Goal: Transaction & Acquisition: Purchase product/service

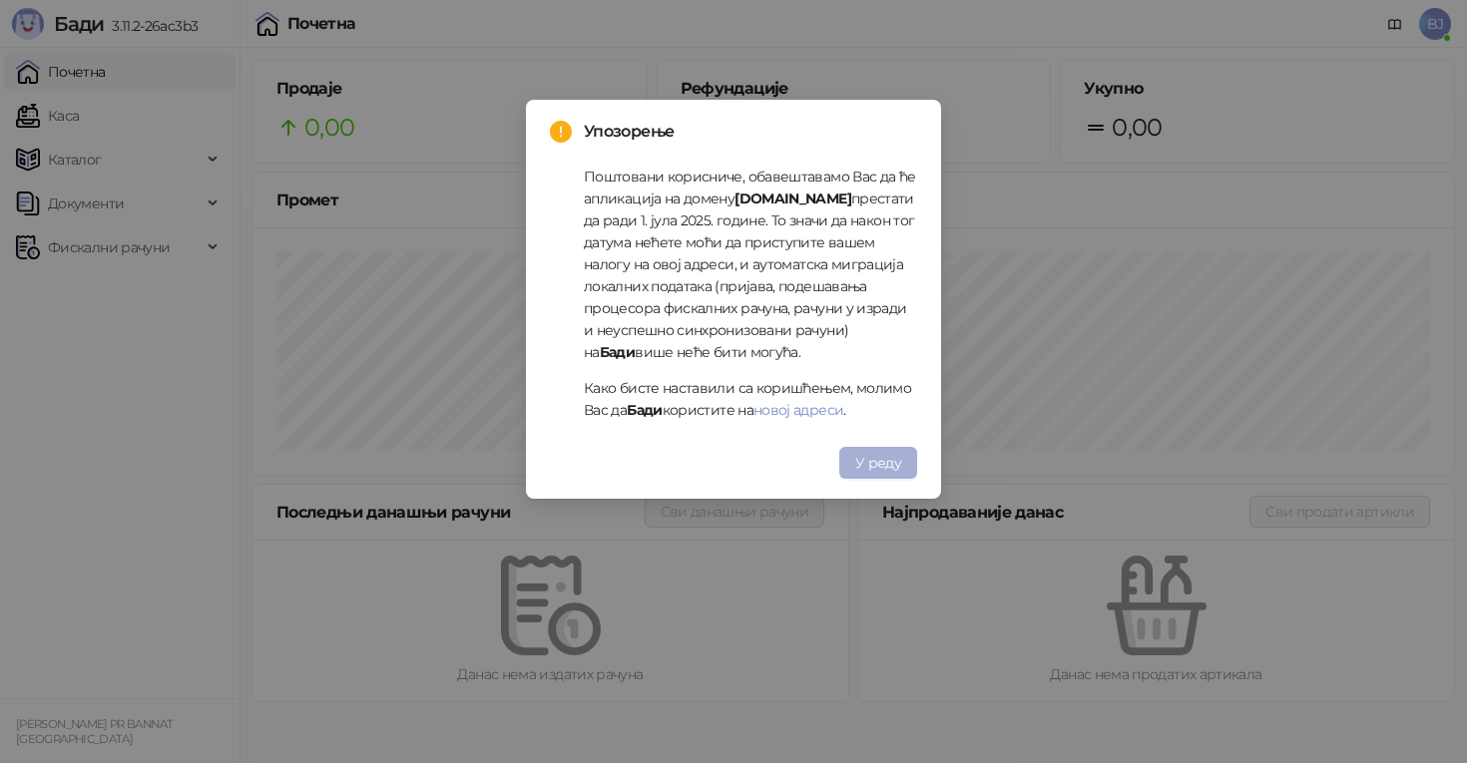
click at [882, 475] on button "У реду" at bounding box center [878, 463] width 78 height 32
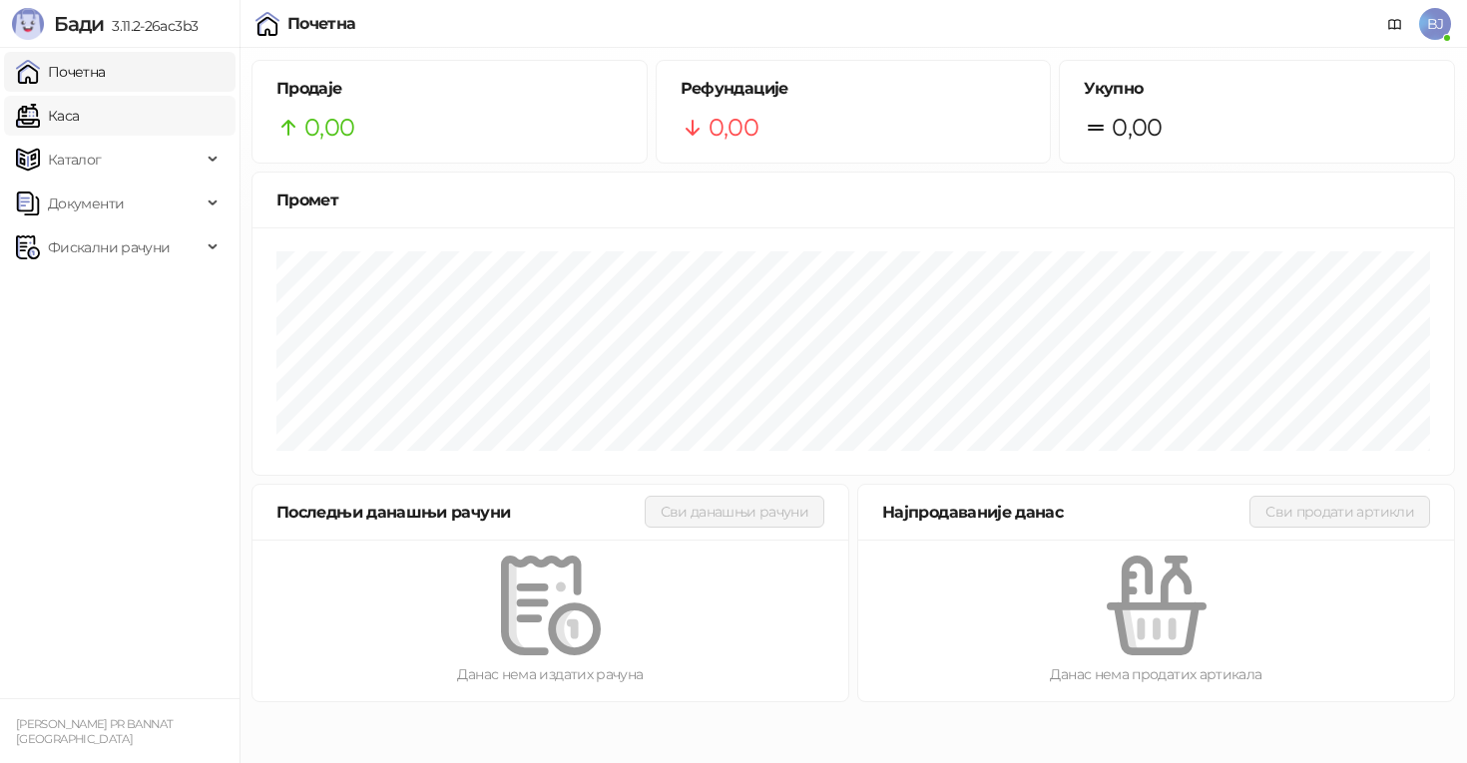
click at [79, 124] on link "Каса" at bounding box center [47, 116] width 63 height 40
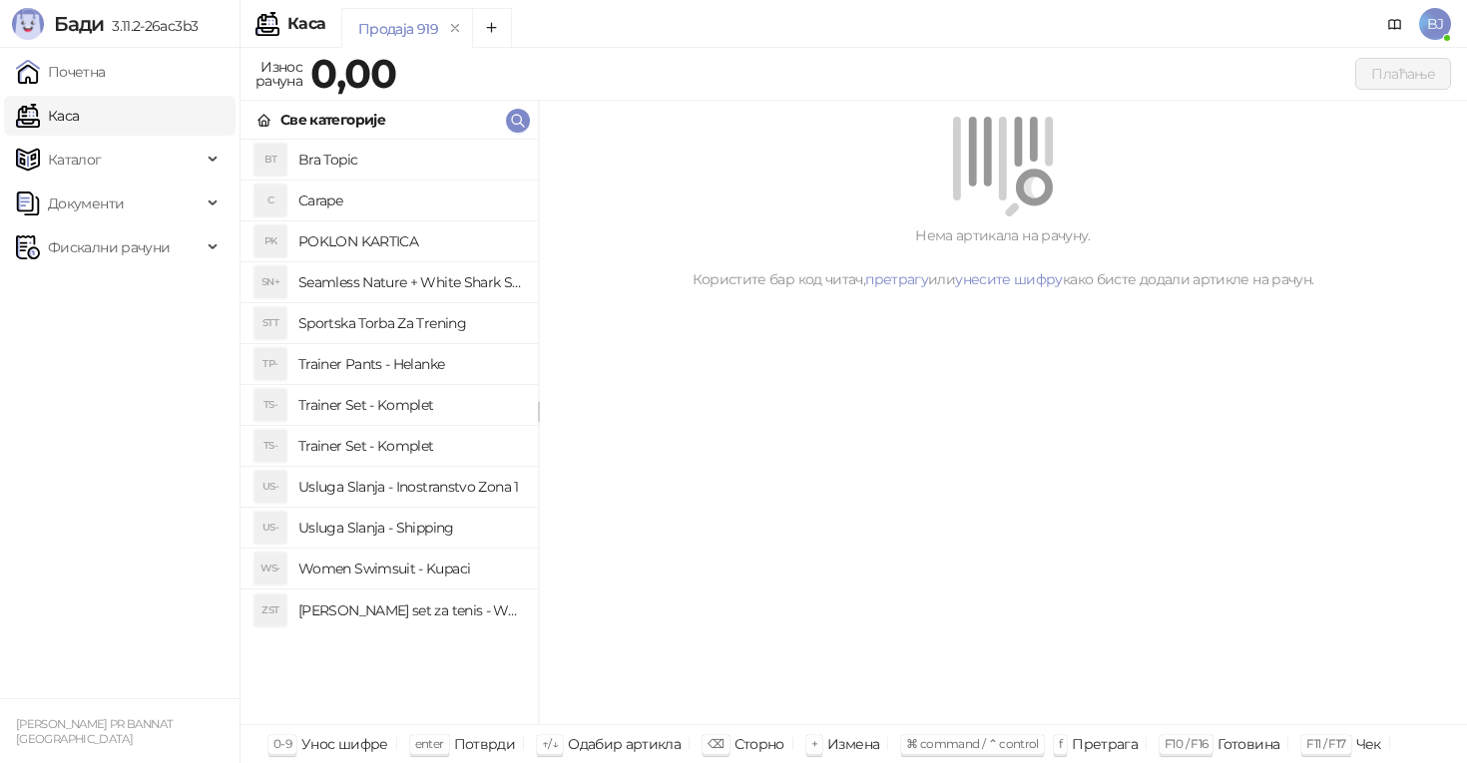
click at [141, 321] on ul "Почетна [PERSON_NAME] Документи Фискални рачуни" at bounding box center [119, 373] width 239 height 651
click at [180, 257] on span "Фискални рачуни" at bounding box center [109, 247] width 186 height 40
click at [131, 309] on link "Издати рачуни" at bounding box center [91, 291] width 134 height 40
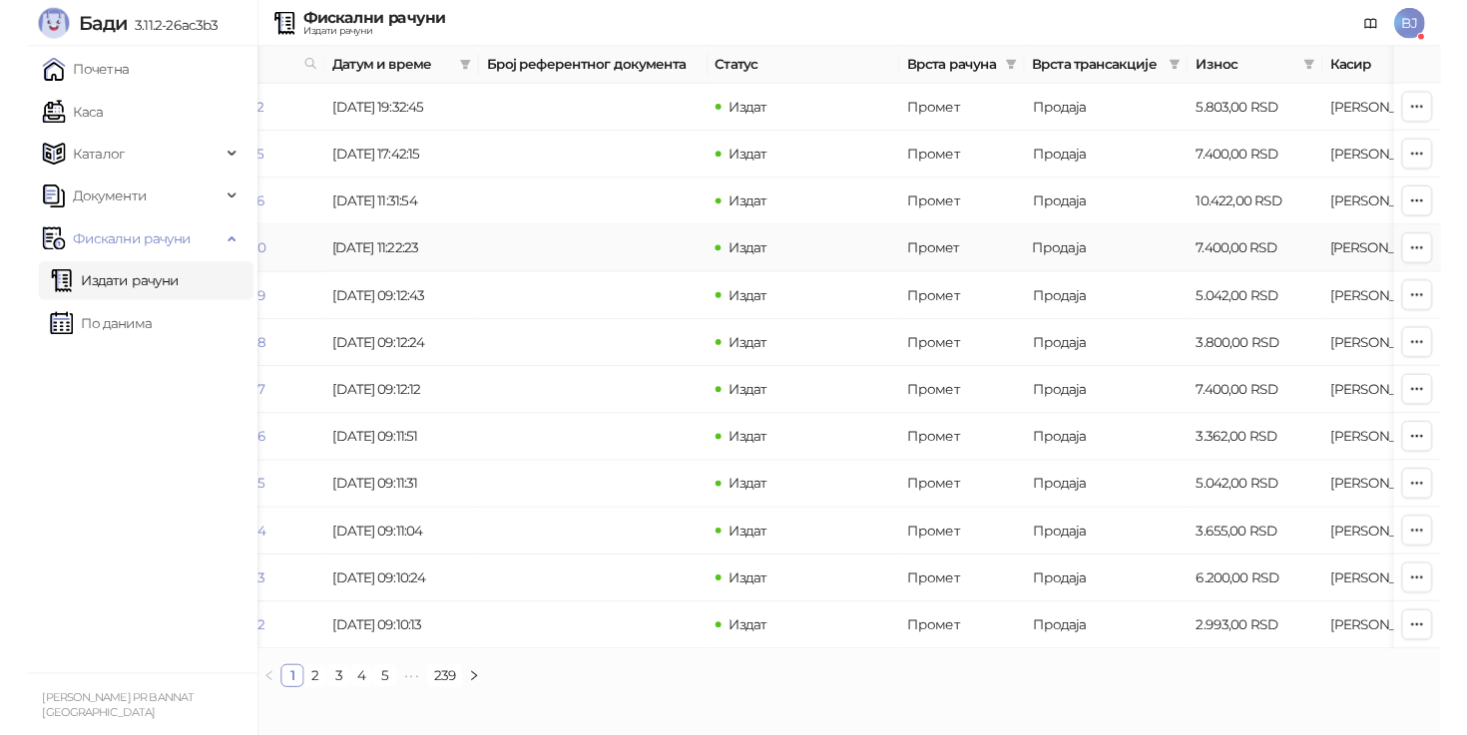
scroll to position [0, 161]
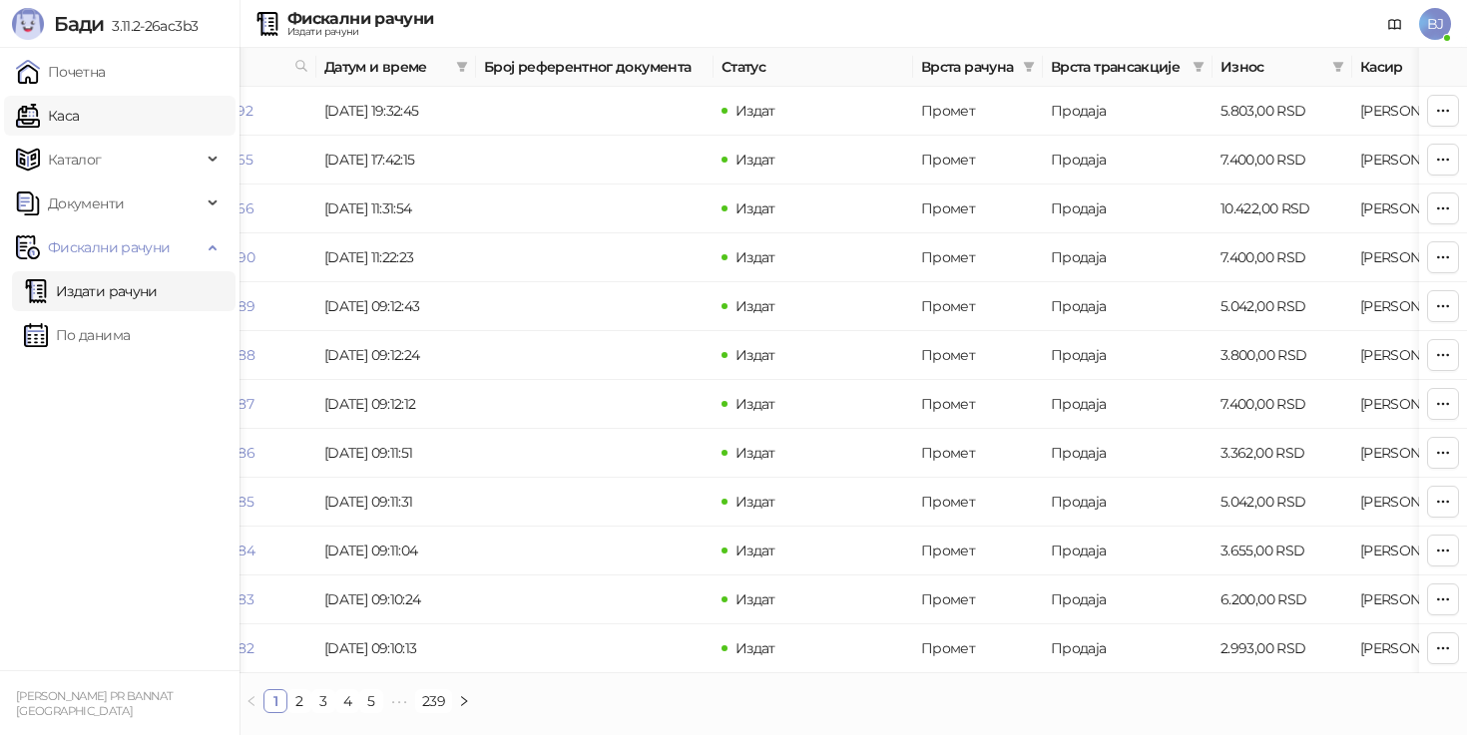
click at [75, 119] on link "Каса" at bounding box center [47, 116] width 63 height 40
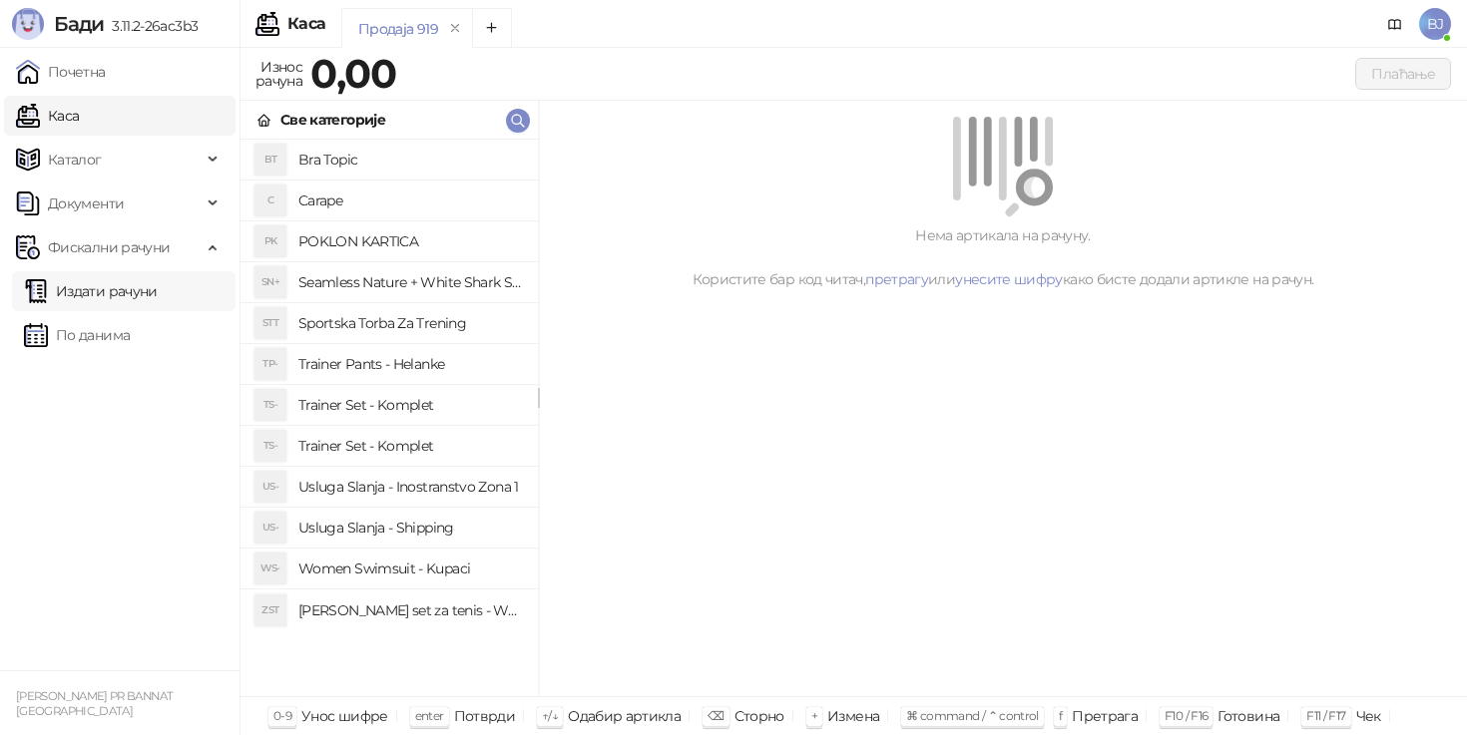
click at [158, 305] on link "Издати рачуни" at bounding box center [91, 291] width 134 height 40
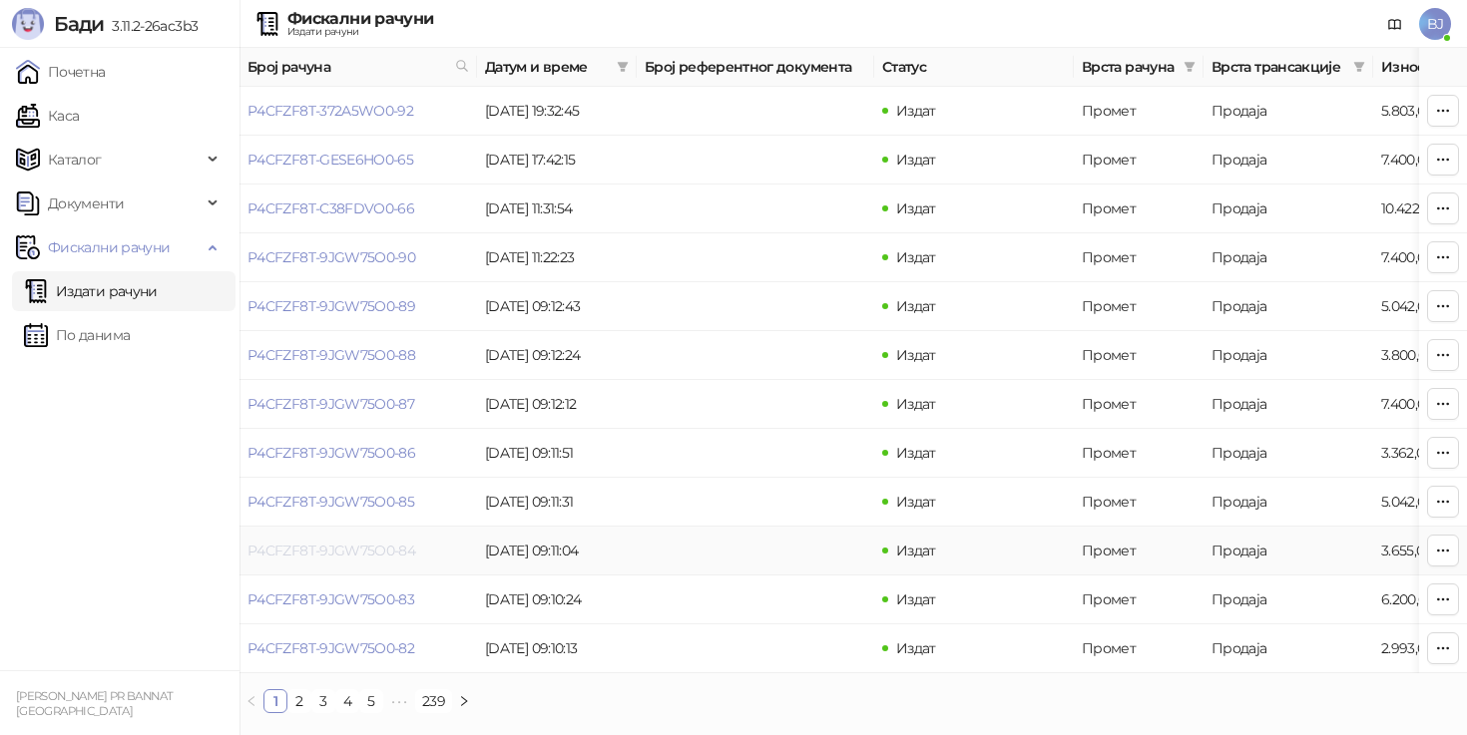
click at [385, 556] on link "P4CFZF8T-9JGW75O0-84" at bounding box center [331, 551] width 168 height 18
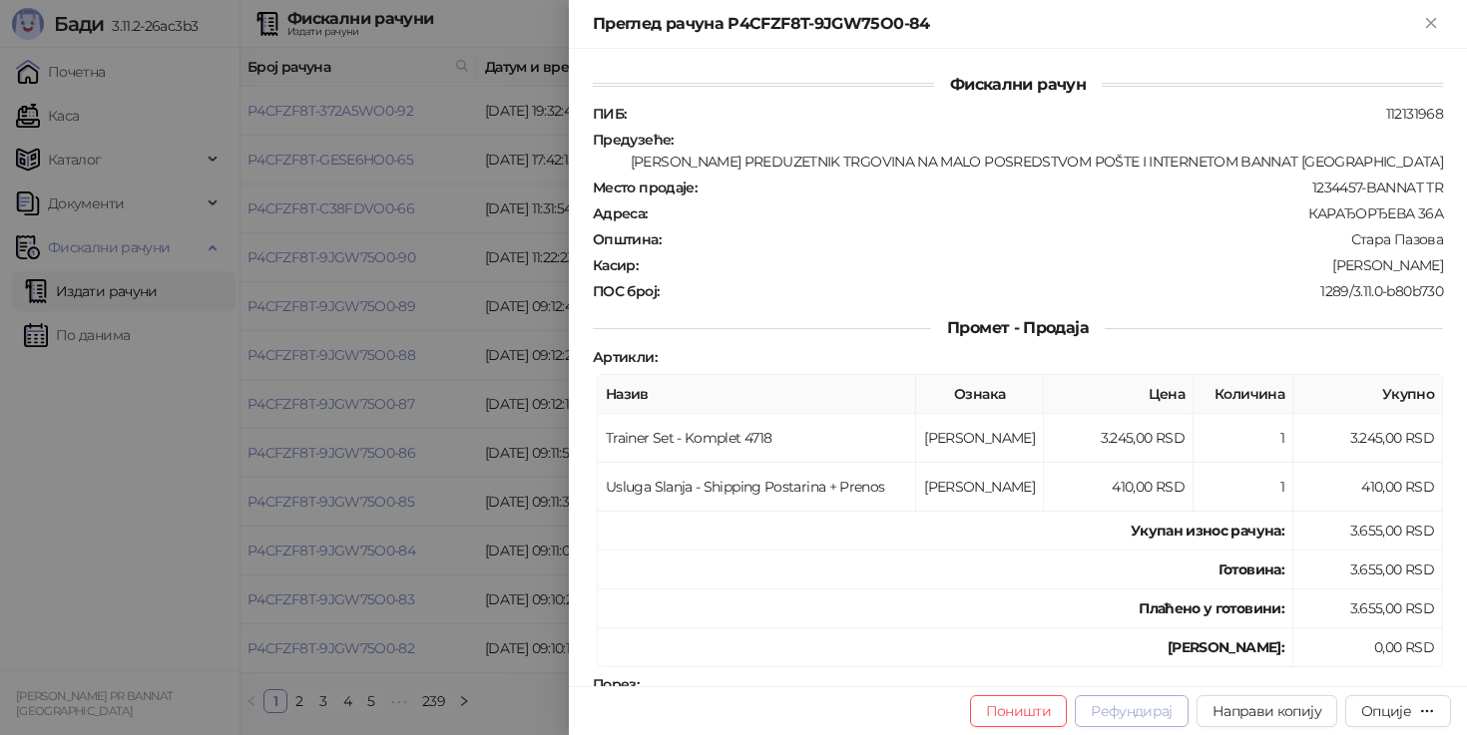
click at [1144, 714] on button "Рефундирај" at bounding box center [1132, 711] width 114 height 32
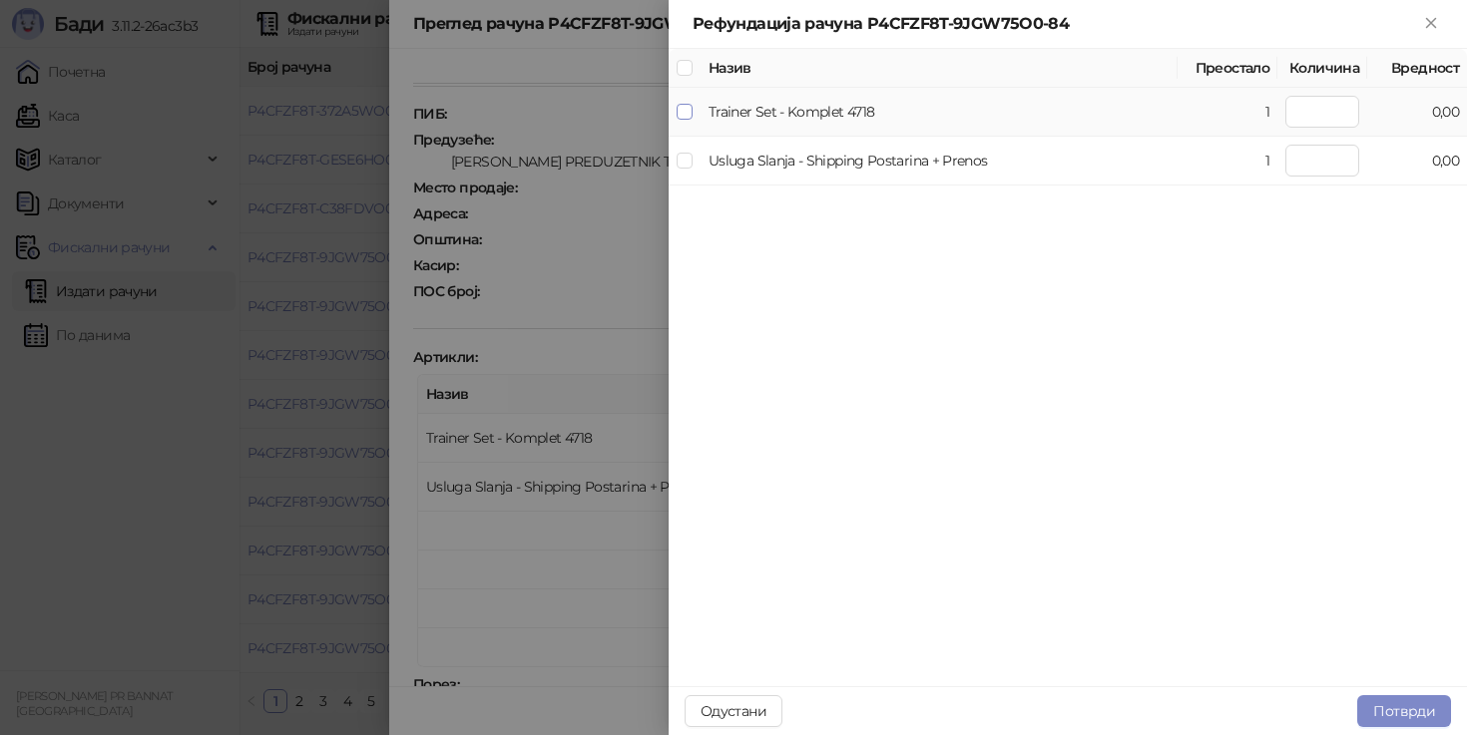
click at [678, 102] on label at bounding box center [685, 112] width 16 height 22
type input "*"
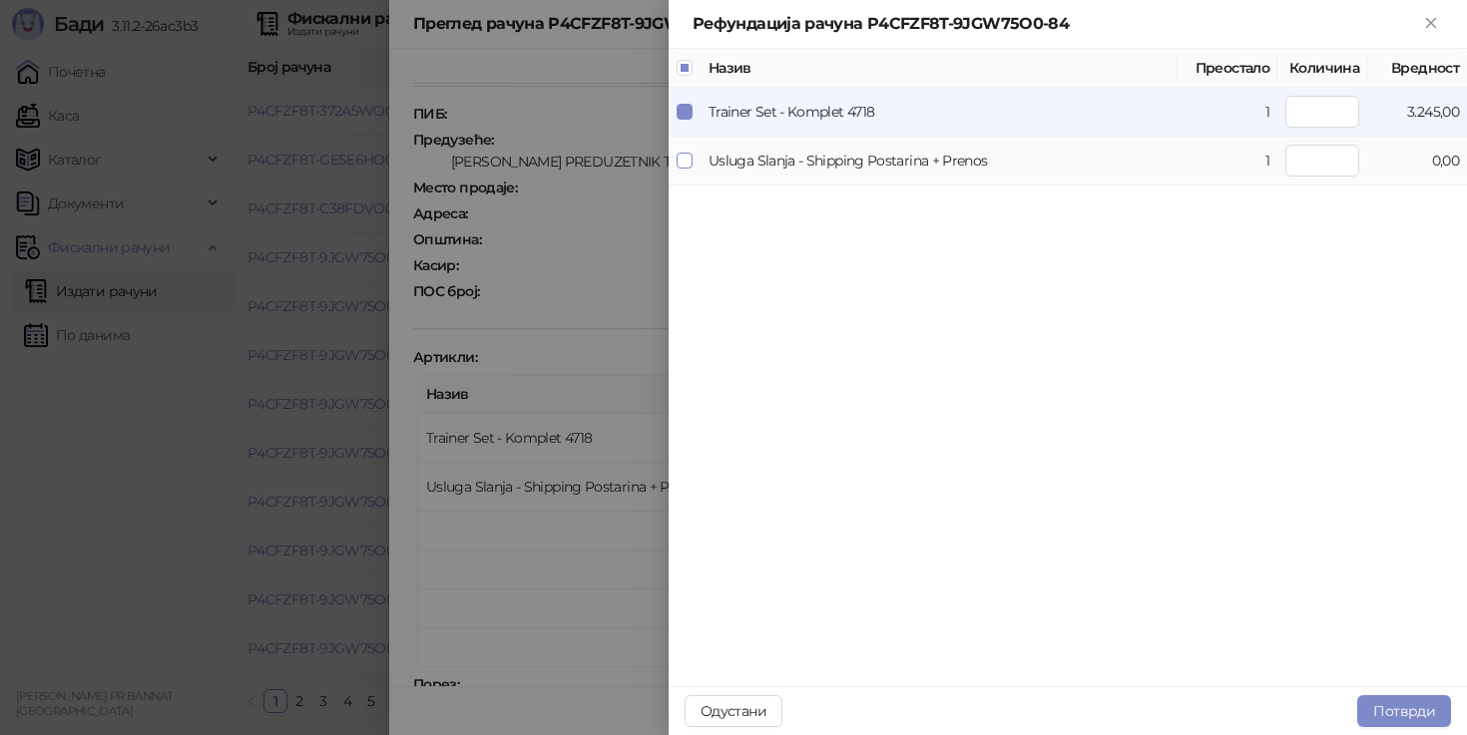
type input "*"
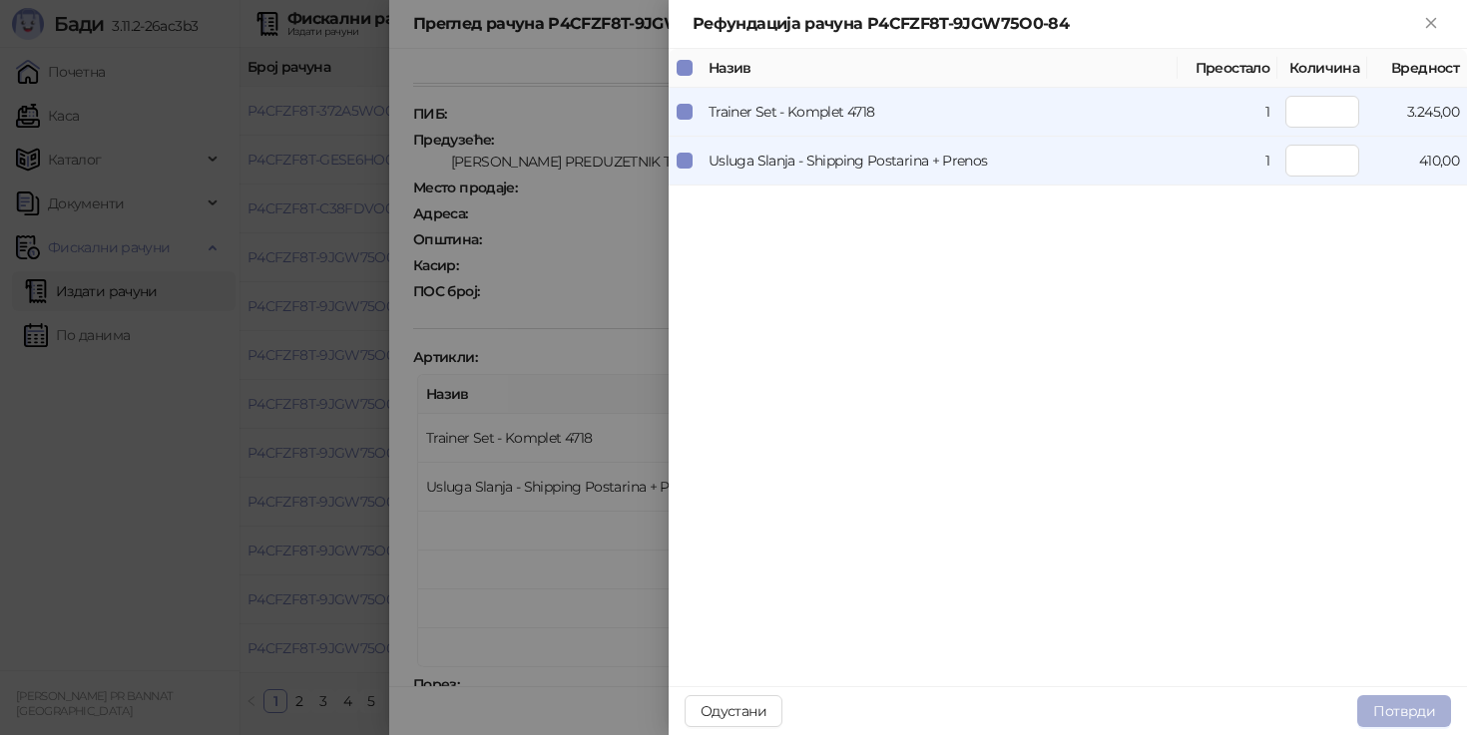
click at [1400, 700] on button "Потврди" at bounding box center [1404, 711] width 94 height 32
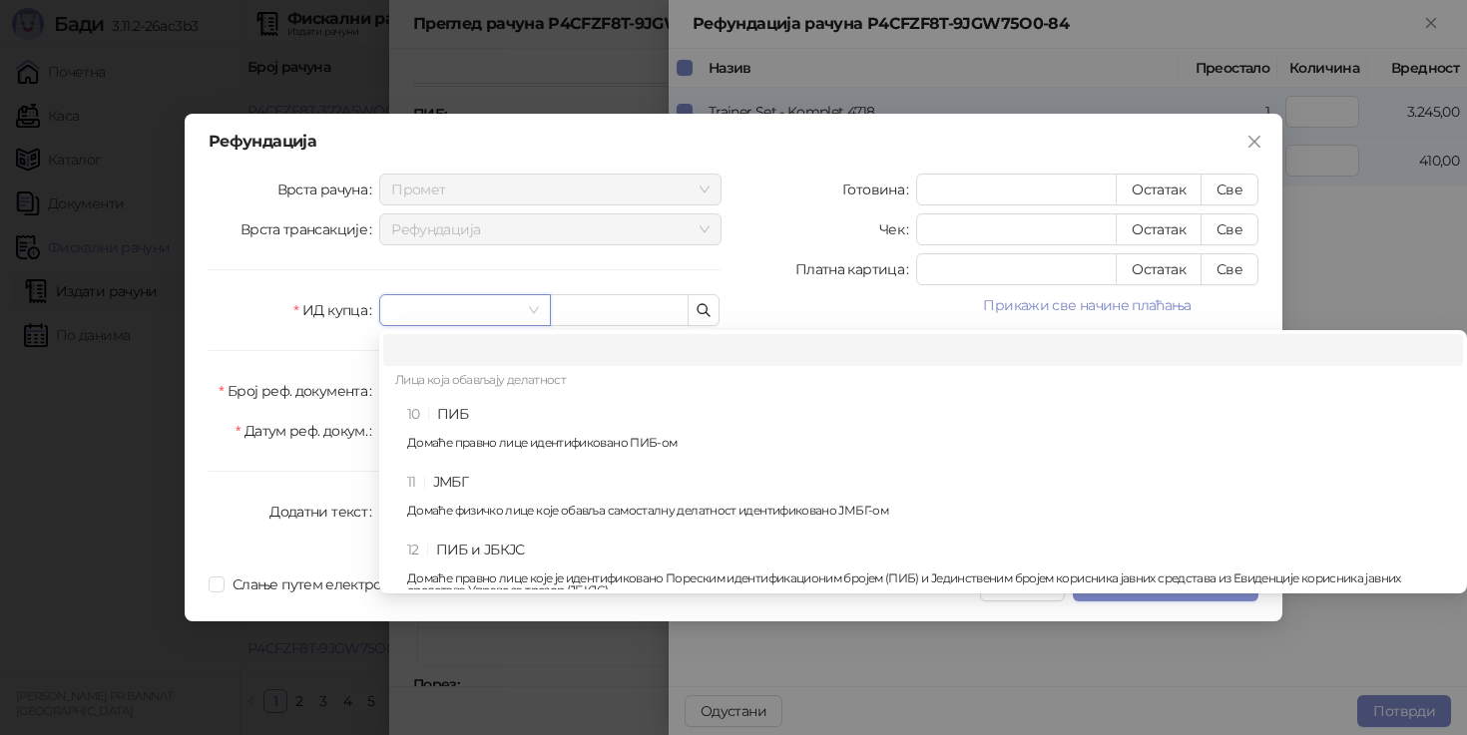
click at [439, 321] on input "search" at bounding box center [455, 310] width 129 height 30
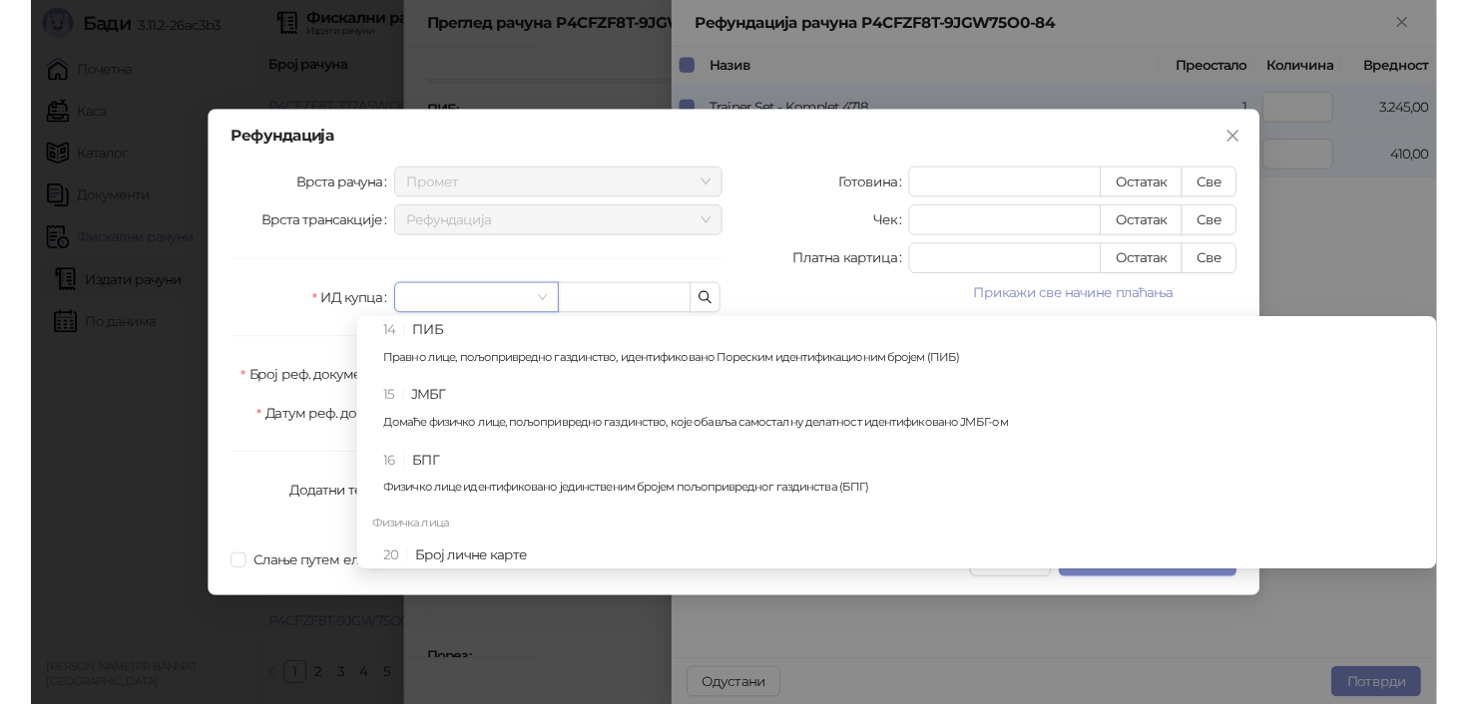
scroll to position [382, 0]
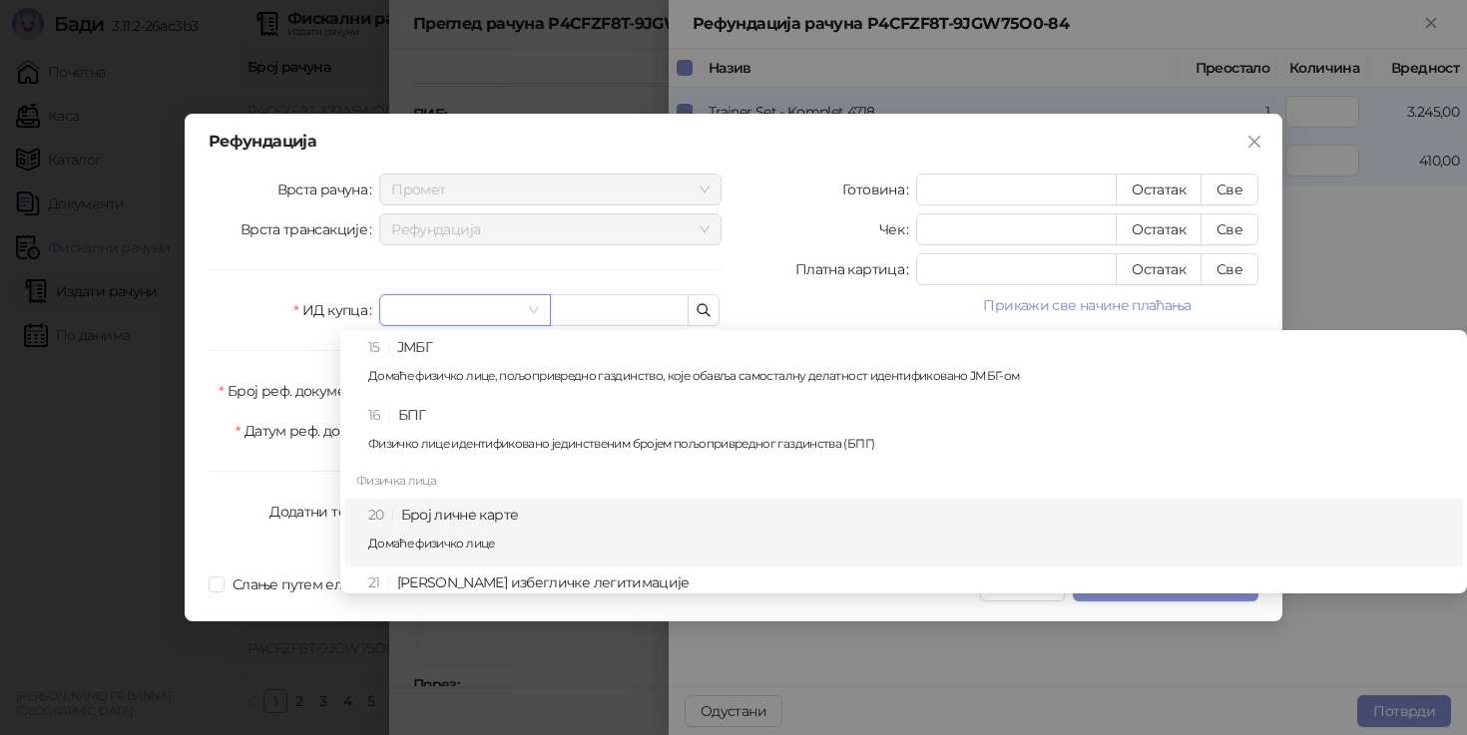
click at [474, 522] on div "20 Број личне карте Домаће физичко лице" at bounding box center [909, 533] width 1083 height 58
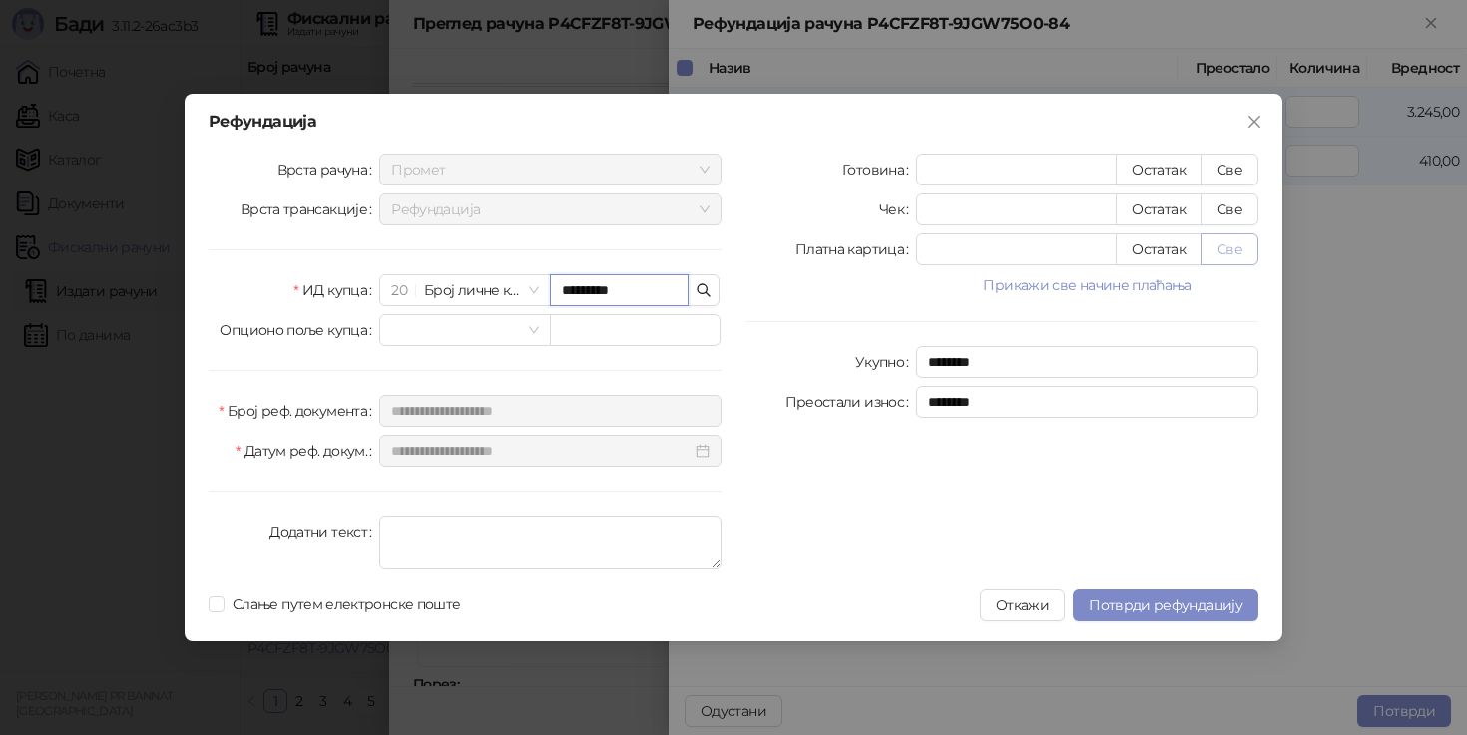
type input "*********"
click at [1236, 258] on button "Све" at bounding box center [1229, 249] width 58 height 32
type input "****"
click at [1143, 611] on span "Потврди рефундацију" at bounding box center [1166, 606] width 154 height 18
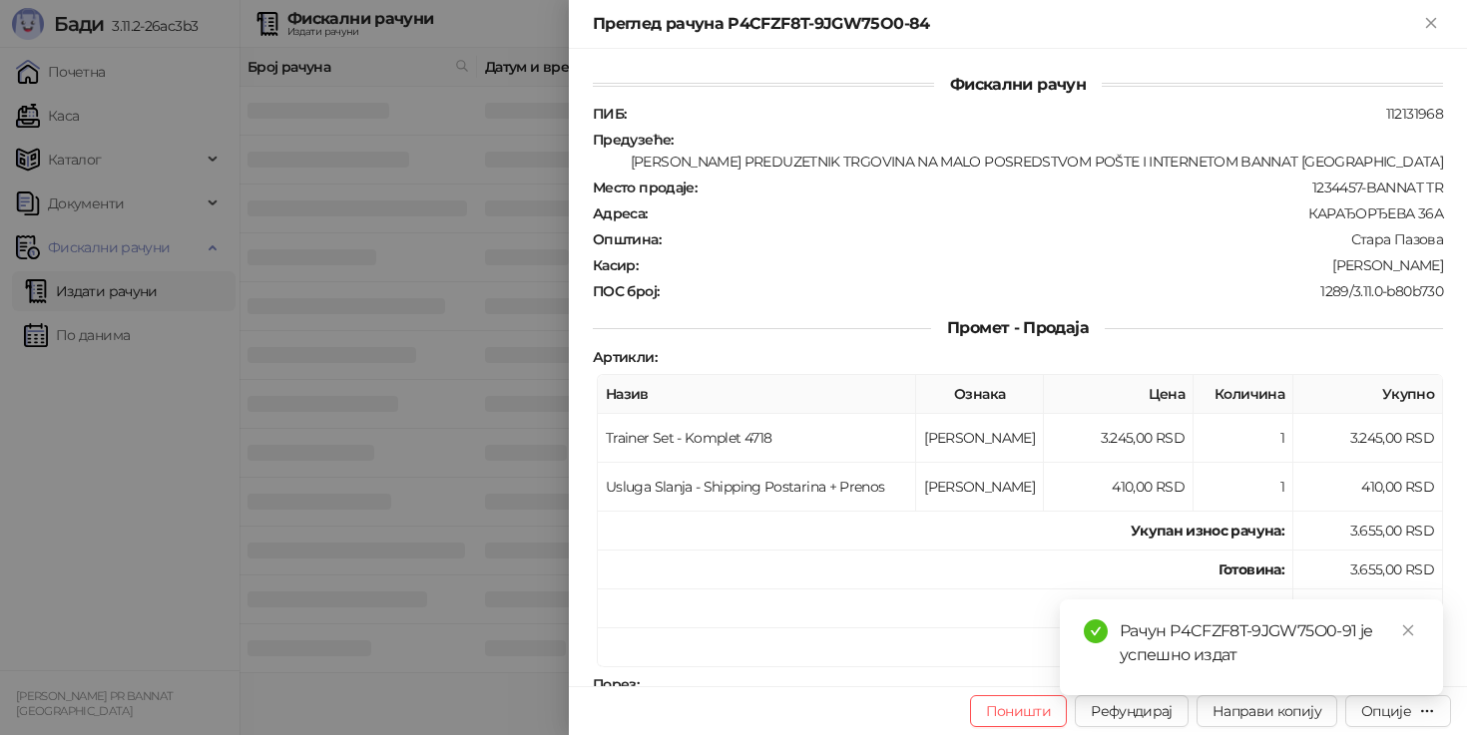
click at [187, 423] on div at bounding box center [733, 367] width 1467 height 735
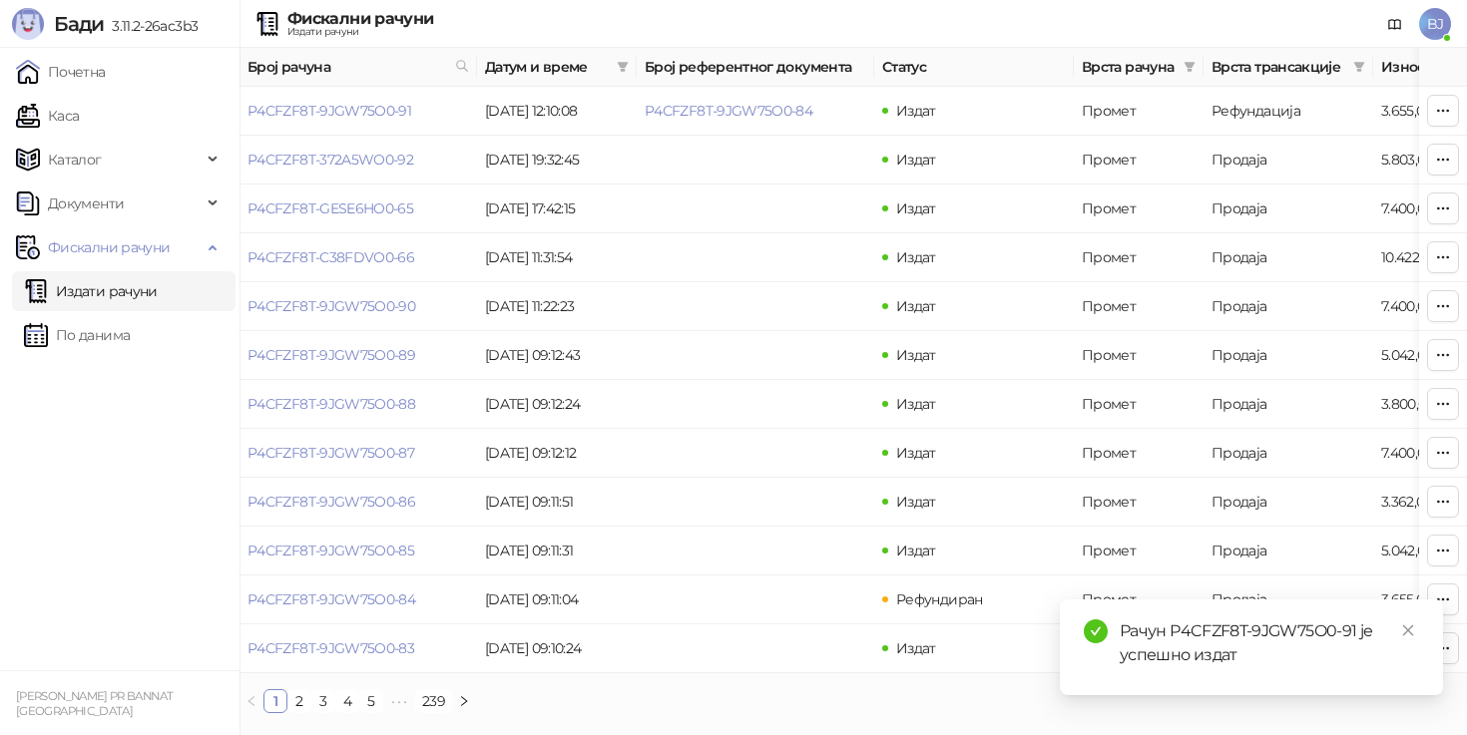
click at [187, 423] on ul "Почетна [PERSON_NAME] Документи Фискални рачуни Издати рачуни По данима" at bounding box center [119, 359] width 239 height 623
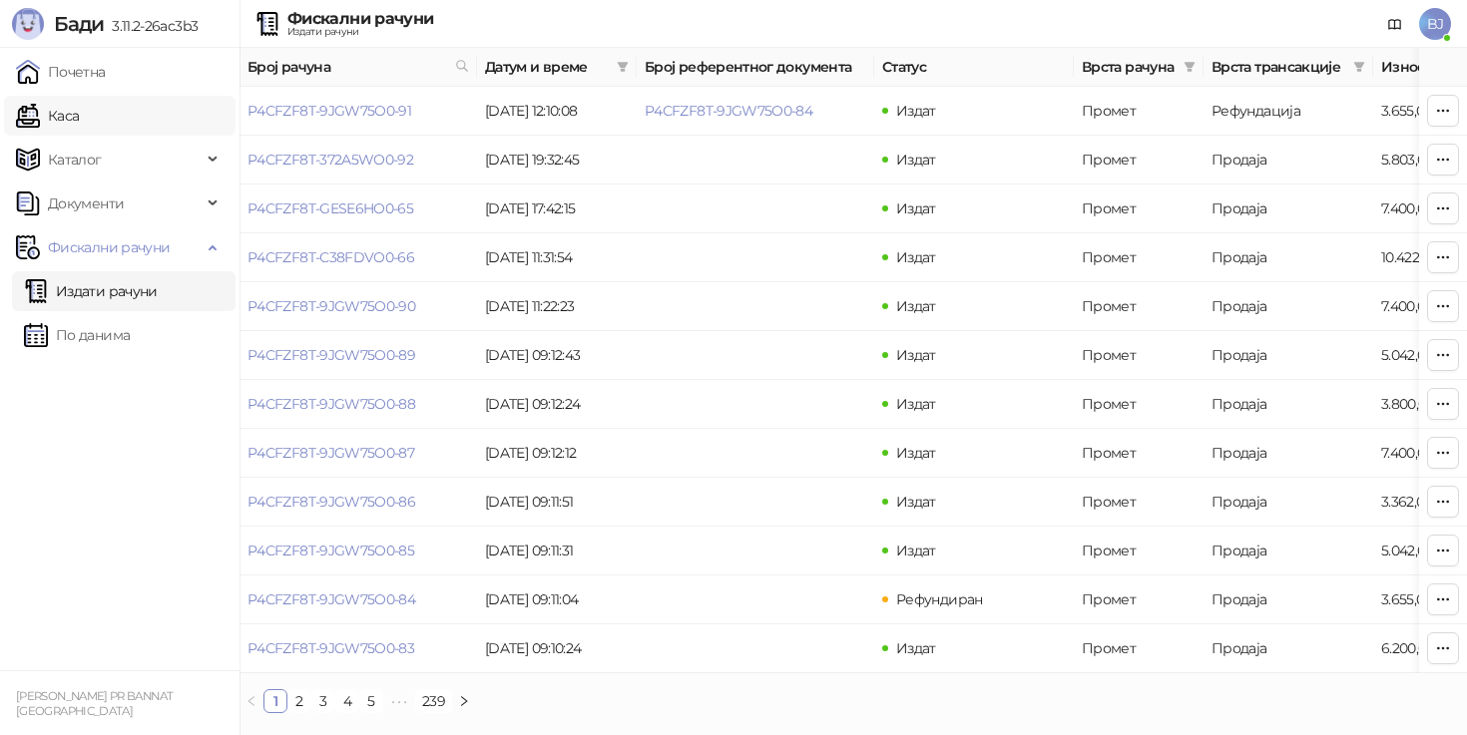
click at [64, 116] on link "Каса" at bounding box center [47, 116] width 63 height 40
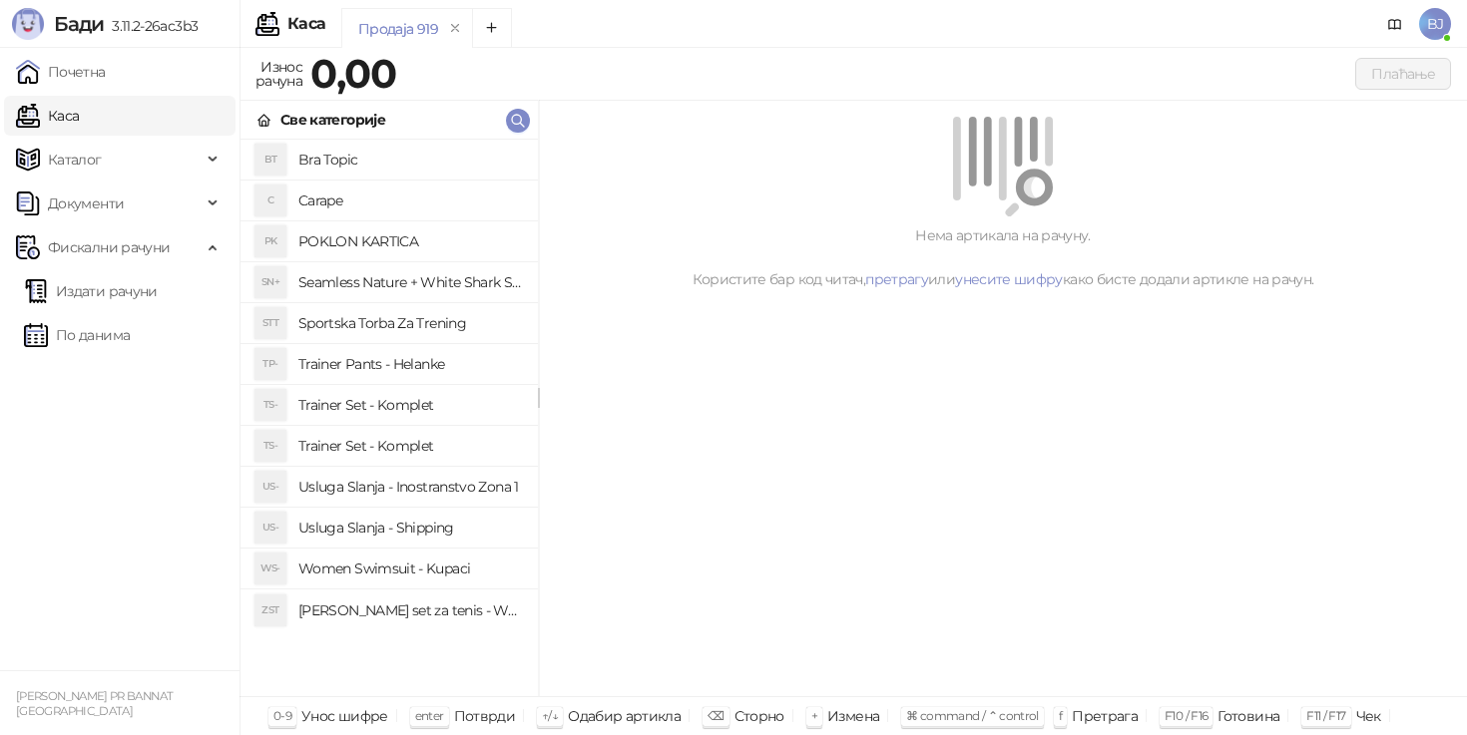
click at [399, 402] on h4 "Trainer Set - Komplet" at bounding box center [410, 405] width 224 height 32
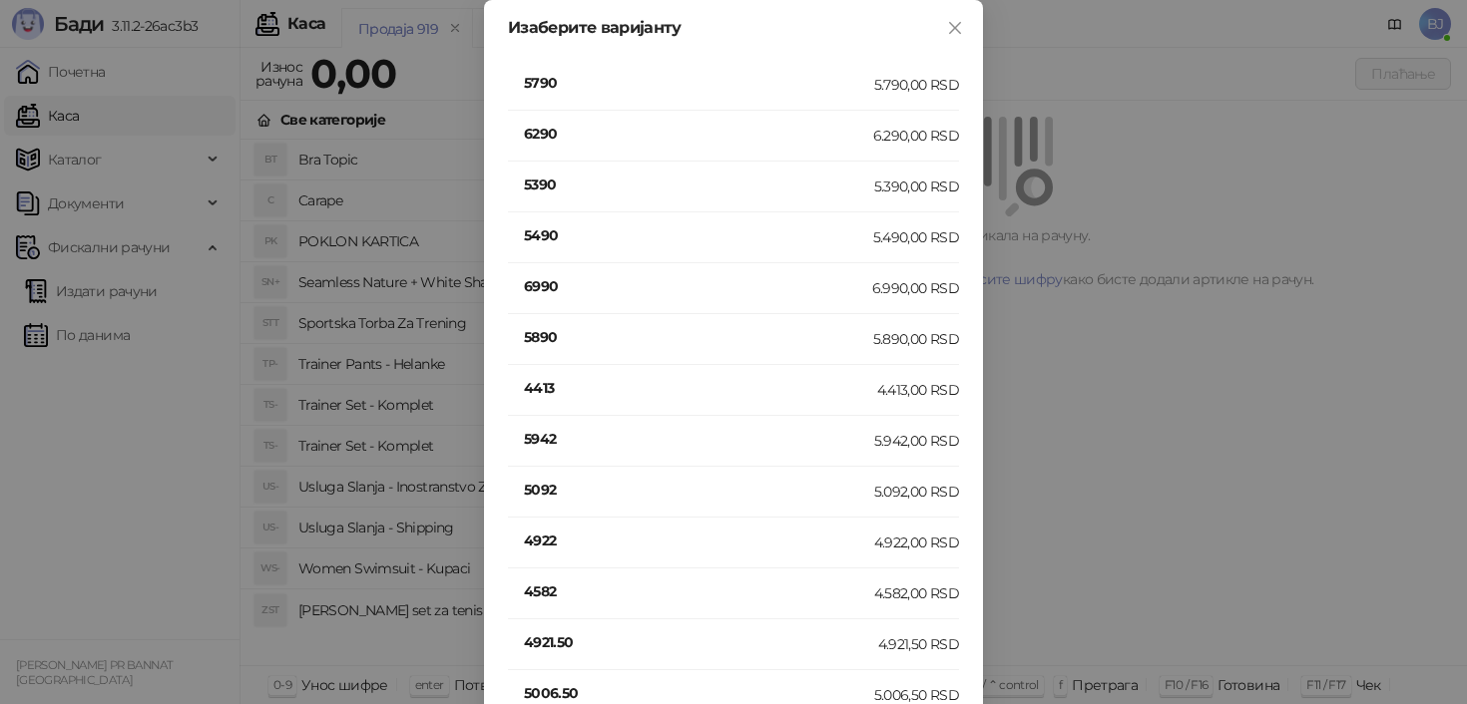
scroll to position [1919, 0]
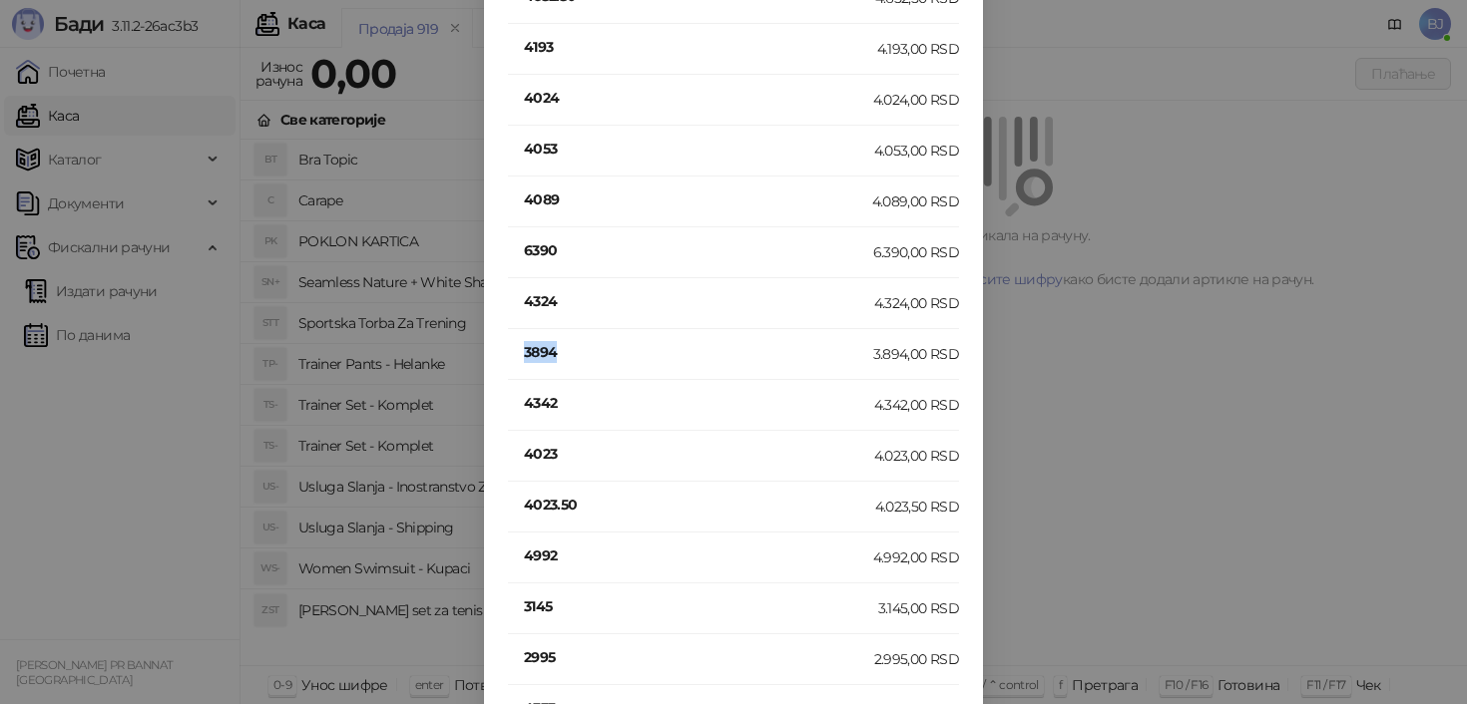
click at [543, 354] on h4 "3894" at bounding box center [698, 352] width 349 height 22
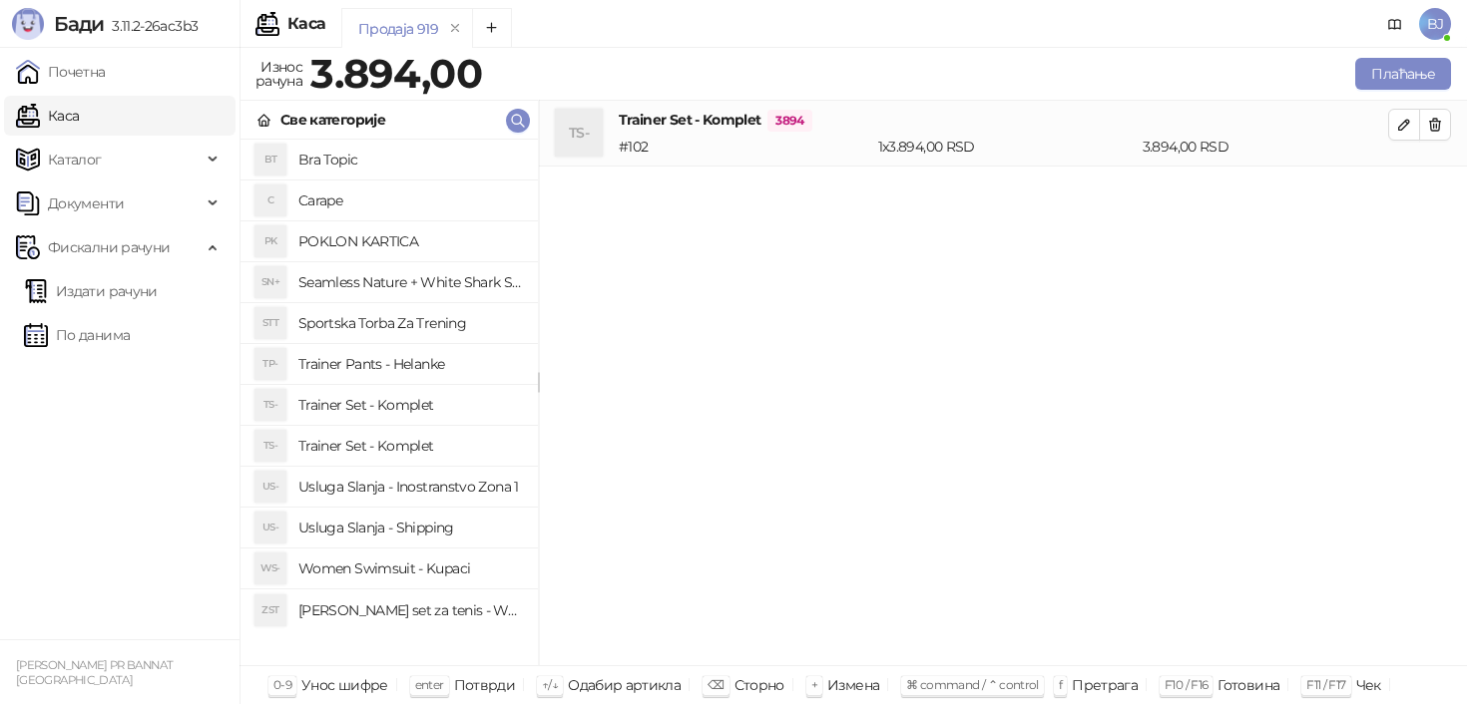
scroll to position [0, 0]
click at [444, 543] on h4 "Usluga Slanja - Shipping" at bounding box center [410, 528] width 224 height 32
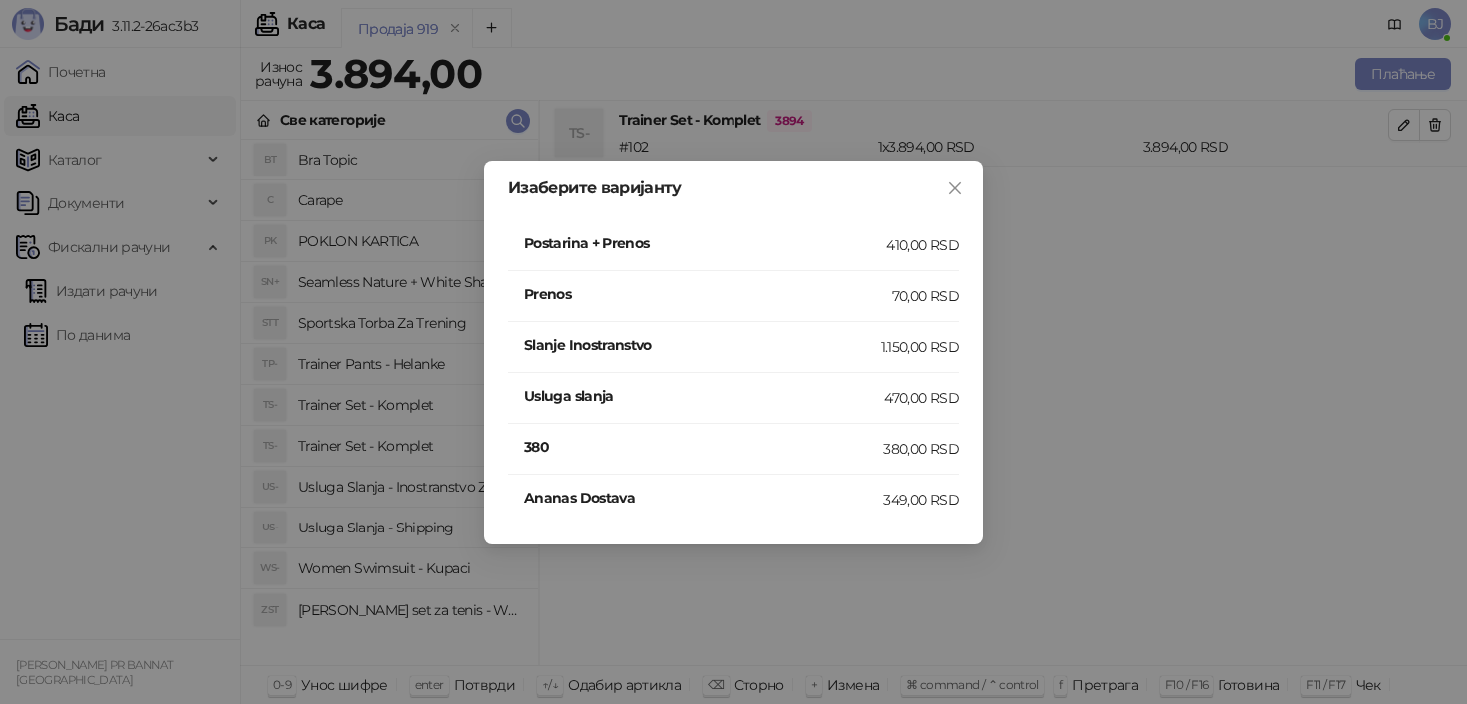
click at [899, 247] on div "410,00 RSD" at bounding box center [922, 245] width 73 height 22
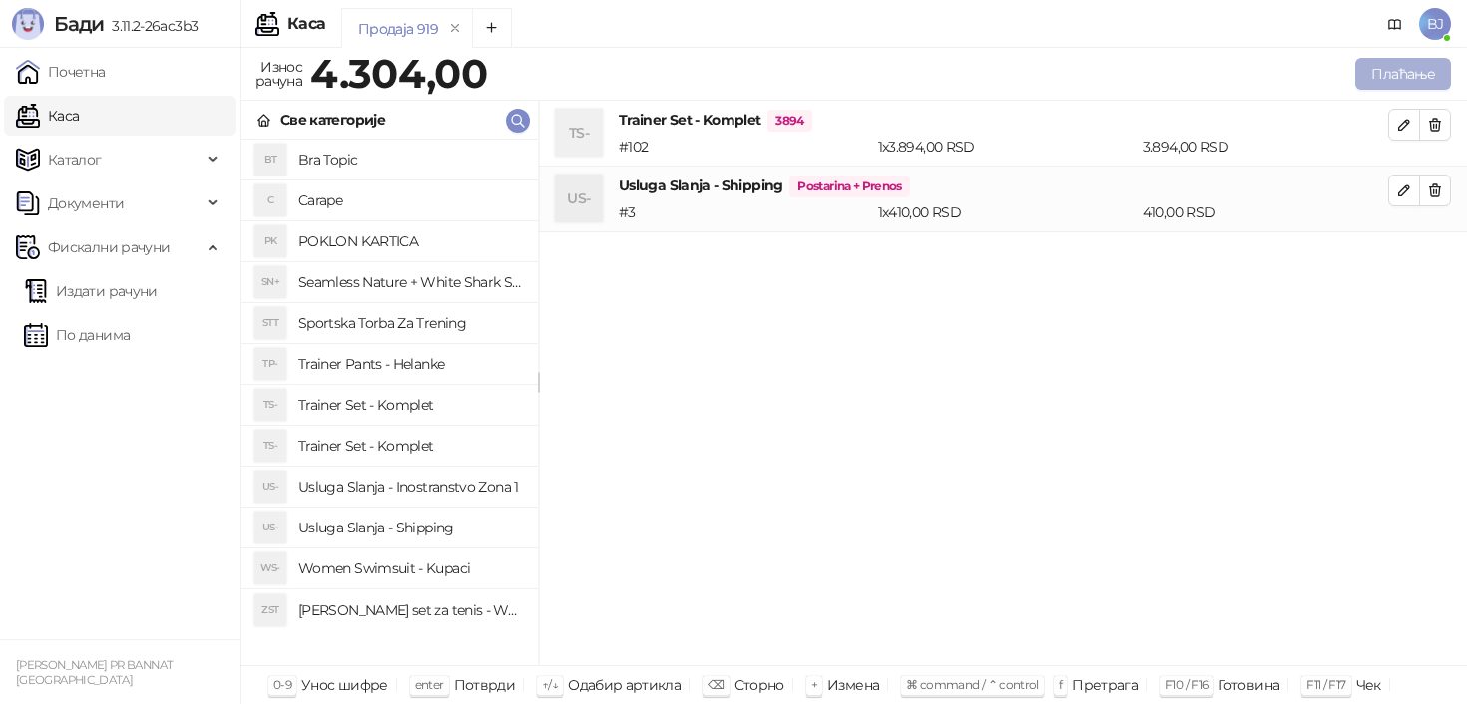
click at [1400, 85] on button "Плаћање" at bounding box center [1403, 74] width 96 height 32
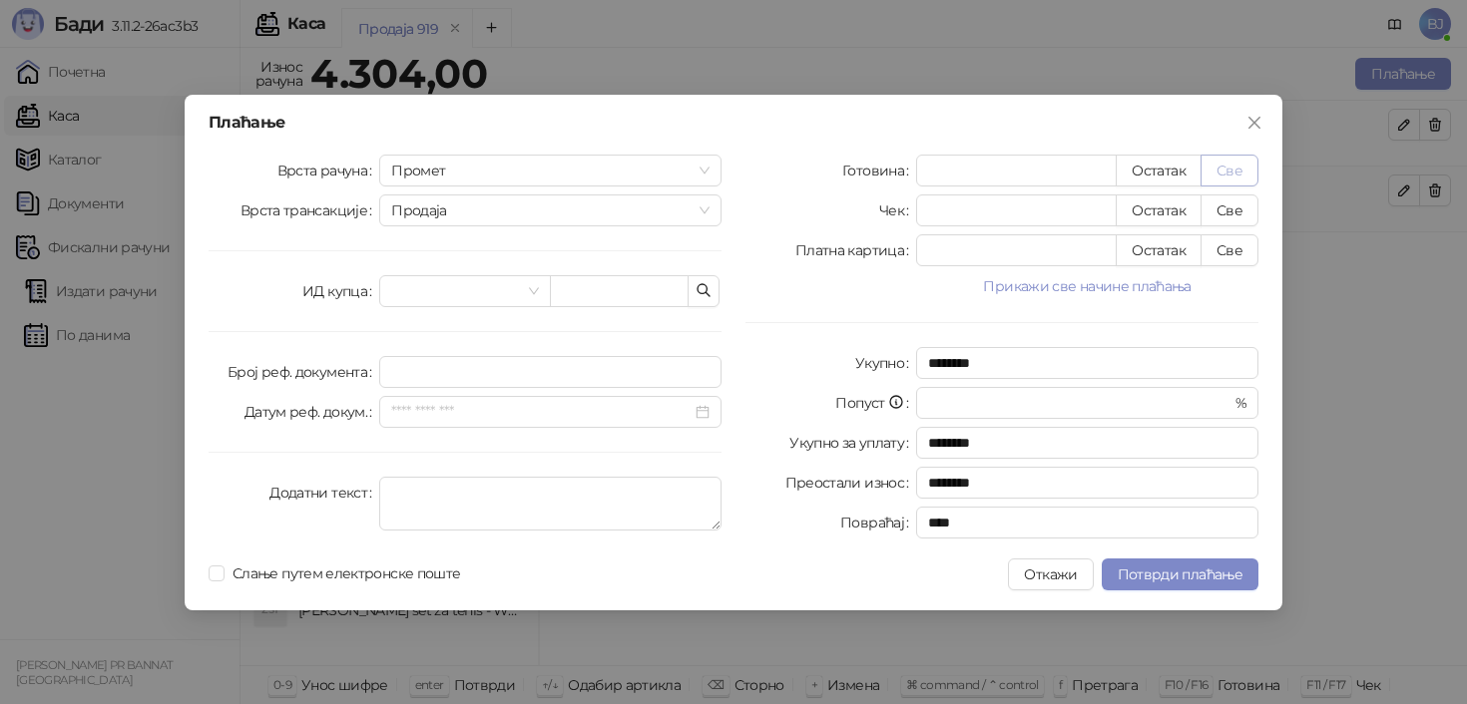
click at [1239, 166] on button "Све" at bounding box center [1229, 171] width 58 height 32
type input "****"
click at [1249, 575] on button "Потврди плаћање" at bounding box center [1180, 575] width 157 height 32
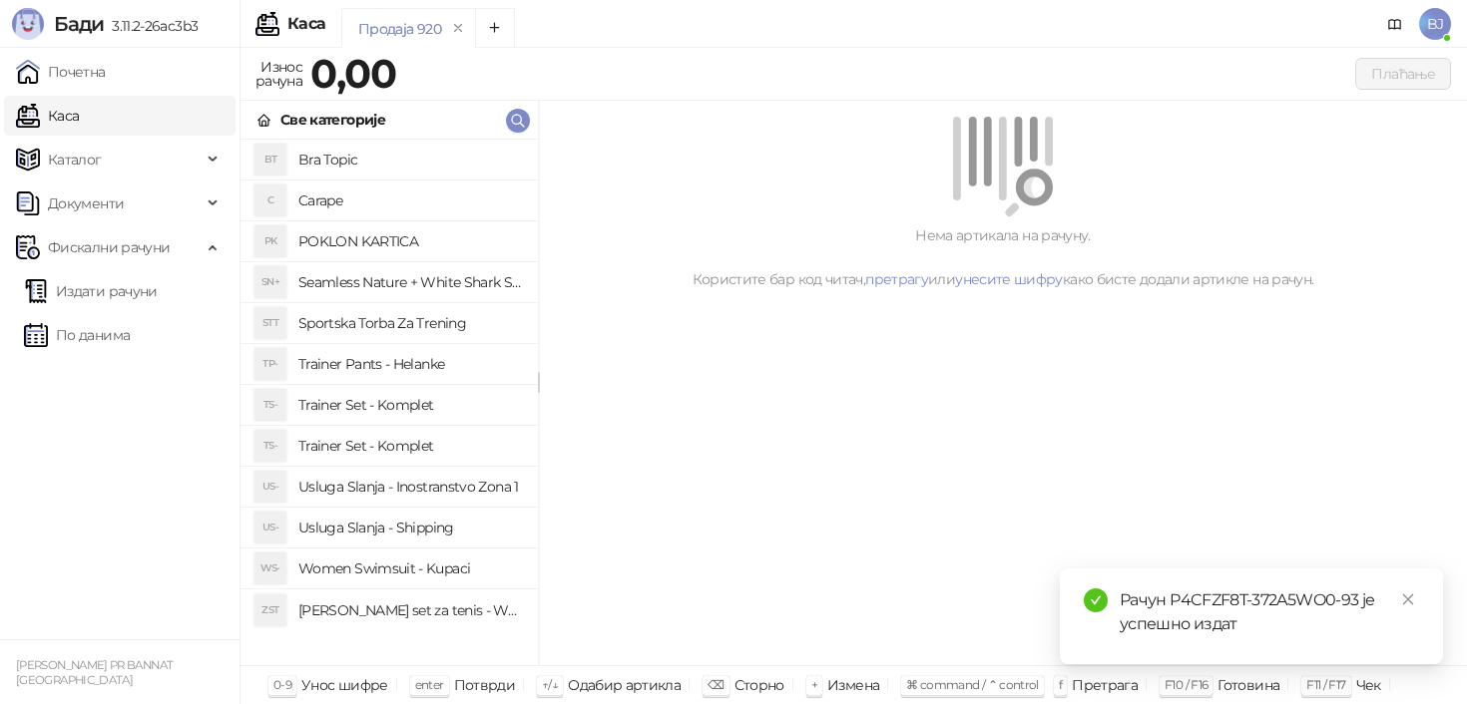
click at [407, 412] on h4 "Trainer Set - Komplet" at bounding box center [410, 405] width 224 height 32
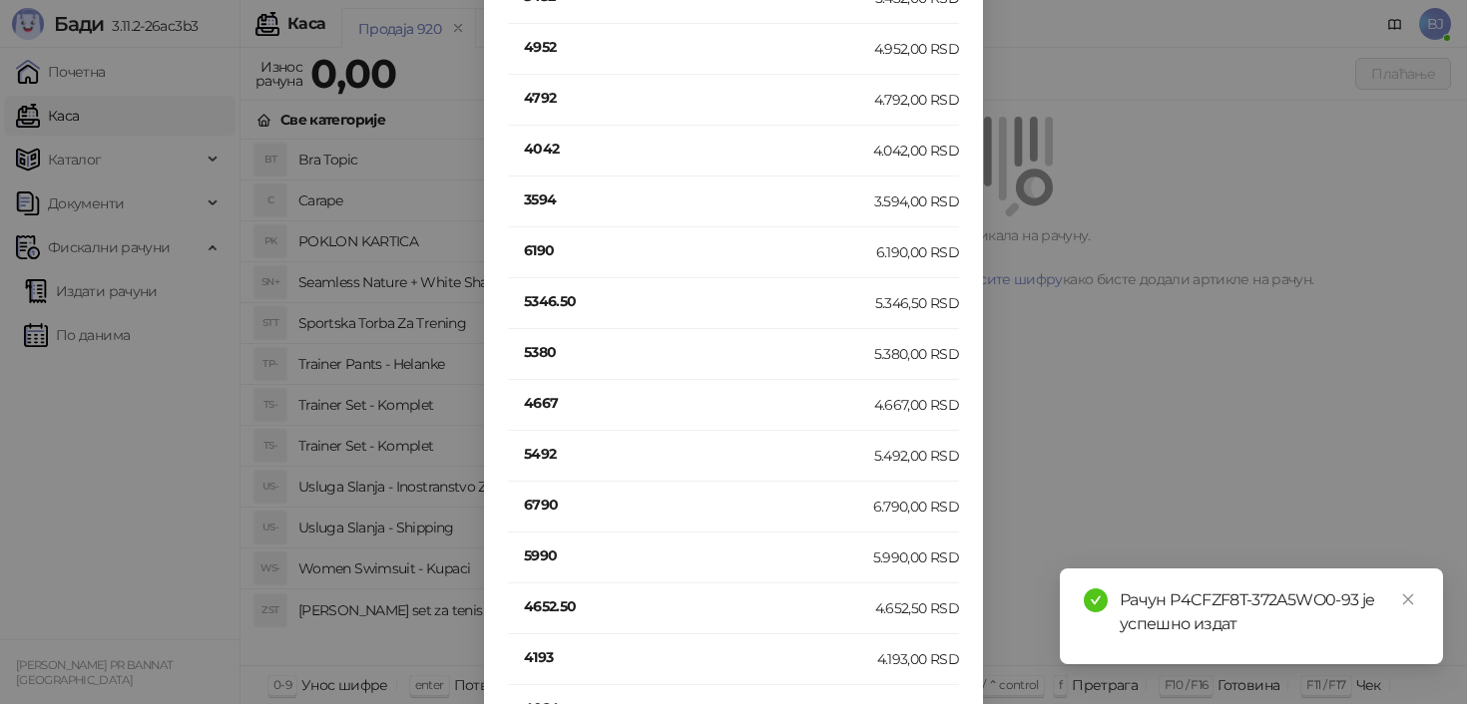
scroll to position [1919, 0]
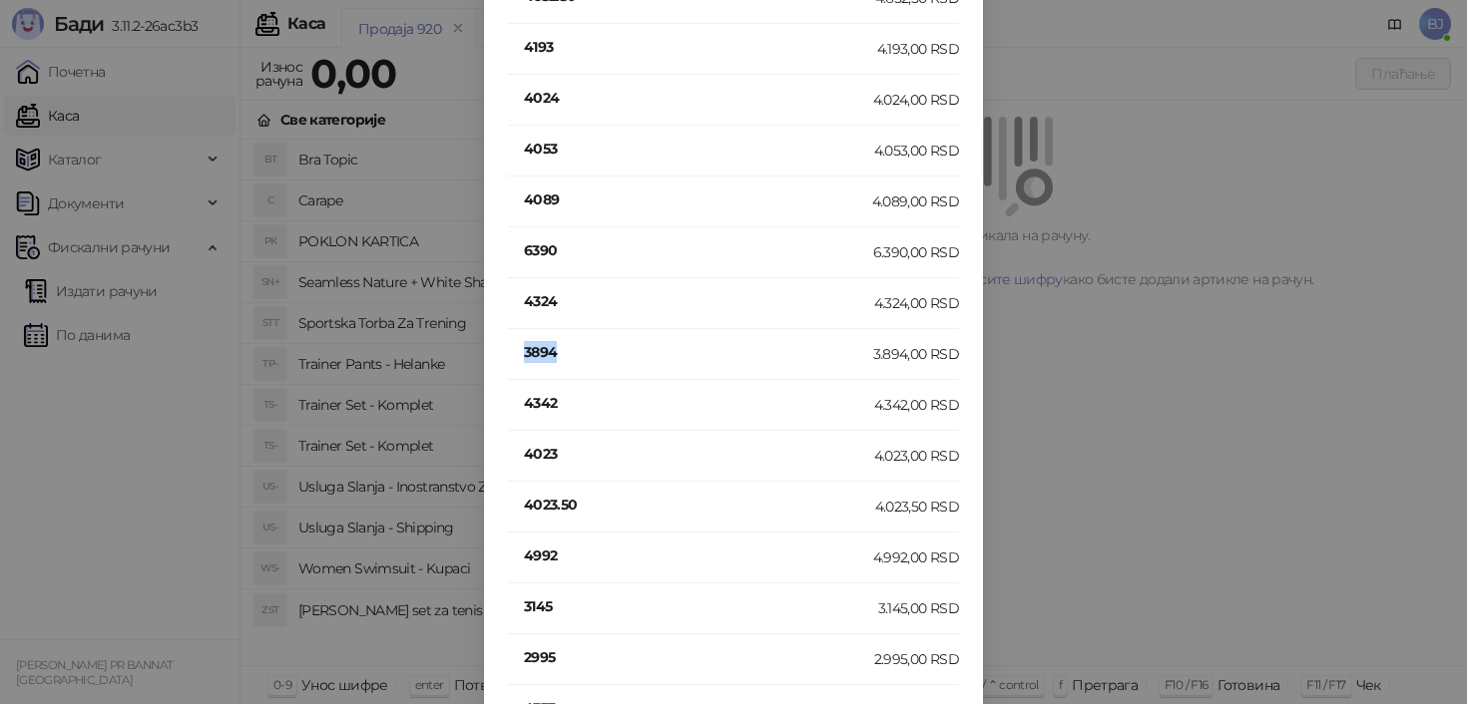
click at [544, 353] on h4 "3894" at bounding box center [698, 352] width 349 height 22
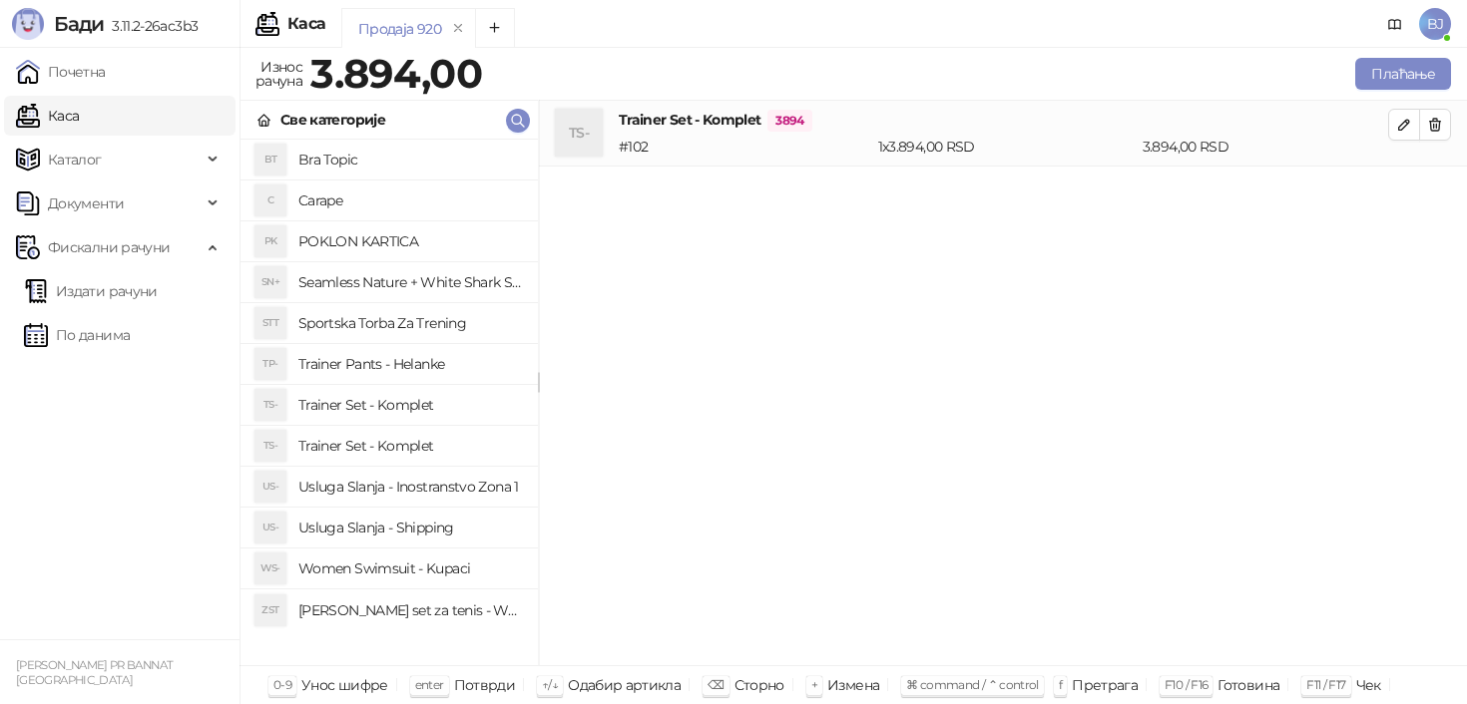
scroll to position [0, 0]
click at [415, 525] on h4 "Usluga Slanja - Shipping" at bounding box center [410, 528] width 224 height 32
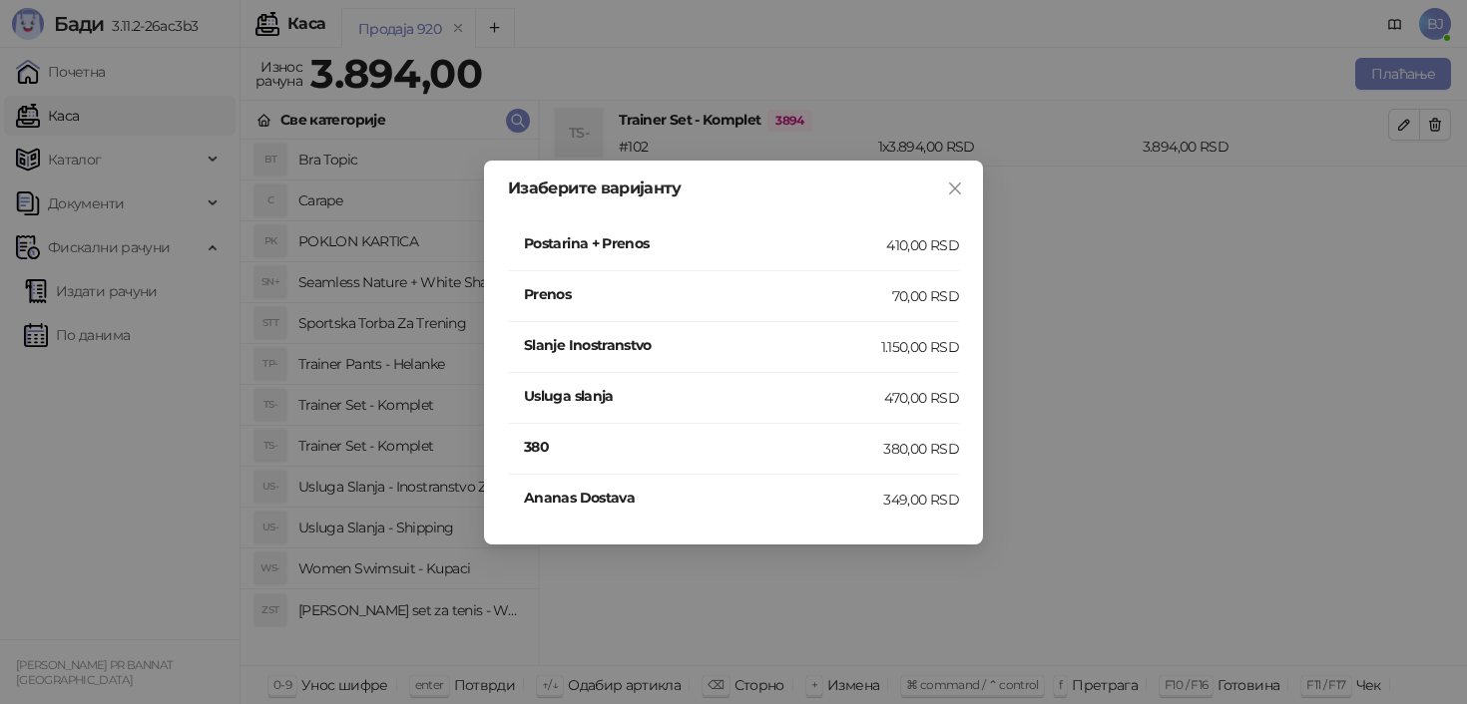
click at [906, 256] on li "Postarina + Prenos 410,00 RSD" at bounding box center [733, 246] width 451 height 51
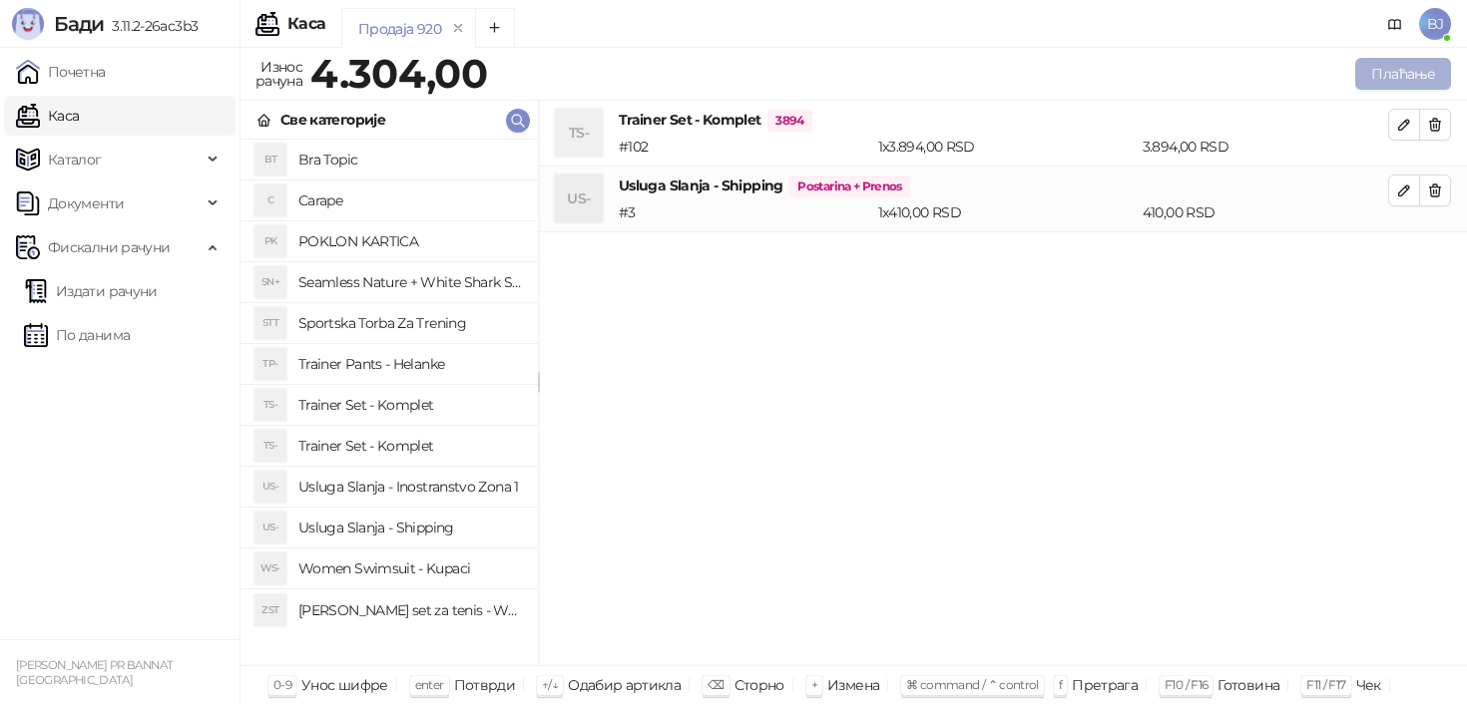
click at [1420, 67] on button "Плаћање" at bounding box center [1403, 74] width 96 height 32
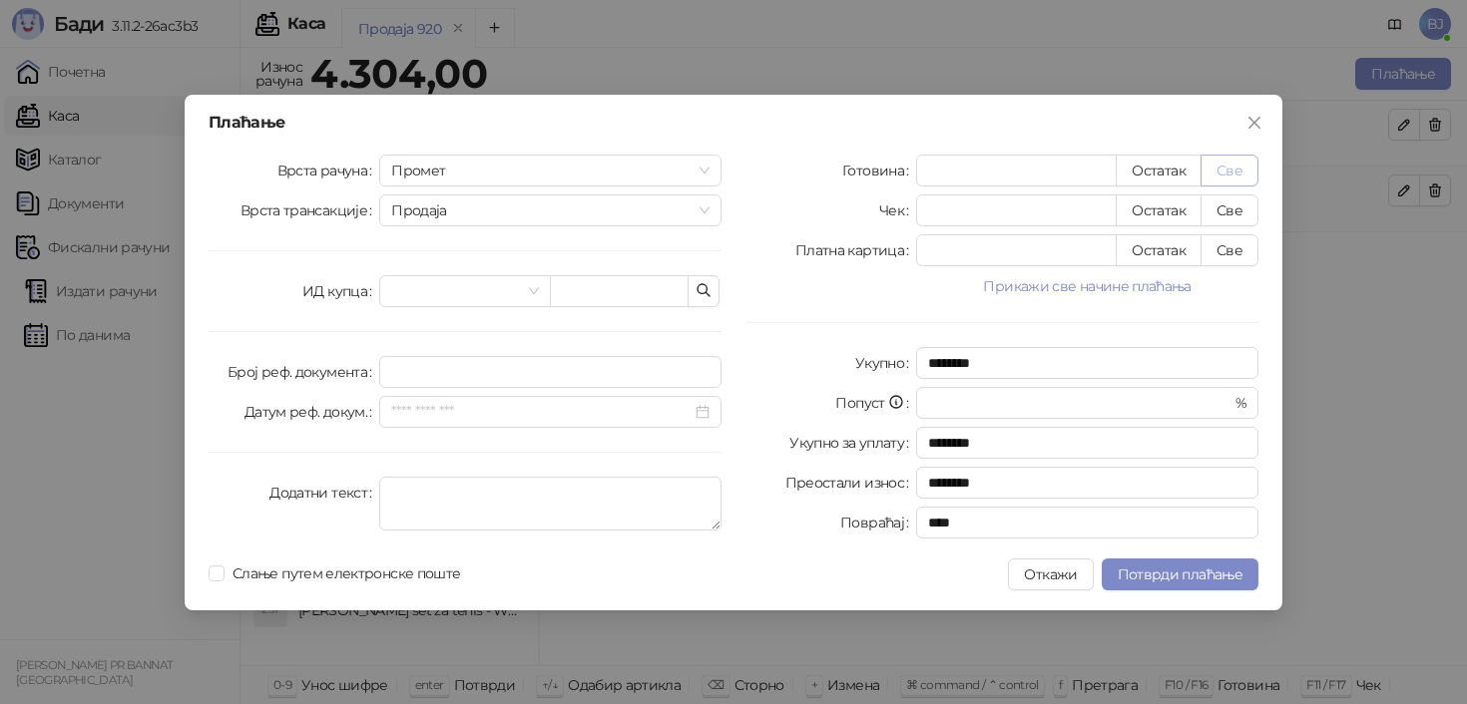
click at [1217, 170] on button "Све" at bounding box center [1229, 171] width 58 height 32
type input "****"
click at [1146, 574] on span "Потврди плаћање" at bounding box center [1180, 575] width 125 height 18
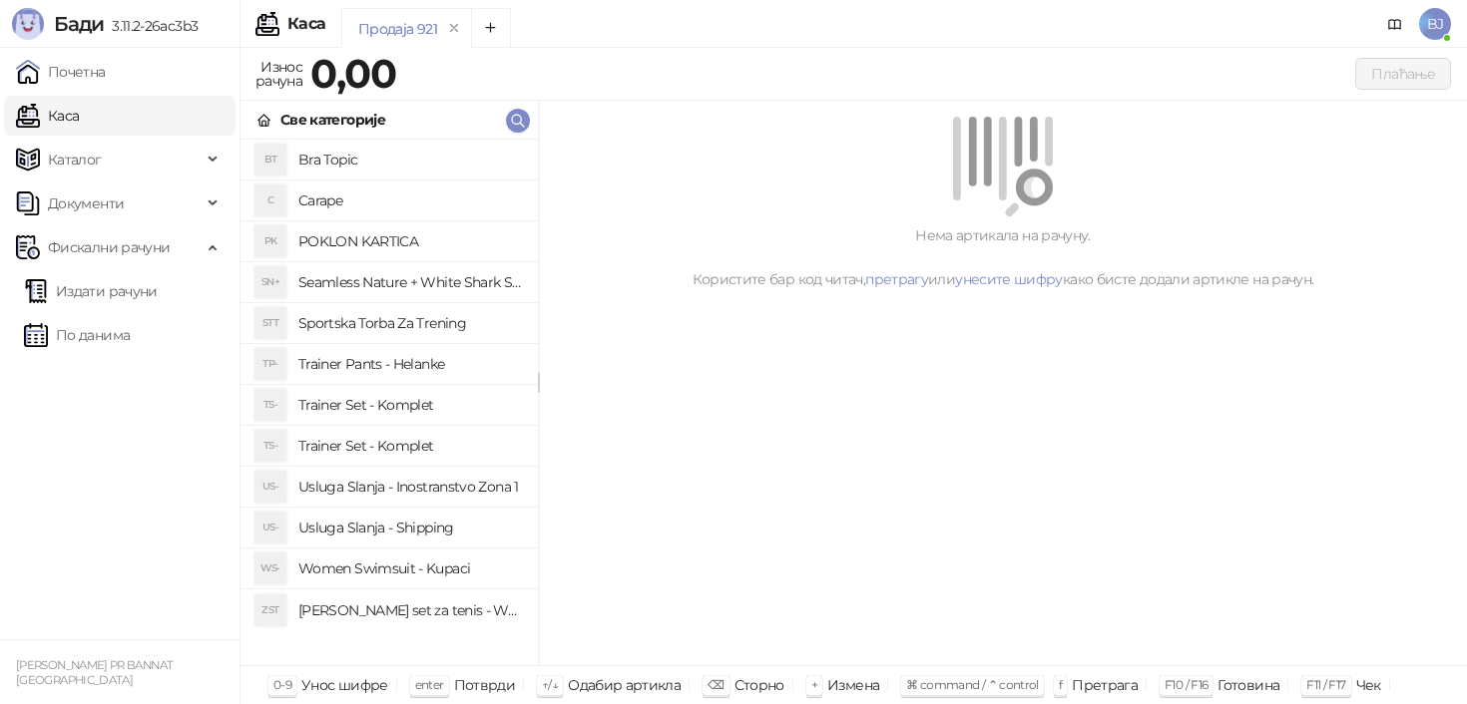
click at [409, 407] on h4 "Trainer Set - Komplet" at bounding box center [410, 405] width 224 height 32
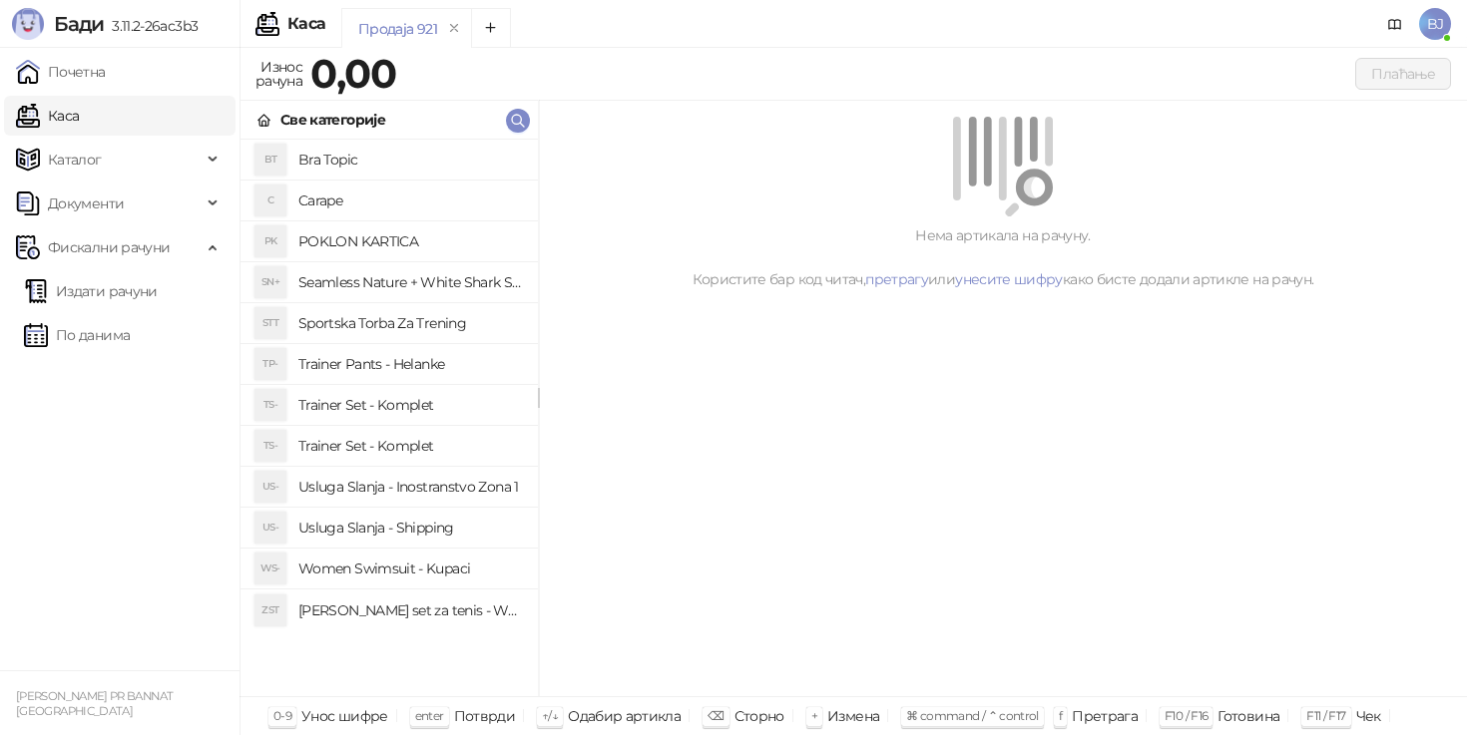
click at [386, 446] on h4 "Trainer Set - Komplet" at bounding box center [410, 446] width 224 height 32
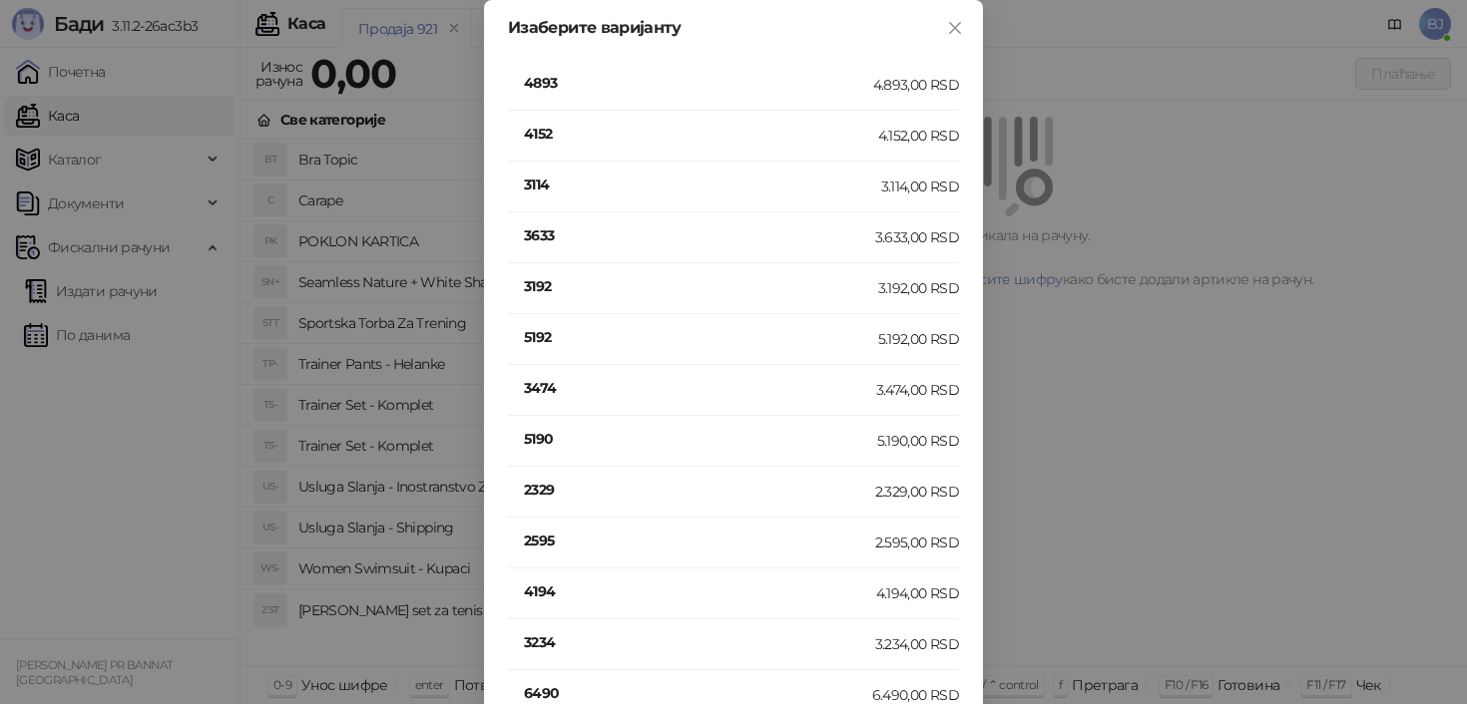
click at [528, 381] on h4 "3474" at bounding box center [700, 388] width 352 height 22
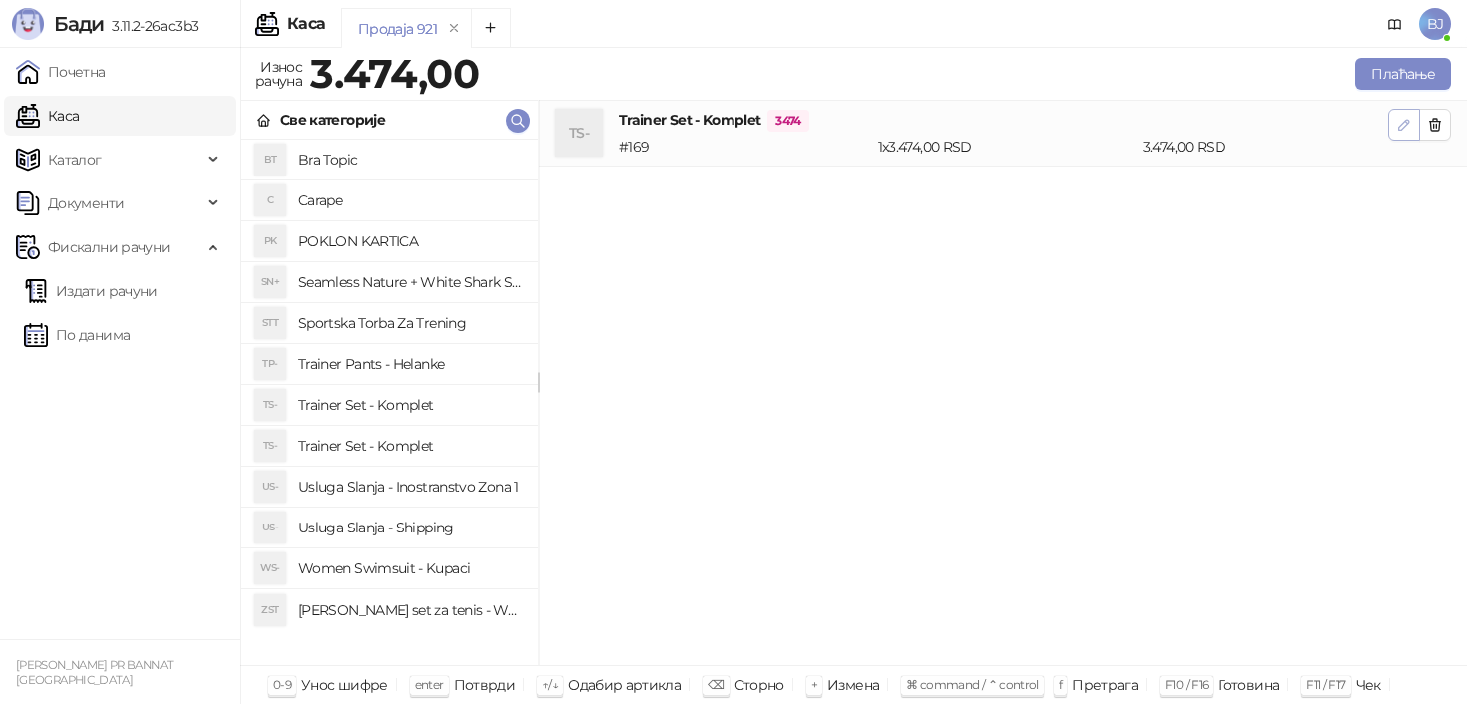
click at [1402, 120] on icon "button" at bounding box center [1404, 125] width 16 height 16
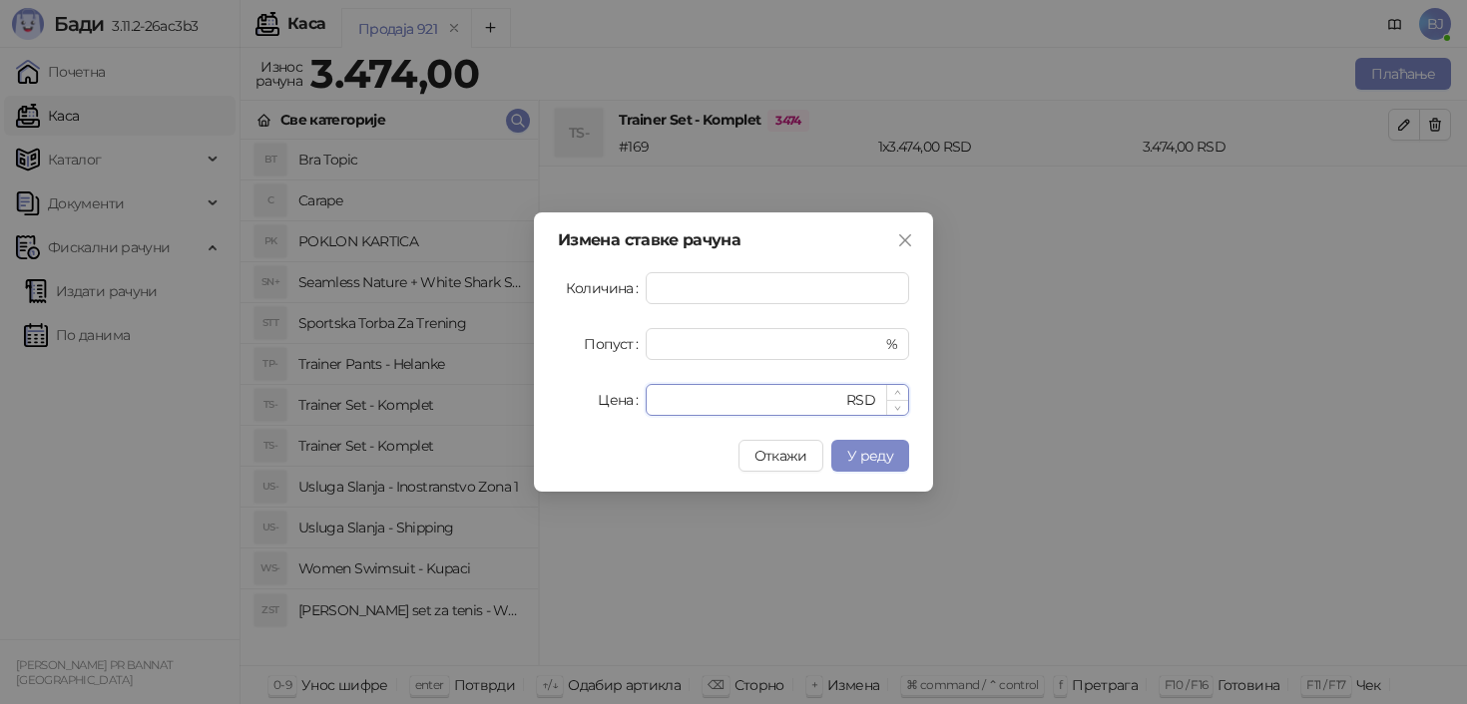
click at [768, 411] on input "****" at bounding box center [750, 400] width 185 height 30
type input "****"
click at [885, 457] on span "У реду" at bounding box center [870, 456] width 46 height 18
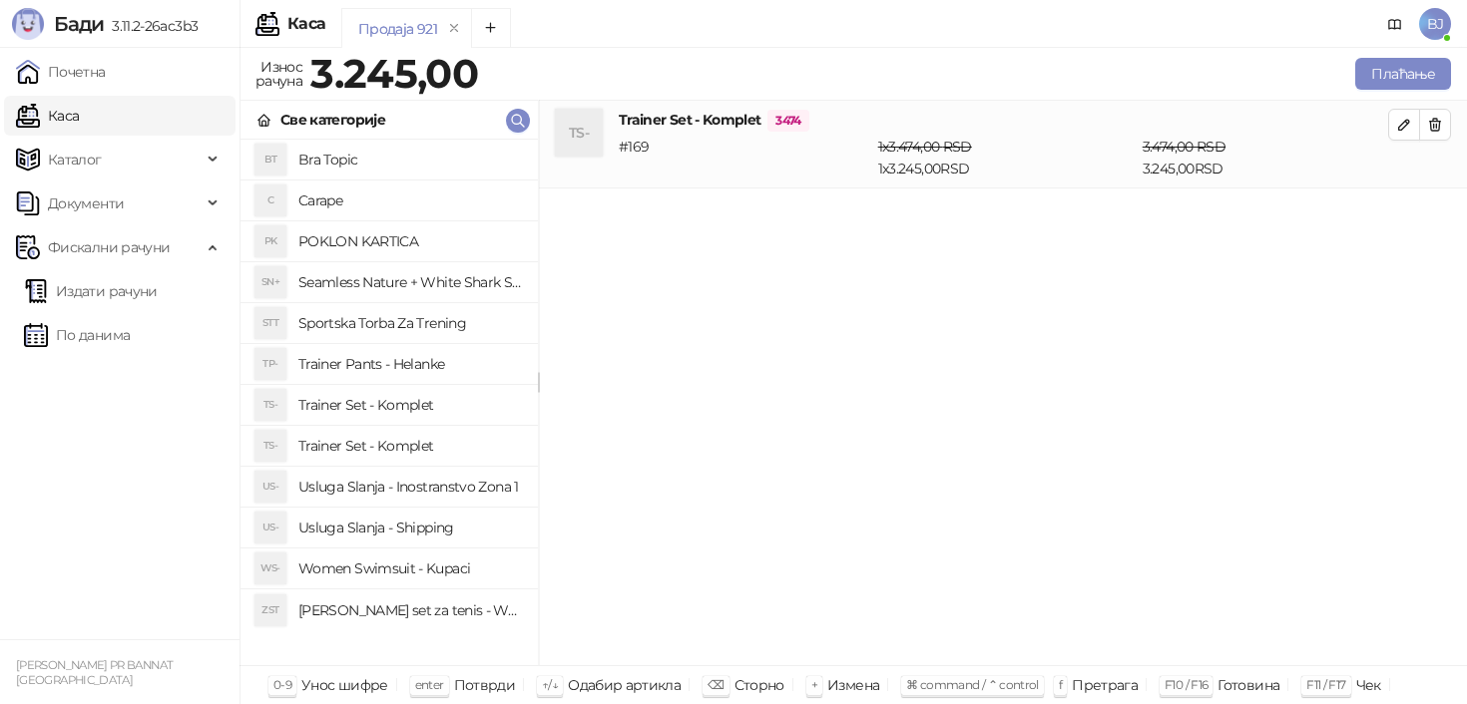
click at [450, 534] on h4 "Usluga Slanja - Shipping" at bounding box center [410, 528] width 224 height 32
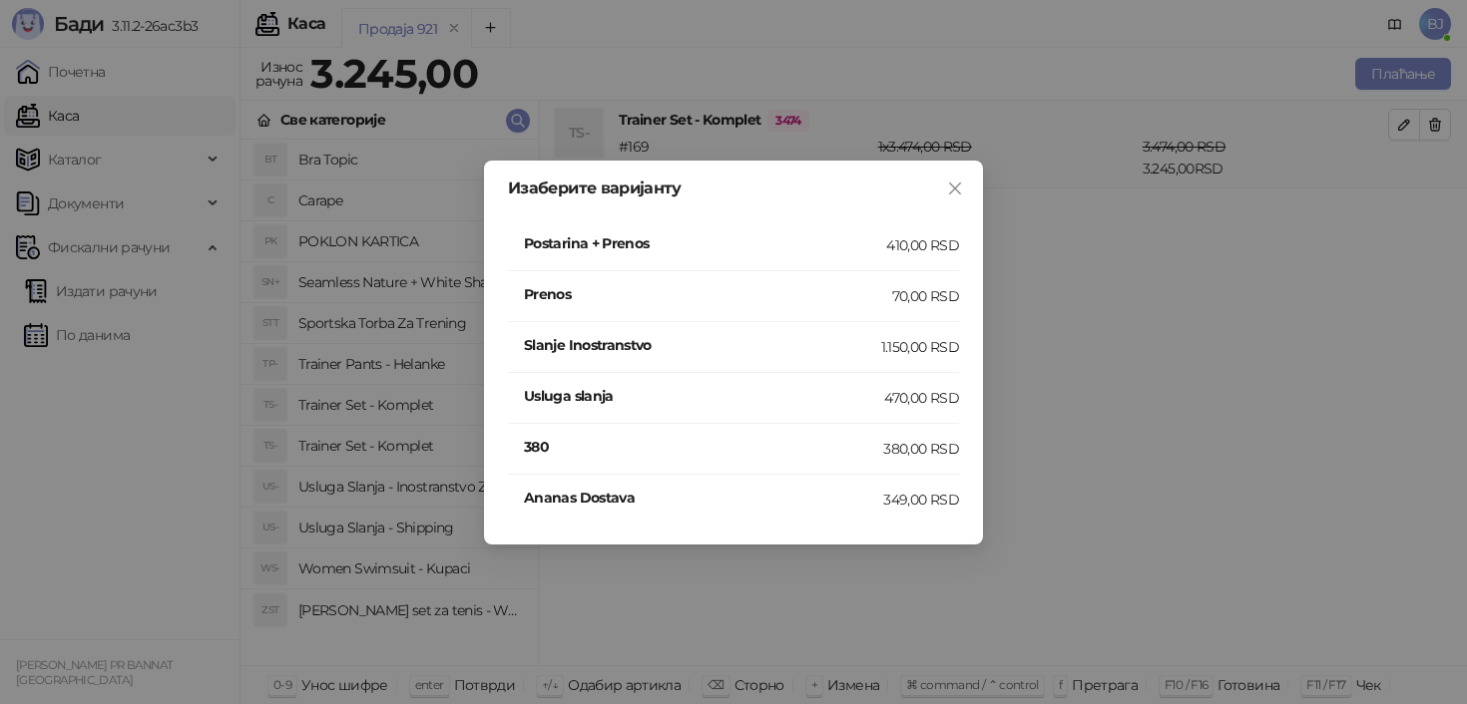
click at [891, 257] on li "Postarina + Prenos 410,00 RSD" at bounding box center [733, 246] width 451 height 51
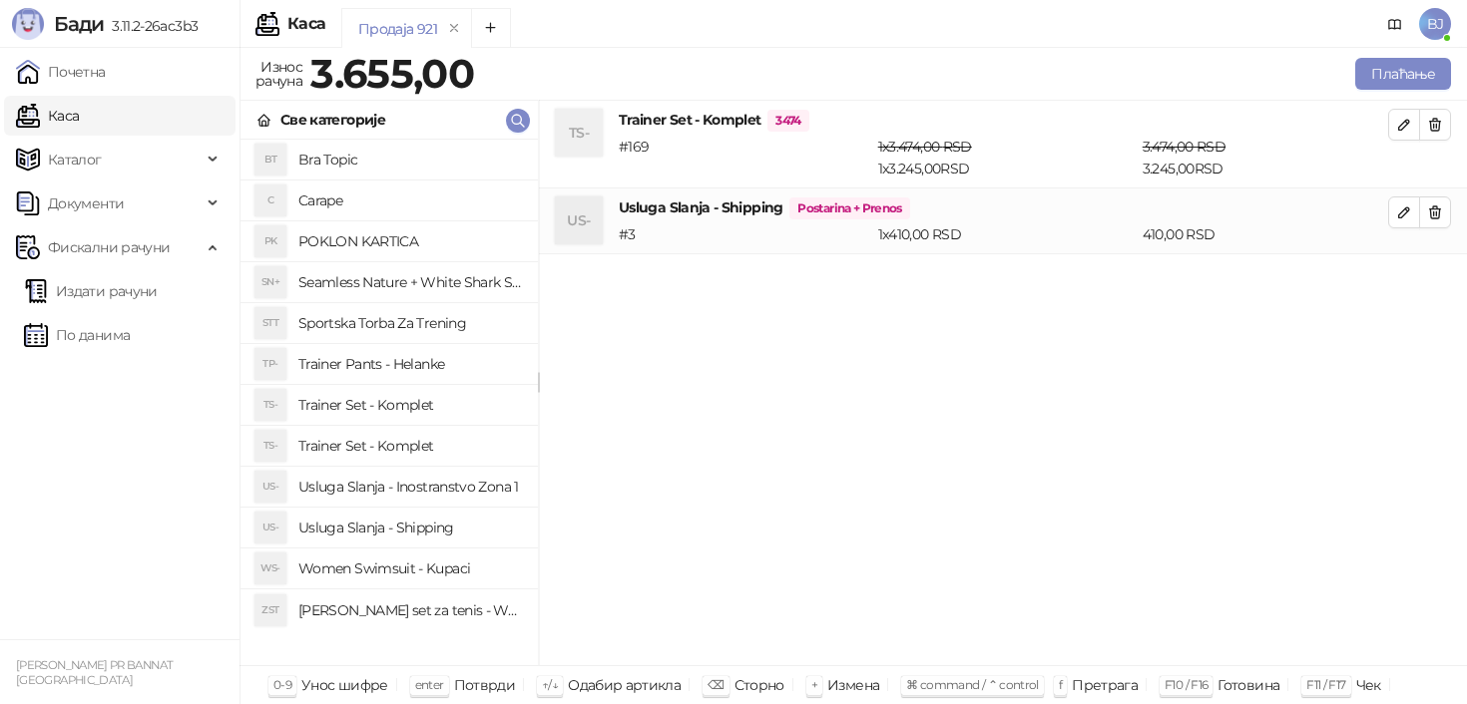
click at [1399, 54] on div "Плаћање" at bounding box center [966, 74] width 977 height 40
click at [1399, 75] on button "Плаћање" at bounding box center [1403, 74] width 96 height 32
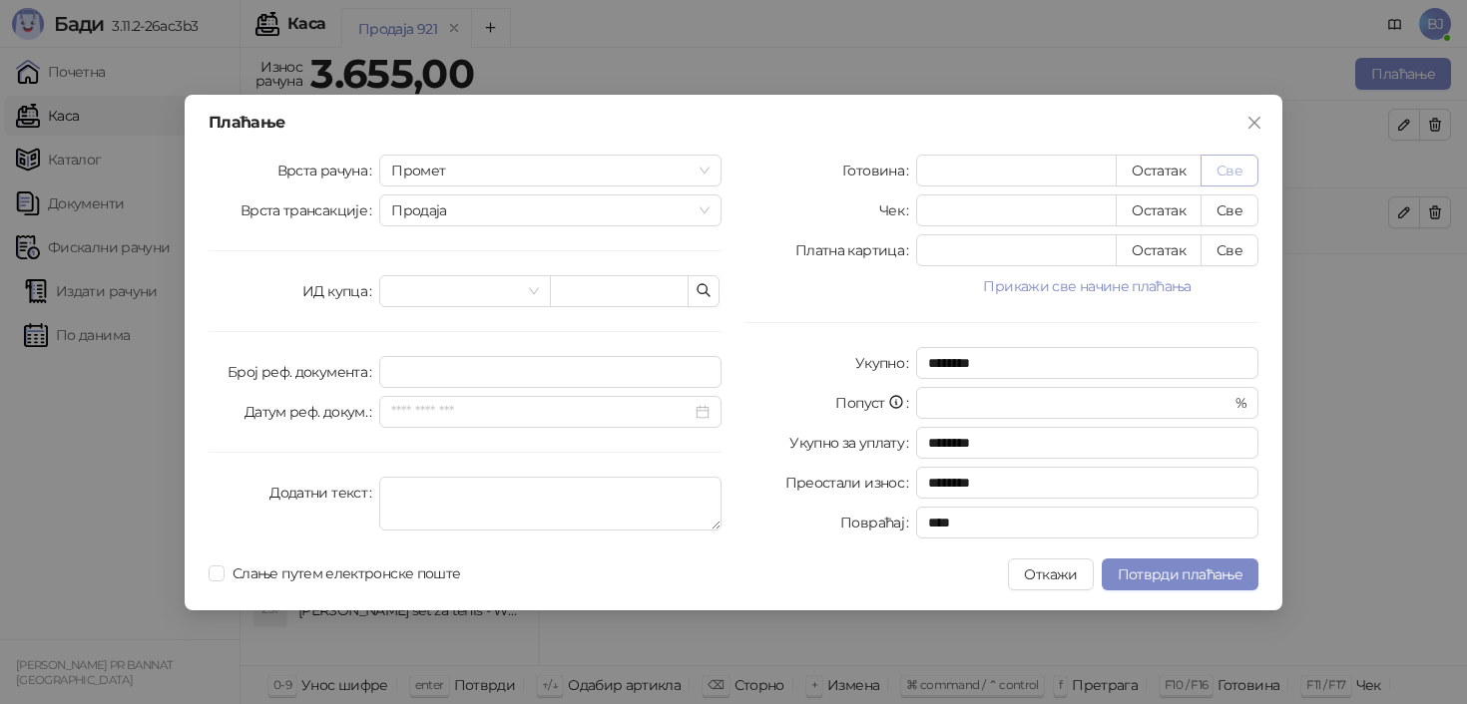
click at [1211, 176] on button "Све" at bounding box center [1229, 171] width 58 height 32
type input "****"
click at [1134, 590] on button "Потврди плаћање" at bounding box center [1180, 575] width 157 height 32
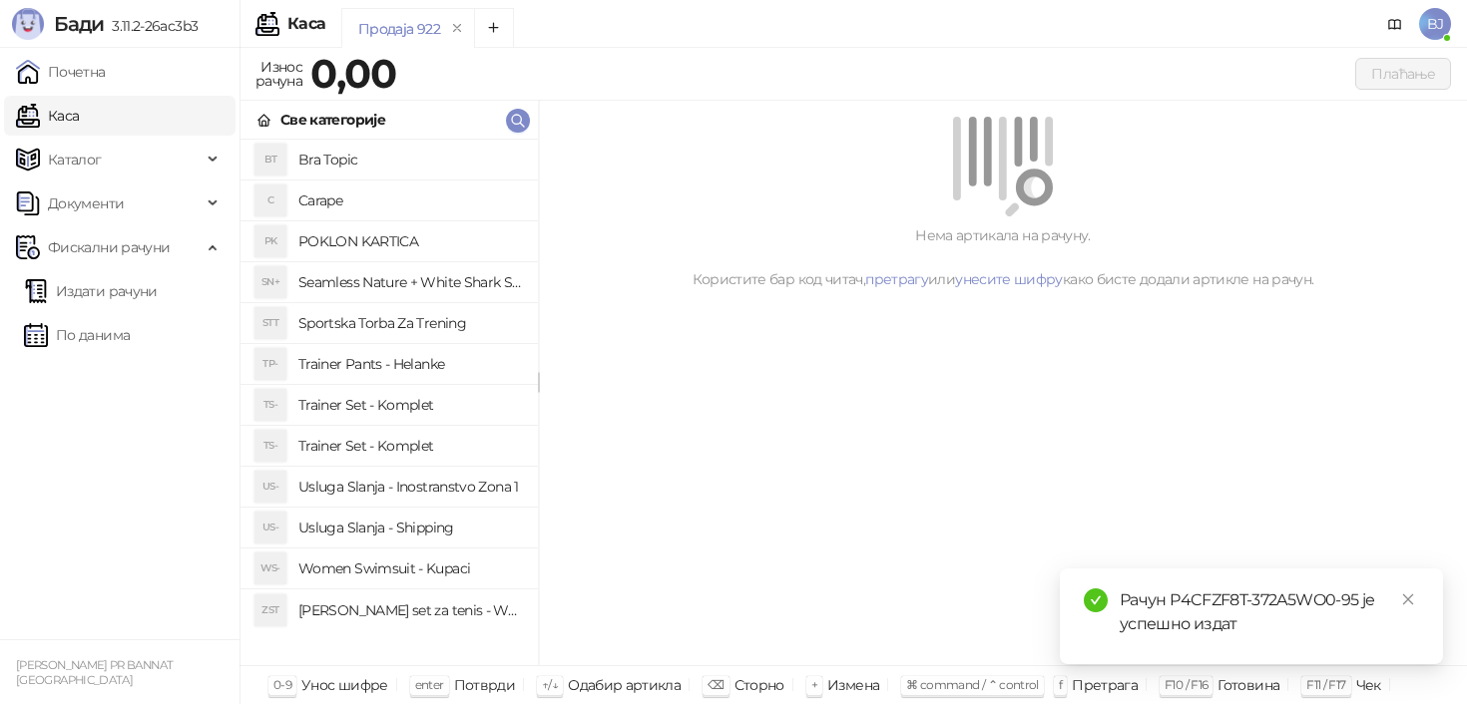
click at [384, 437] on h4 "Trainer Set - Komplet" at bounding box center [410, 446] width 224 height 32
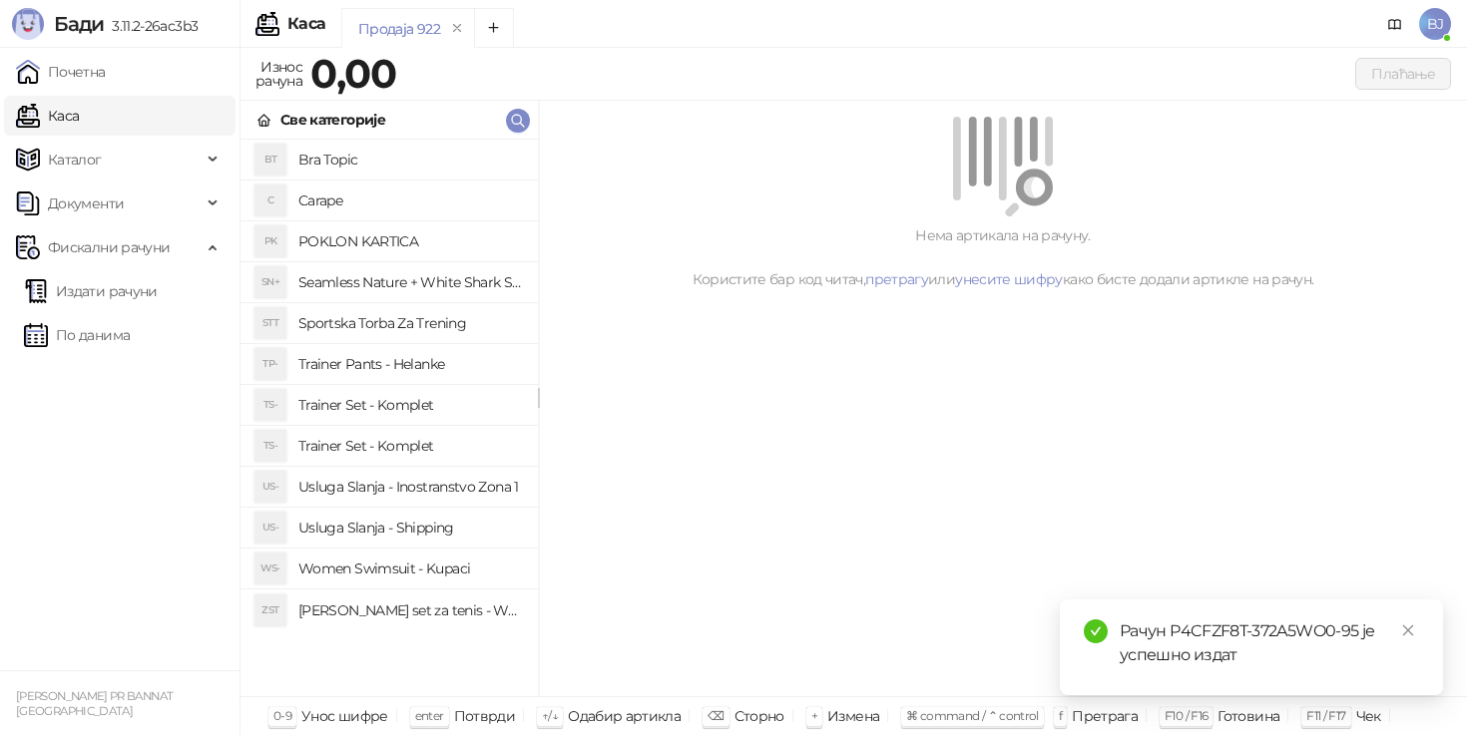
click at [342, 404] on h4 "Trainer Set - Komplet" at bounding box center [410, 405] width 224 height 32
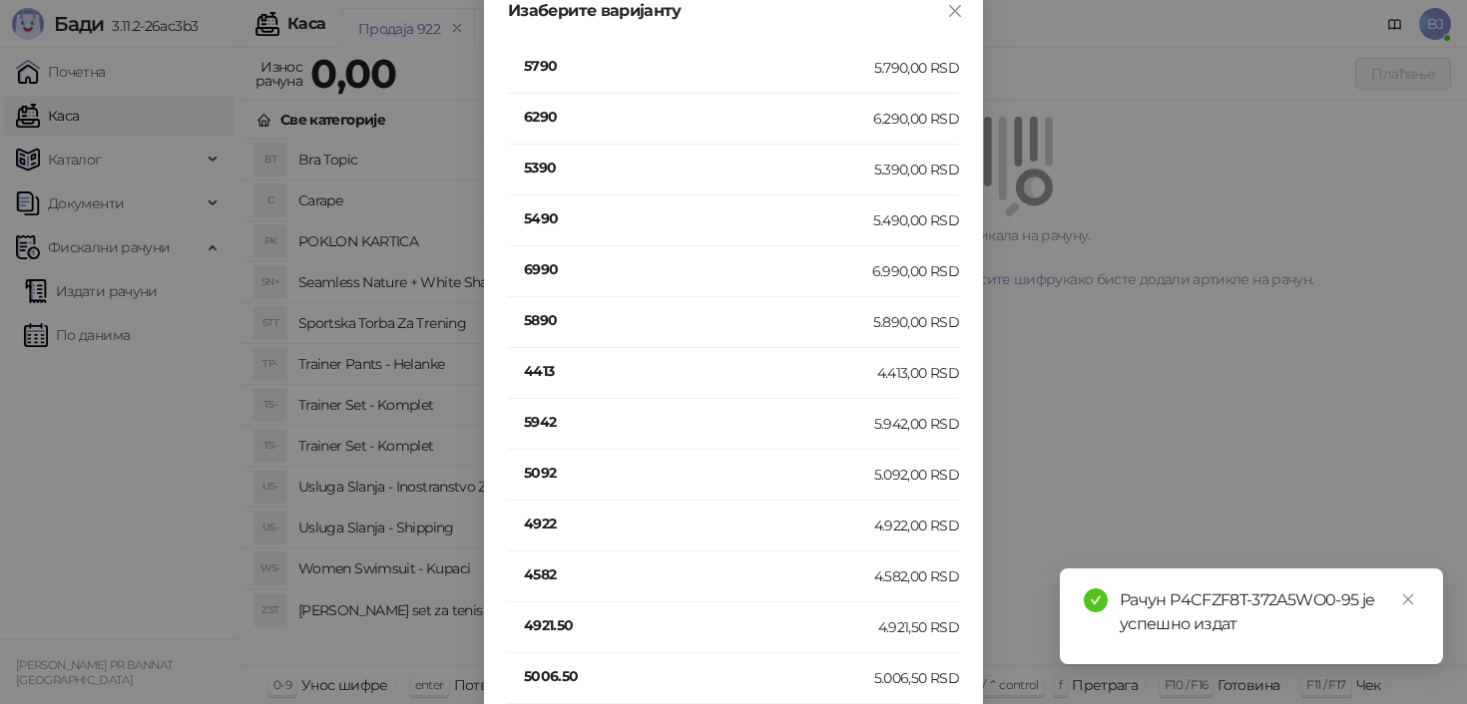
scroll to position [392, 0]
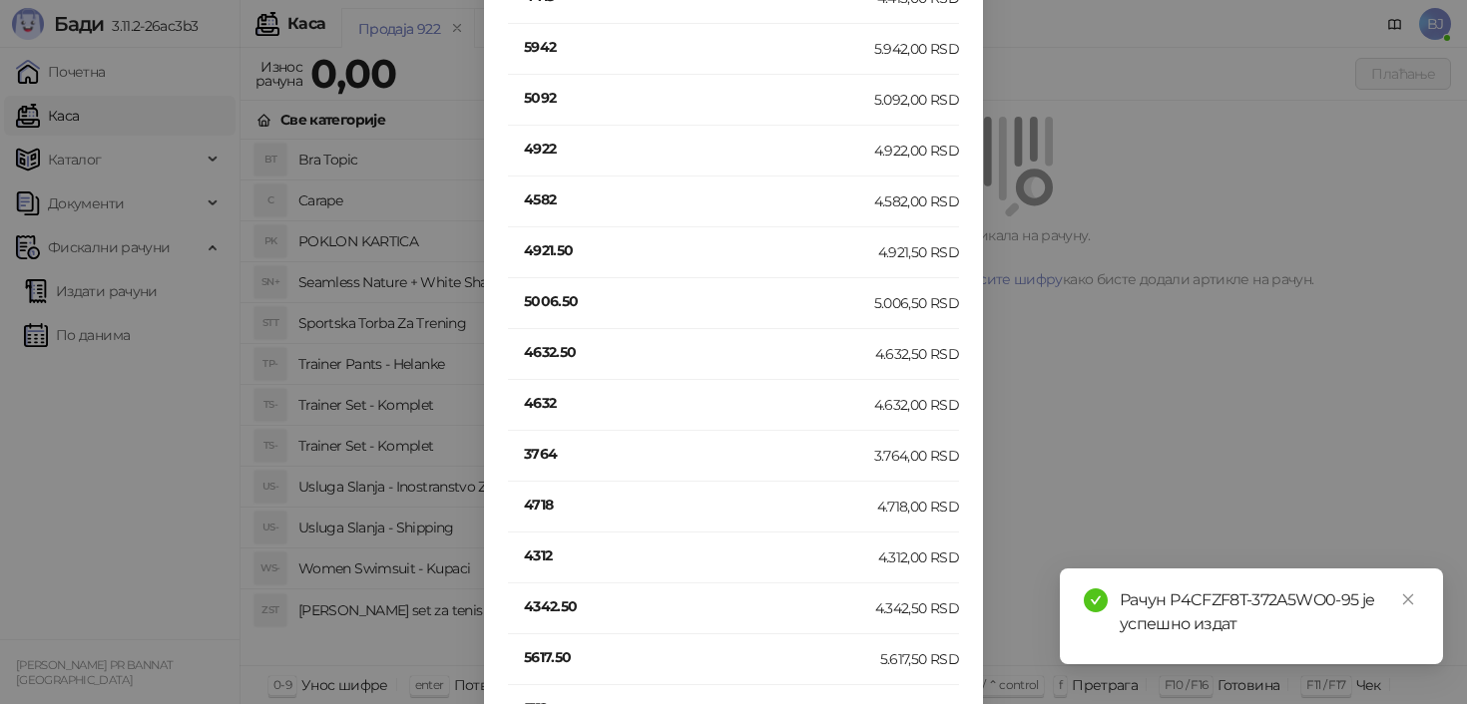
click at [538, 406] on h4 "4632" at bounding box center [699, 403] width 350 height 22
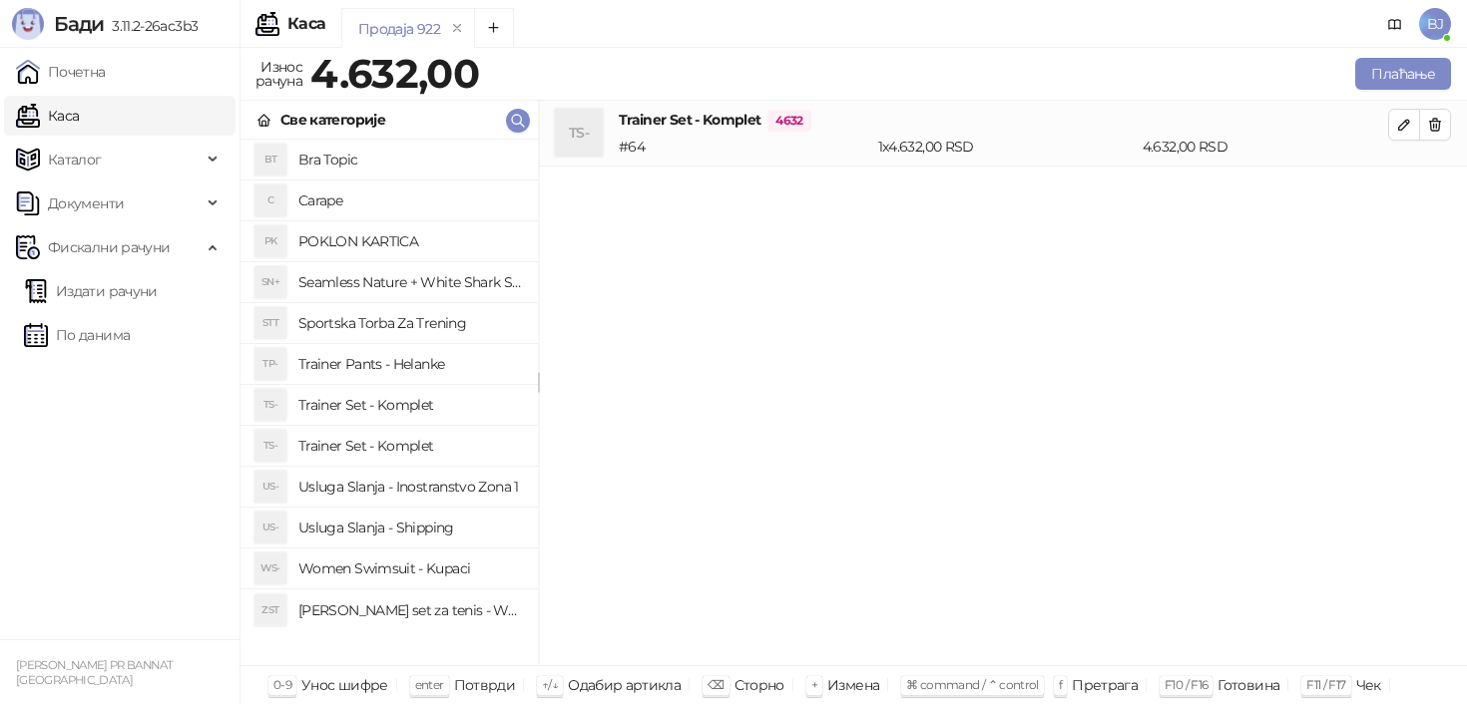
scroll to position [0, 0]
click at [446, 532] on h4 "Usluga Slanja - Shipping" at bounding box center [410, 528] width 224 height 32
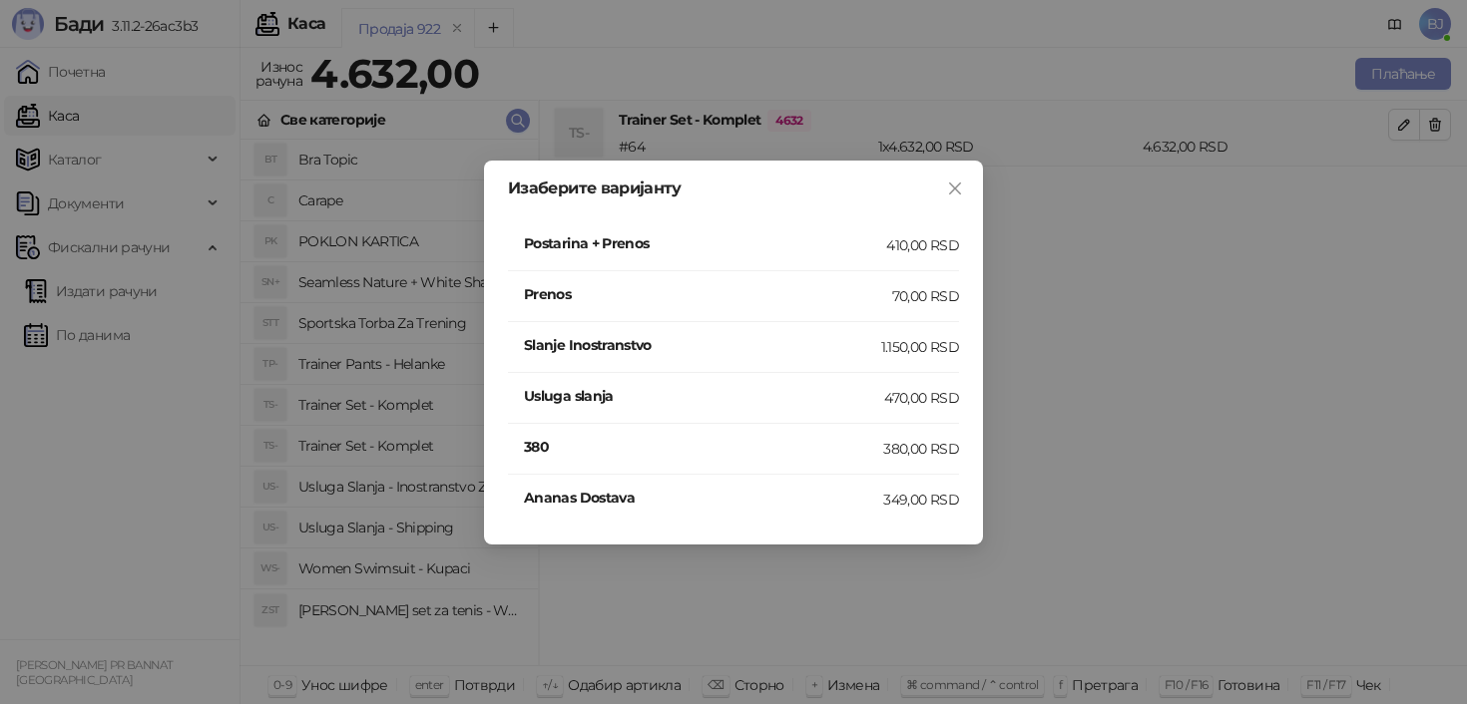
click at [877, 255] on div "Postarina + Prenos" at bounding box center [705, 245] width 362 height 26
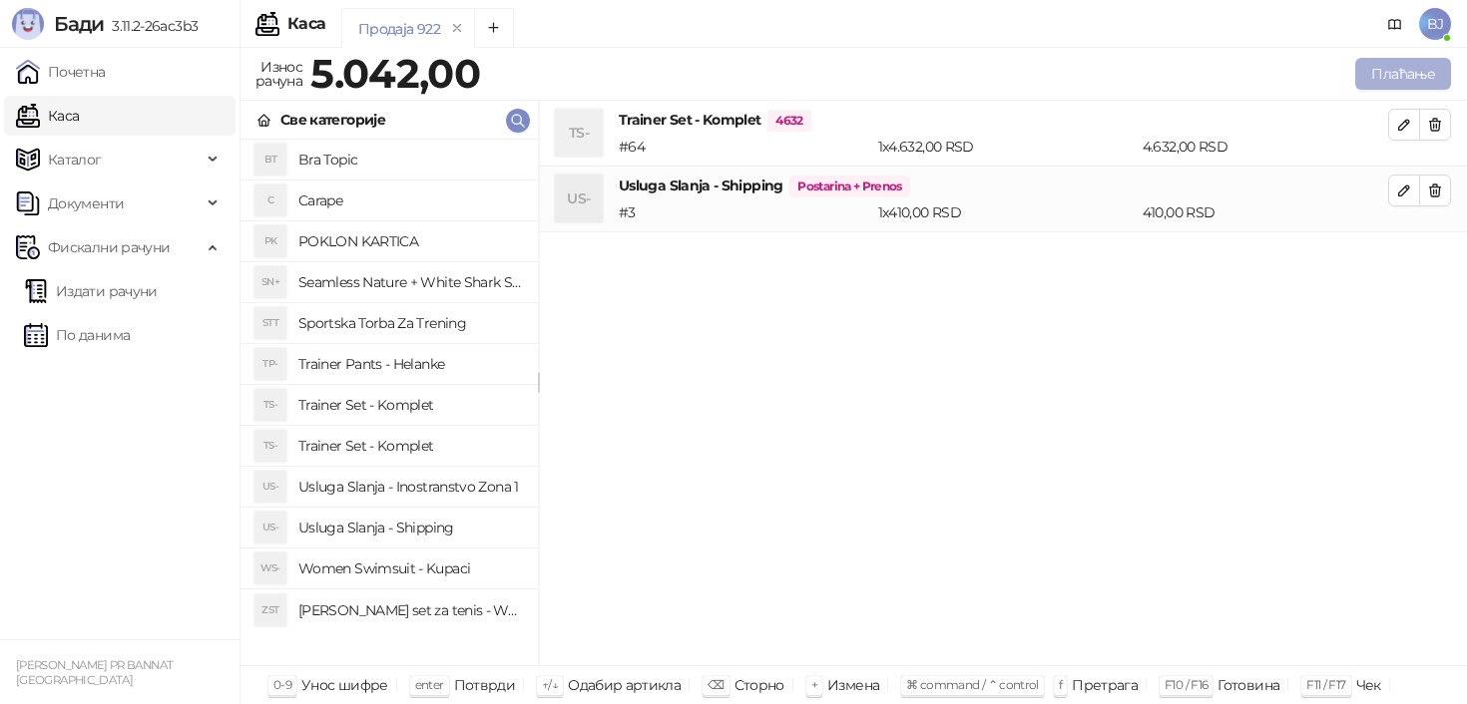
click at [1424, 89] on button "Плаћање" at bounding box center [1403, 74] width 96 height 32
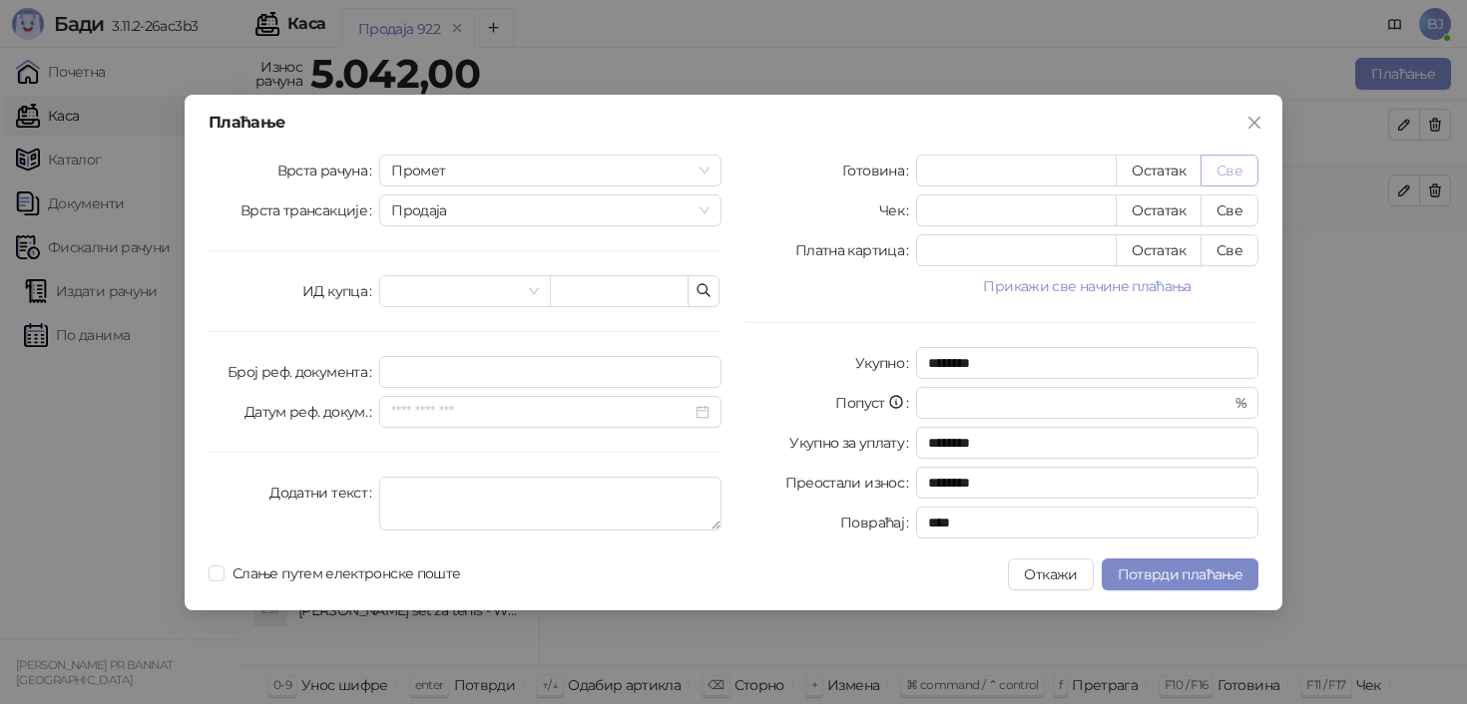
click at [1244, 163] on button "Све" at bounding box center [1229, 171] width 58 height 32
type input "****"
click at [1193, 569] on span "Потврди плаћање" at bounding box center [1180, 575] width 125 height 18
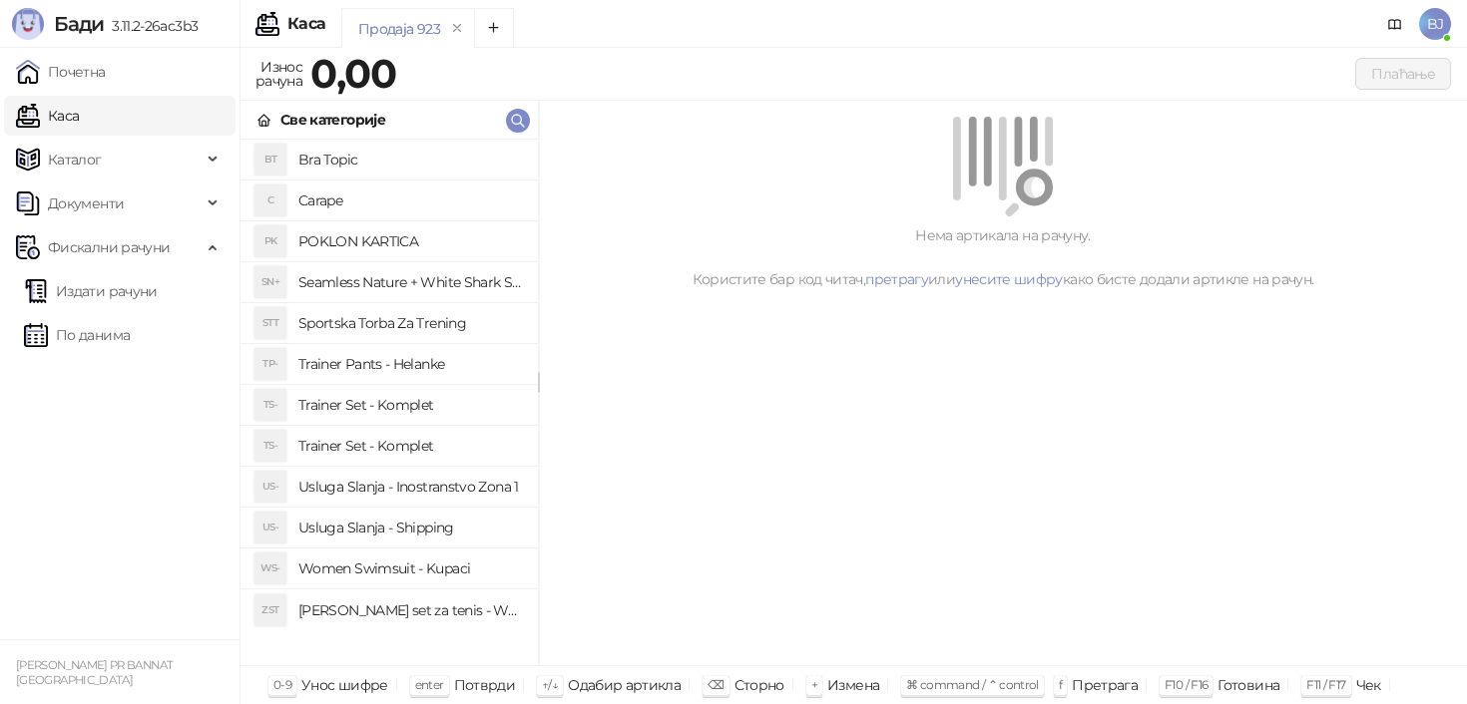
click at [411, 365] on h4 "Trainer Pants - Helanke" at bounding box center [410, 364] width 224 height 32
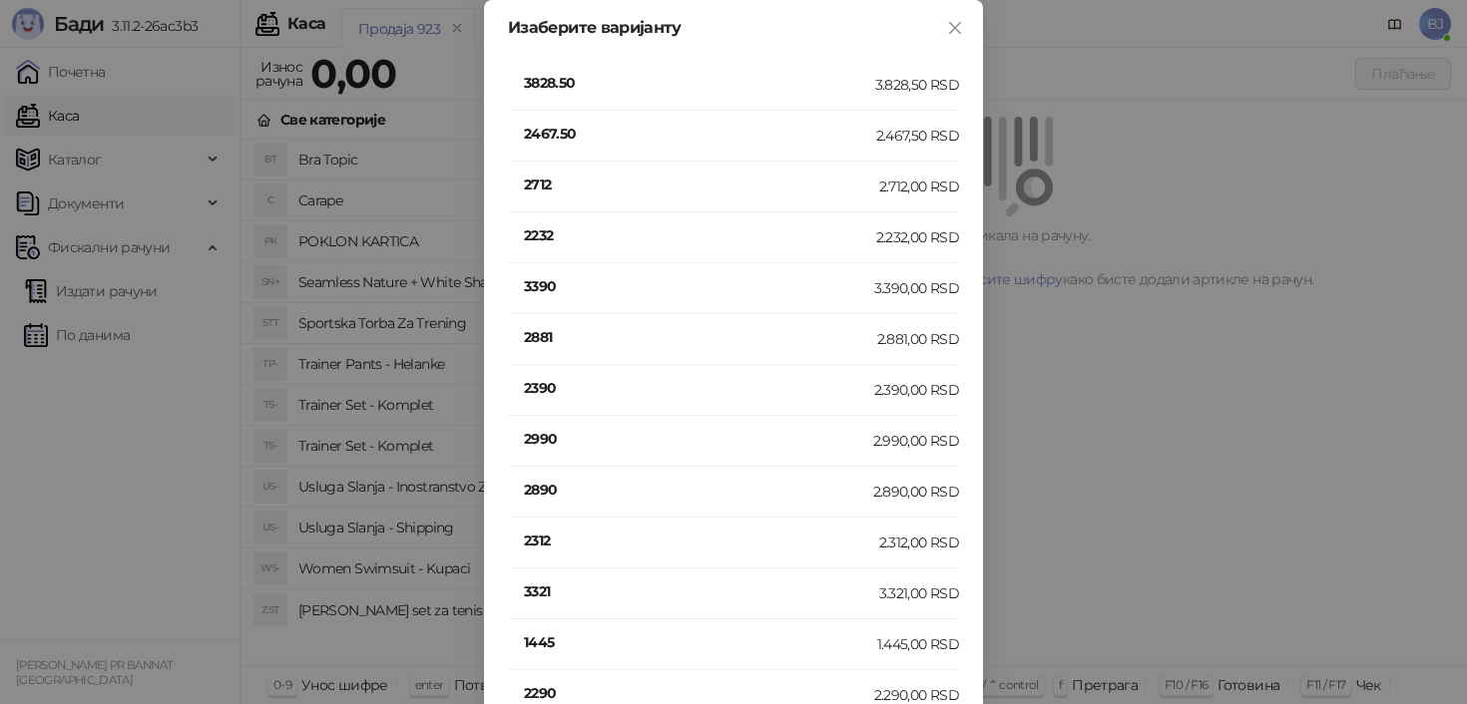
click at [574, 190] on h4 "2712" at bounding box center [701, 185] width 355 height 22
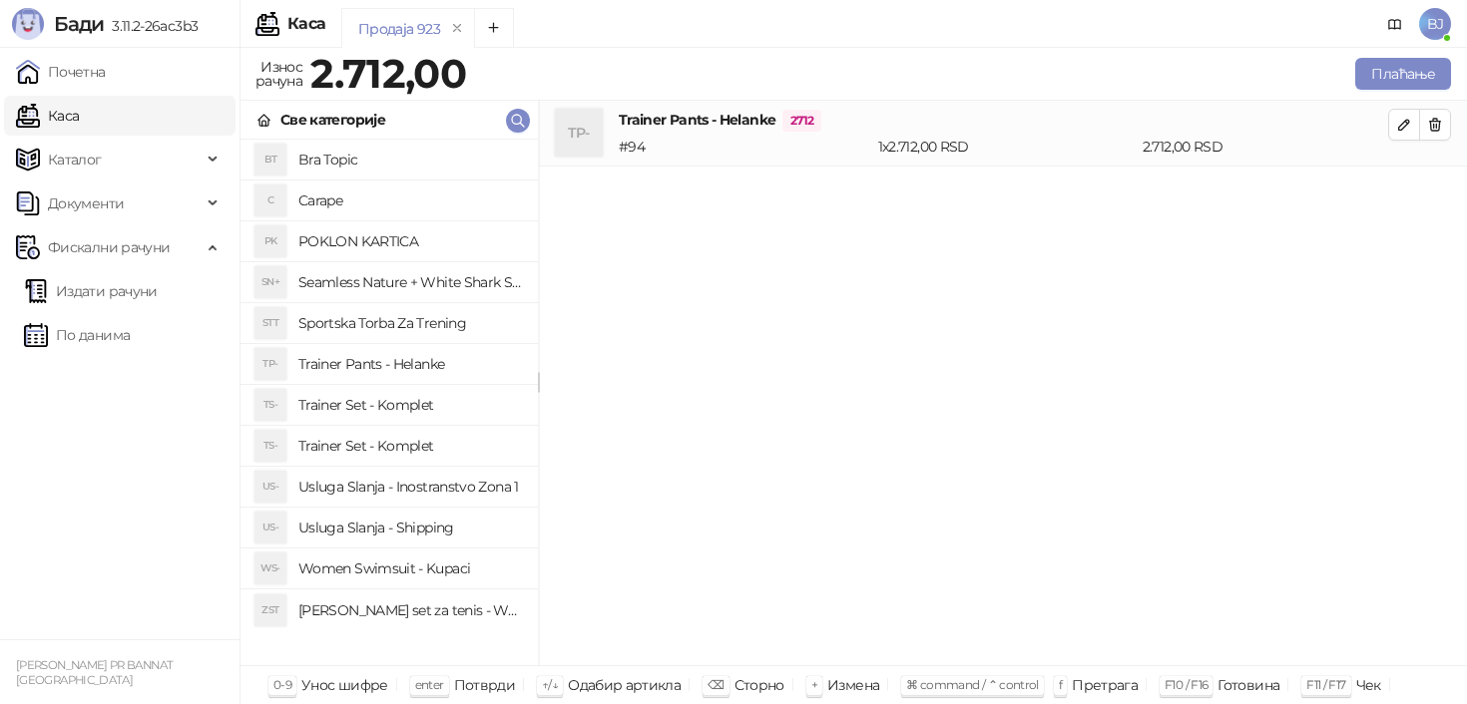
click at [425, 369] on h4 "Trainer Pants - Helanke" at bounding box center [410, 364] width 224 height 32
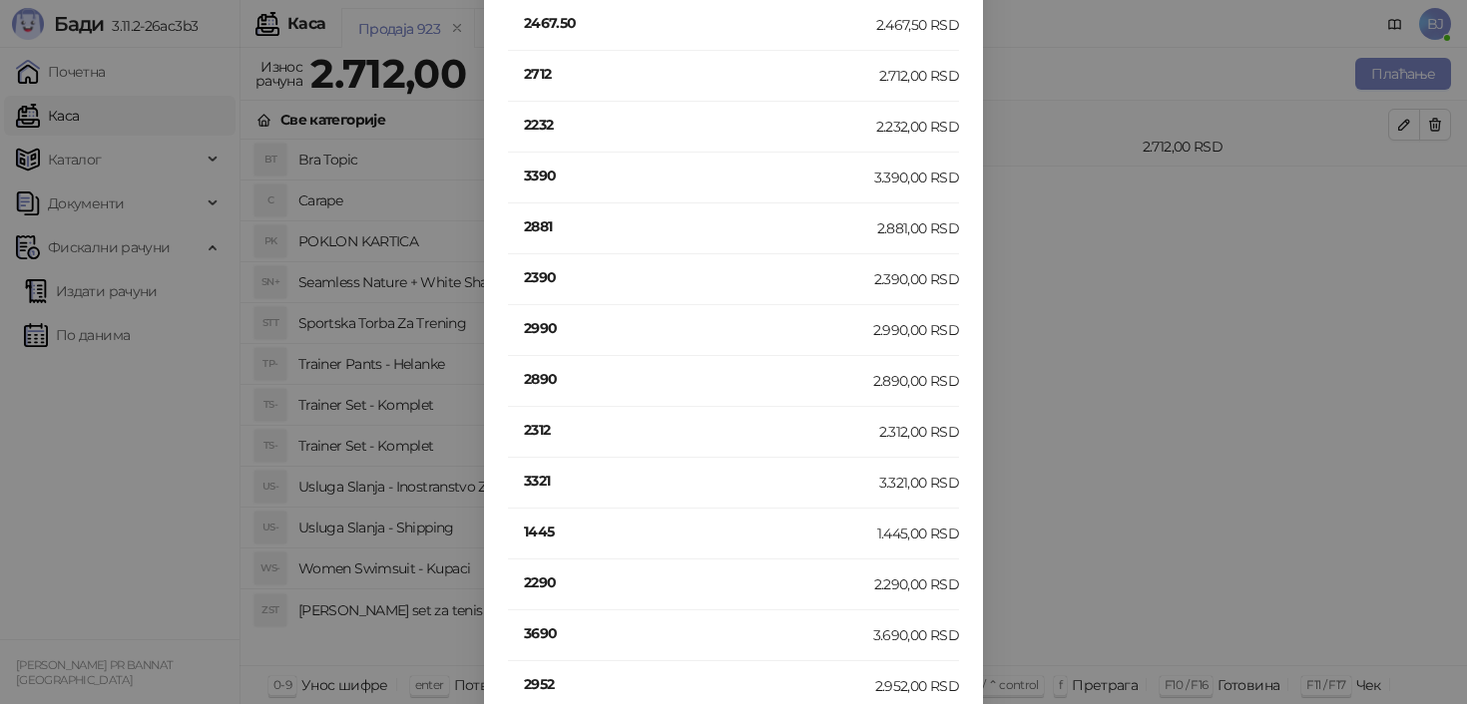
scroll to position [116, 0]
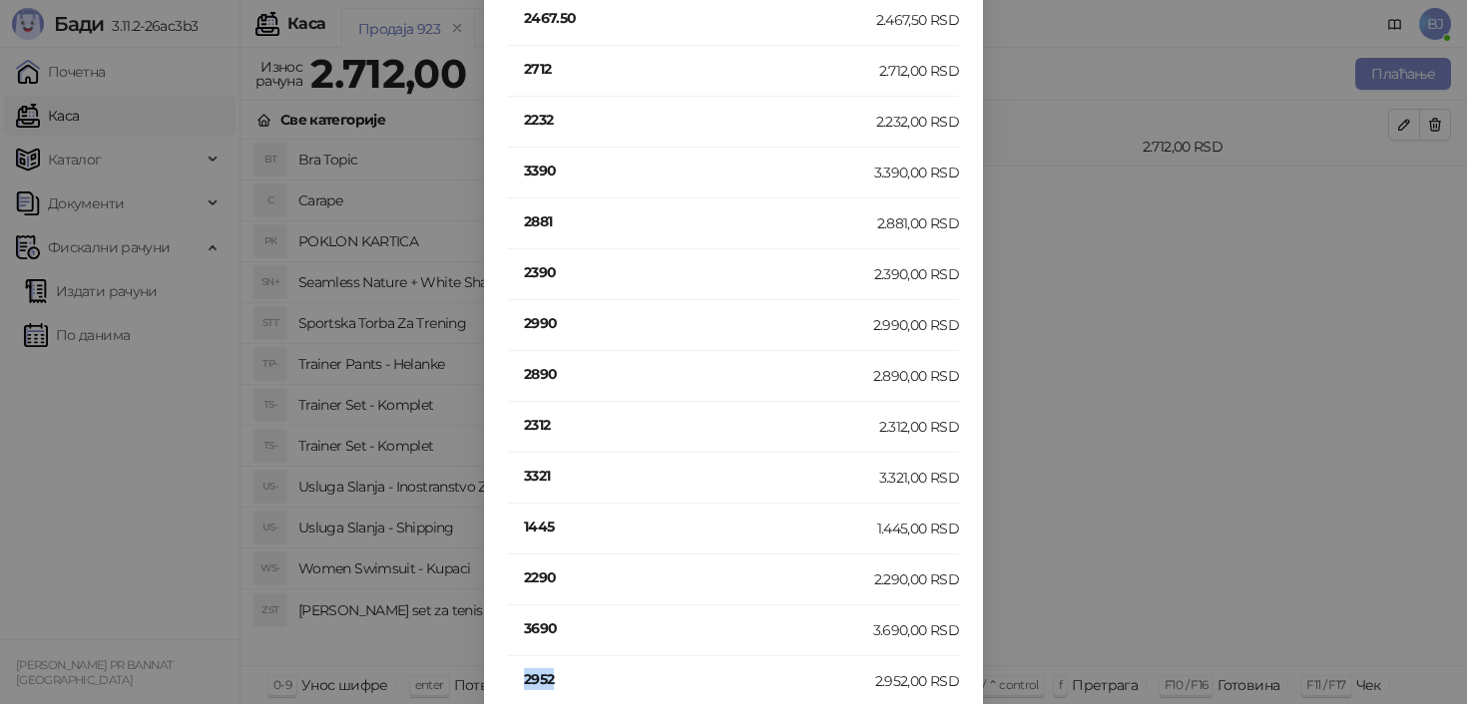
click at [543, 688] on h4 "2952" at bounding box center [699, 680] width 351 height 22
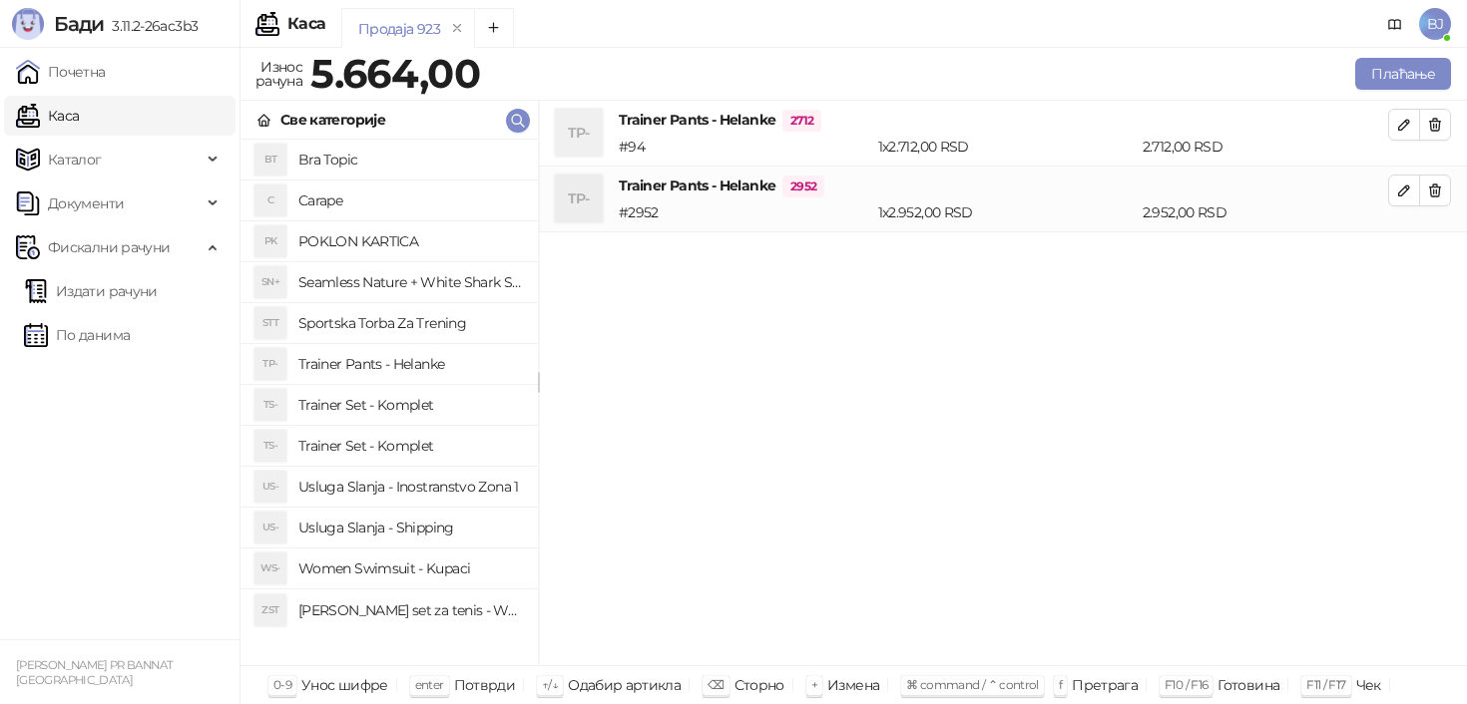
scroll to position [0, 0]
click at [1394, 81] on button "Плаћање" at bounding box center [1403, 74] width 96 height 32
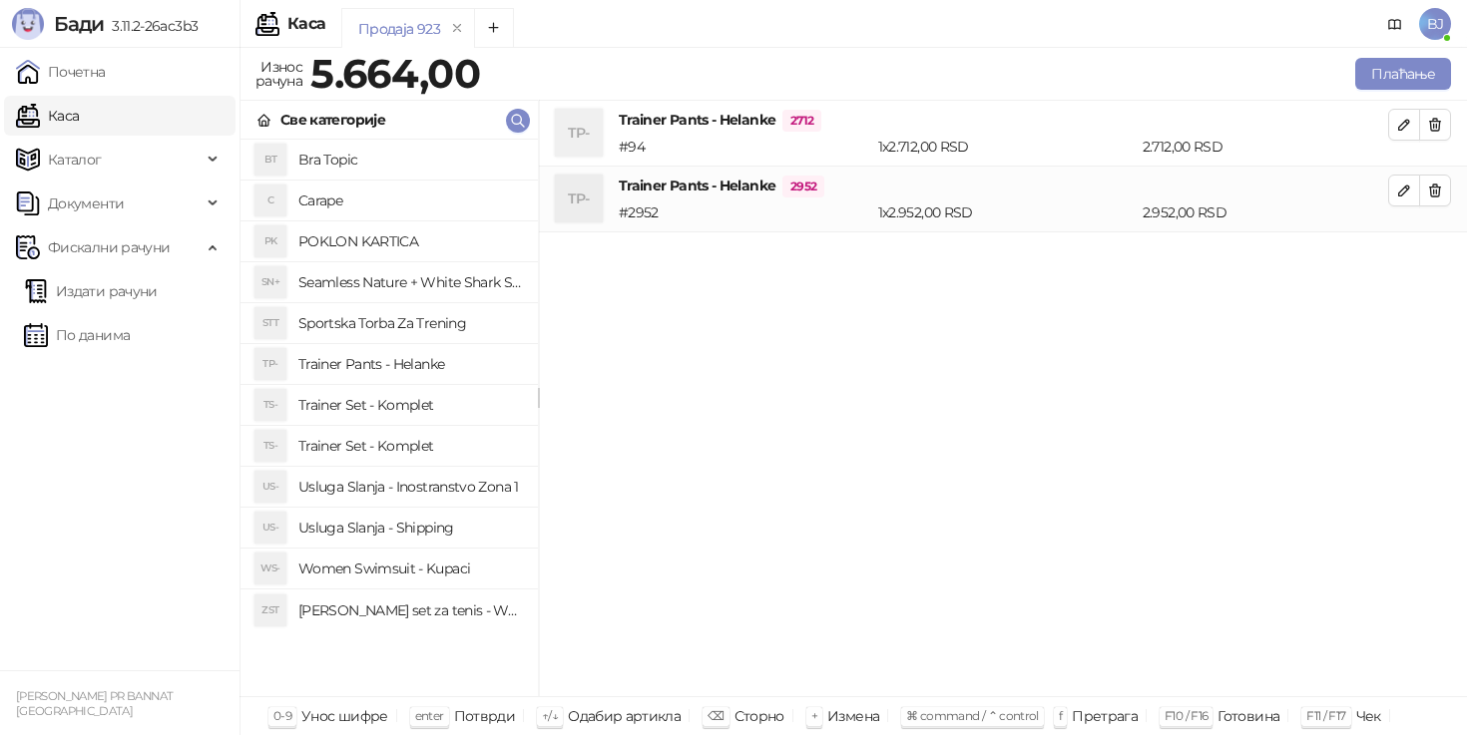
click at [429, 519] on h4 "Usluga Slanja - Shipping" at bounding box center [410, 528] width 224 height 32
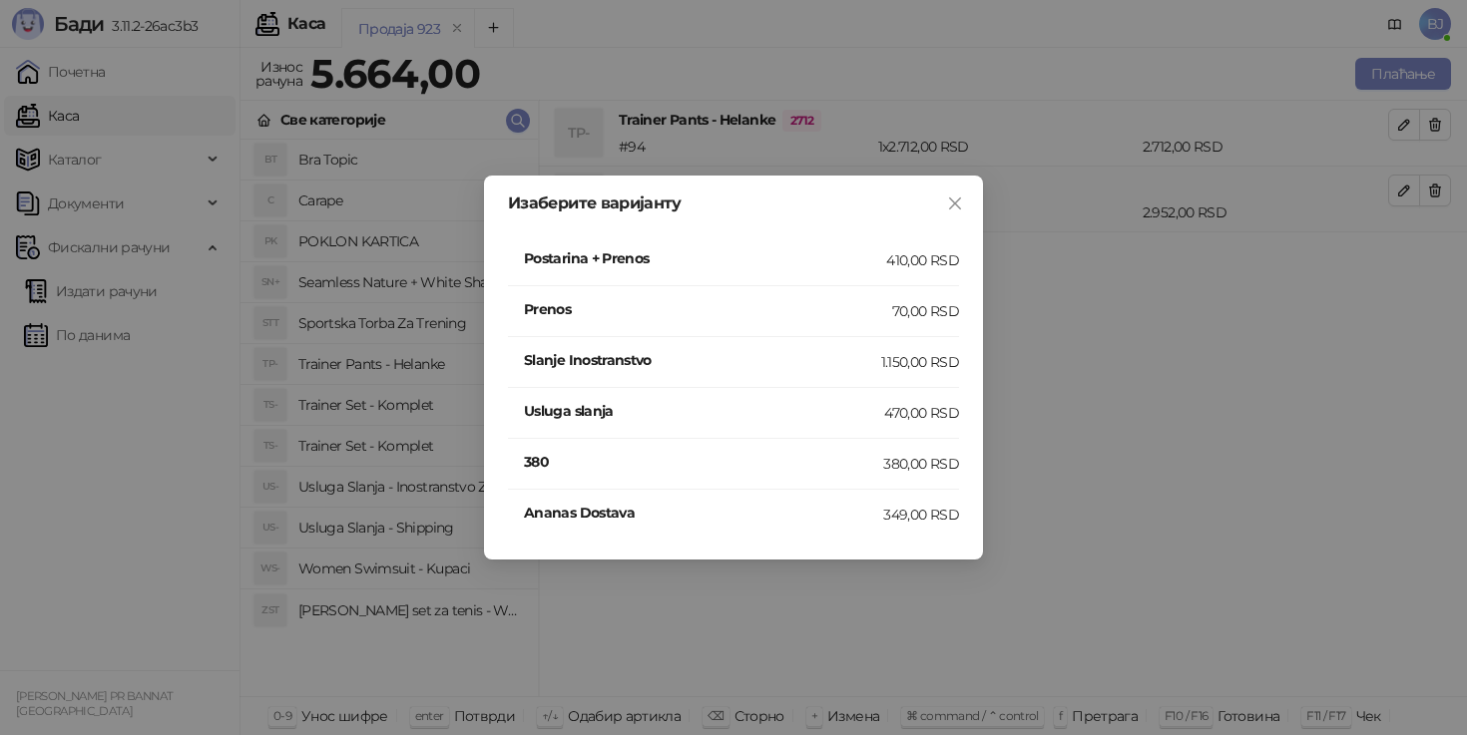
click at [900, 267] on div "410,00 RSD" at bounding box center [922, 260] width 73 height 22
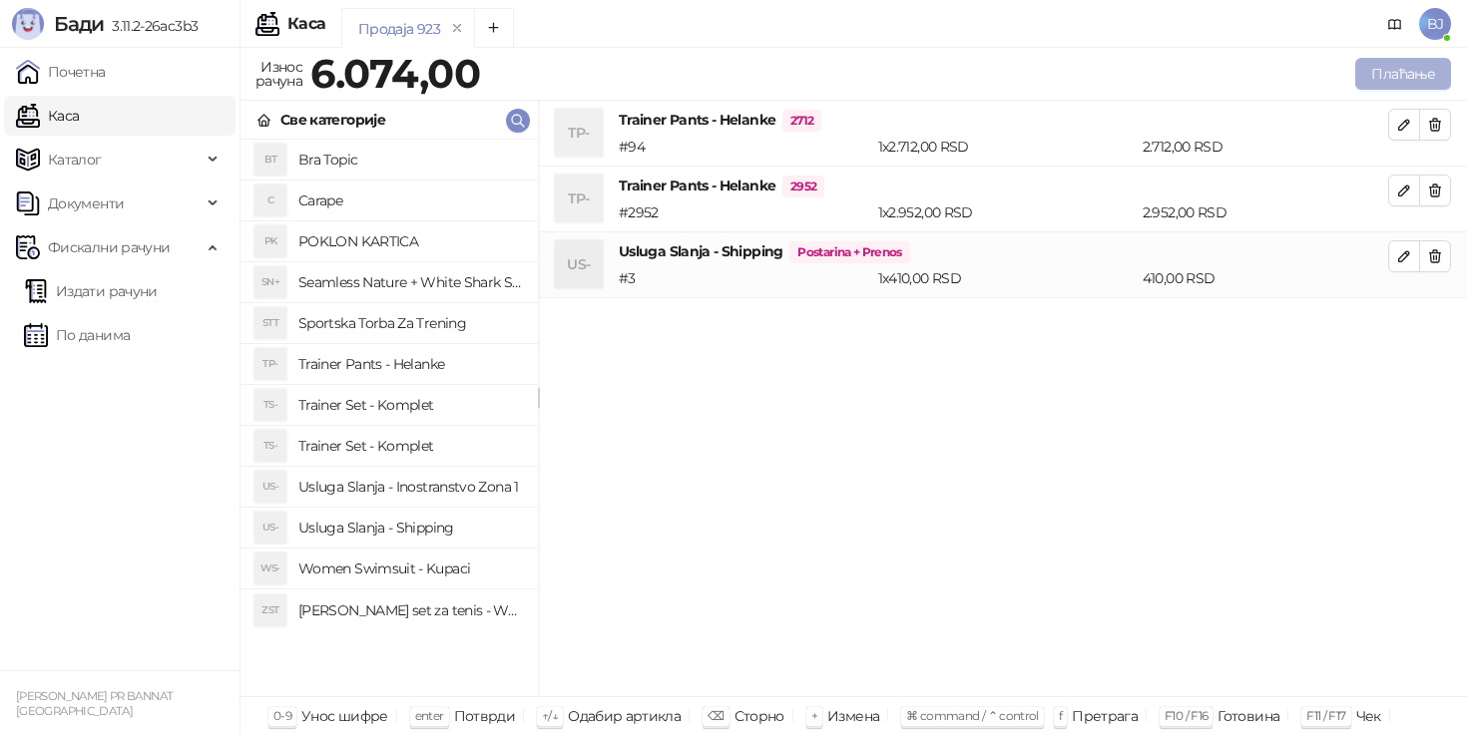
click at [1377, 78] on button "Плаћање" at bounding box center [1403, 74] width 96 height 32
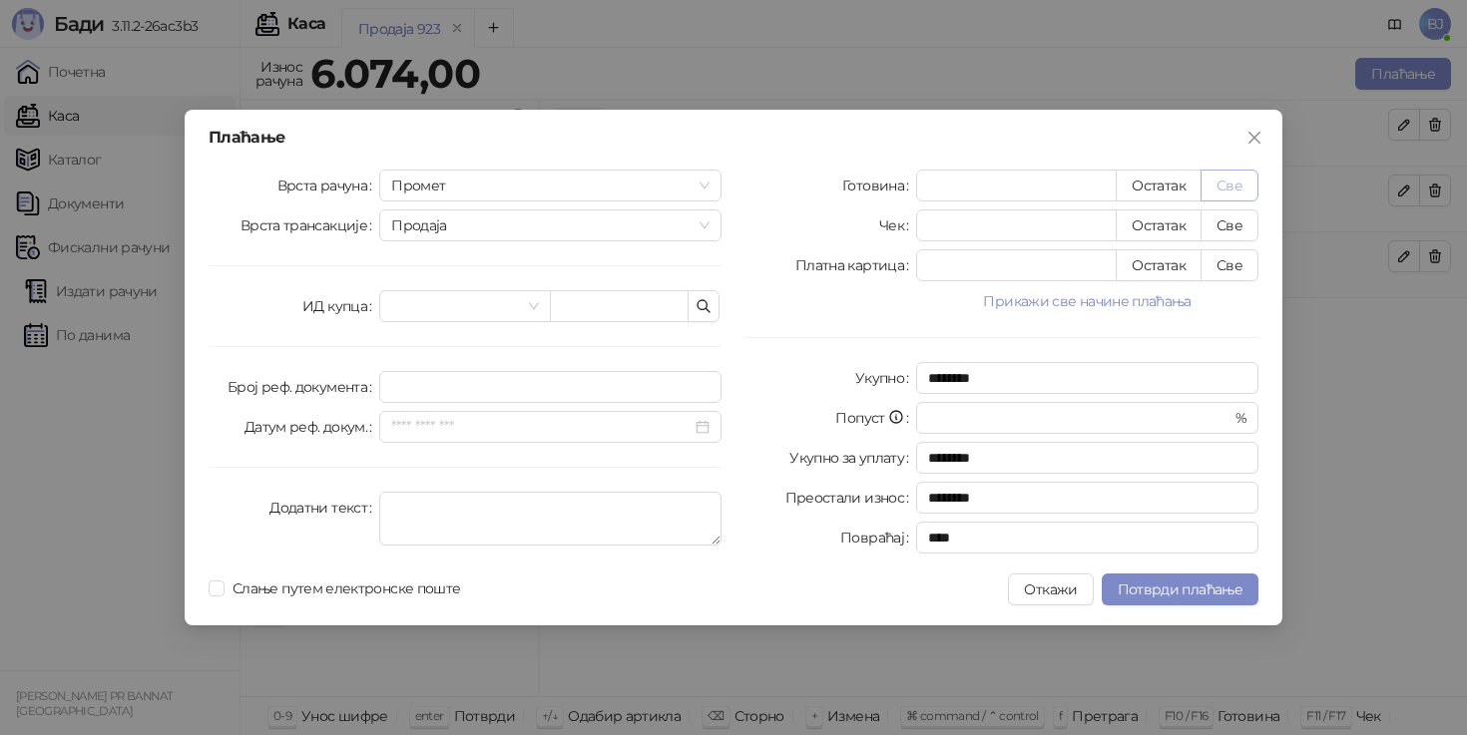
click at [1245, 171] on button "Све" at bounding box center [1229, 186] width 58 height 32
type input "****"
click at [1203, 597] on span "Потврди плаћање" at bounding box center [1180, 590] width 125 height 18
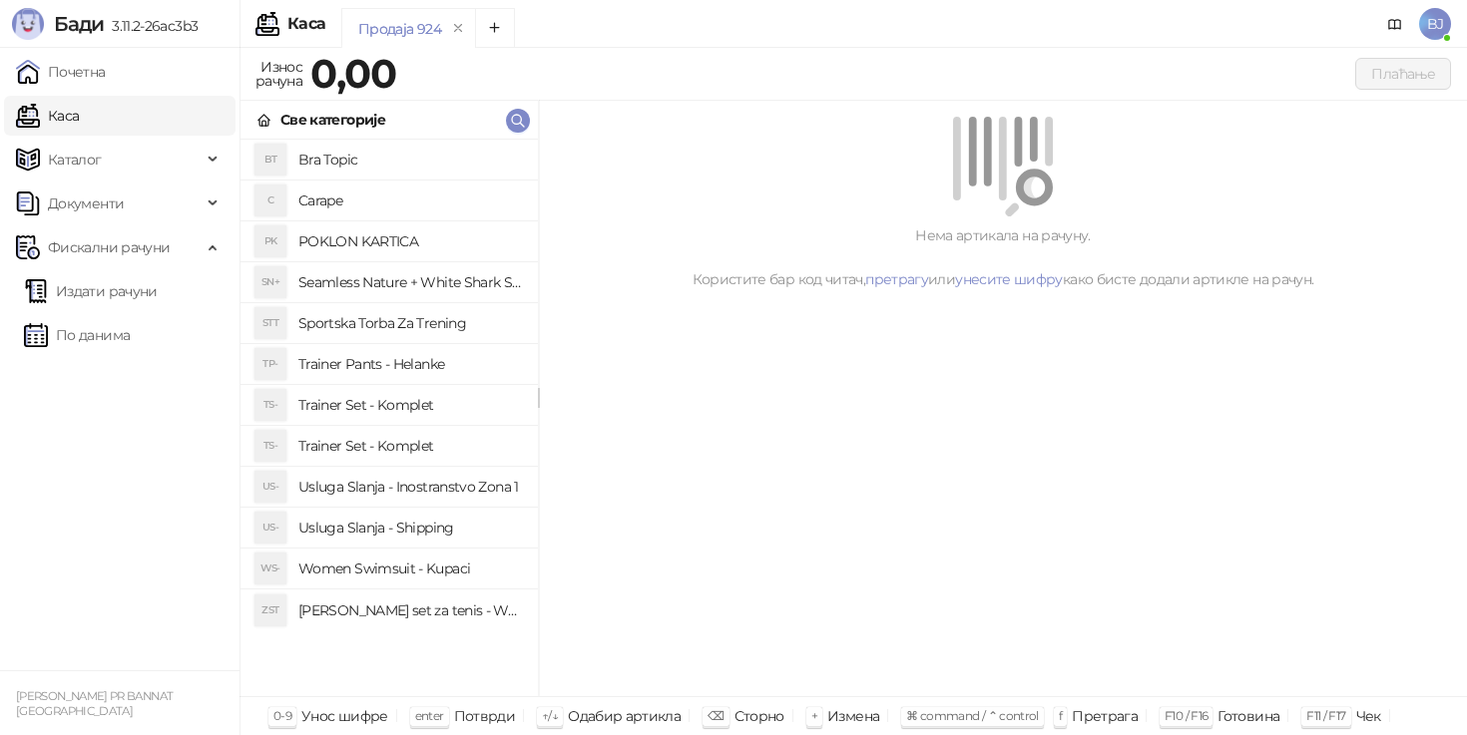
click at [419, 402] on h4 "Trainer Set - Komplet" at bounding box center [410, 405] width 224 height 32
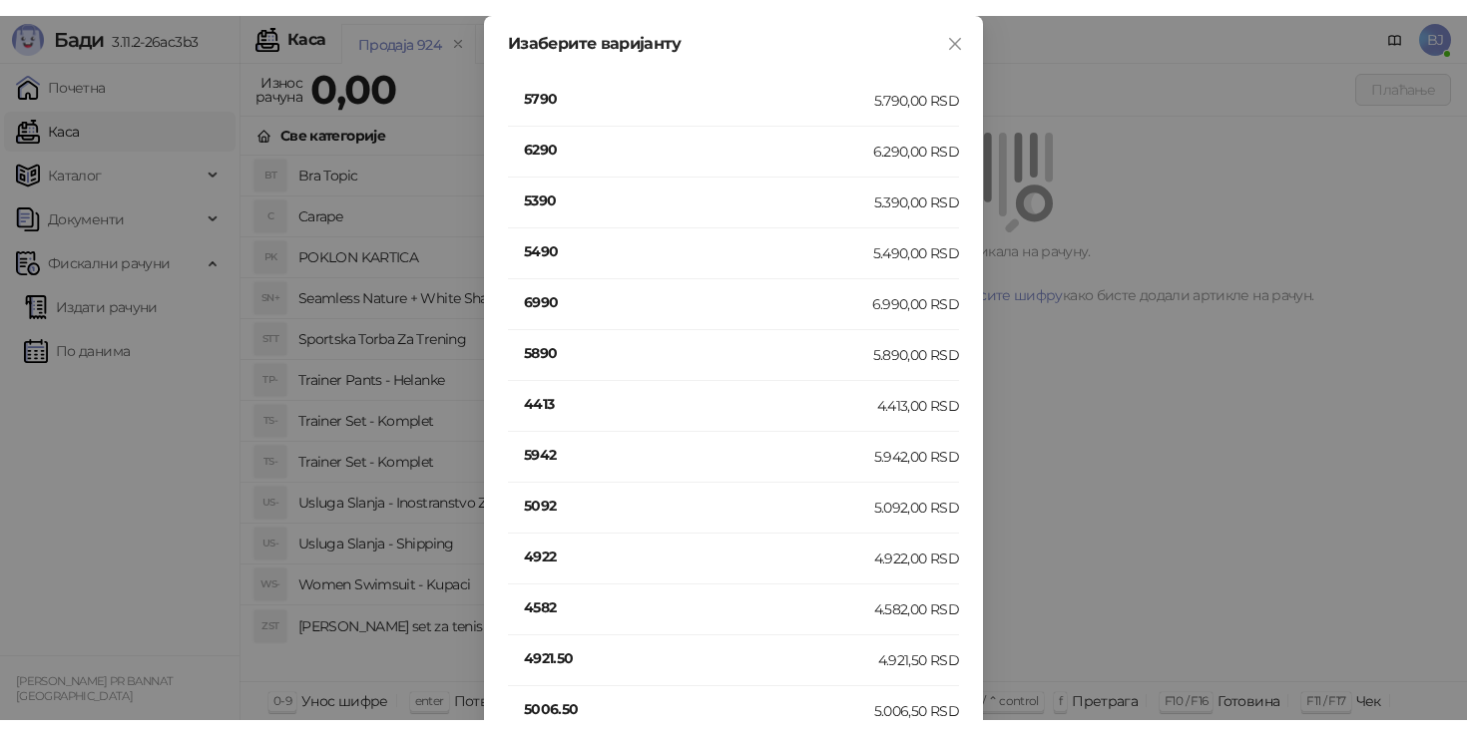
scroll to position [392, 0]
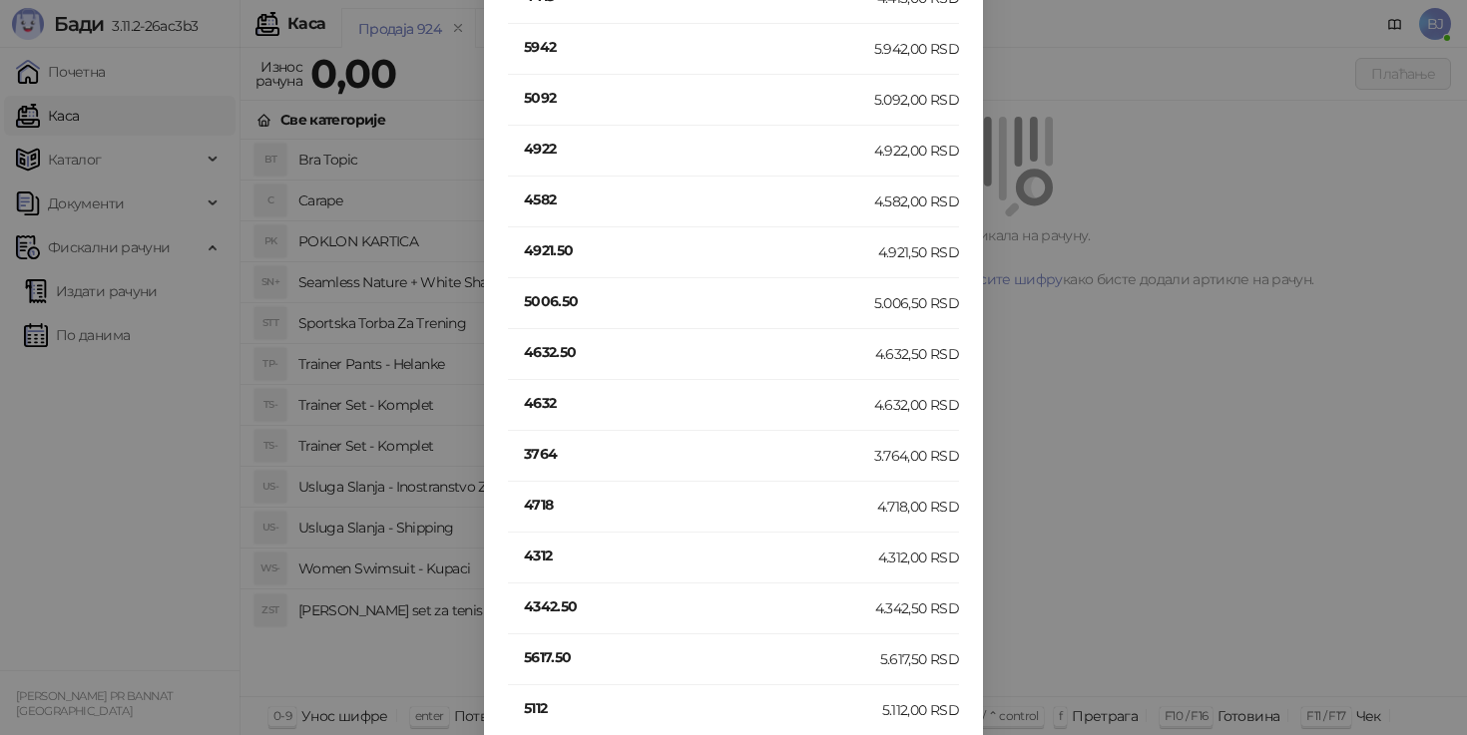
click at [537, 562] on h4 "4312" at bounding box center [701, 556] width 354 height 22
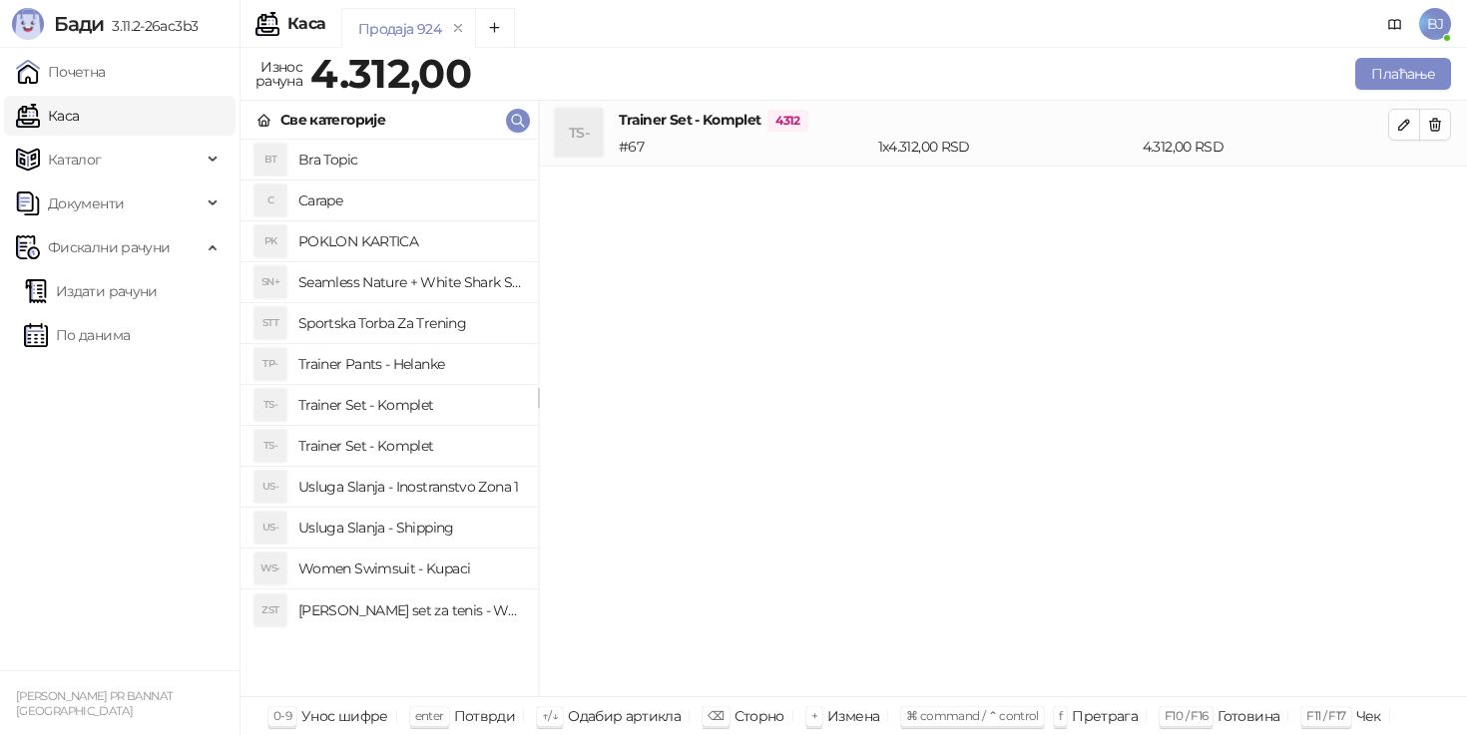
scroll to position [0, 0]
click at [463, 456] on h4 "Trainer Set - Komplet" at bounding box center [410, 446] width 224 height 32
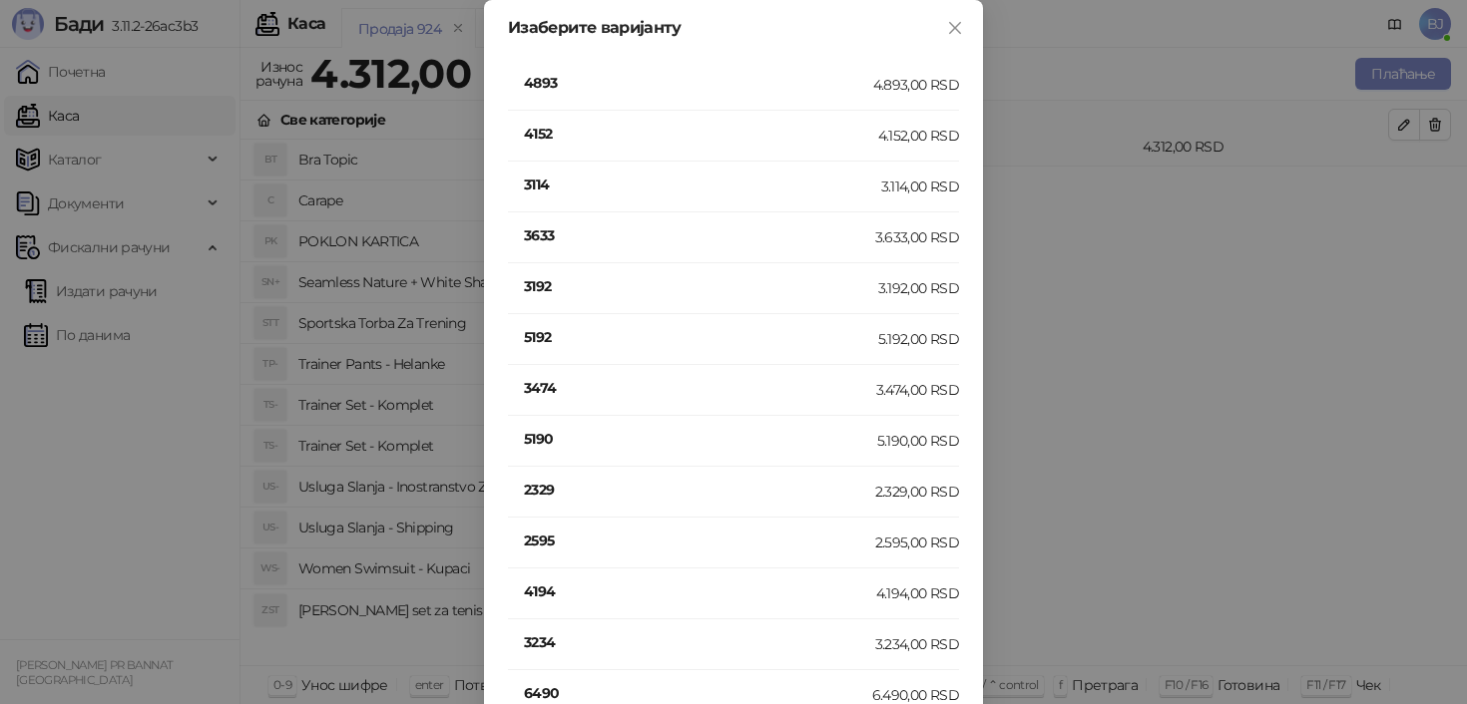
click at [549, 640] on h4 "3234" at bounding box center [699, 643] width 351 height 22
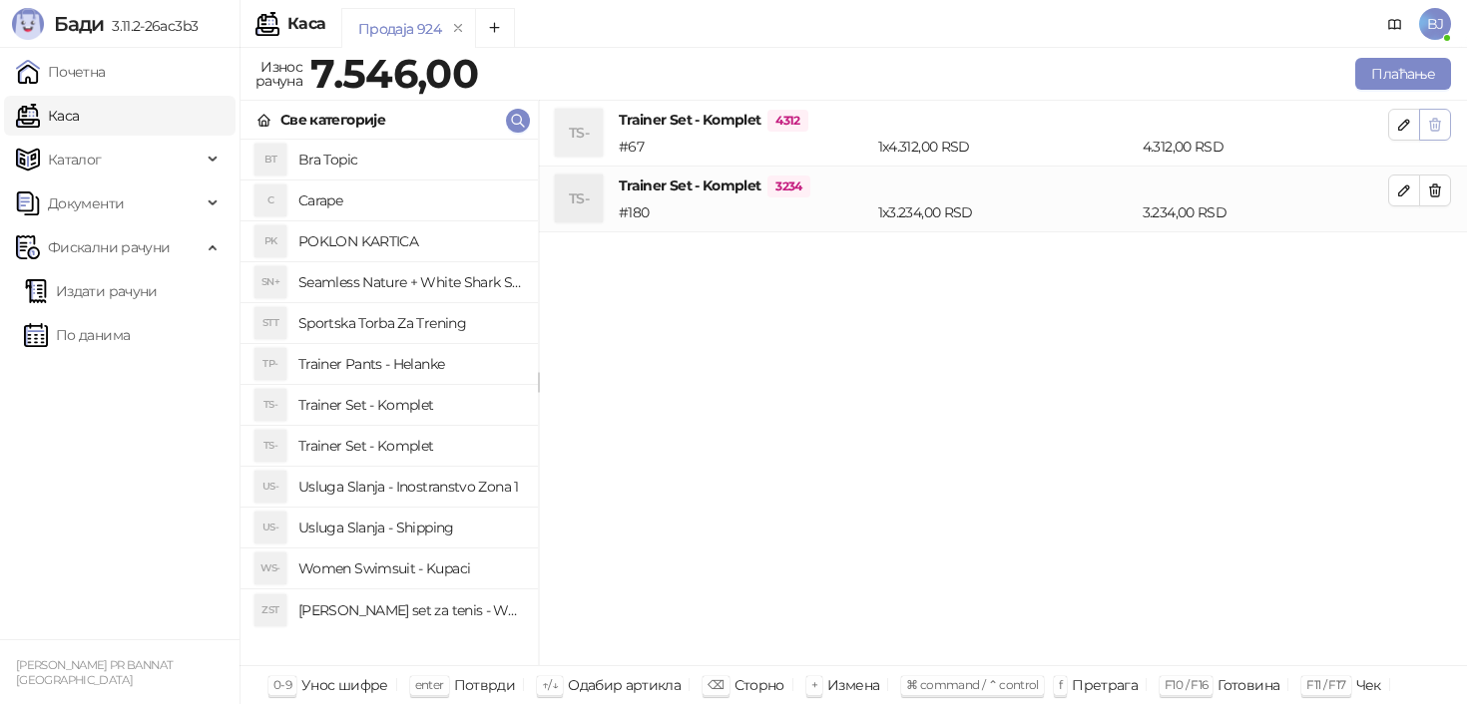
click at [1442, 136] on button "button" at bounding box center [1435, 125] width 32 height 32
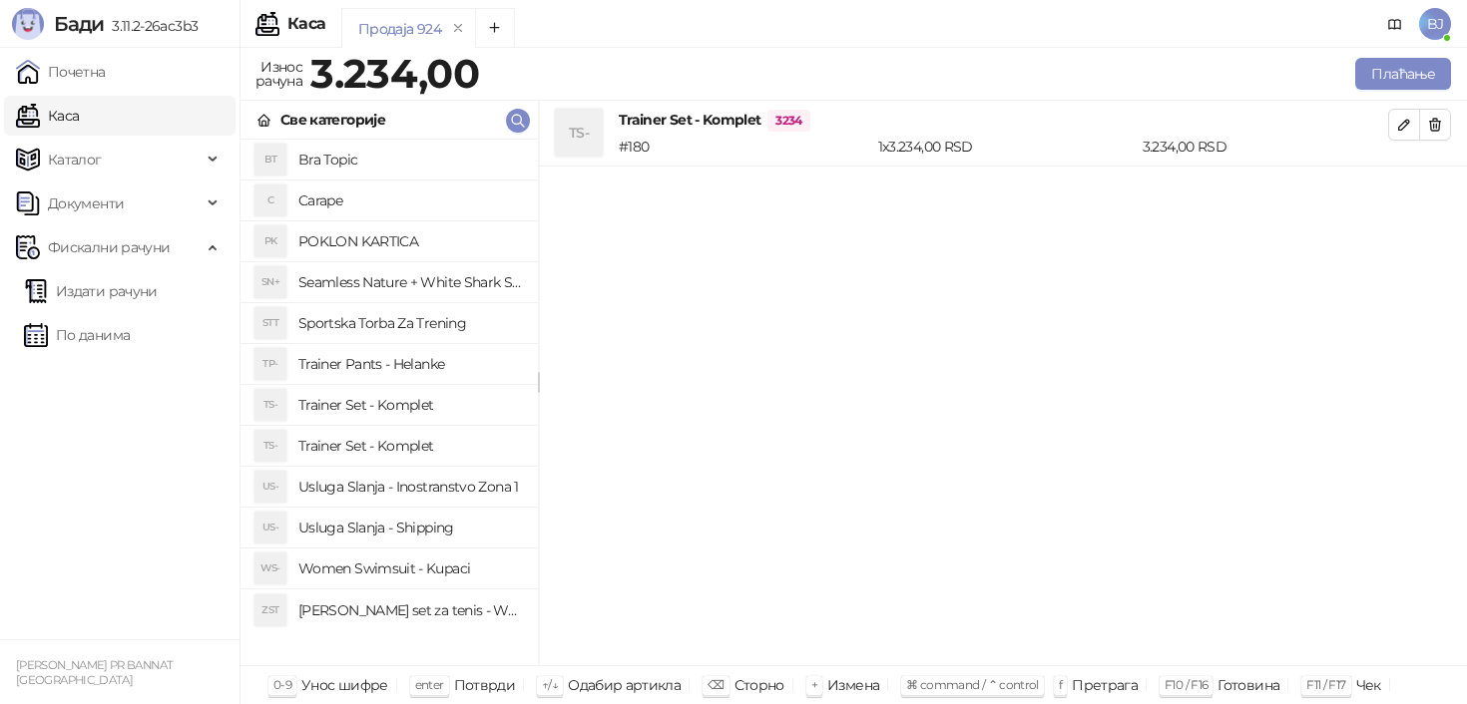
click at [429, 538] on h4 "Usluga Slanja - Shipping" at bounding box center [410, 528] width 224 height 32
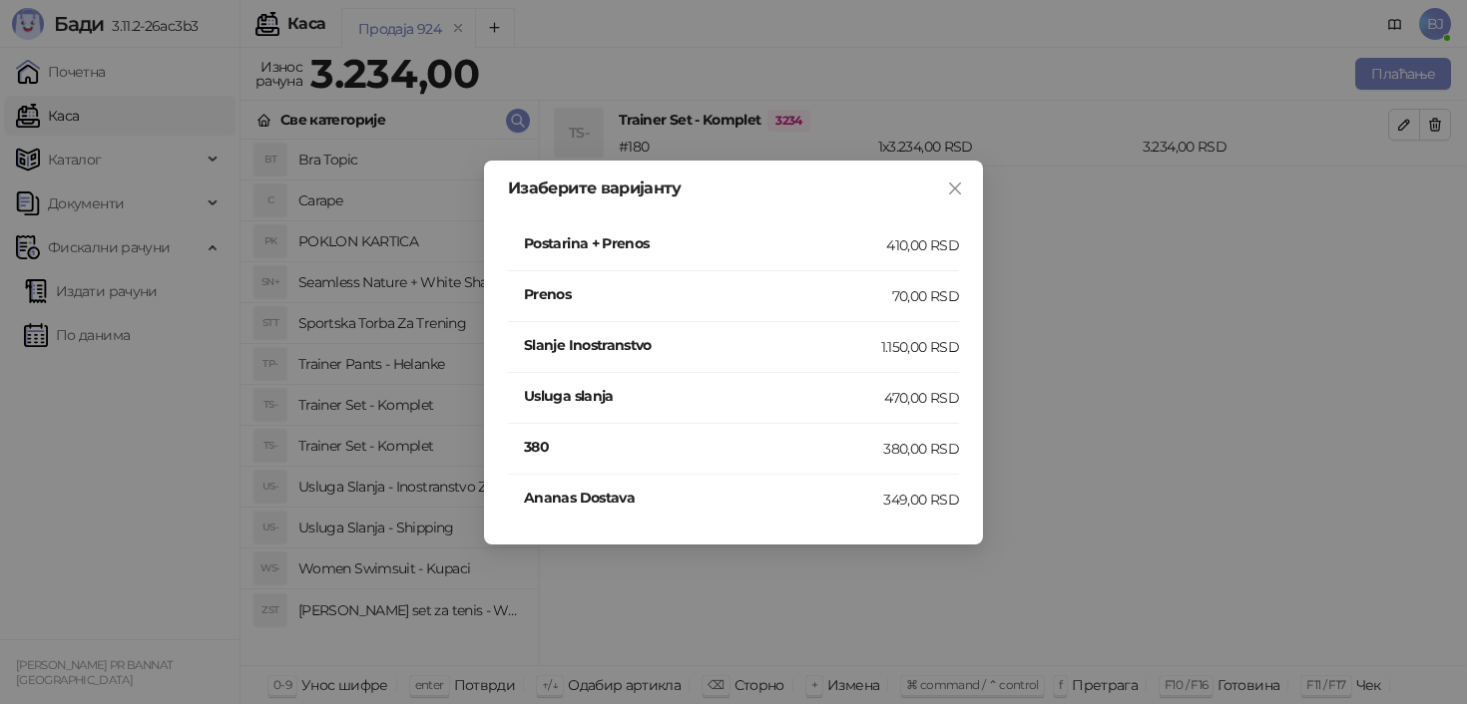
click at [870, 232] on h4 "Postarina + Prenos" at bounding box center [705, 243] width 362 height 22
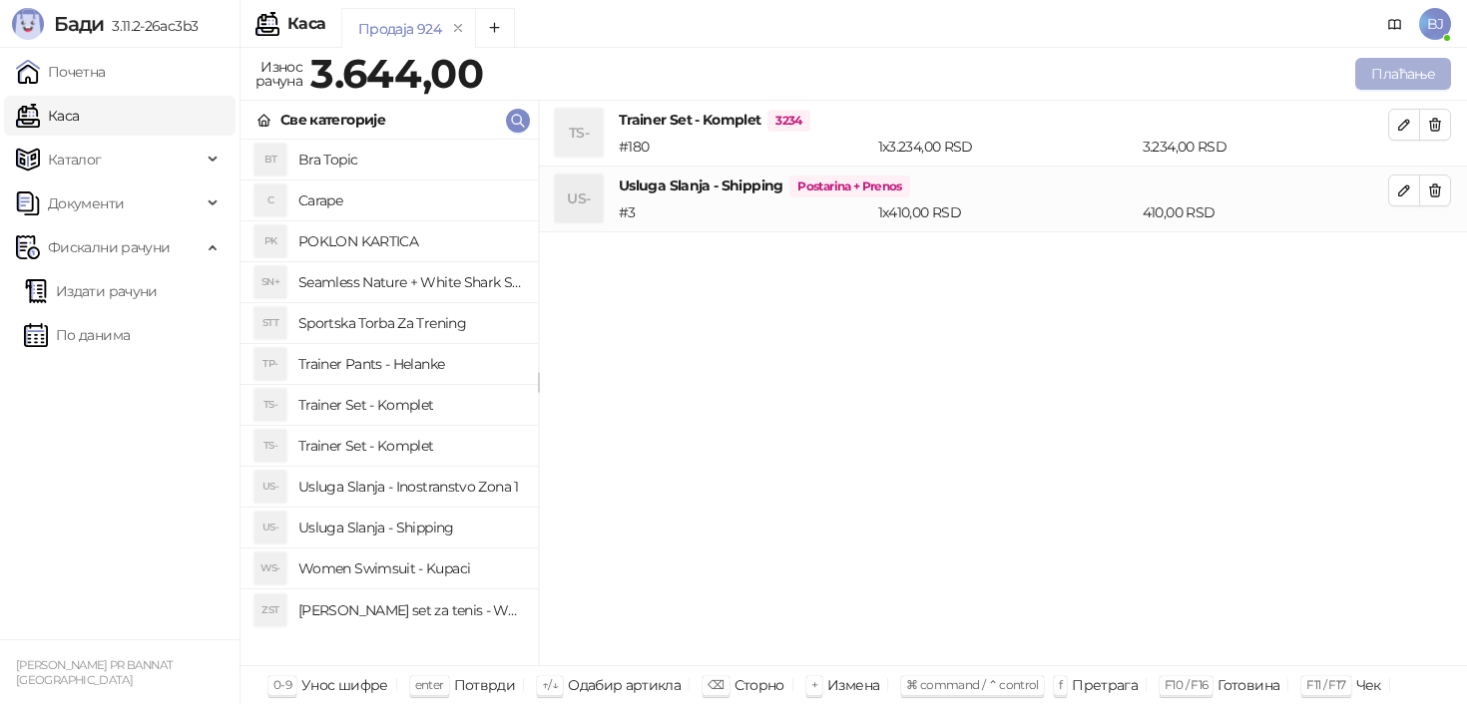
click at [1363, 89] on button "Плаћање" at bounding box center [1403, 74] width 96 height 32
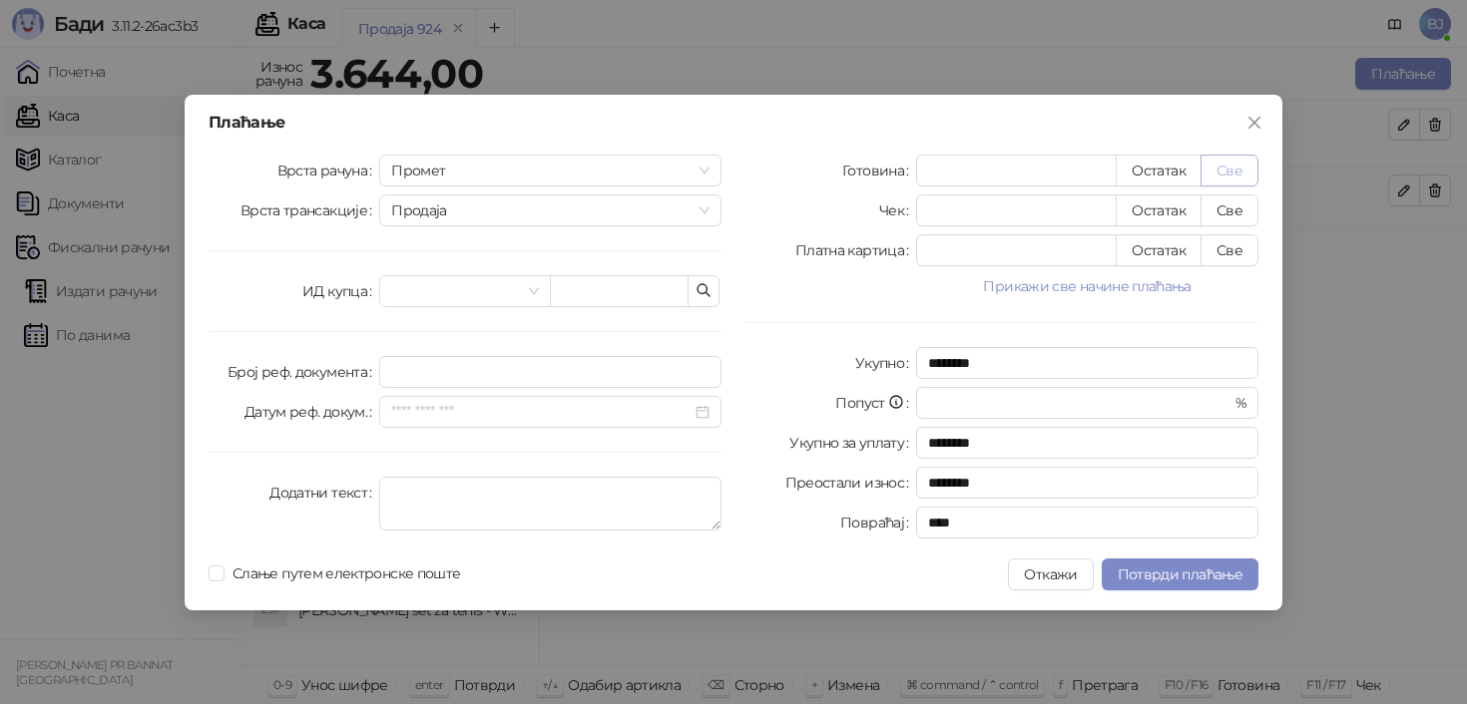
click at [1251, 167] on button "Све" at bounding box center [1229, 171] width 58 height 32
type input "****"
click at [1165, 580] on span "Потврди плаћање" at bounding box center [1180, 575] width 125 height 18
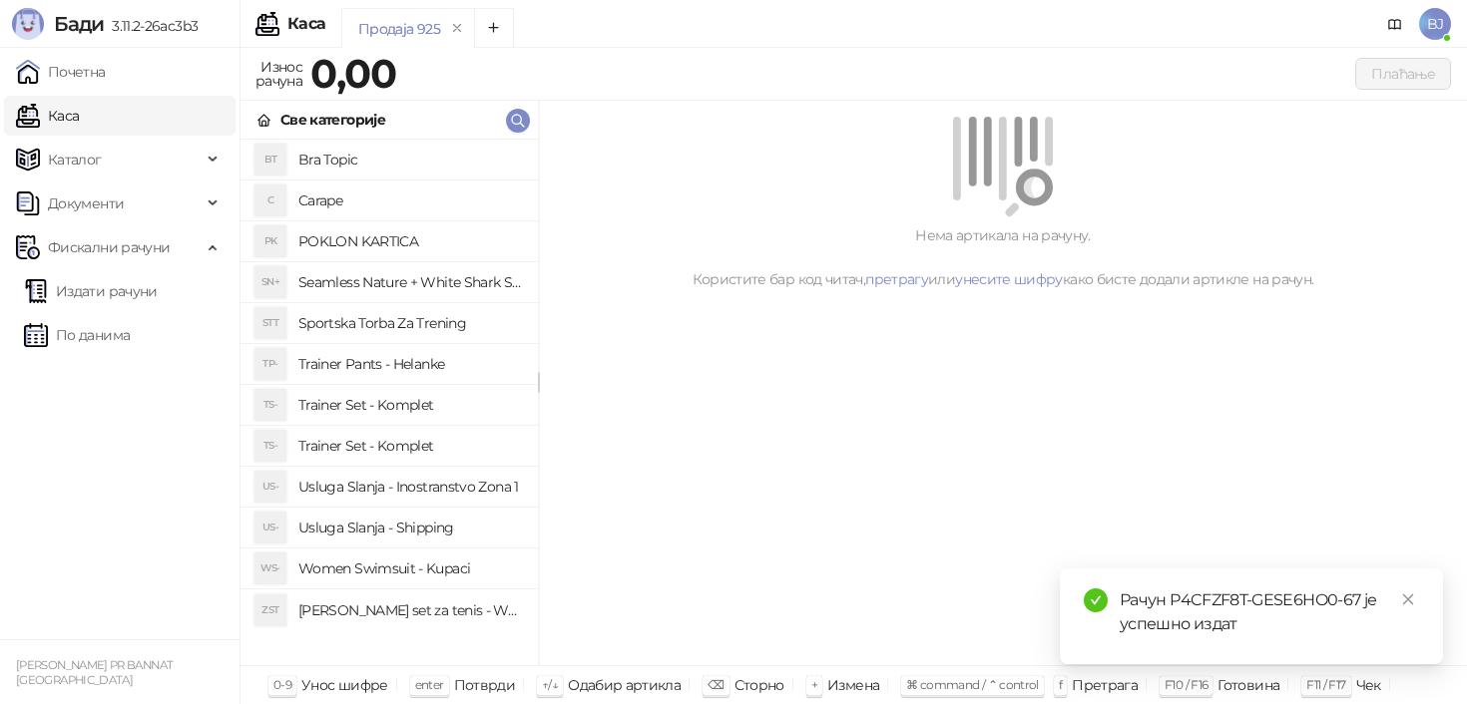
click at [413, 441] on h4 "Trainer Set - Komplet" at bounding box center [410, 446] width 224 height 32
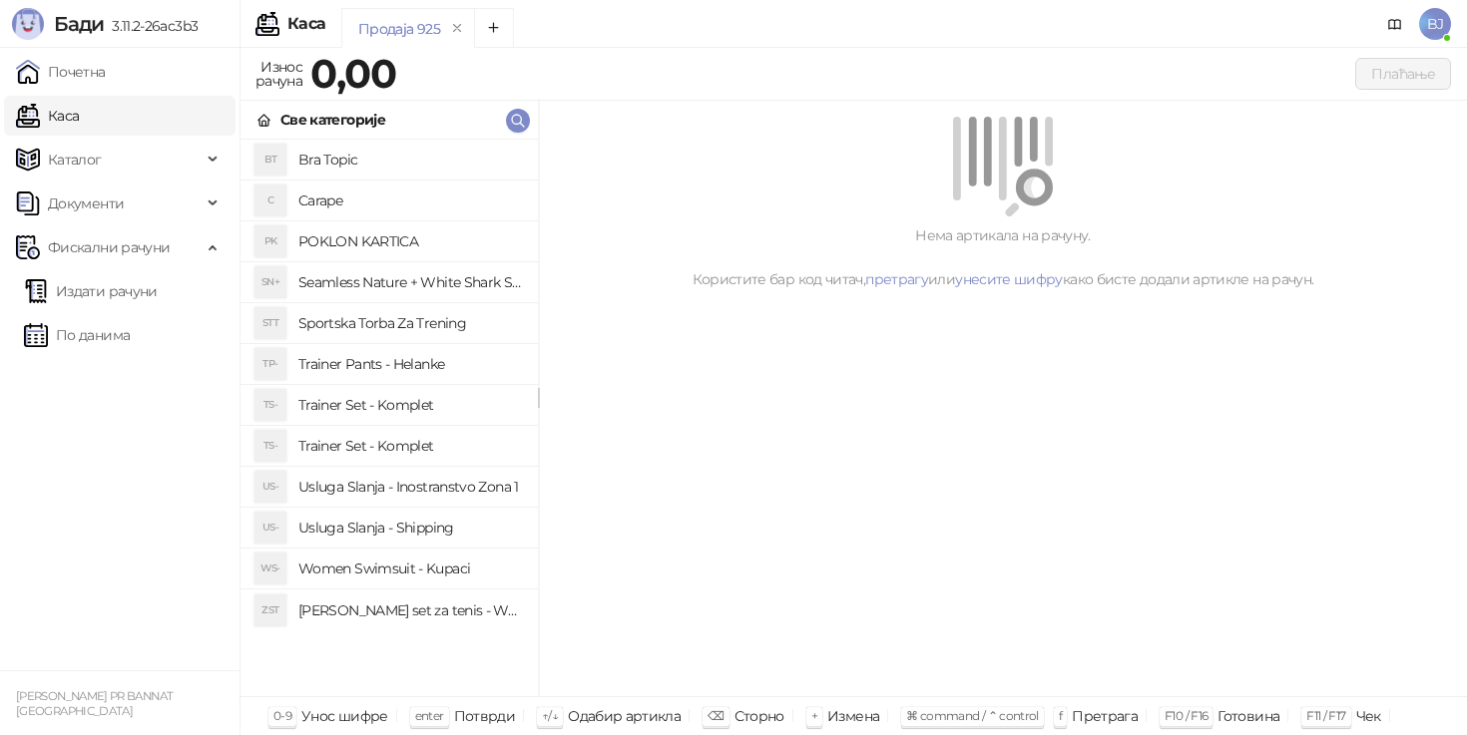
click at [472, 444] on h4 "Trainer Set - Komplet" at bounding box center [410, 446] width 224 height 32
click at [410, 393] on h4 "Trainer Set - Komplet" at bounding box center [410, 405] width 224 height 32
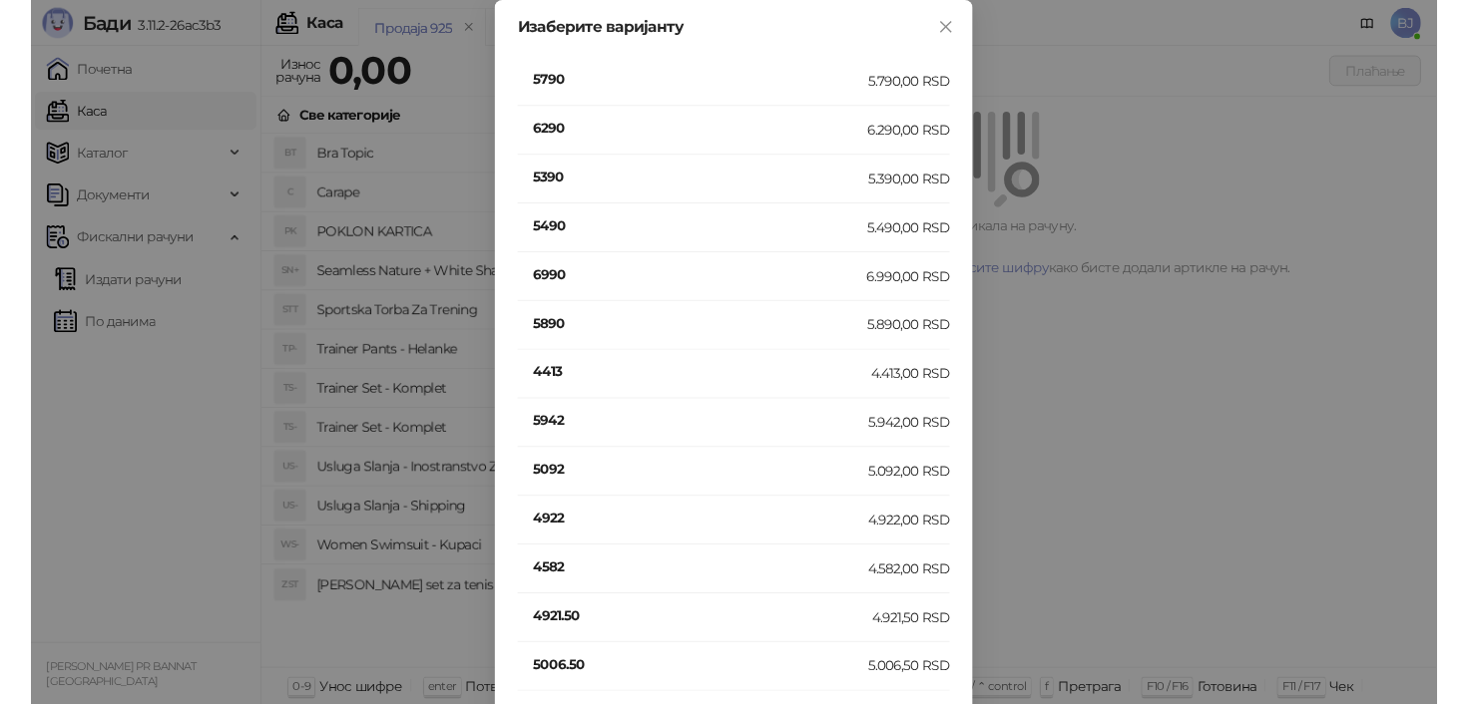
scroll to position [377, 0]
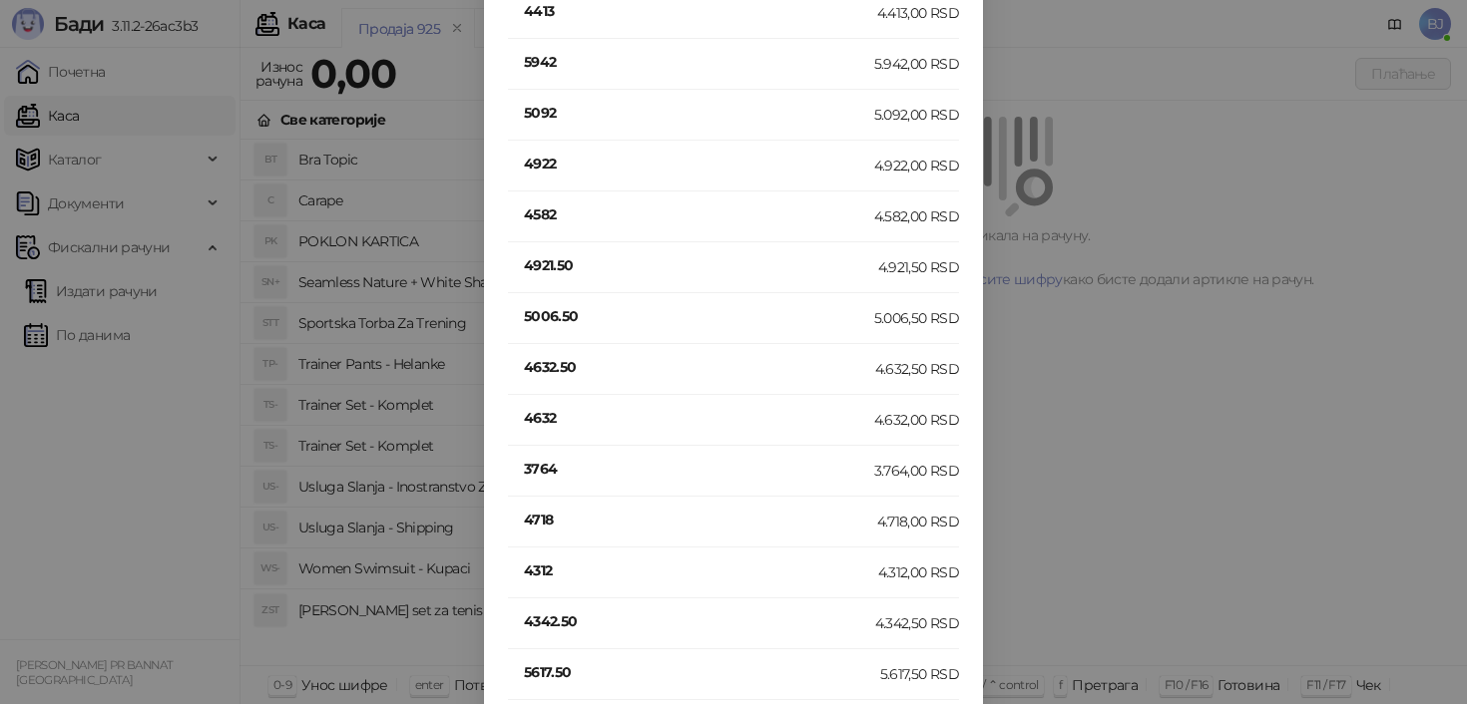
click at [537, 419] on h4 "4632" at bounding box center [699, 418] width 350 height 22
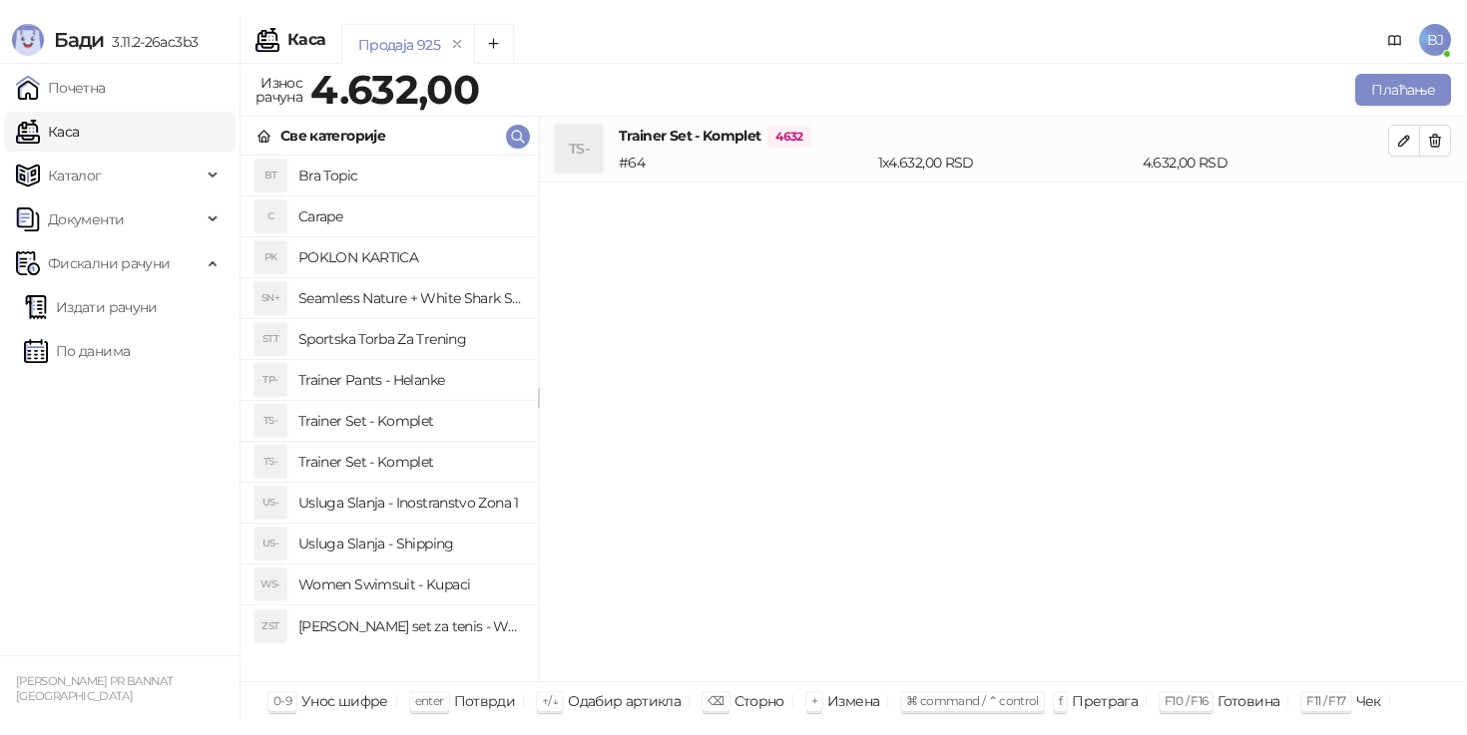
scroll to position [0, 0]
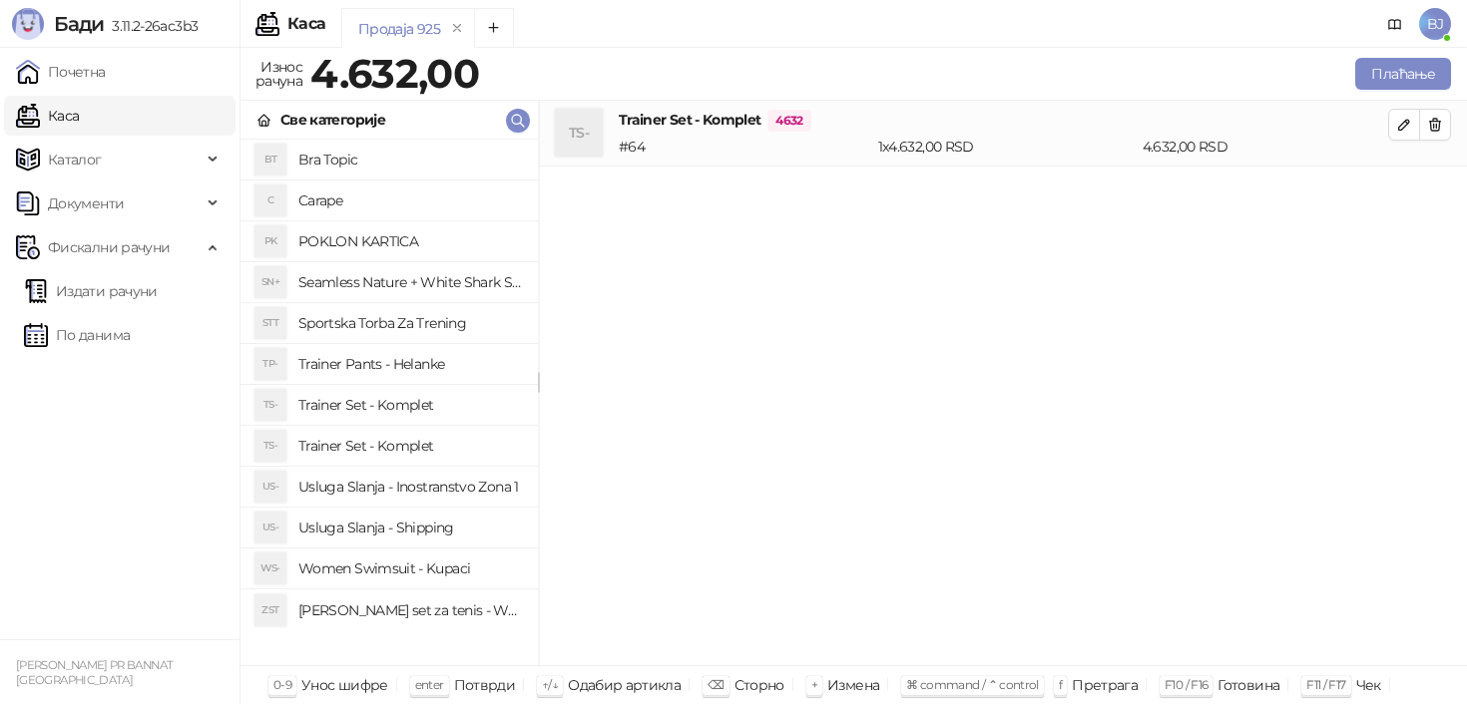
click at [433, 522] on h4 "Usluga Slanja - Shipping" at bounding box center [410, 528] width 224 height 32
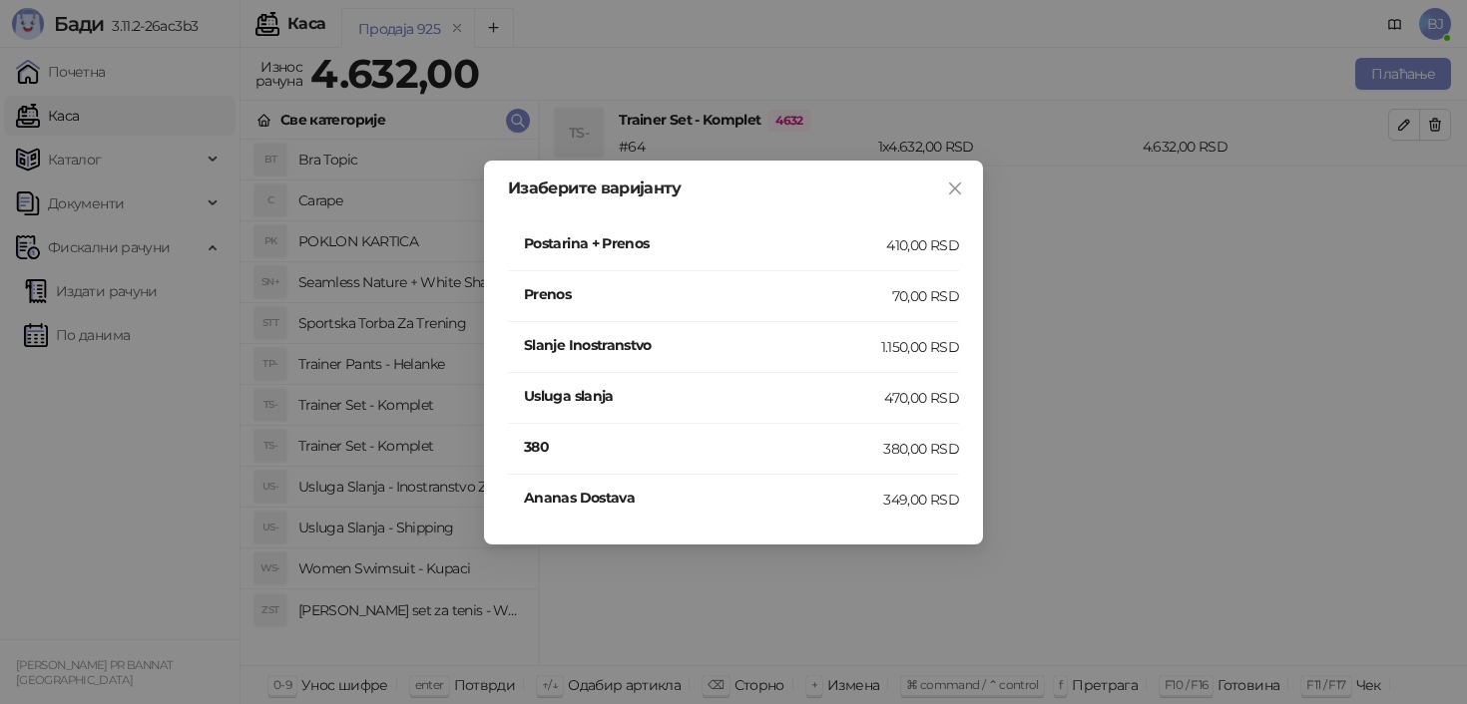
click at [910, 241] on div "410,00 RSD" at bounding box center [922, 245] width 73 height 22
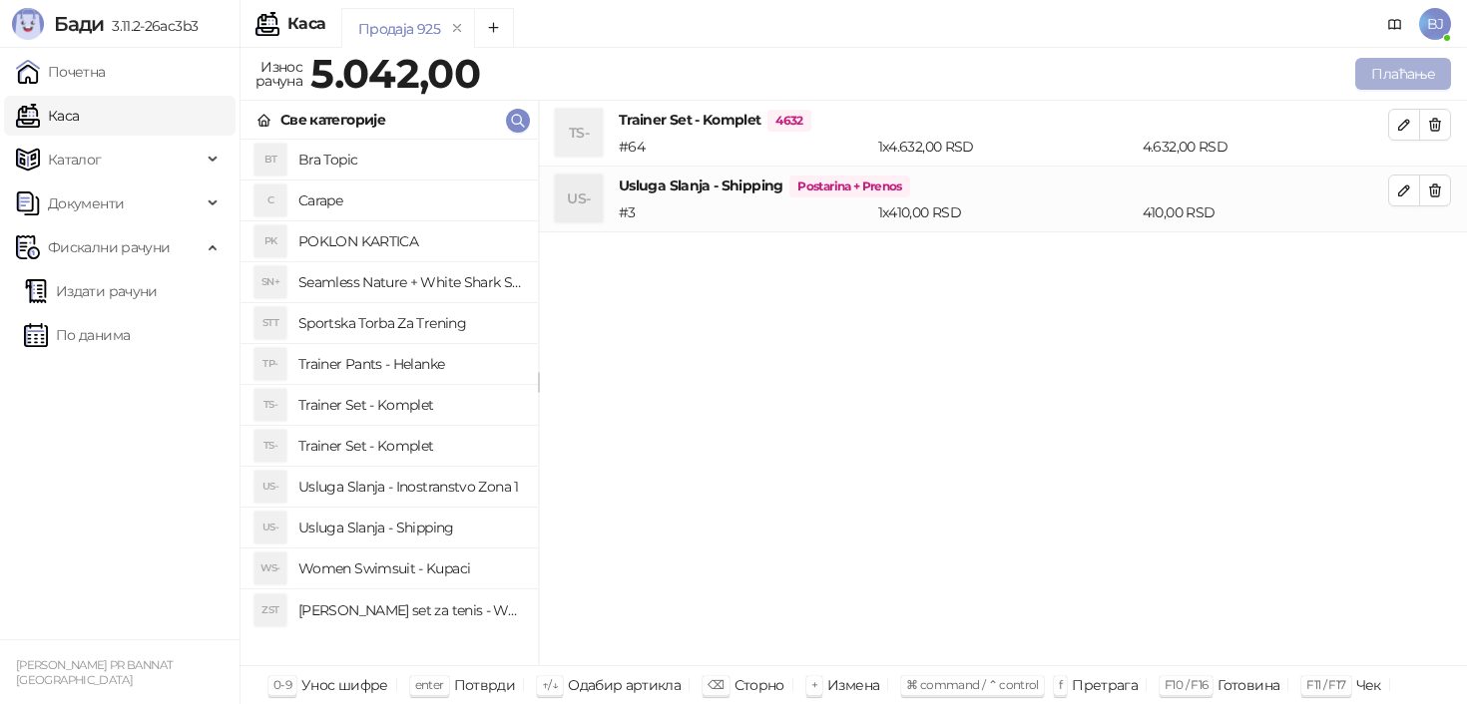
click at [1435, 77] on button "Плаћање" at bounding box center [1403, 74] width 96 height 32
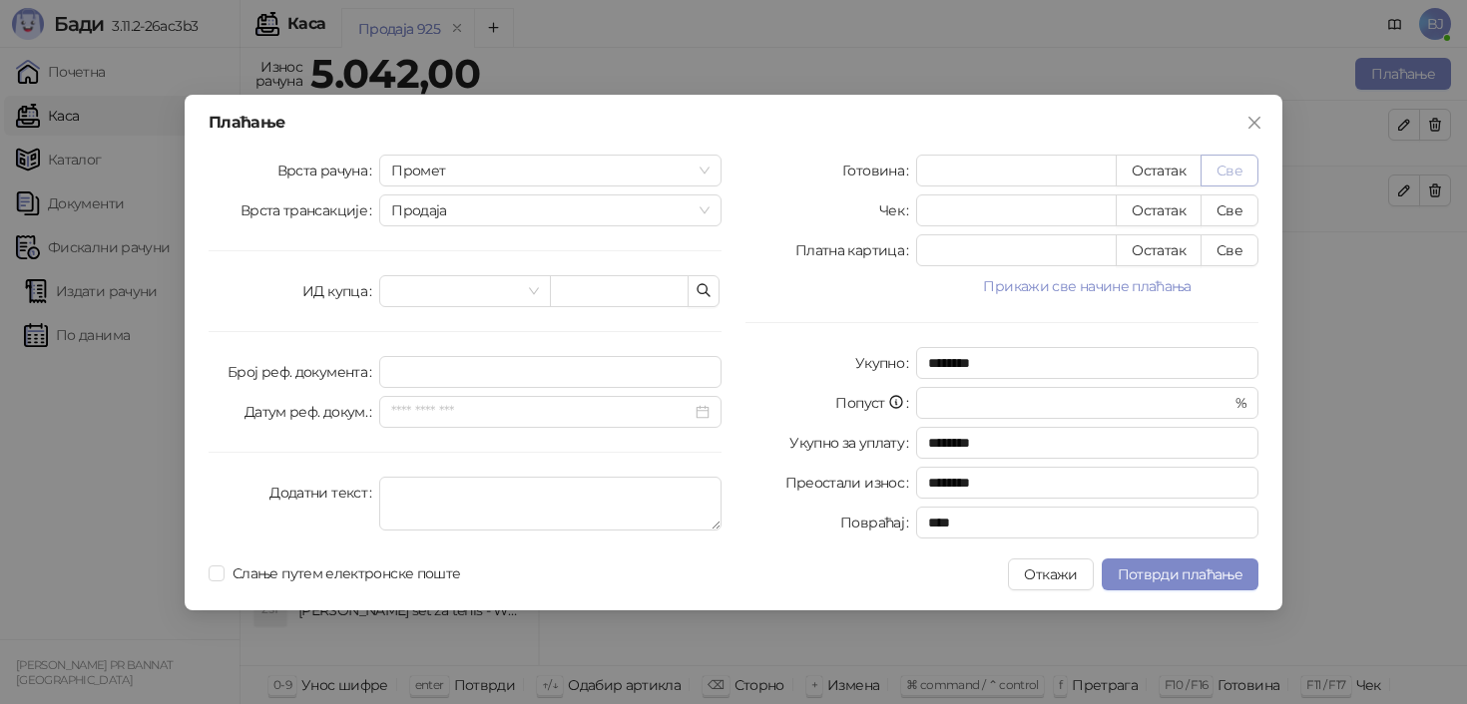
click at [1218, 179] on button "Све" at bounding box center [1229, 171] width 58 height 32
type input "****"
click at [1171, 569] on span "Потврди плаћање" at bounding box center [1180, 575] width 125 height 18
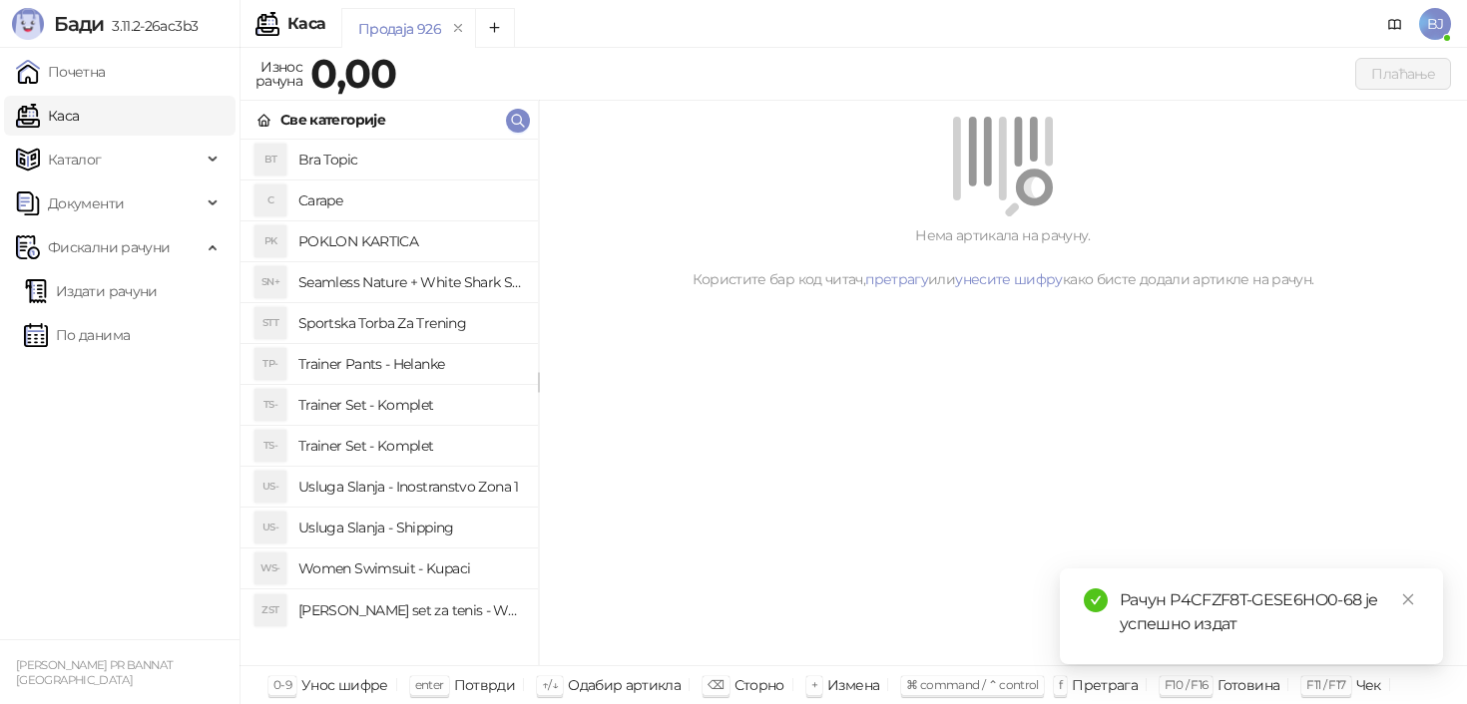
click at [425, 442] on h4 "Trainer Set - Komplet" at bounding box center [410, 446] width 224 height 32
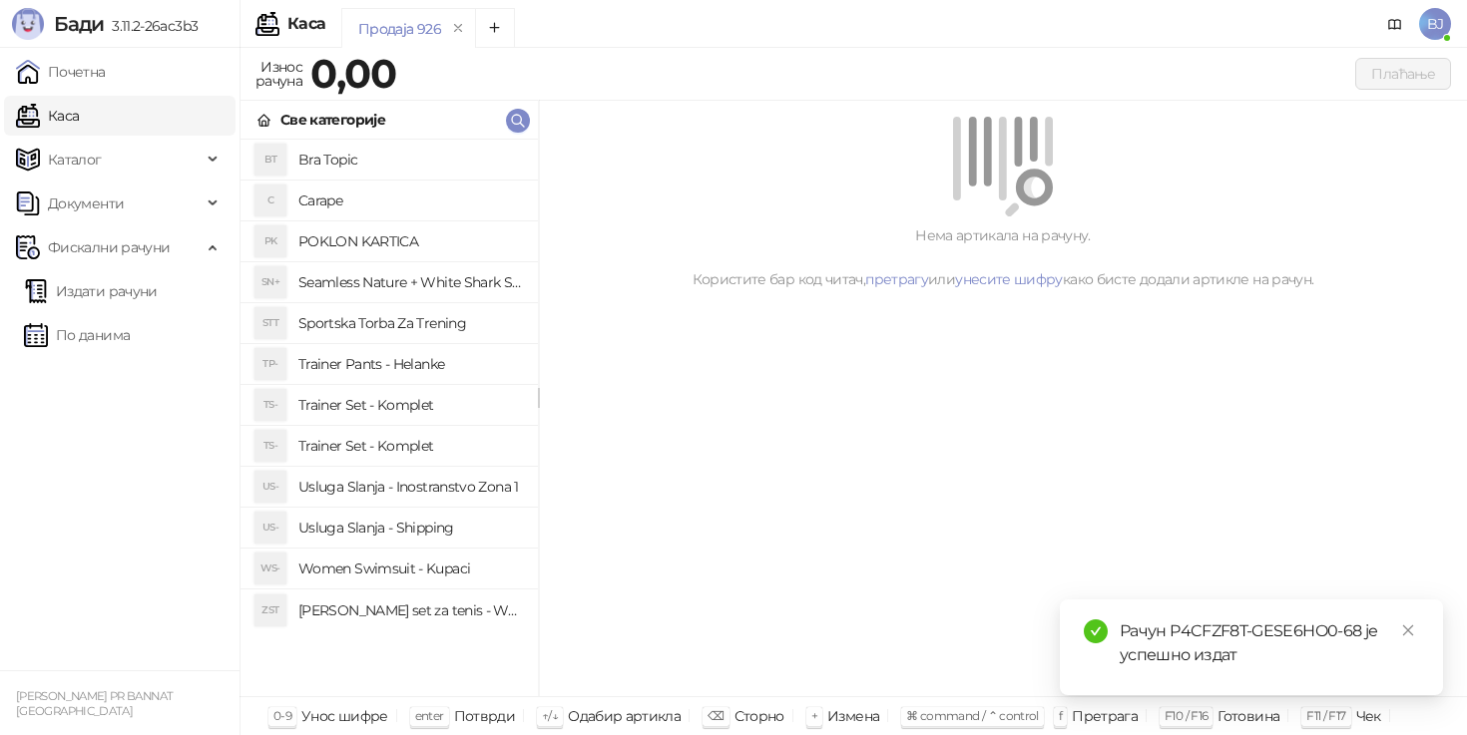
click at [424, 405] on h4 "Trainer Set - Komplet" at bounding box center [410, 405] width 224 height 32
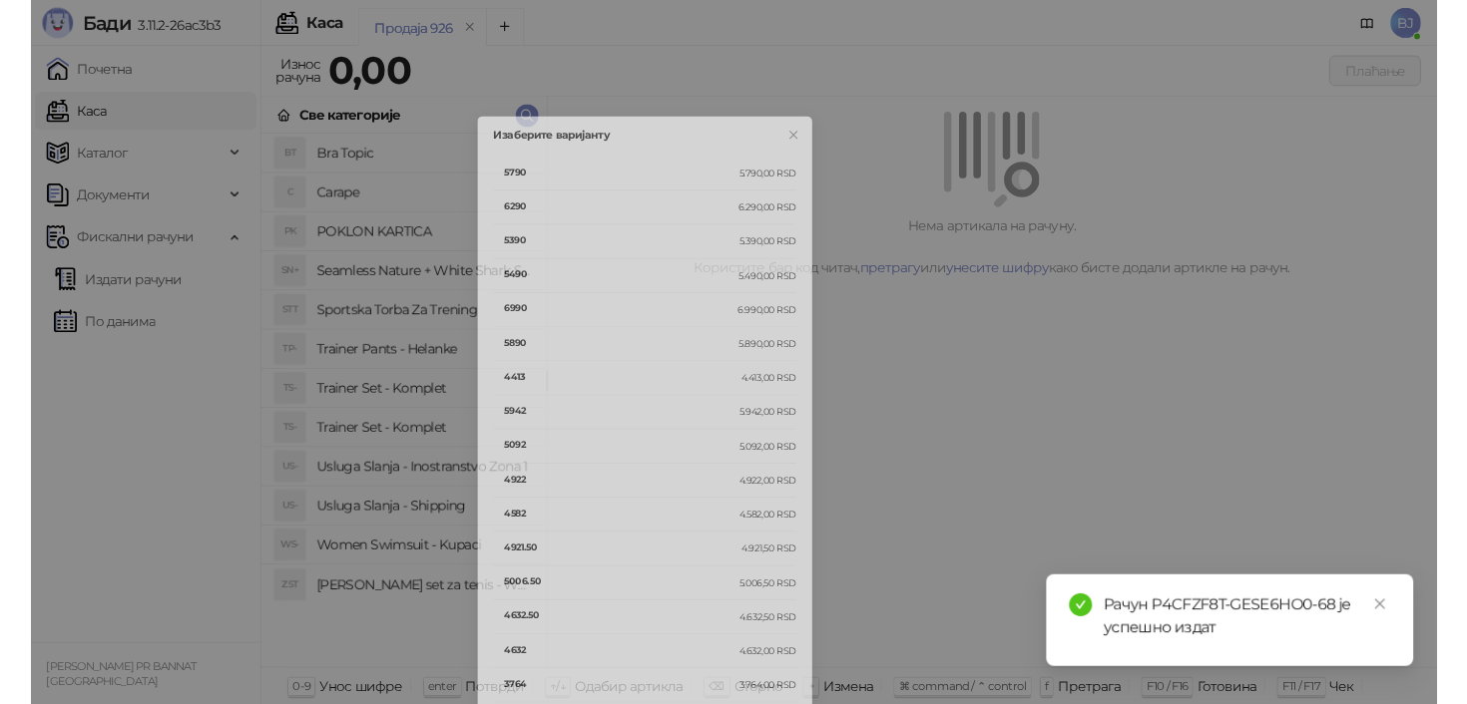
scroll to position [1191, 0]
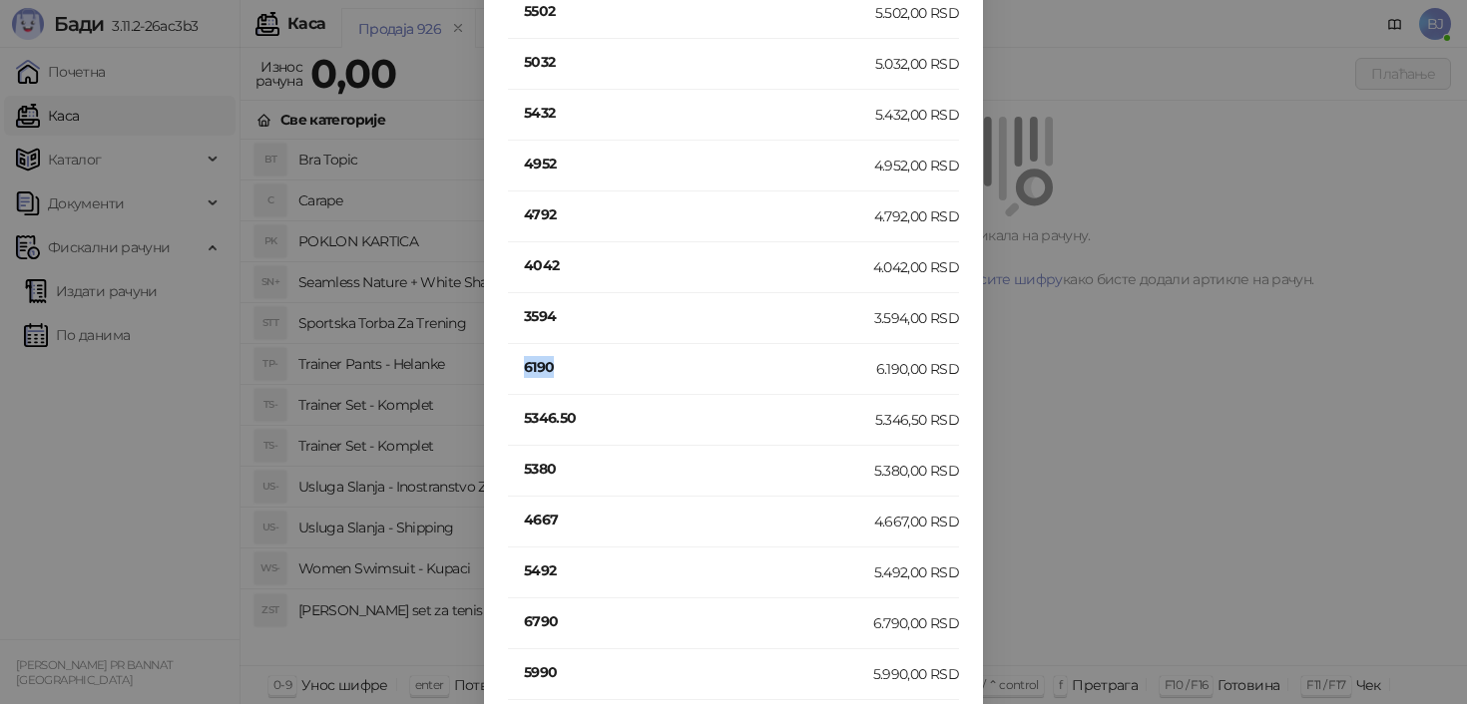
click at [555, 365] on h4 "6190" at bounding box center [700, 367] width 352 height 22
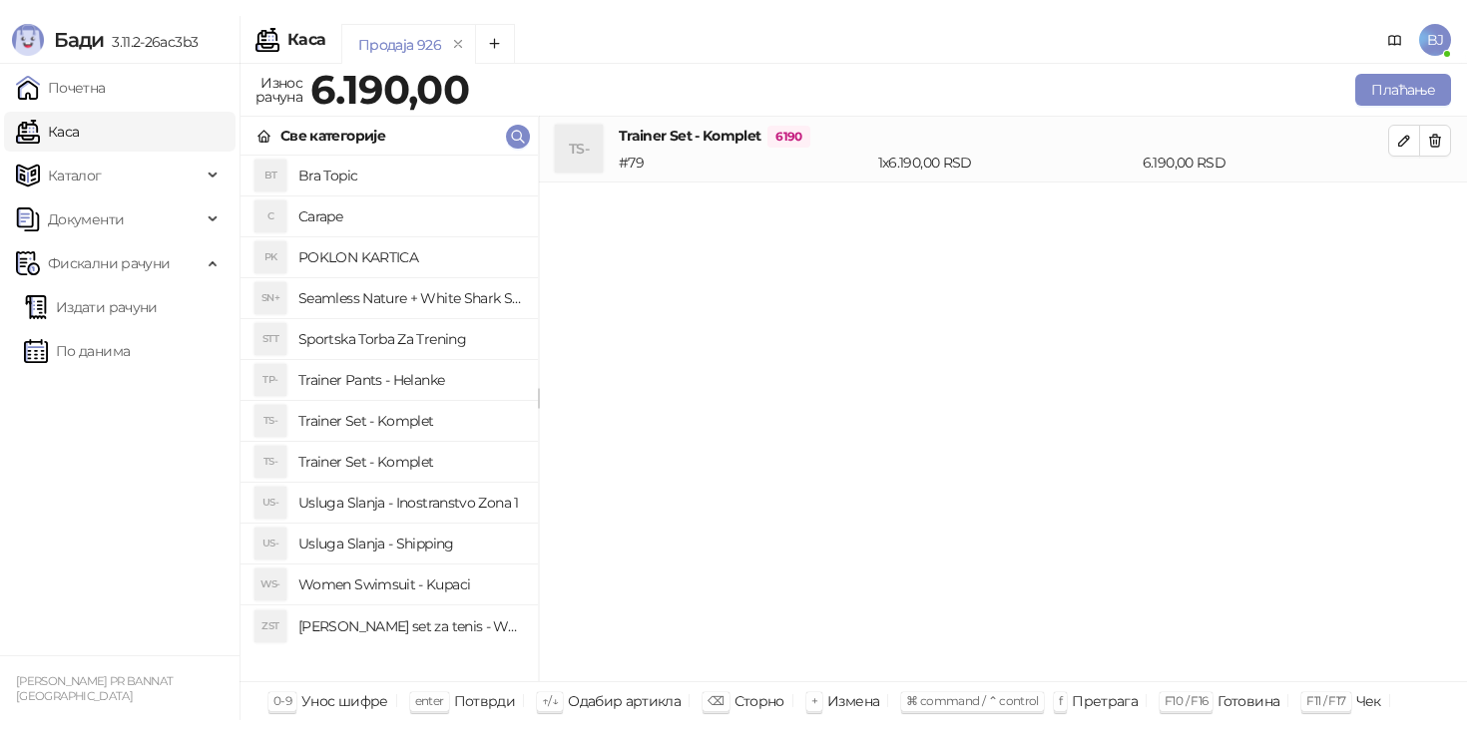
scroll to position [0, 0]
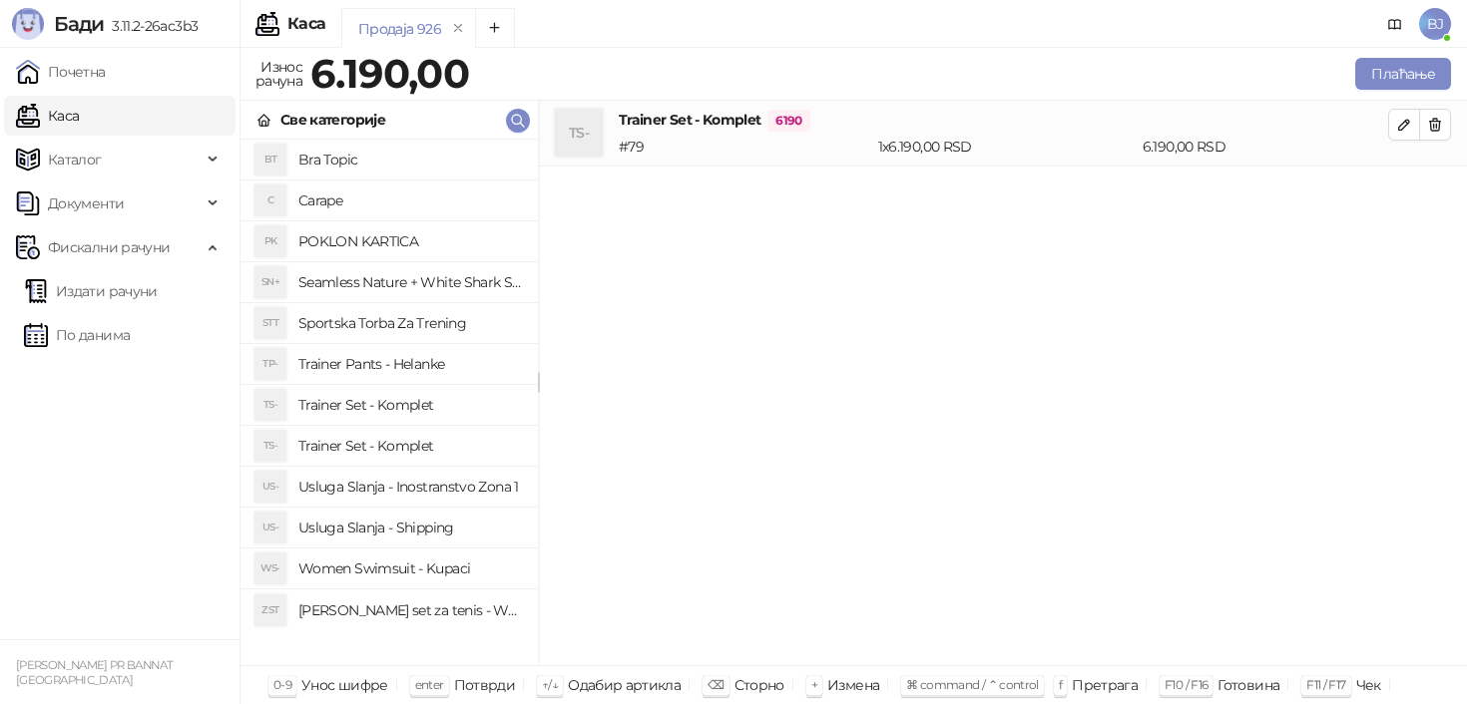
click at [454, 539] on h4 "Usluga Slanja - Shipping" at bounding box center [410, 528] width 224 height 32
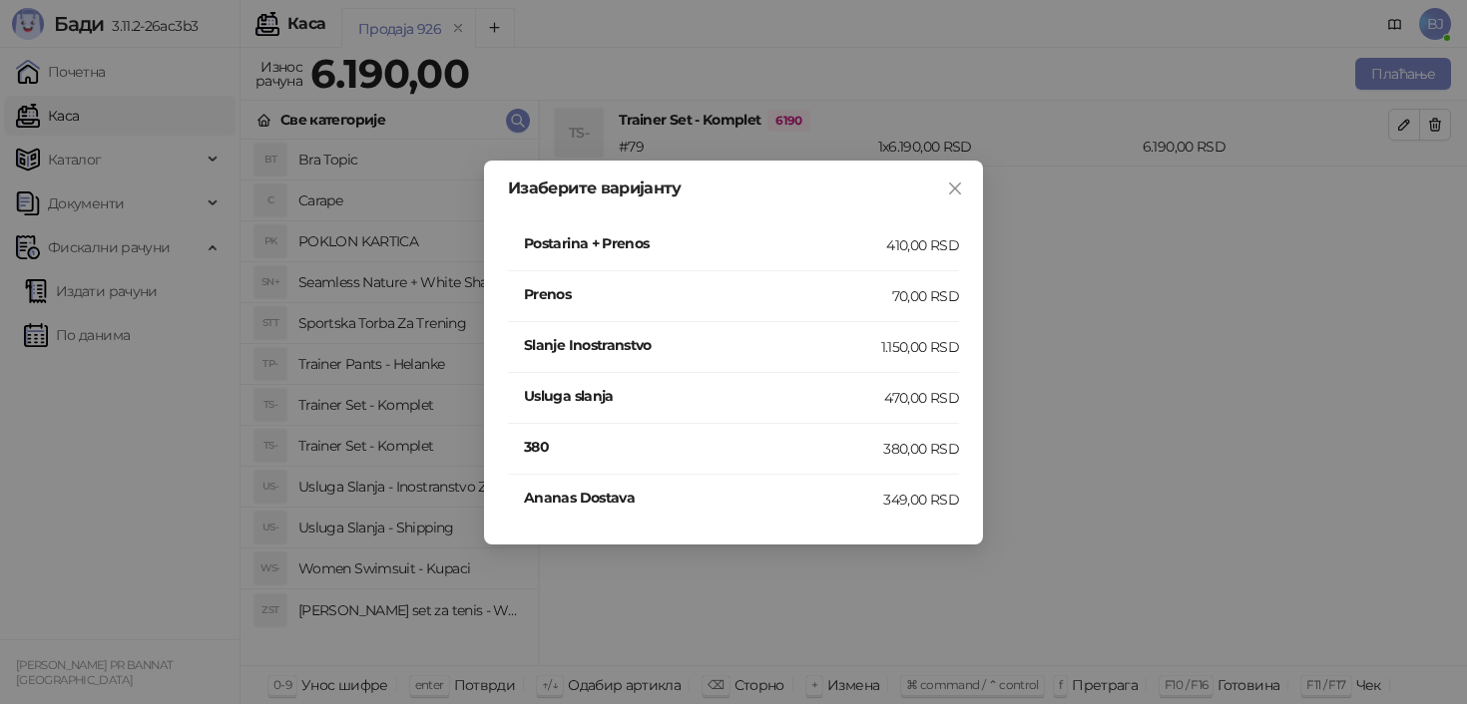
click at [900, 251] on div "410,00 RSD" at bounding box center [922, 245] width 73 height 22
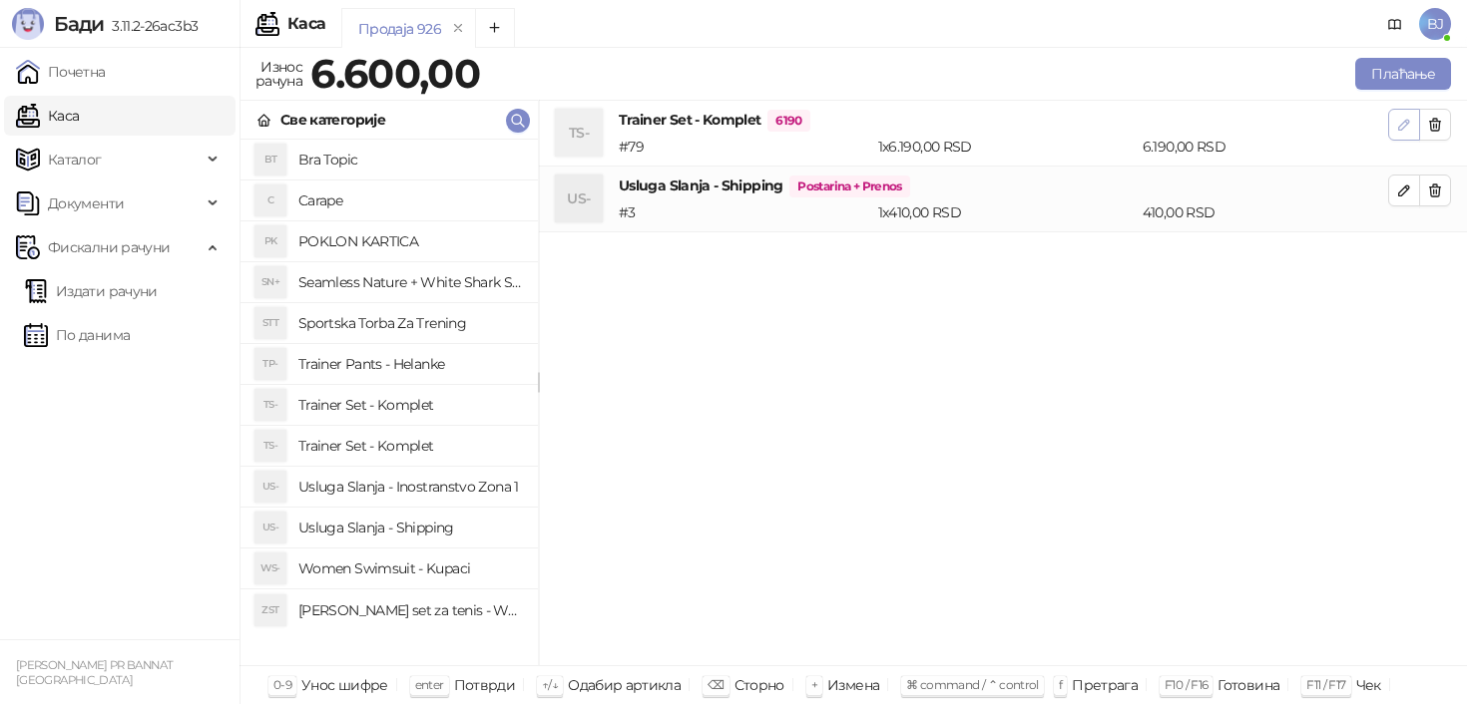
click at [1396, 110] on button "button" at bounding box center [1404, 125] width 32 height 32
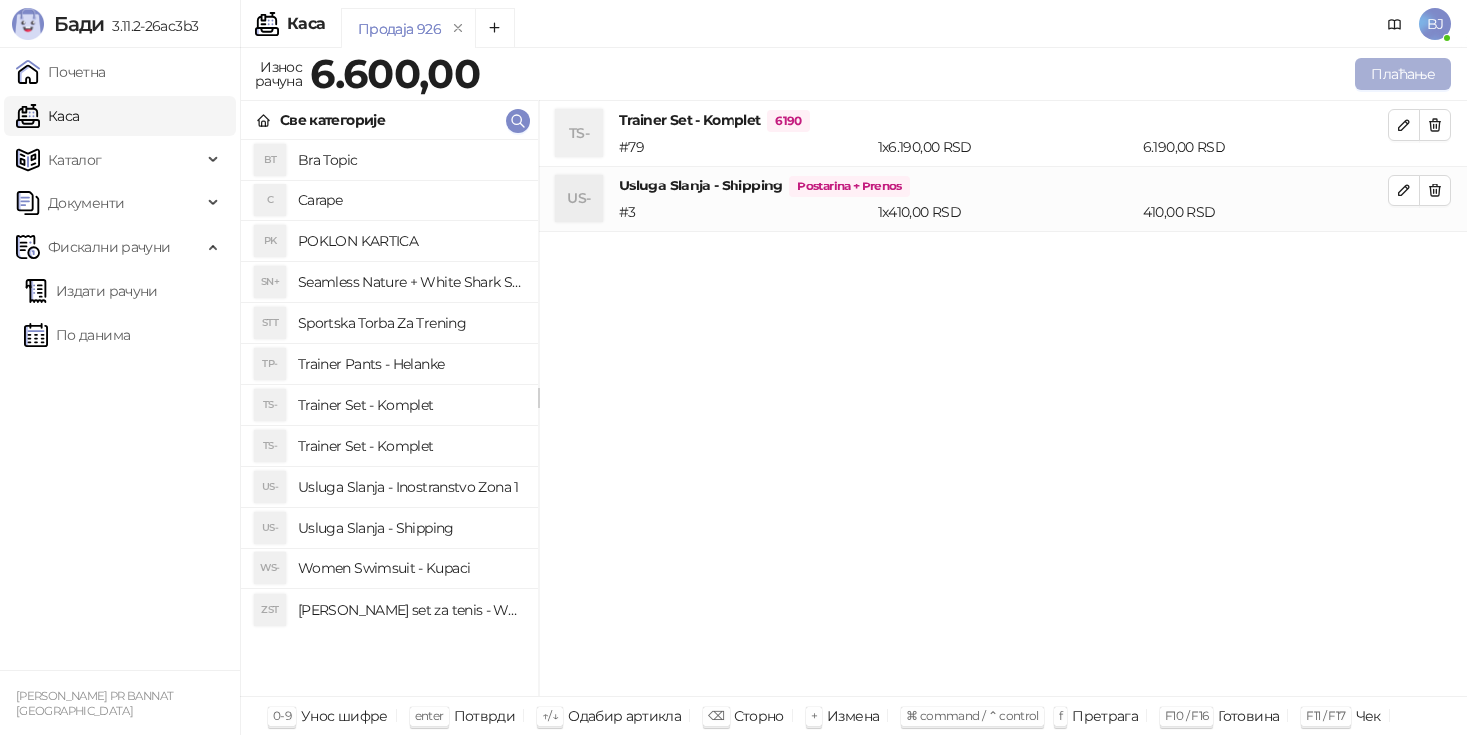
click at [1412, 81] on button "Плаћање" at bounding box center [1403, 74] width 96 height 32
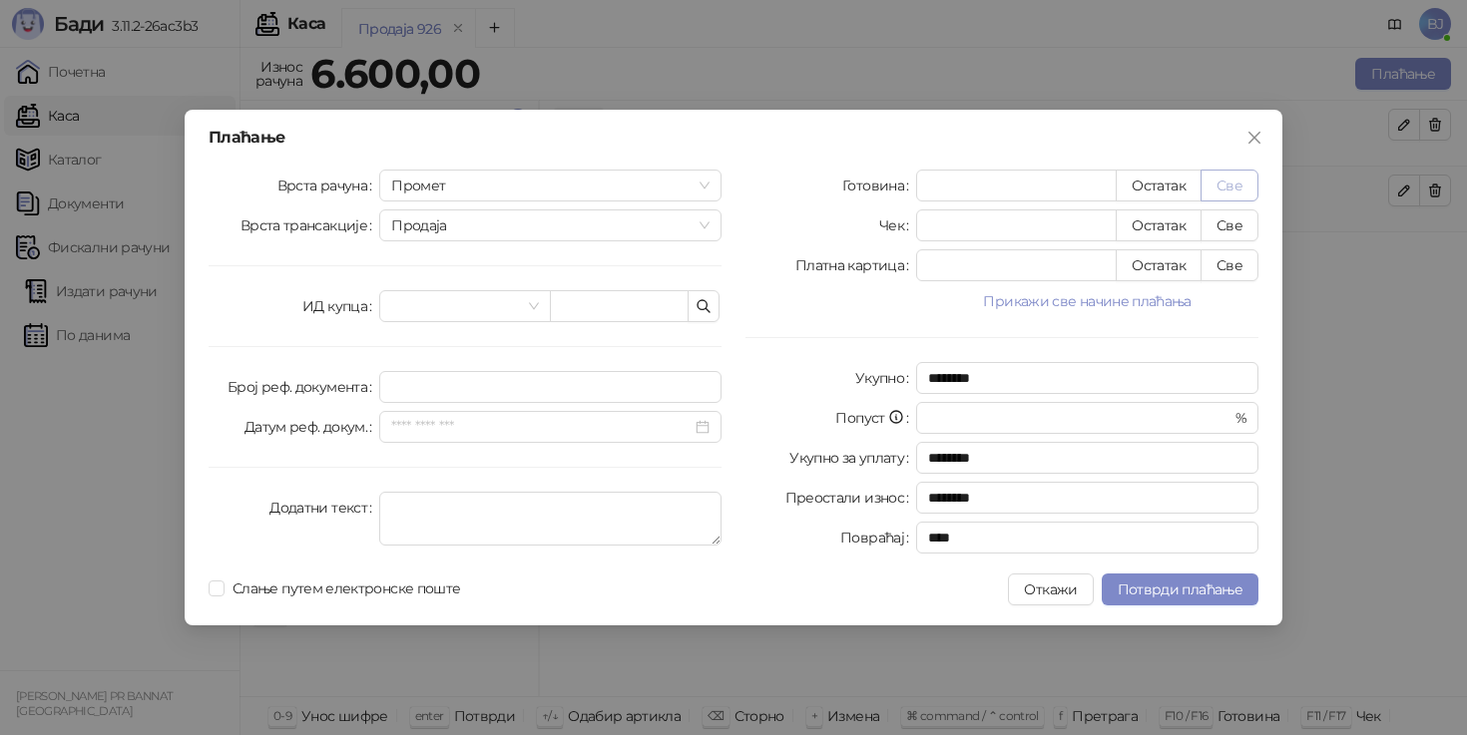
click at [1234, 195] on button "Све" at bounding box center [1229, 186] width 58 height 32
type input "****"
click at [1167, 598] on span "Потврди плаћање" at bounding box center [1180, 590] width 125 height 18
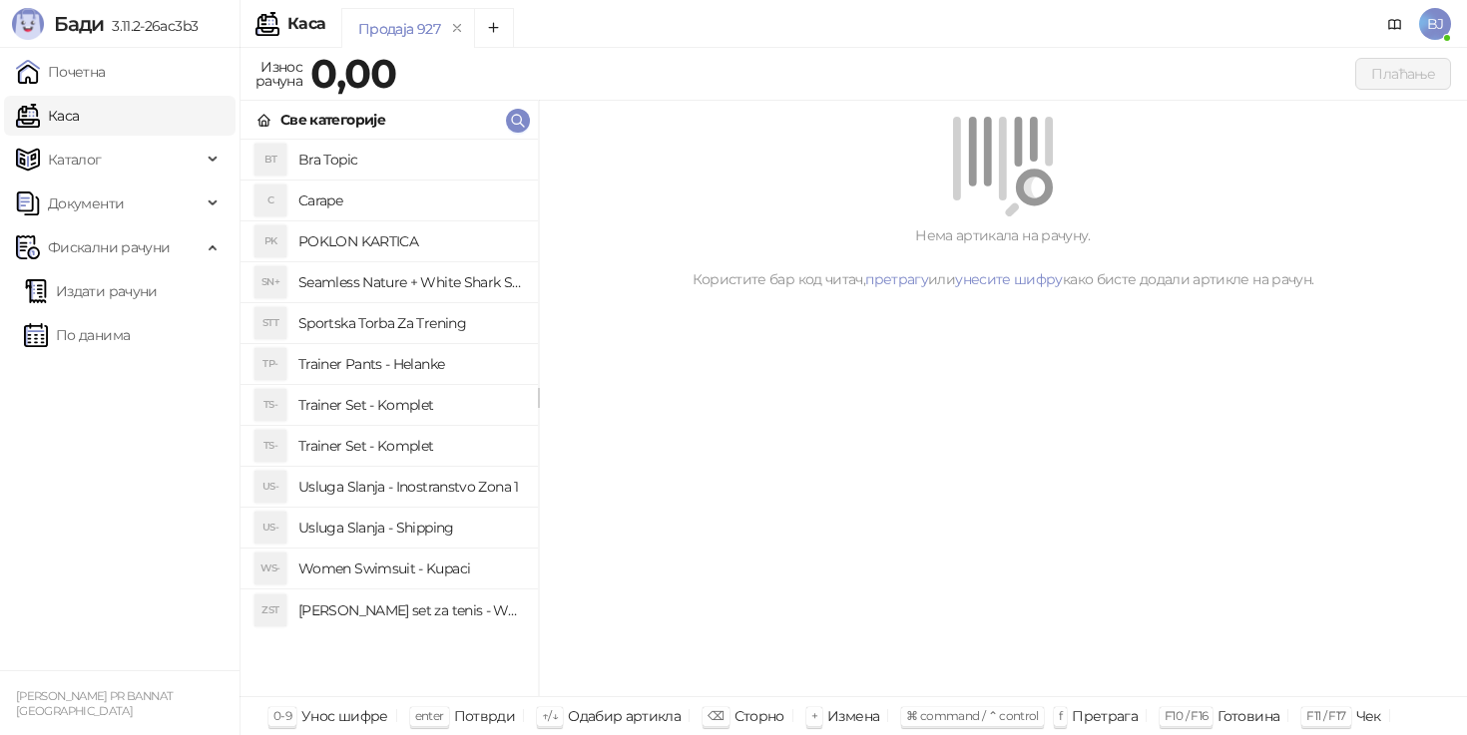
click at [437, 404] on h4 "Trainer Set - Komplet" at bounding box center [410, 405] width 224 height 32
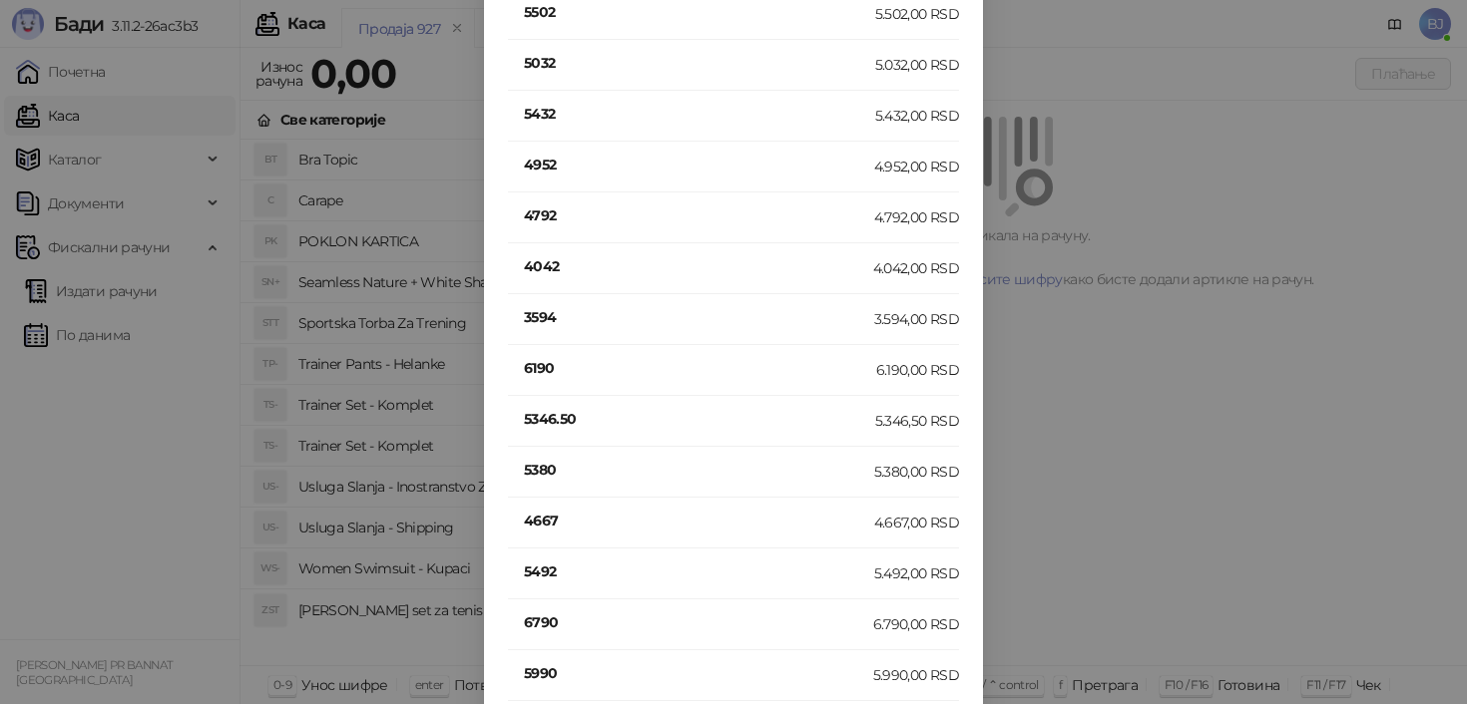
scroll to position [2733, 0]
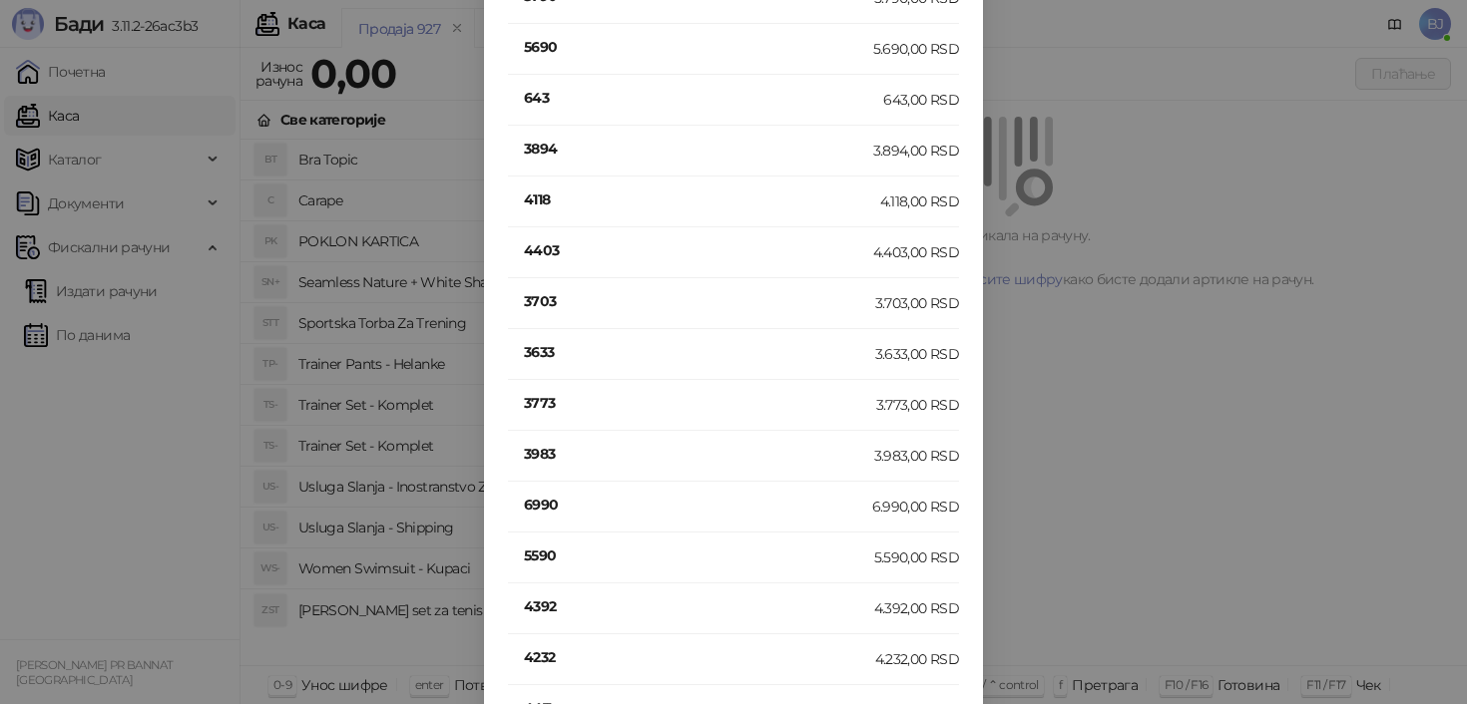
click at [535, 344] on h4 "3633" at bounding box center [699, 352] width 351 height 22
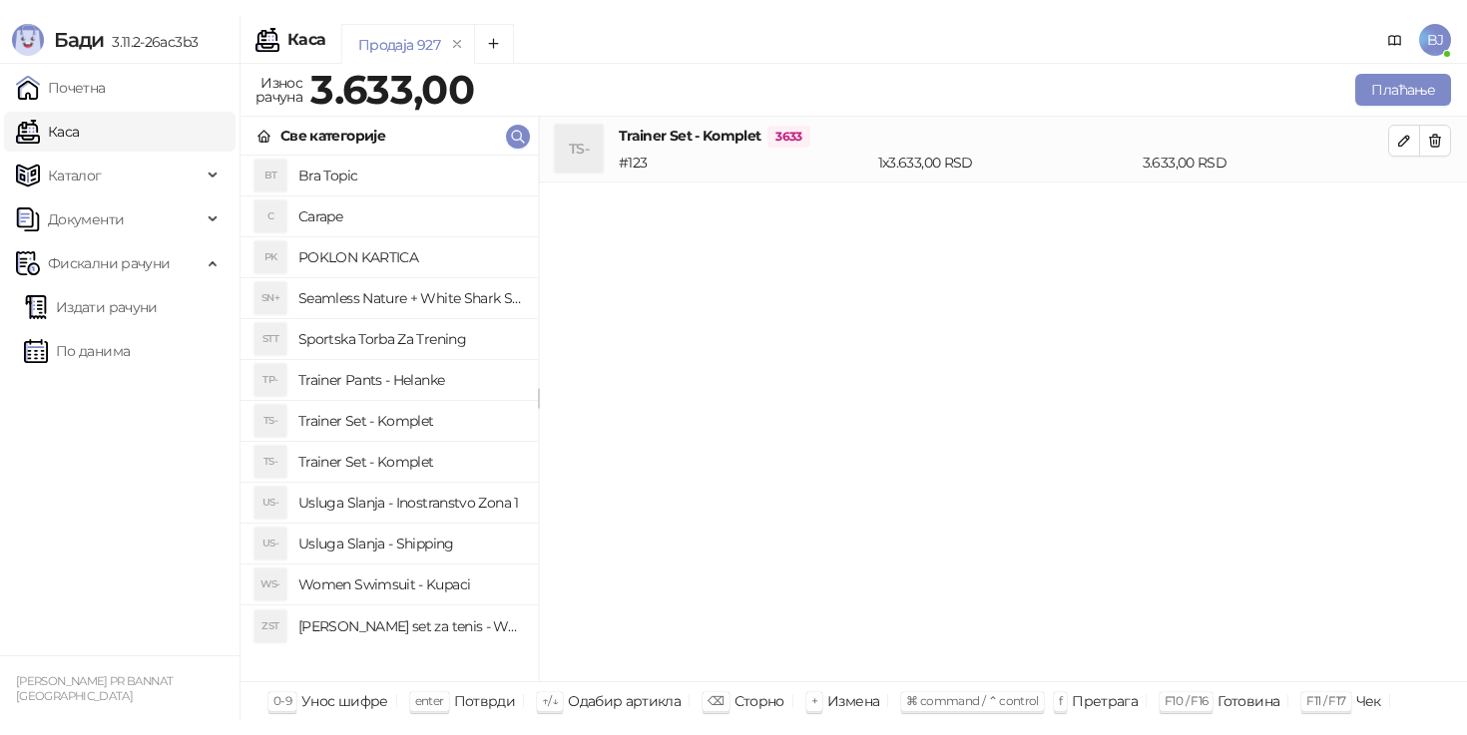
scroll to position [0, 0]
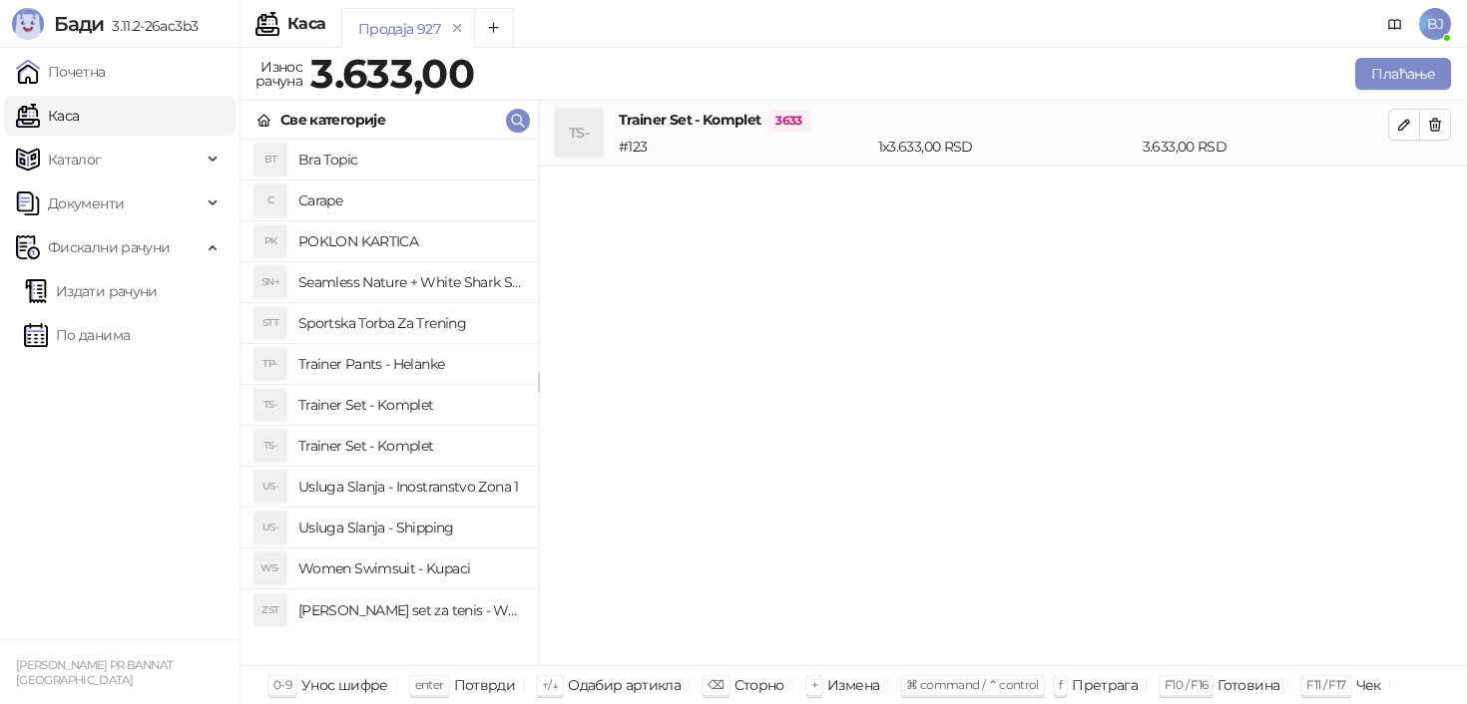
click at [457, 528] on h4 "Usluga Slanja - Shipping" at bounding box center [410, 528] width 224 height 32
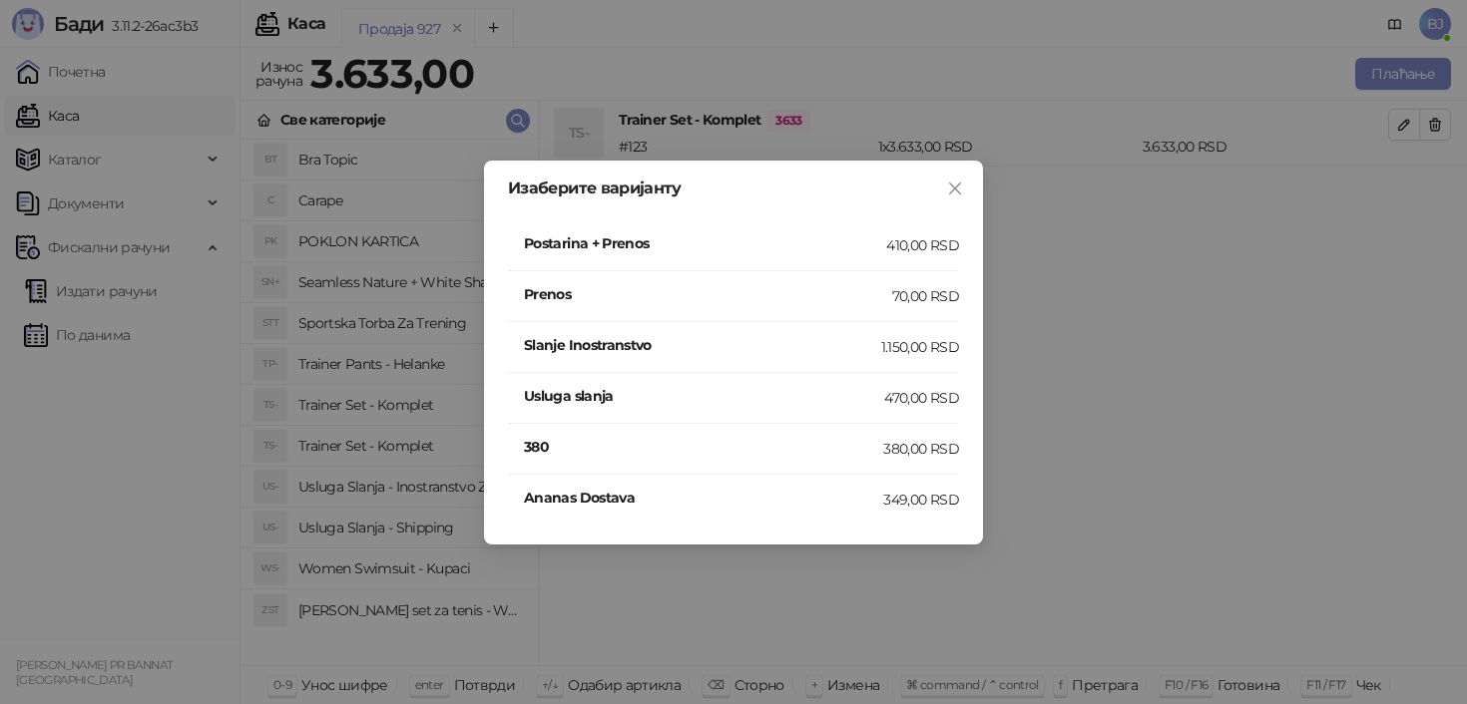
click at [889, 246] on div "410,00 RSD" at bounding box center [922, 245] width 73 height 22
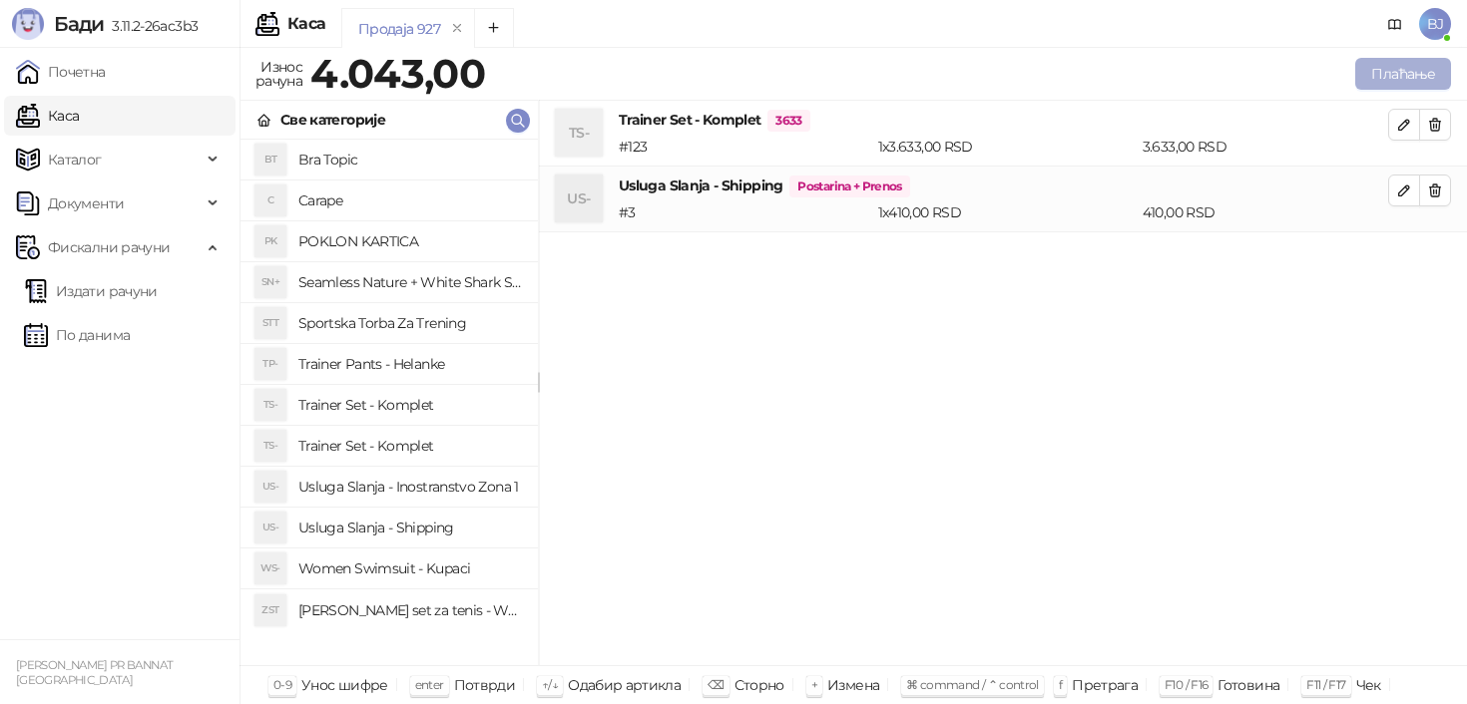
click at [1417, 71] on button "Плаћање" at bounding box center [1403, 74] width 96 height 32
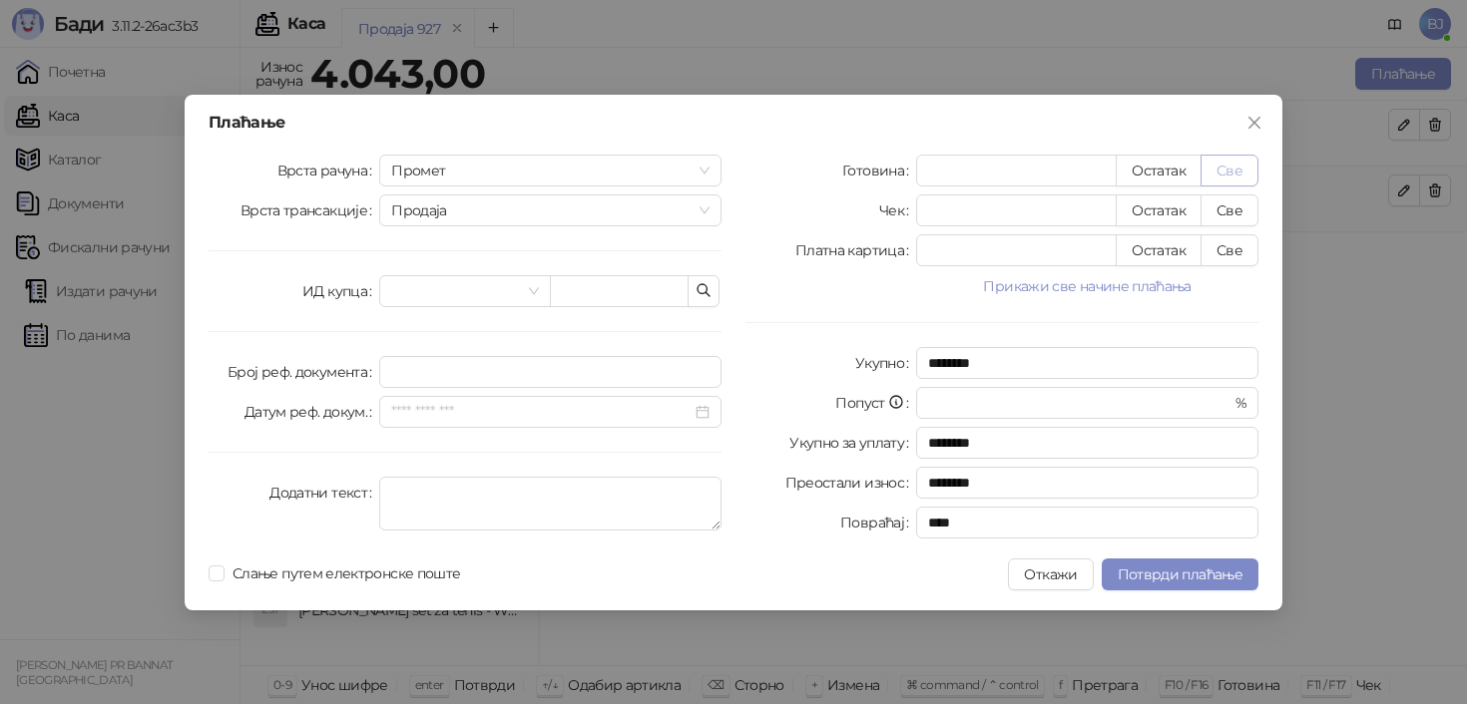
click at [1235, 168] on button "Све" at bounding box center [1229, 171] width 58 height 32
type input "****"
click at [1141, 577] on span "Потврди плаћање" at bounding box center [1180, 575] width 125 height 18
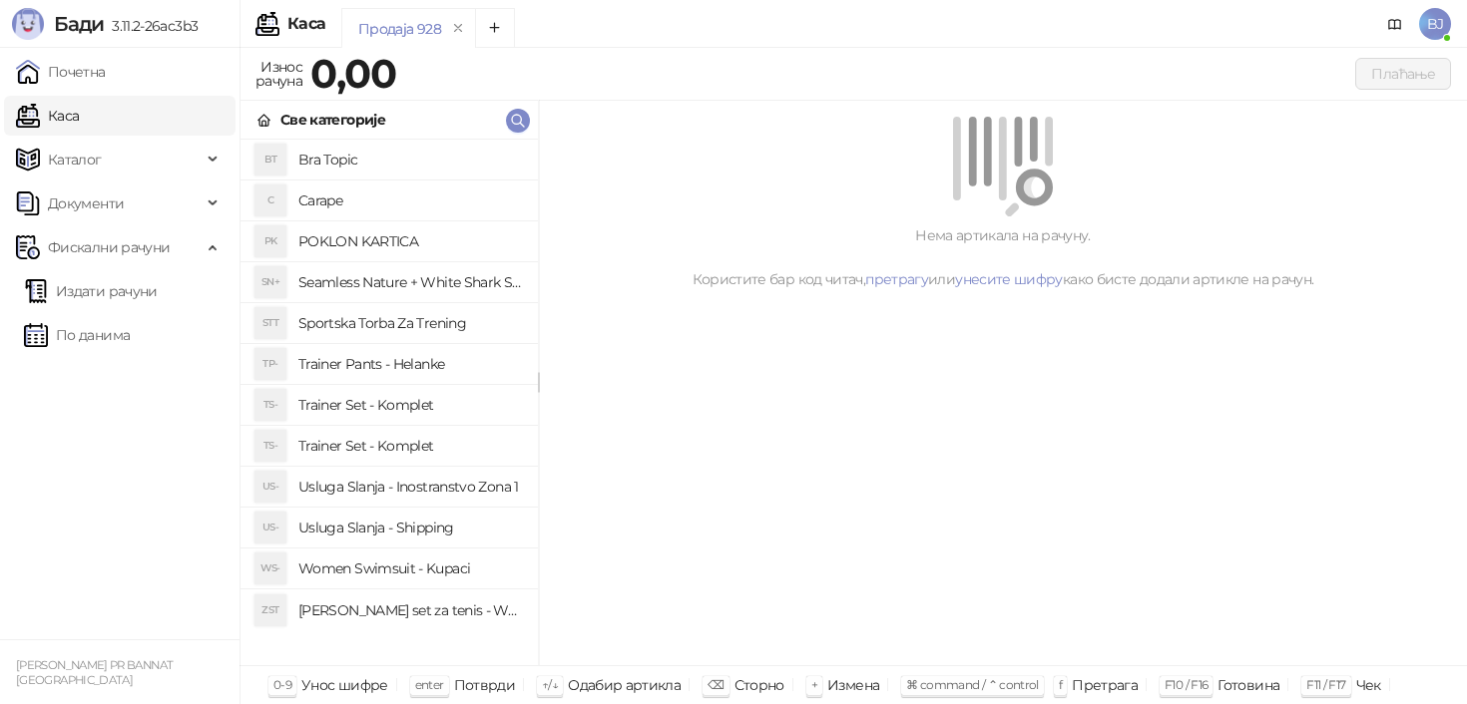
click at [461, 418] on h4 "Trainer Set - Komplet" at bounding box center [410, 405] width 224 height 32
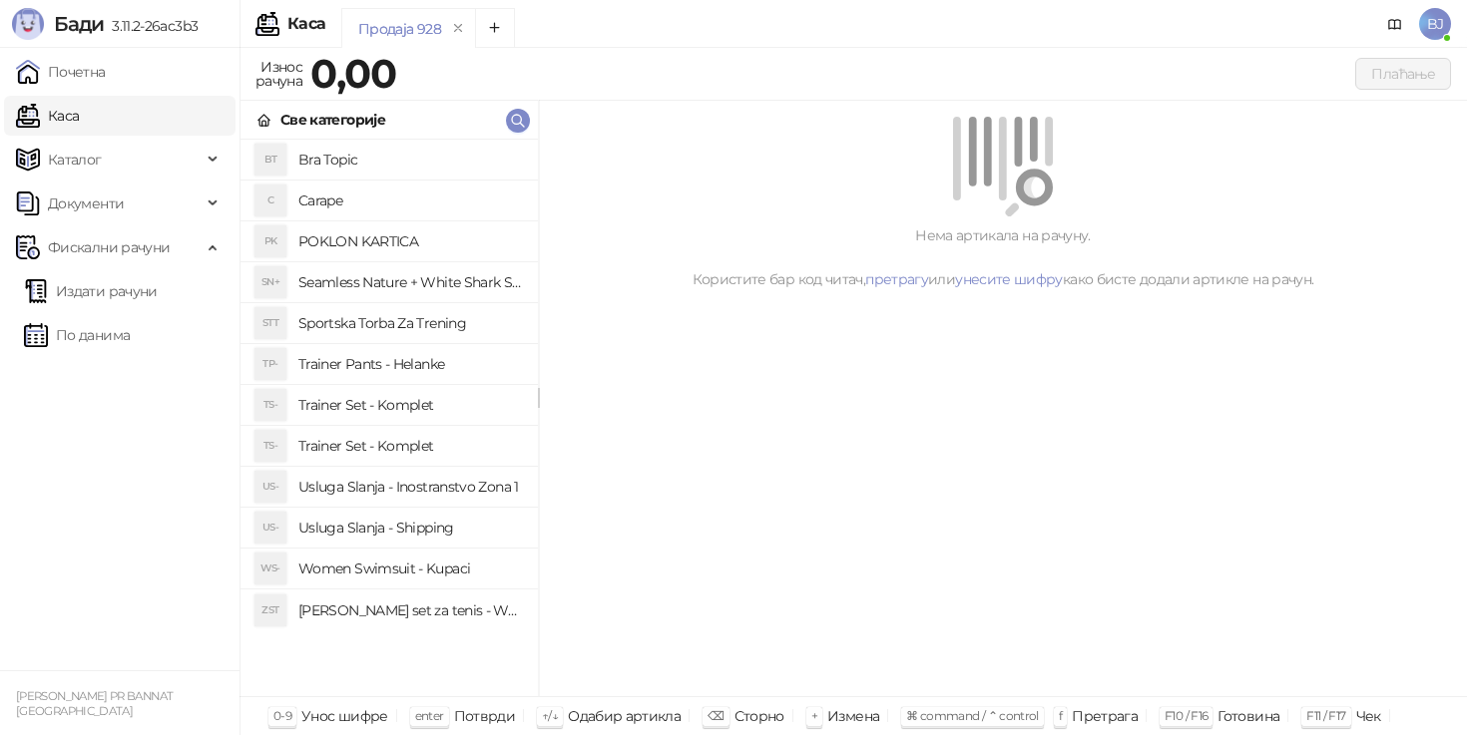
click at [433, 458] on h4 "Trainer Set - Komplet" at bounding box center [410, 446] width 224 height 32
click at [422, 400] on h4 "Trainer Set - Komplet" at bounding box center [410, 405] width 224 height 32
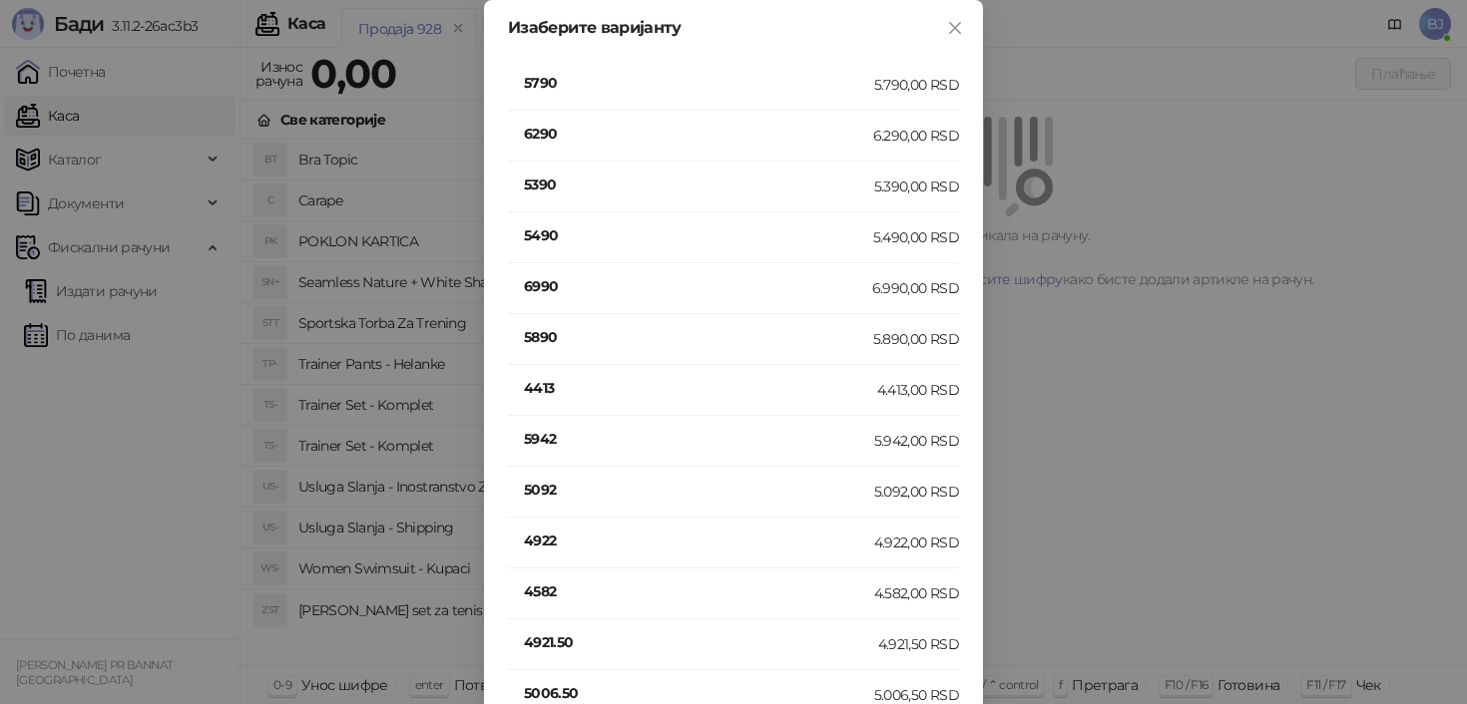
click at [539, 324] on li "5890 5.890,00 RSD" at bounding box center [733, 339] width 451 height 51
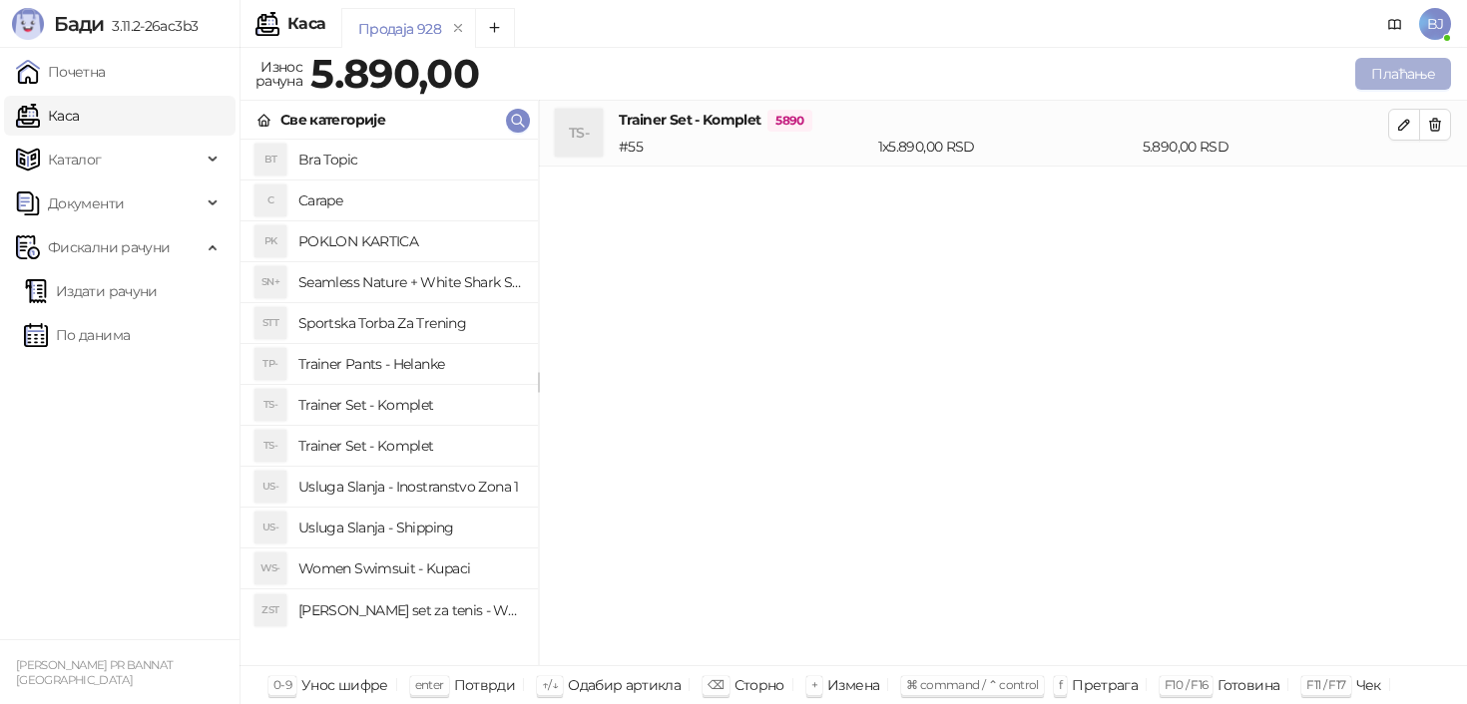
click at [1412, 85] on button "Плаћање" at bounding box center [1403, 74] width 96 height 32
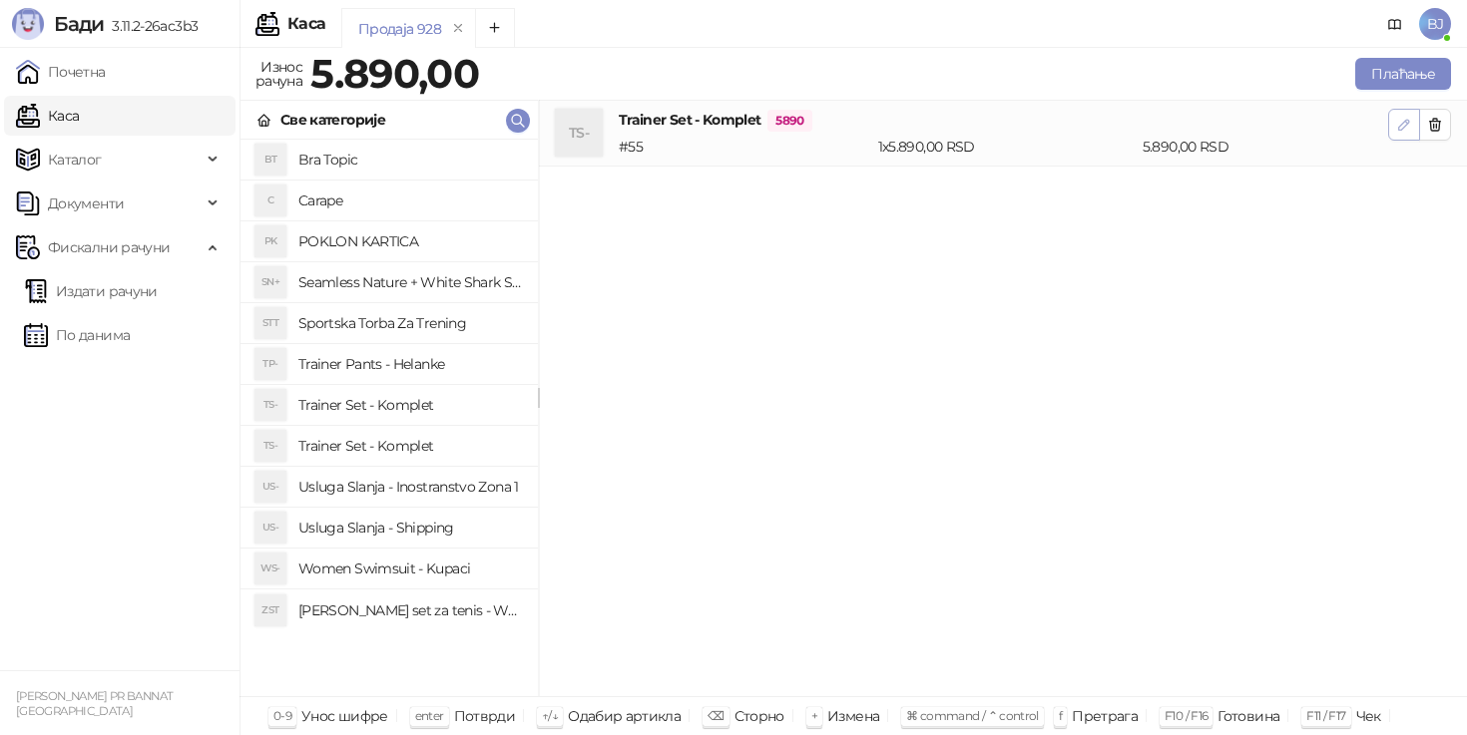
click at [1402, 137] on button "button" at bounding box center [1404, 125] width 32 height 32
type input "*"
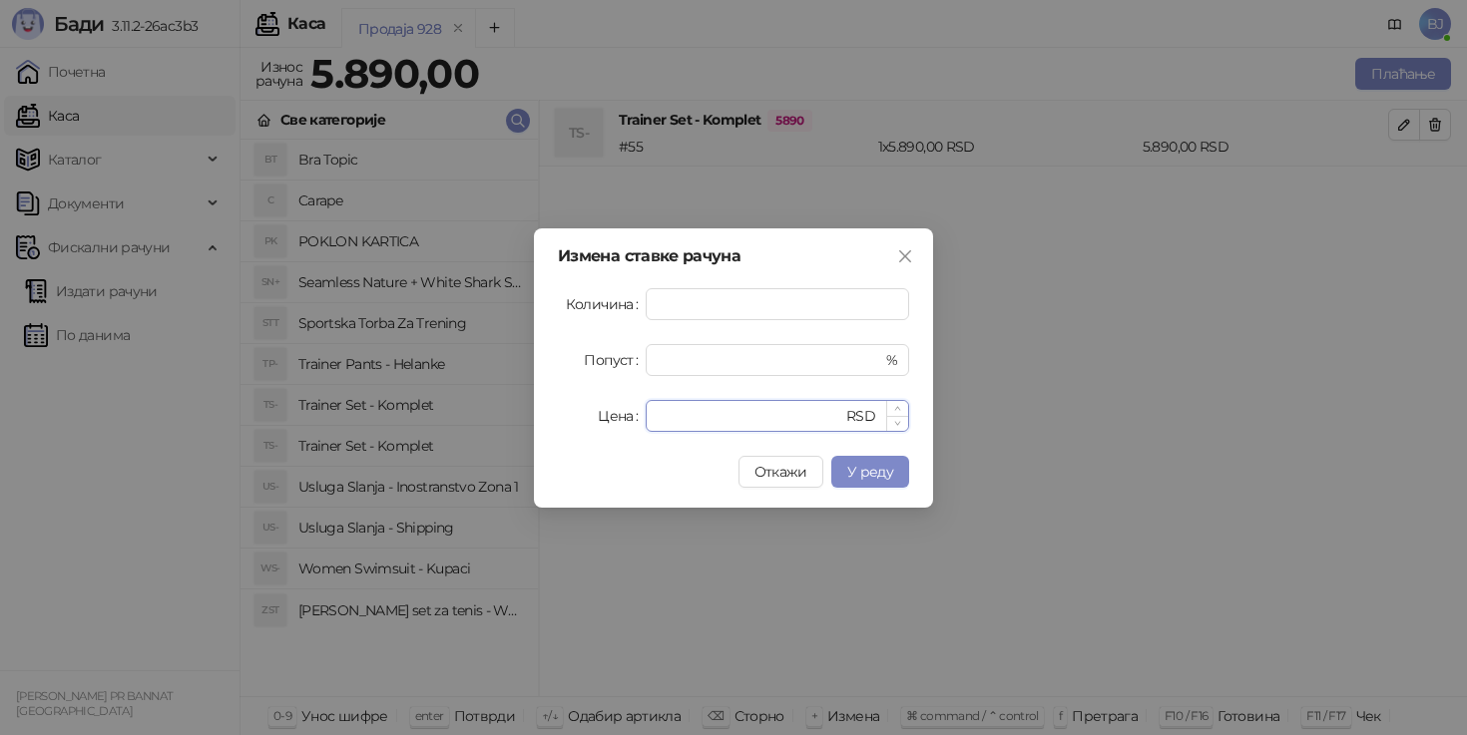
click at [723, 401] on input "****" at bounding box center [750, 416] width 185 height 30
click at [721, 436] on div "Измена ставке рачуна Количина * Попуст * % Цена **** RSD Откажи У реду" at bounding box center [733, 367] width 399 height 279
click at [734, 423] on input "****" at bounding box center [750, 416] width 185 height 30
type input "****"
click at [872, 482] on button "У реду" at bounding box center [870, 472] width 78 height 32
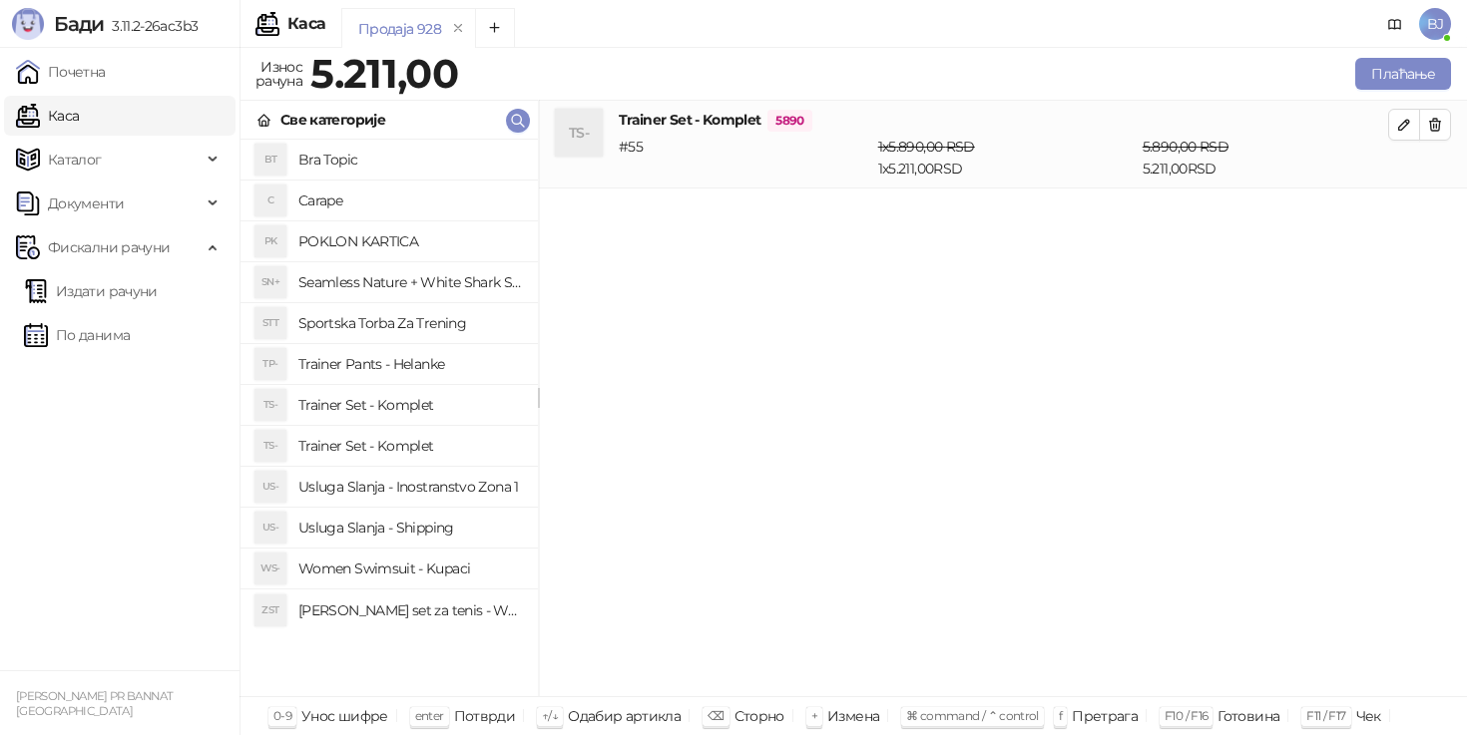
click at [411, 521] on h4 "Usluga Slanja - Shipping" at bounding box center [410, 528] width 224 height 32
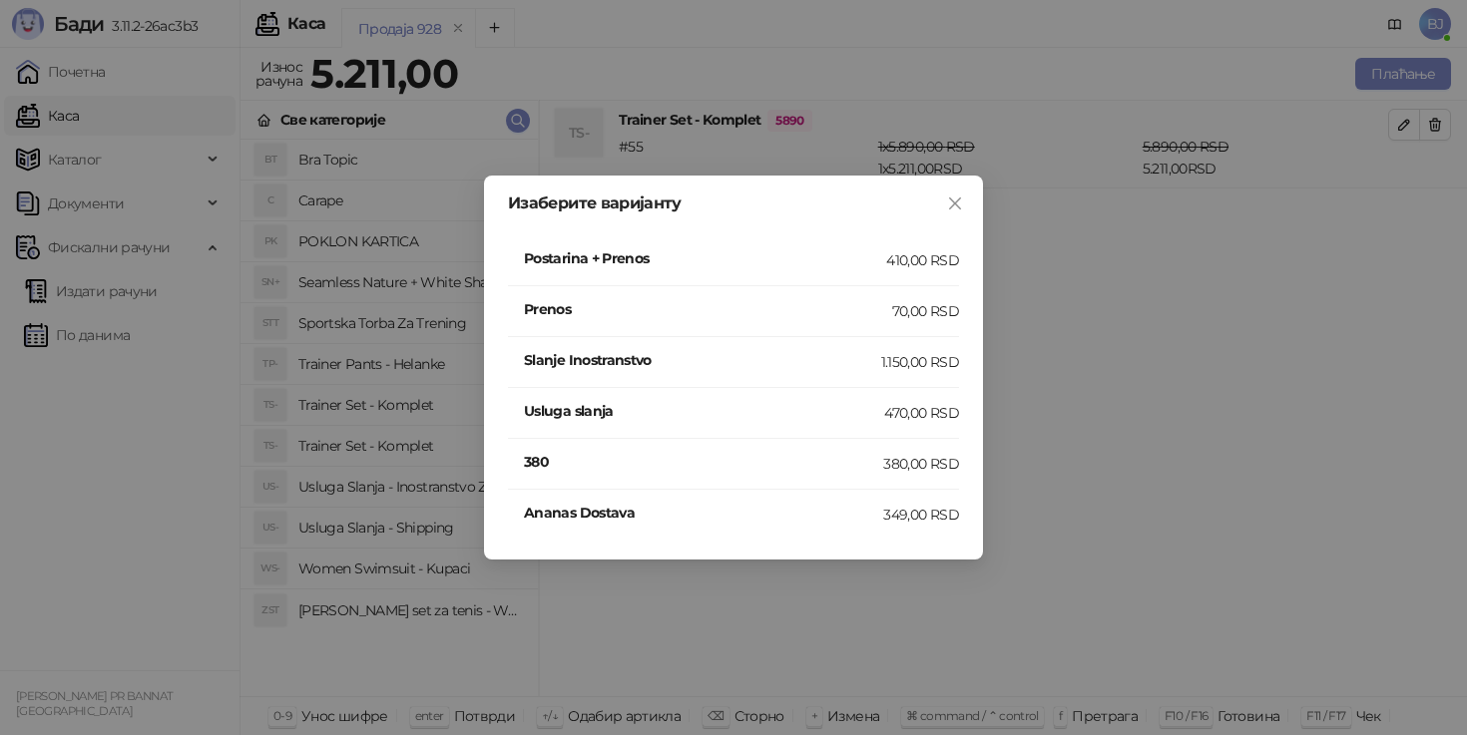
click at [849, 259] on h4 "Postarina + Prenos" at bounding box center [705, 258] width 362 height 22
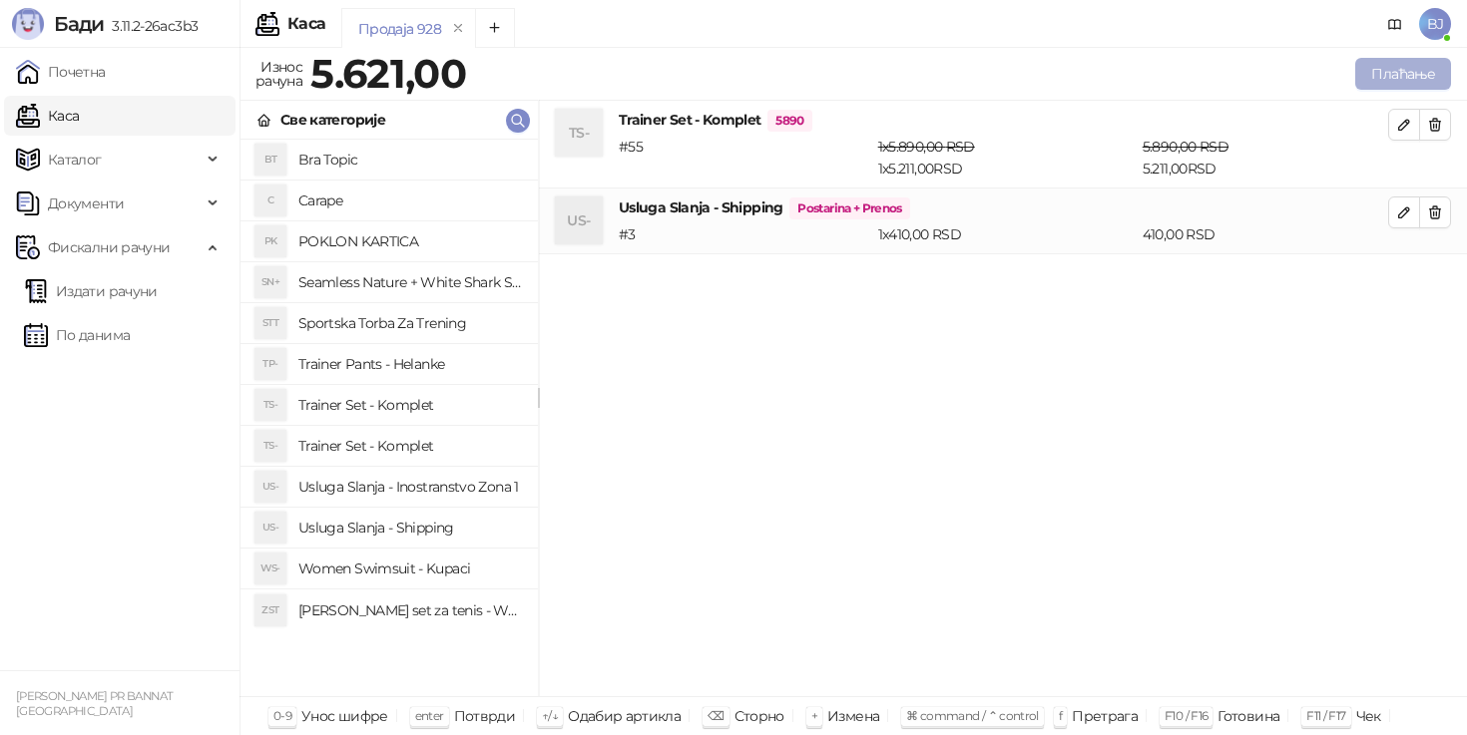
click at [1390, 71] on button "Плаћање" at bounding box center [1403, 74] width 96 height 32
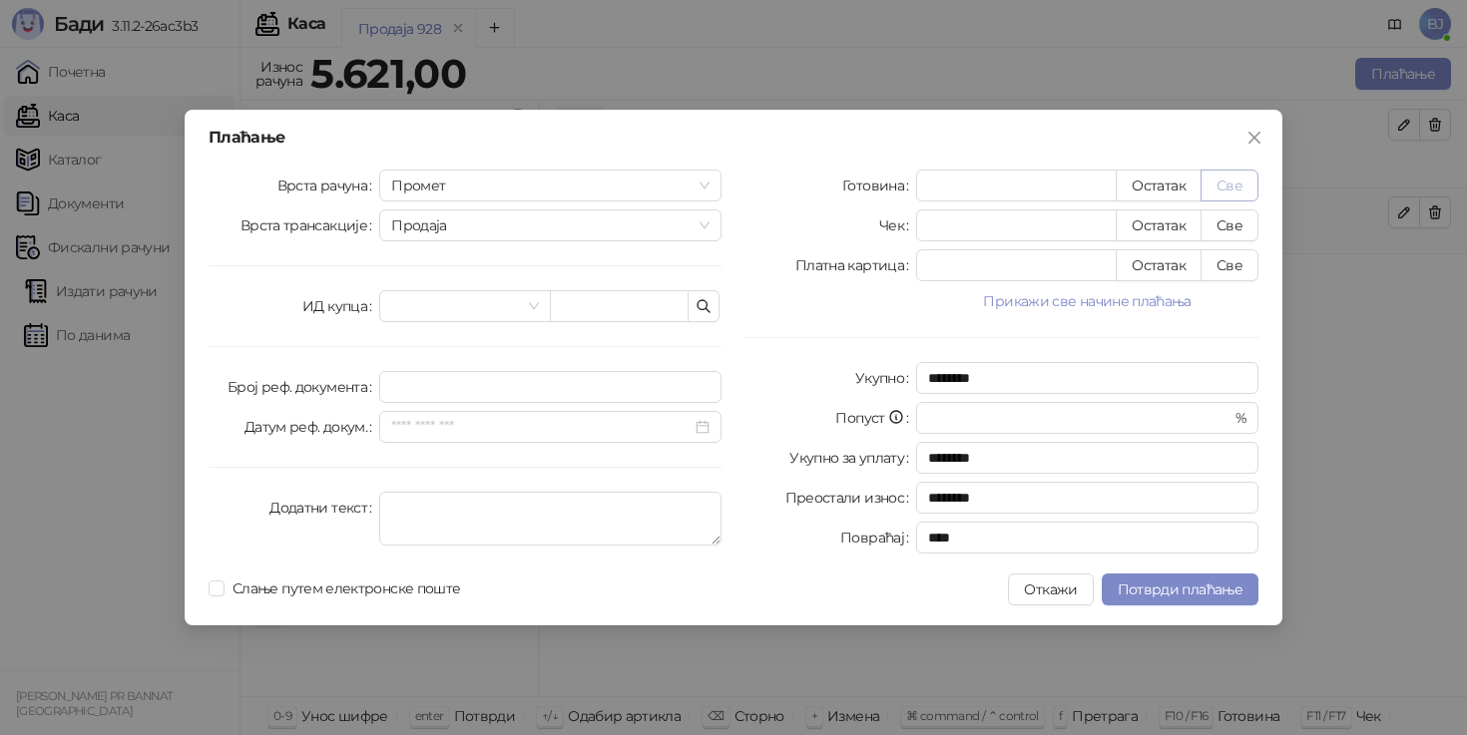
click at [1222, 183] on button "Све" at bounding box center [1229, 186] width 58 height 32
type input "****"
click at [1187, 591] on span "Потврди плаћање" at bounding box center [1180, 590] width 125 height 18
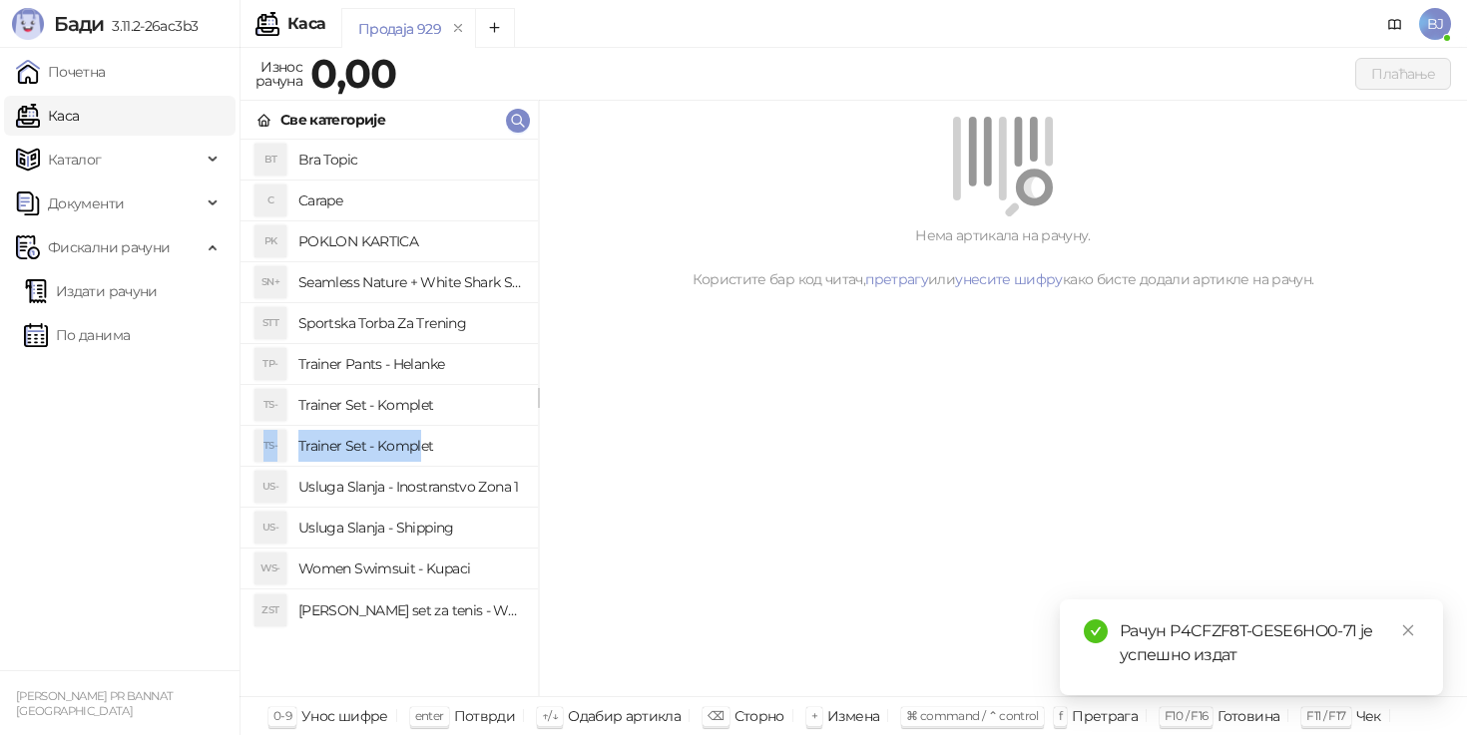
click at [421, 434] on div "BT Bra Topic C Carape PK POKLON KARTICA SN+ Seamless Nature + White Shark Set S…" at bounding box center [388, 385] width 297 height 491
click at [423, 437] on h4 "Trainer Set - Komplet" at bounding box center [410, 446] width 224 height 32
click at [387, 447] on h4 "Trainer Set - Komplet" at bounding box center [410, 446] width 224 height 32
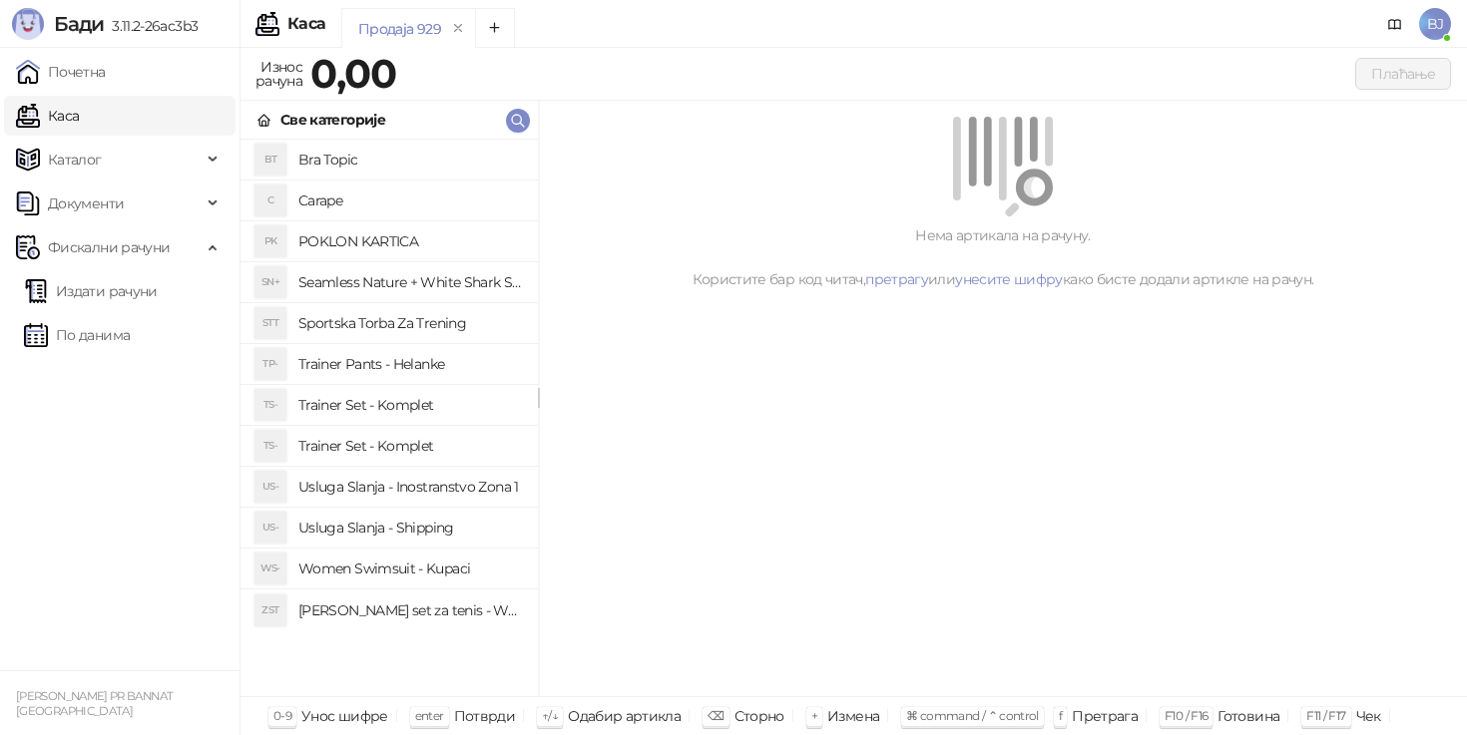
click at [400, 422] on li "TS- Trainer Set - Komplet" at bounding box center [388, 405] width 297 height 41
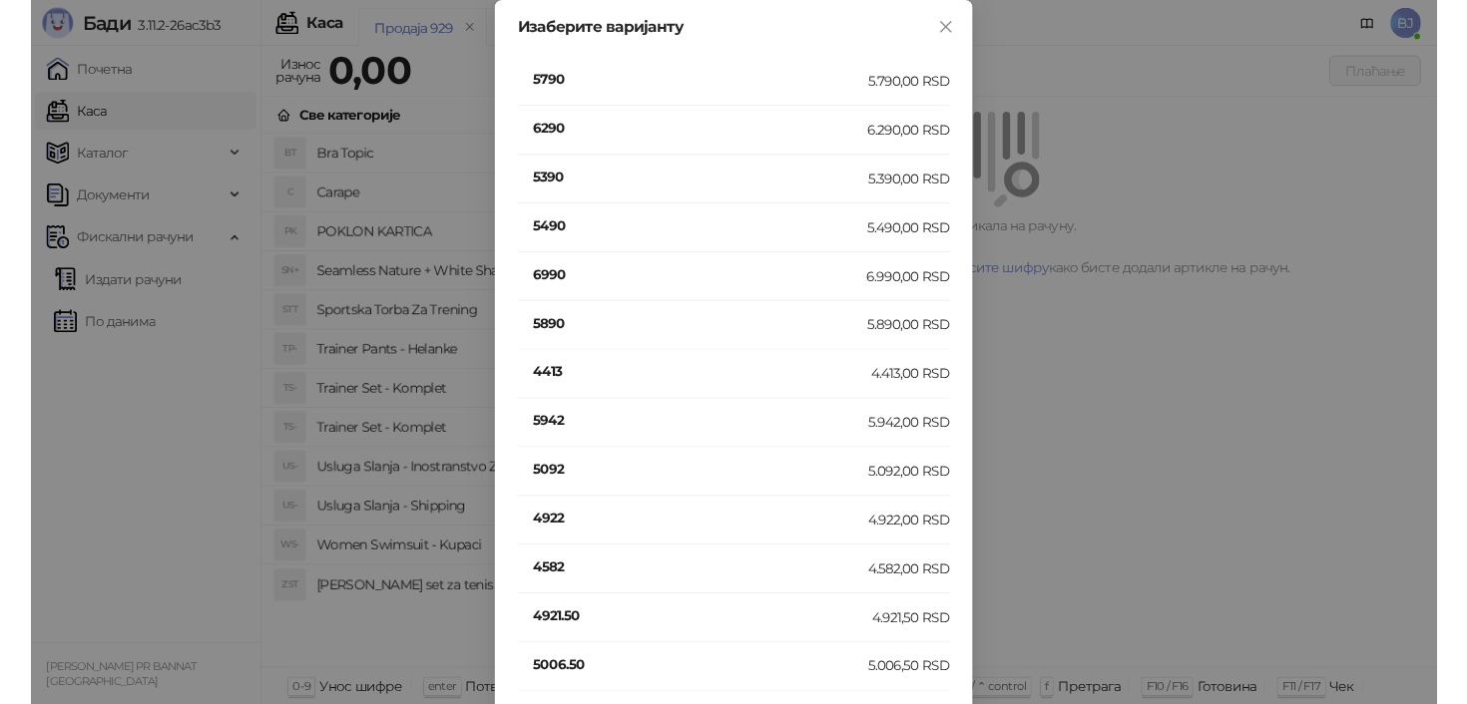
scroll to position [377, 0]
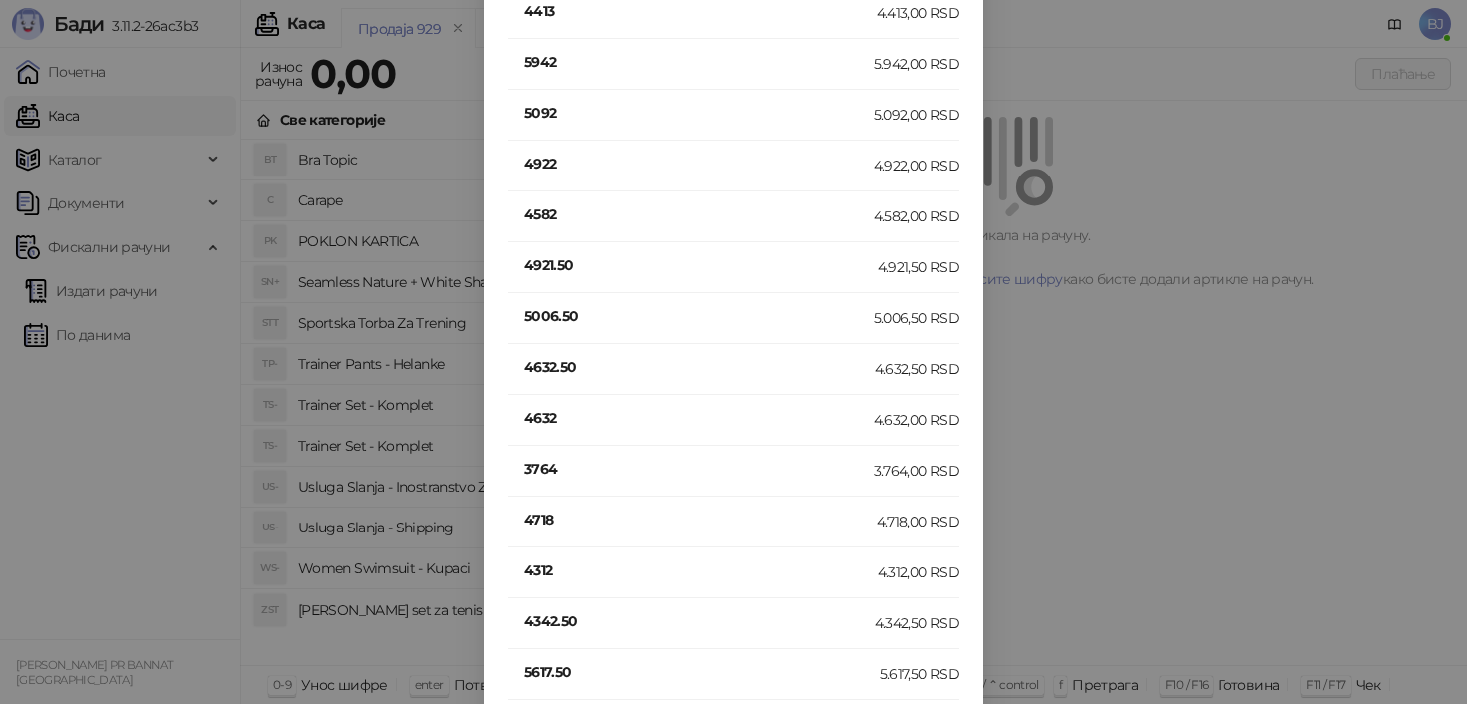
click at [556, 419] on h4 "4632" at bounding box center [699, 418] width 350 height 22
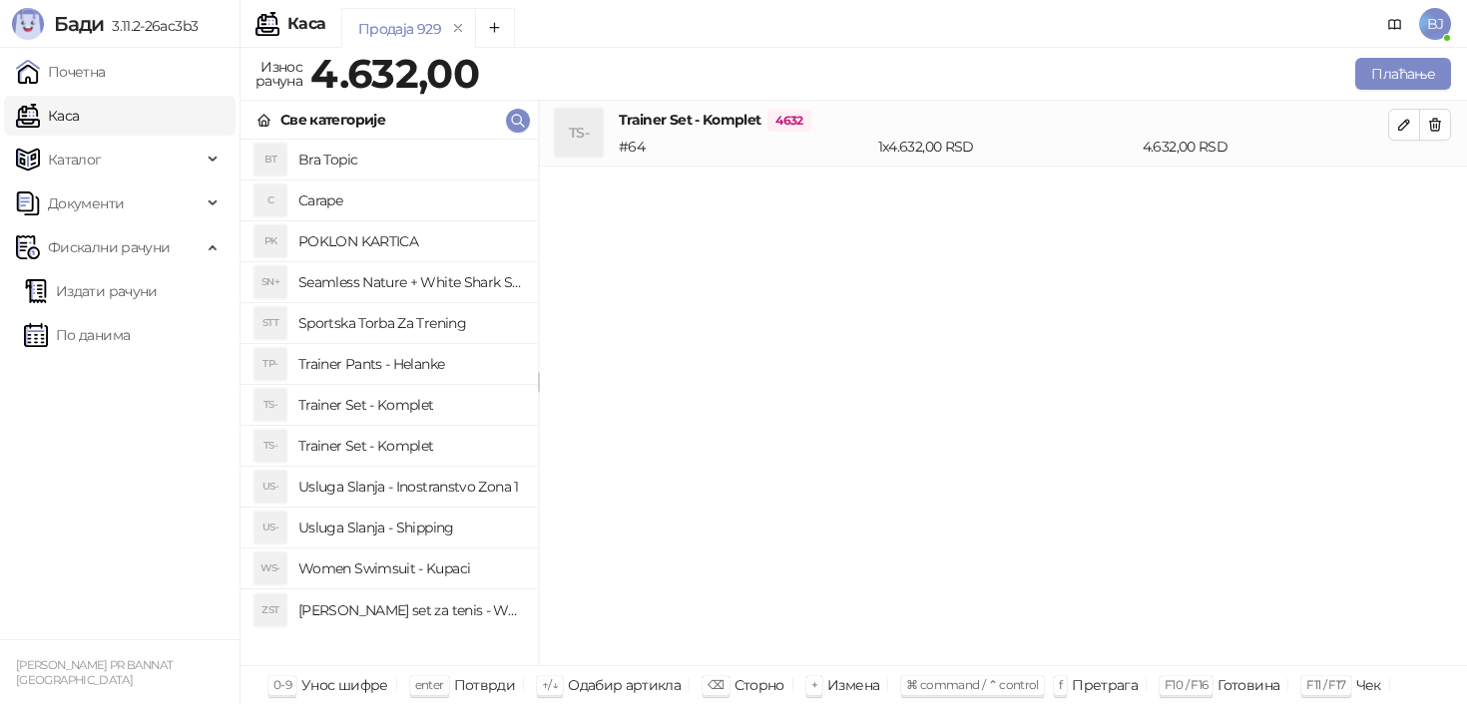
click at [419, 515] on h4 "Usluga Slanja - Shipping" at bounding box center [410, 528] width 224 height 32
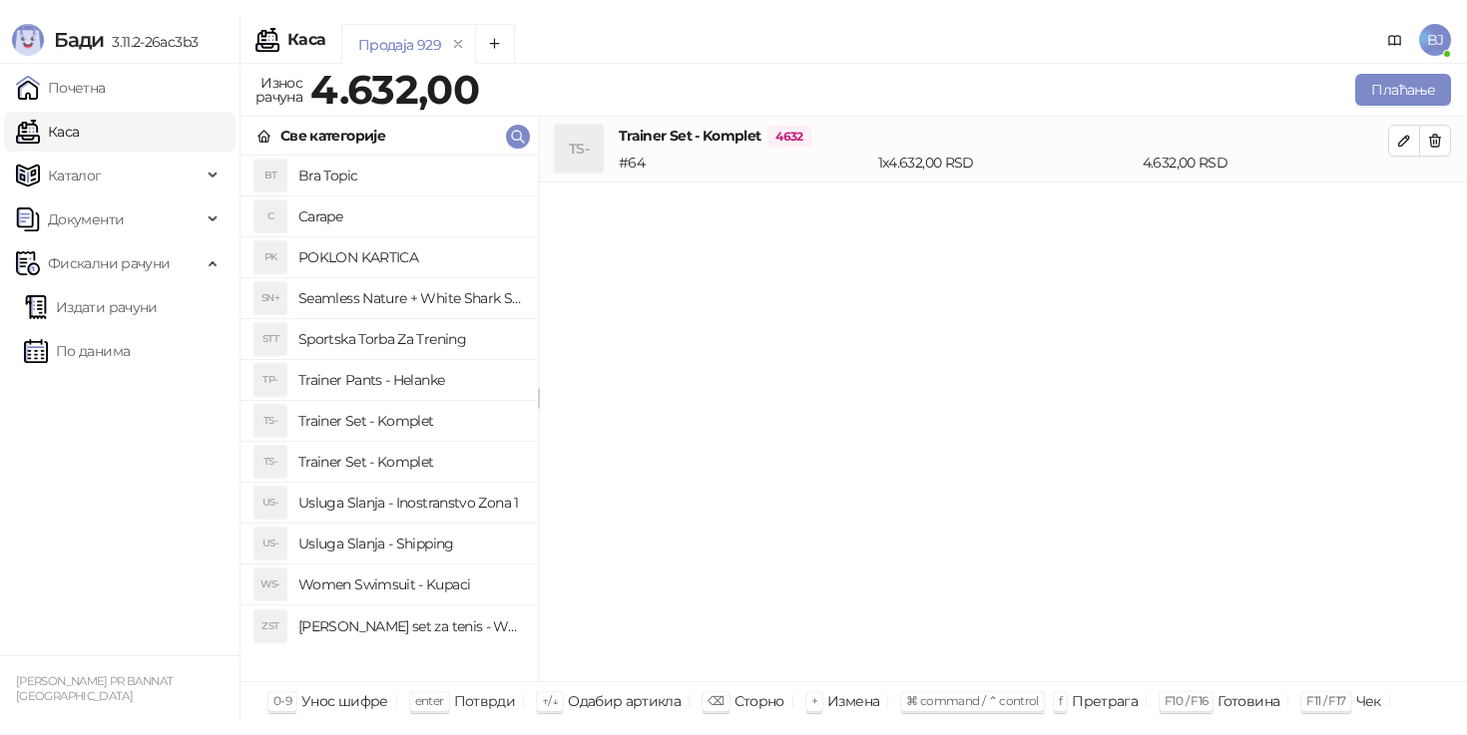
scroll to position [0, 0]
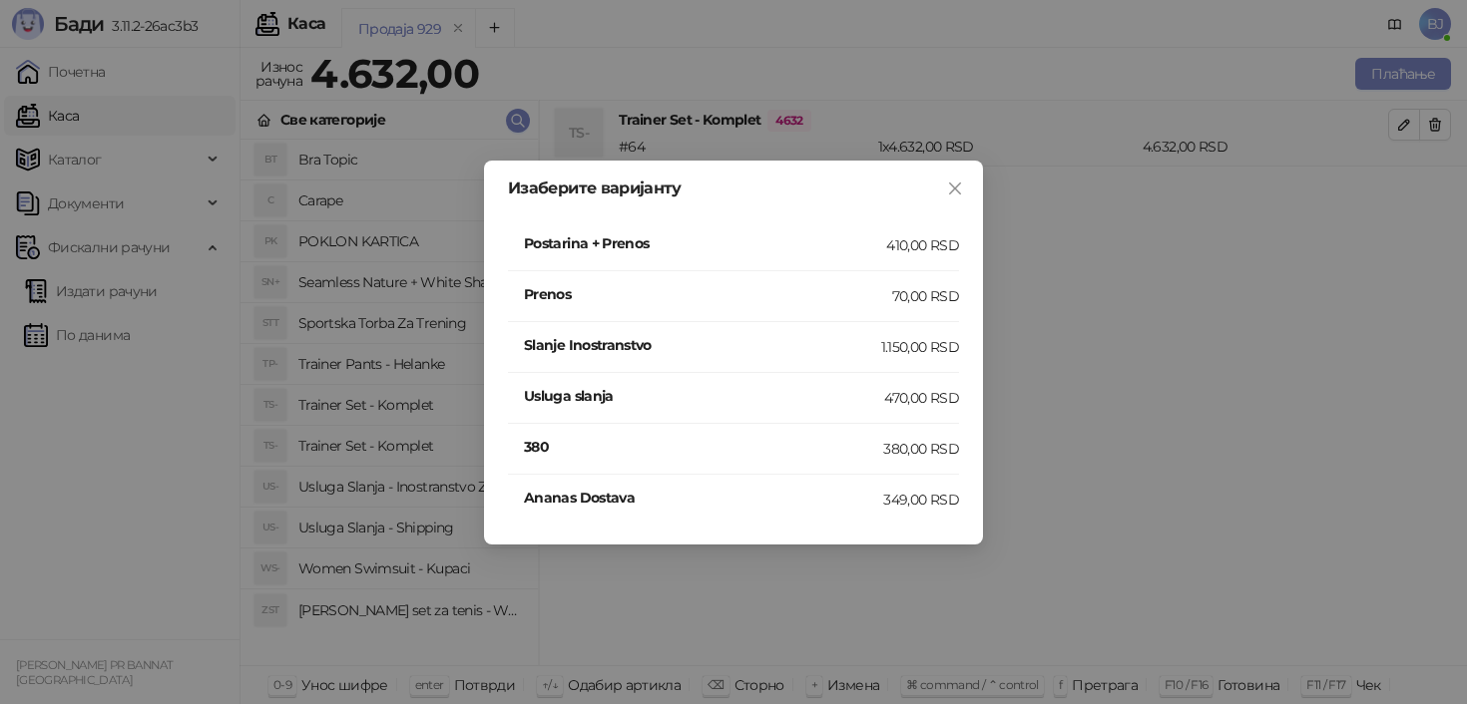
click at [914, 261] on li "Postarina + Prenos 410,00 RSD" at bounding box center [733, 246] width 451 height 51
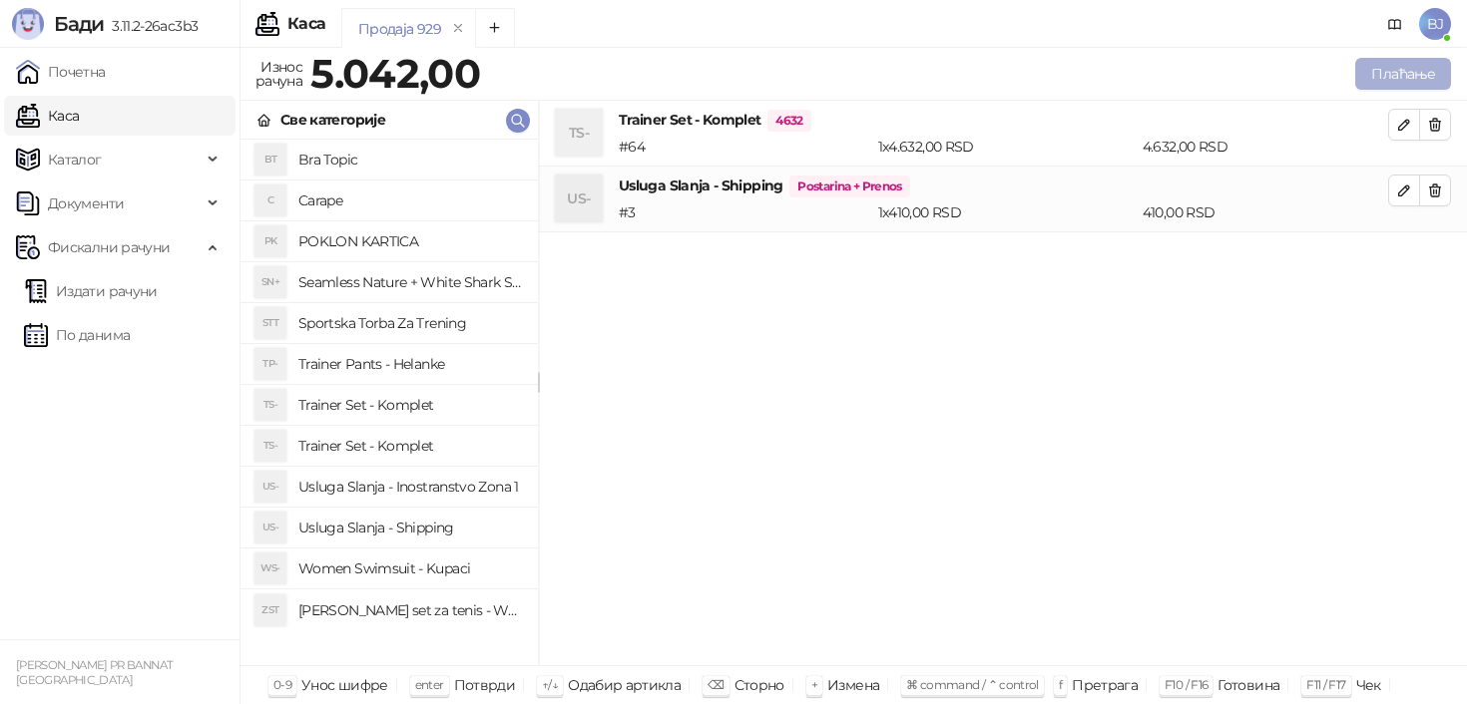
click at [1370, 76] on button "Плаћање" at bounding box center [1403, 74] width 96 height 32
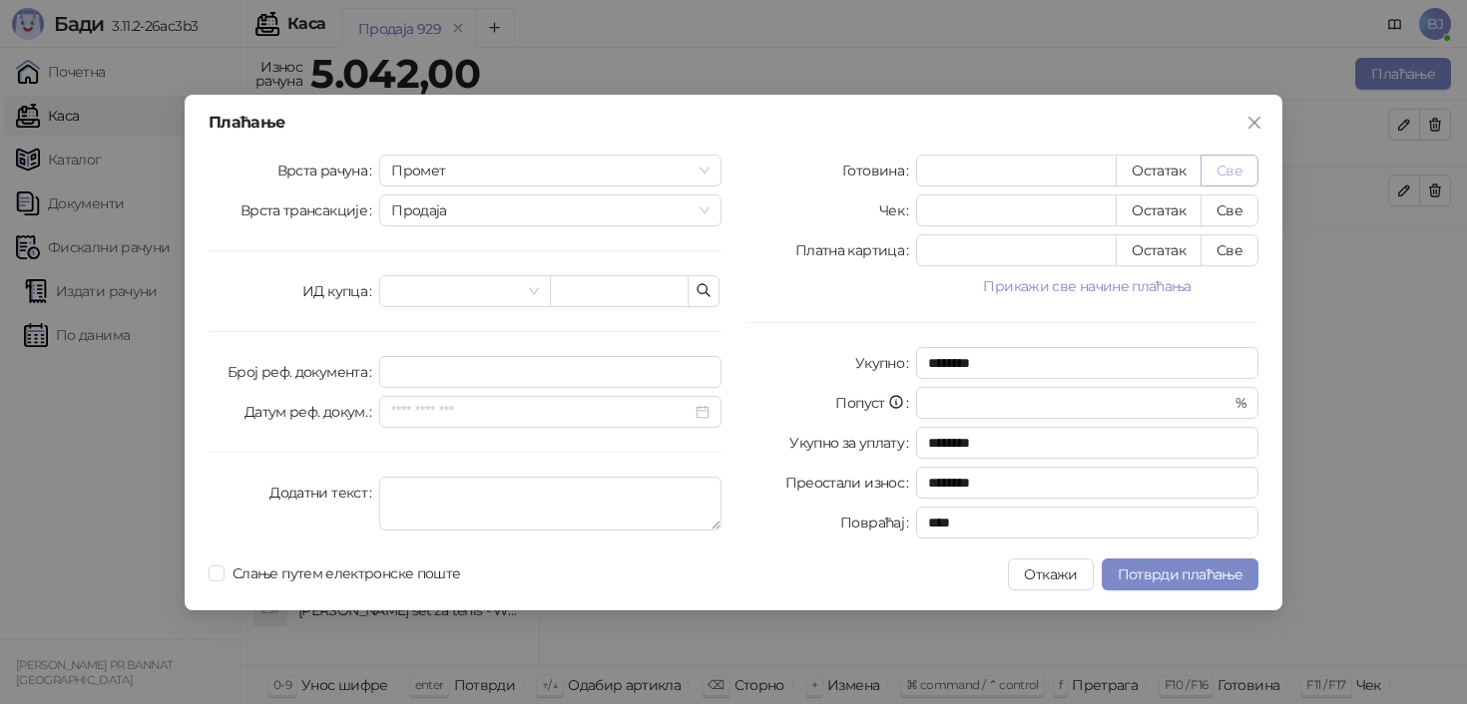
click at [1224, 166] on button "Све" at bounding box center [1229, 171] width 58 height 32
type input "****"
click at [1190, 569] on span "Потврди плаћање" at bounding box center [1180, 575] width 125 height 18
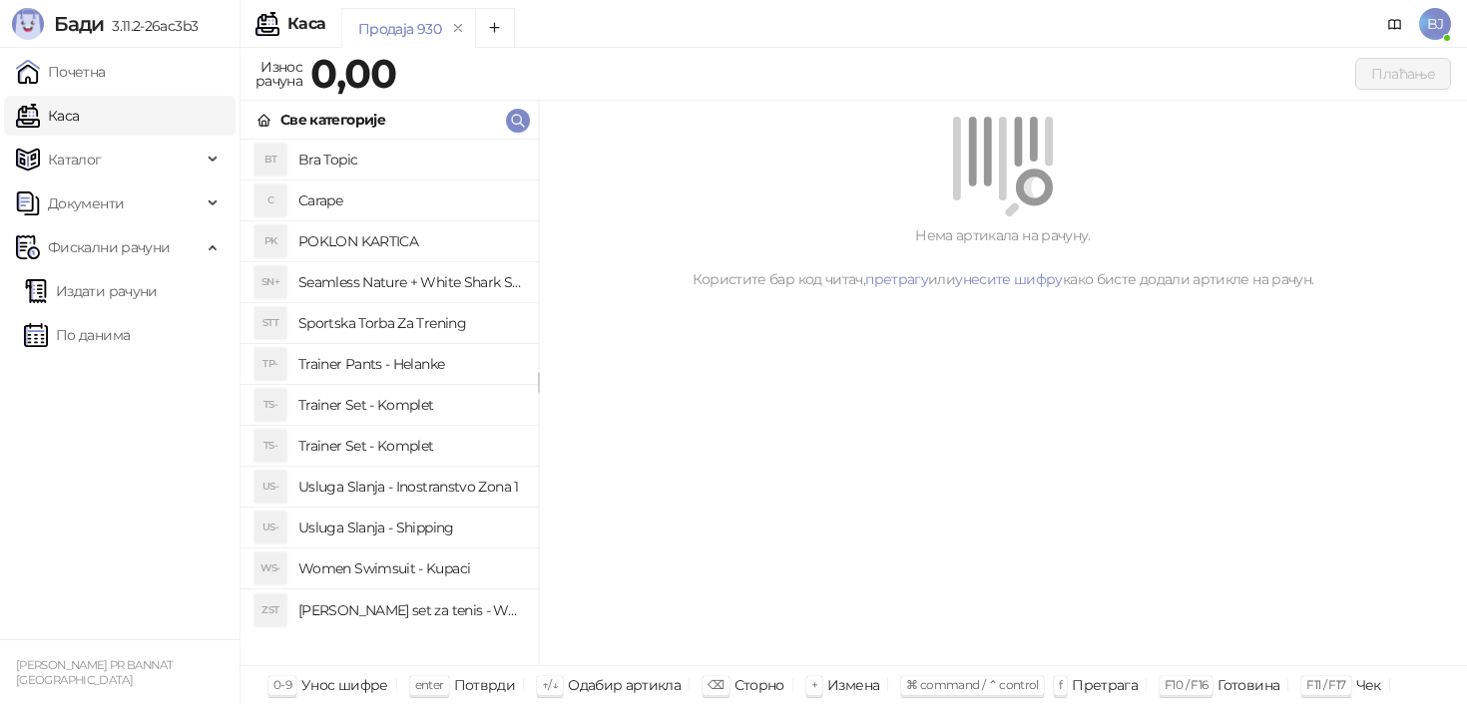
click at [360, 158] on h4 "Bra Topic" at bounding box center [410, 160] width 224 height 32
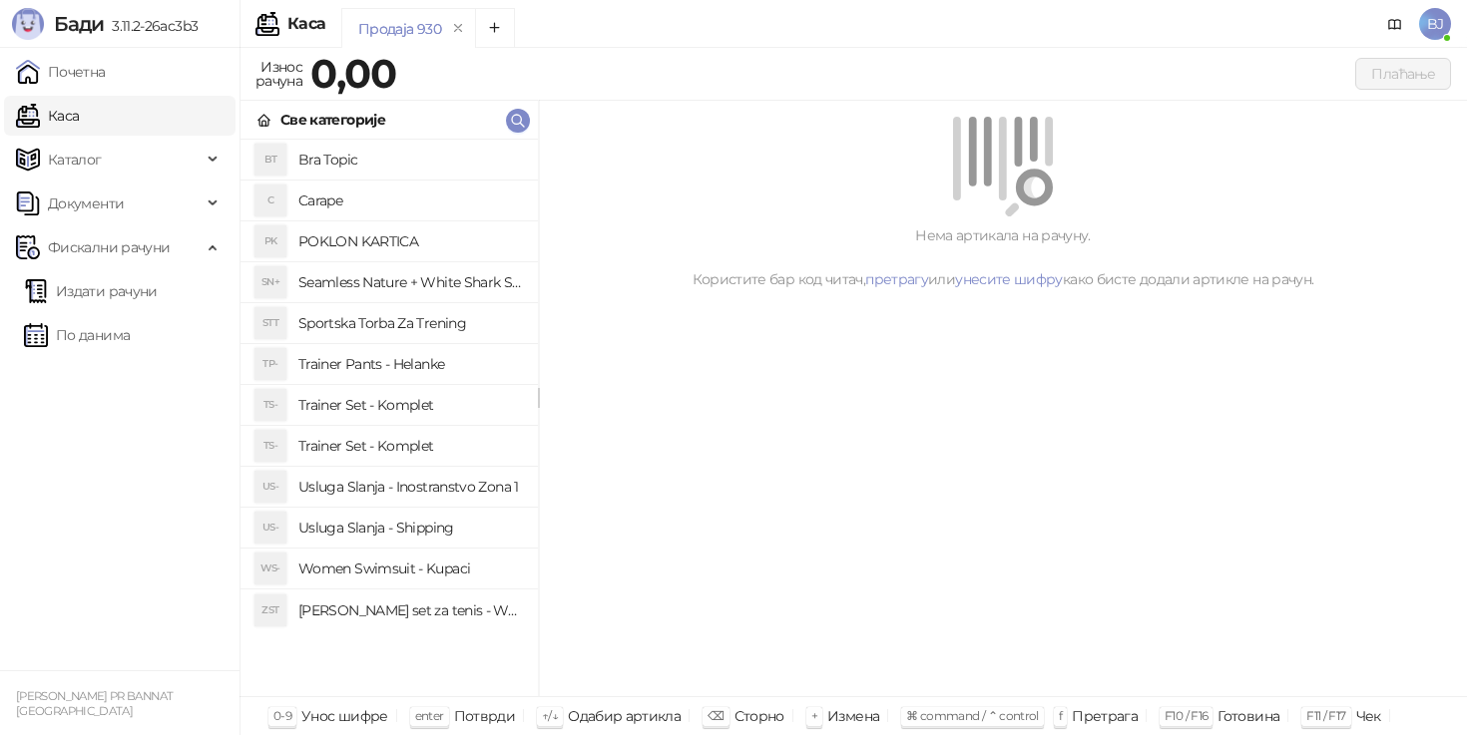
click at [448, 396] on h4 "Trainer Set - Komplet" at bounding box center [410, 405] width 224 height 32
click at [454, 440] on h4 "Trainer Set - Komplet" at bounding box center [410, 446] width 224 height 32
click at [445, 578] on h4 "Women Swimsuit - Kupaci" at bounding box center [410, 569] width 224 height 32
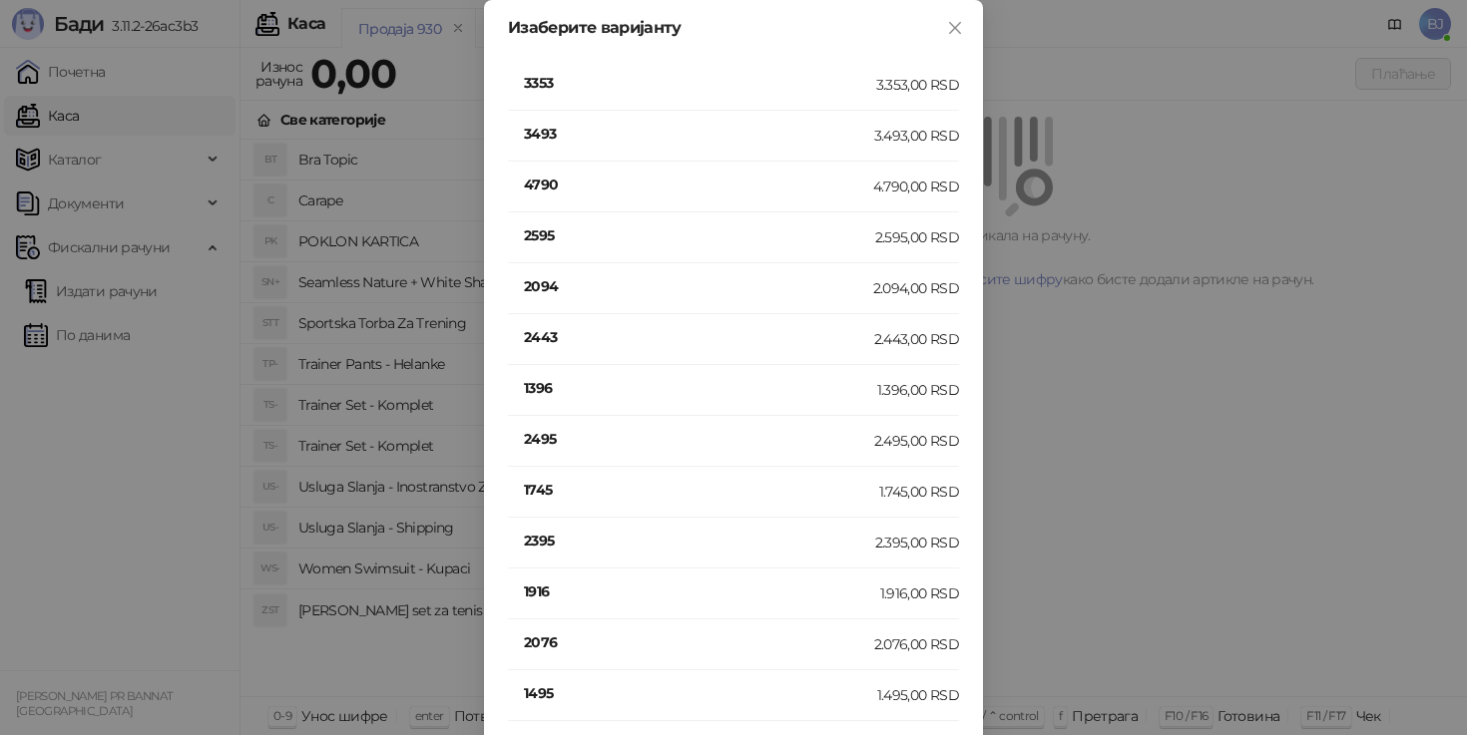
click at [575, 596] on h4 "1916" at bounding box center [702, 592] width 356 height 22
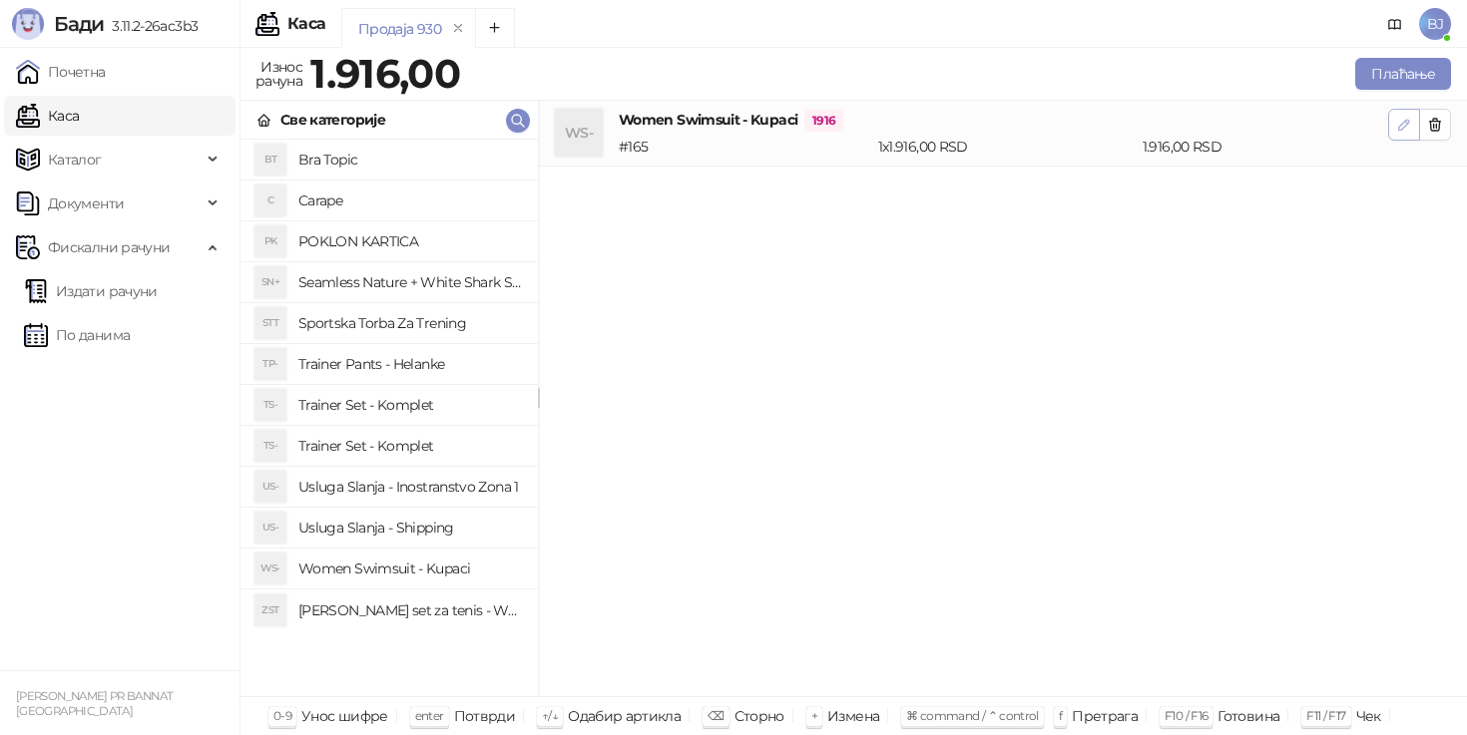
click at [1410, 131] on icon "button" at bounding box center [1404, 125] width 16 height 16
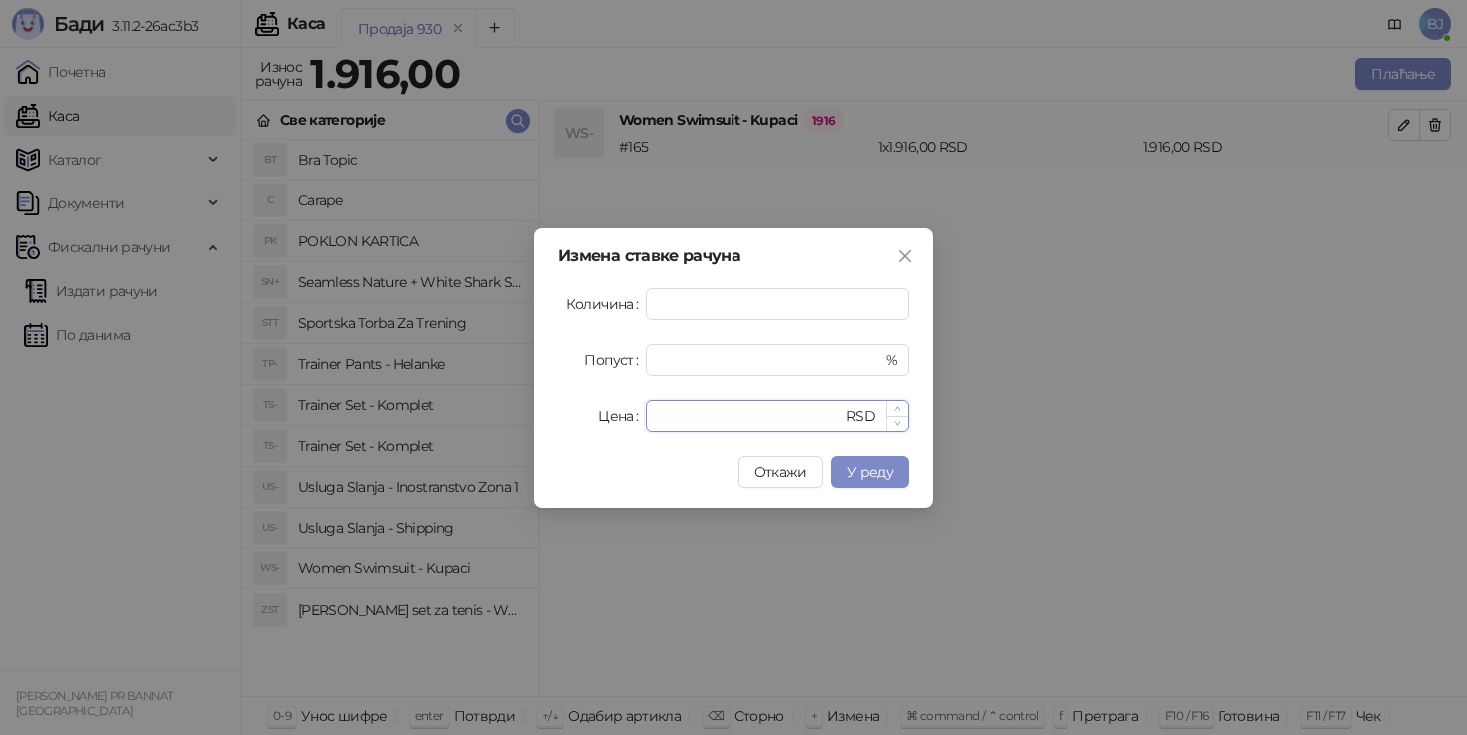
click at [731, 429] on input "****" at bounding box center [750, 416] width 185 height 30
click at [874, 465] on span "У реду" at bounding box center [870, 472] width 46 height 18
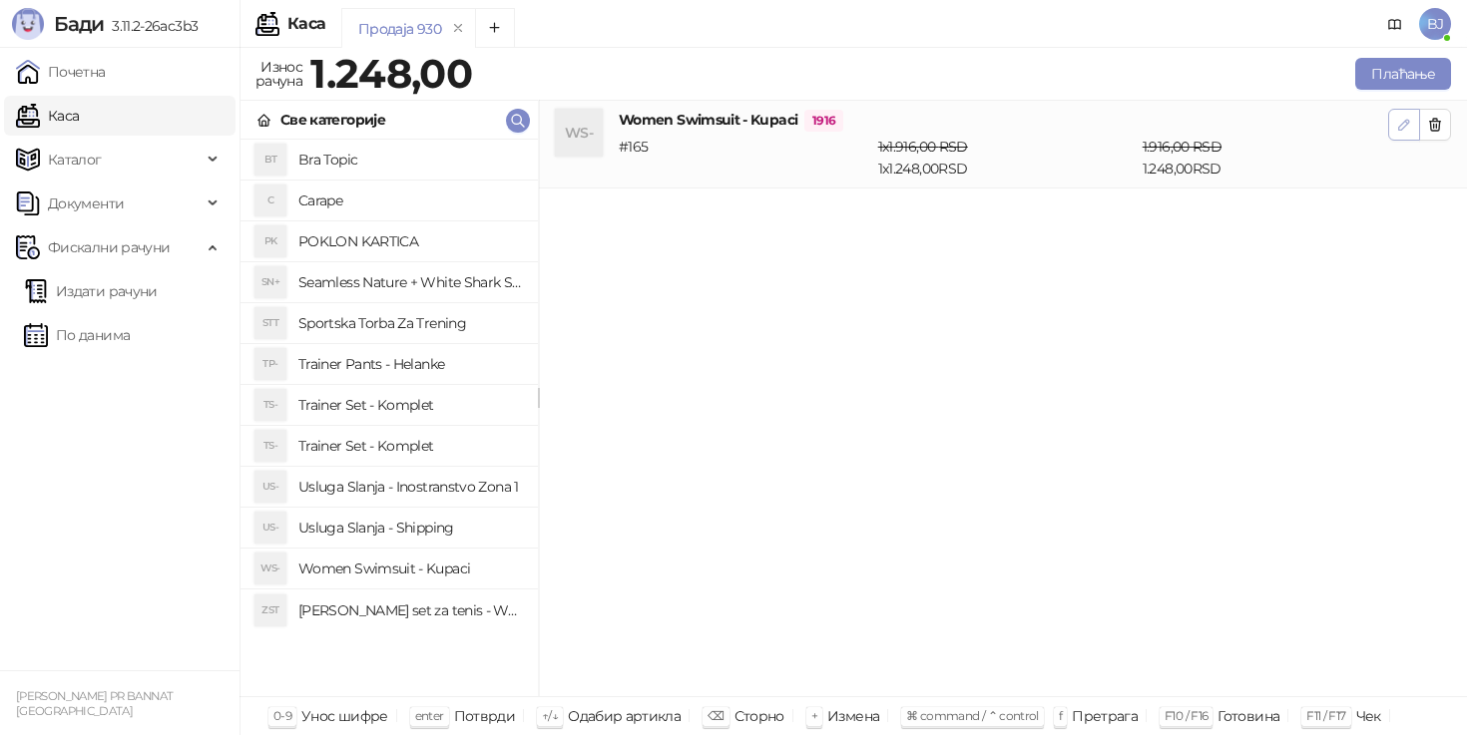
click at [1403, 118] on icon "button" at bounding box center [1404, 125] width 16 height 16
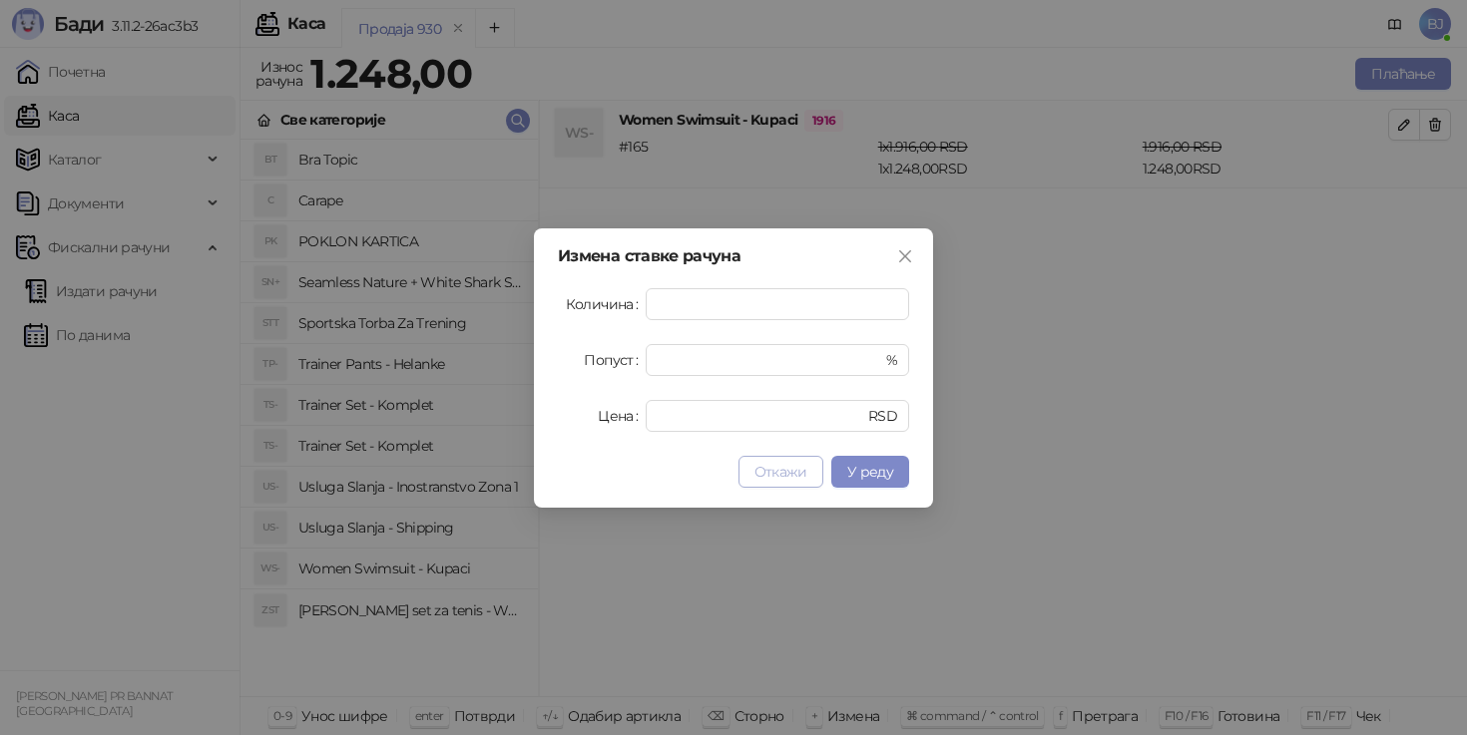
click at [791, 477] on span "Откажи" at bounding box center [780, 472] width 53 height 18
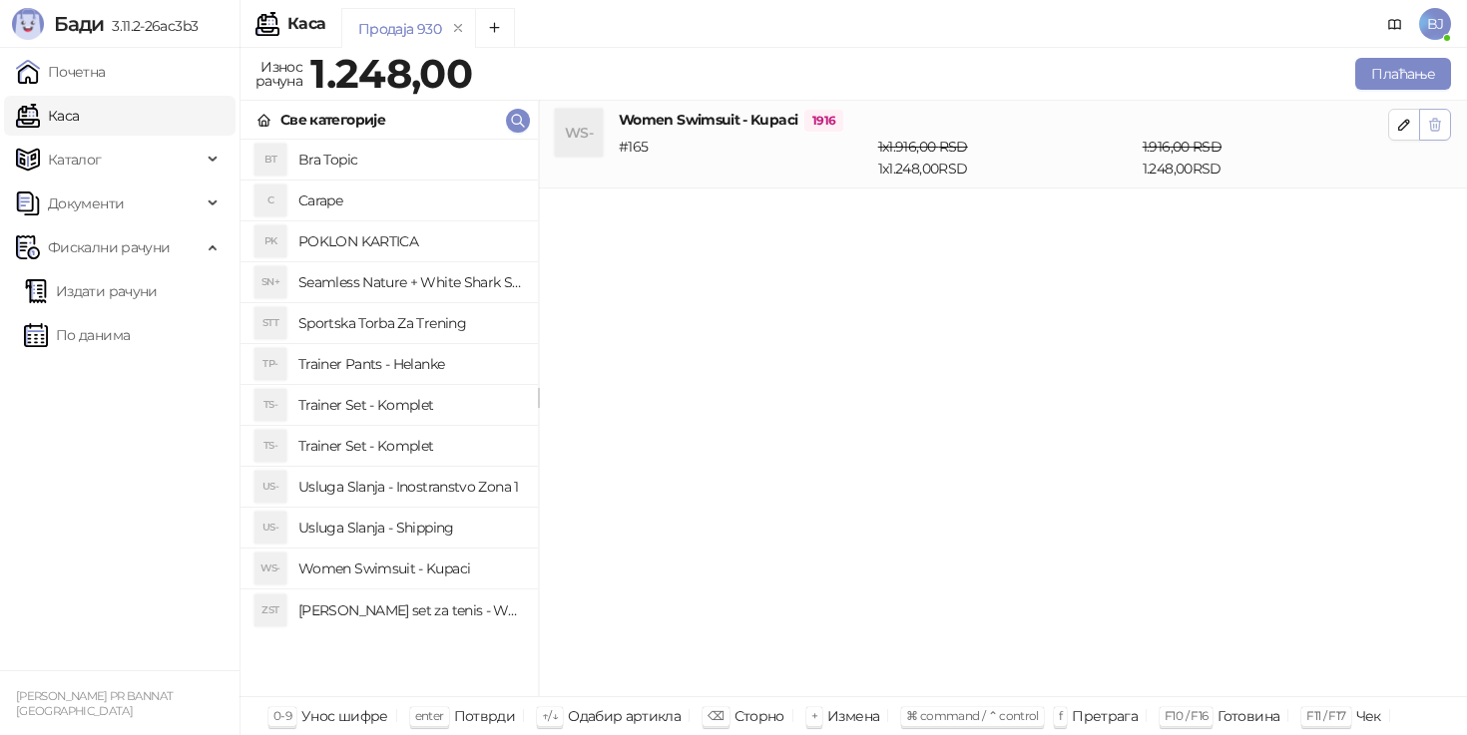
click at [1445, 115] on button "button" at bounding box center [1435, 125] width 32 height 32
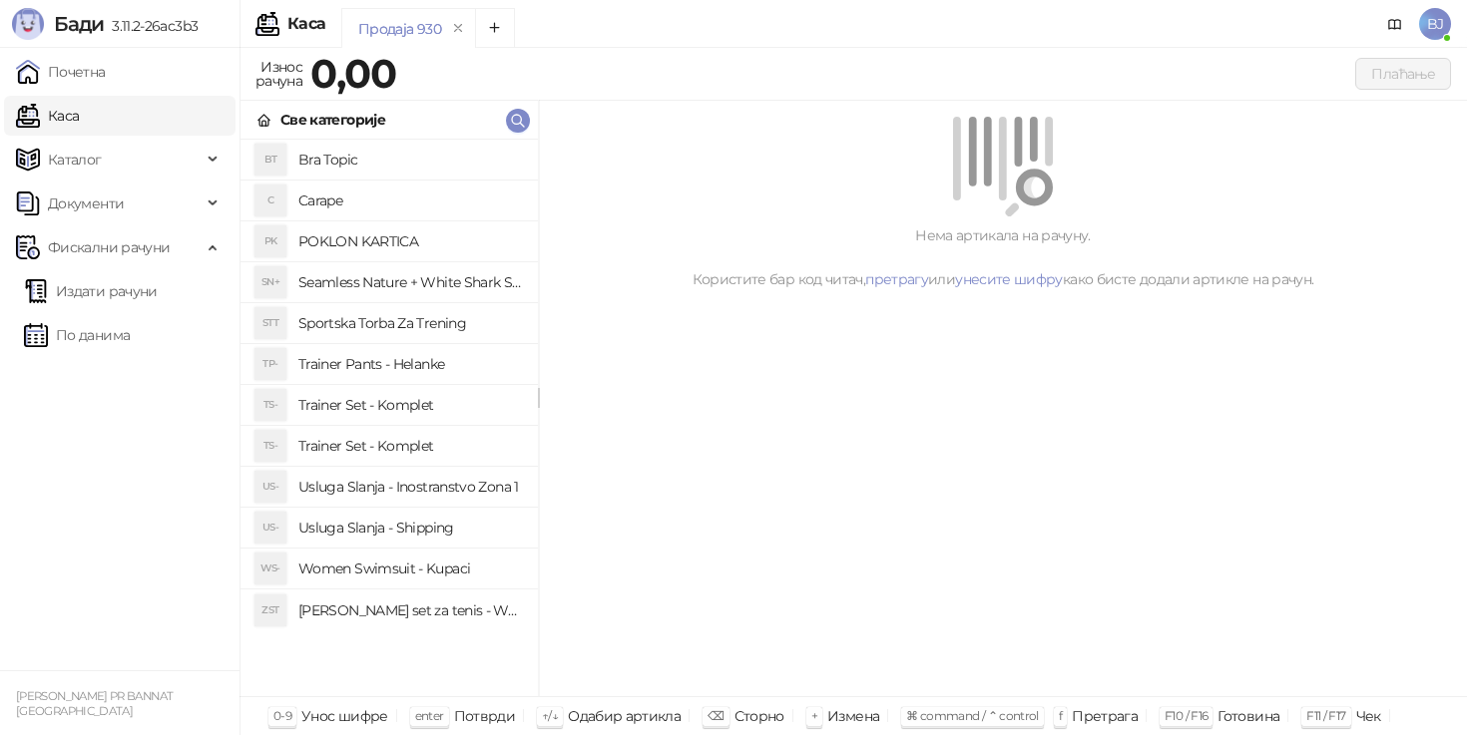
click at [419, 527] on h4 "Usluga Slanja - Shipping" at bounding box center [410, 528] width 224 height 32
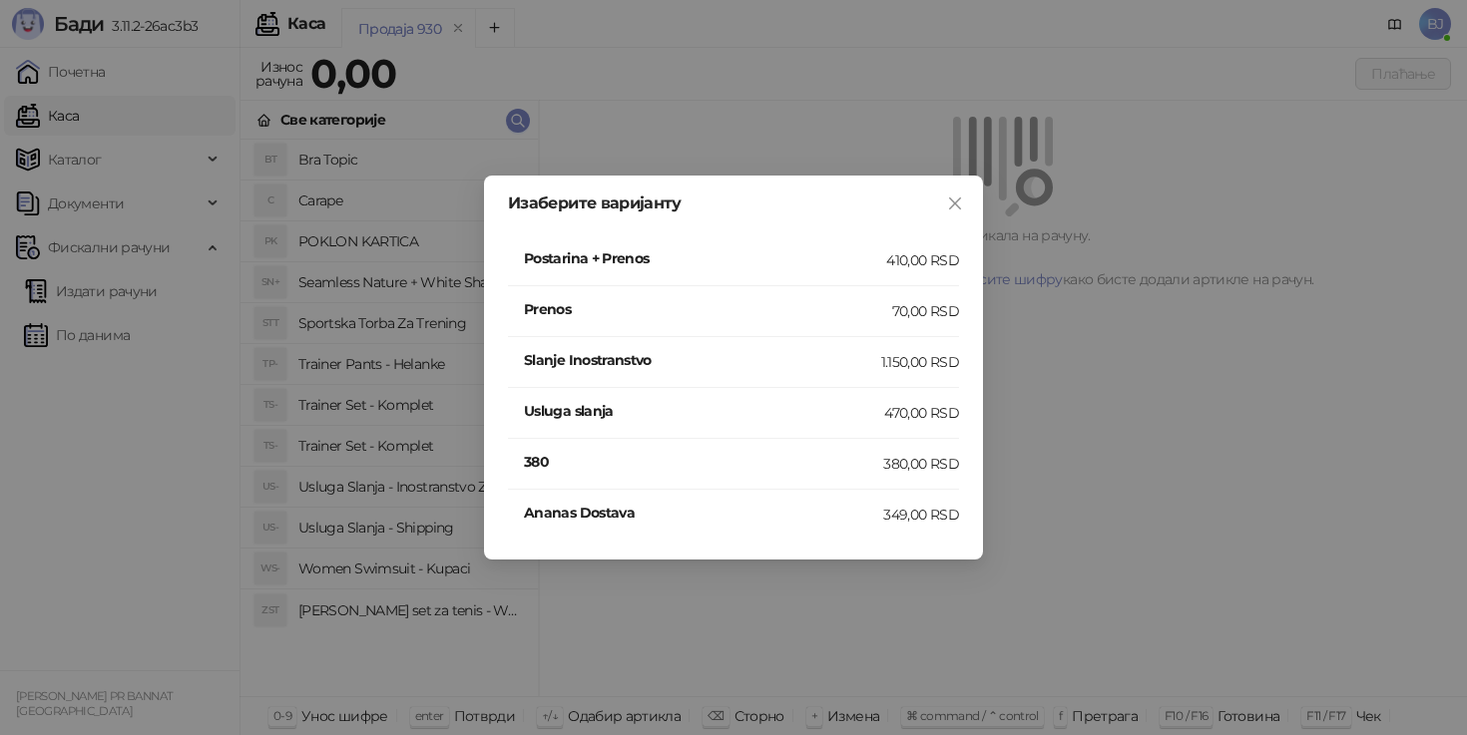
click at [910, 367] on div "1.150,00 RSD" at bounding box center [920, 362] width 78 height 22
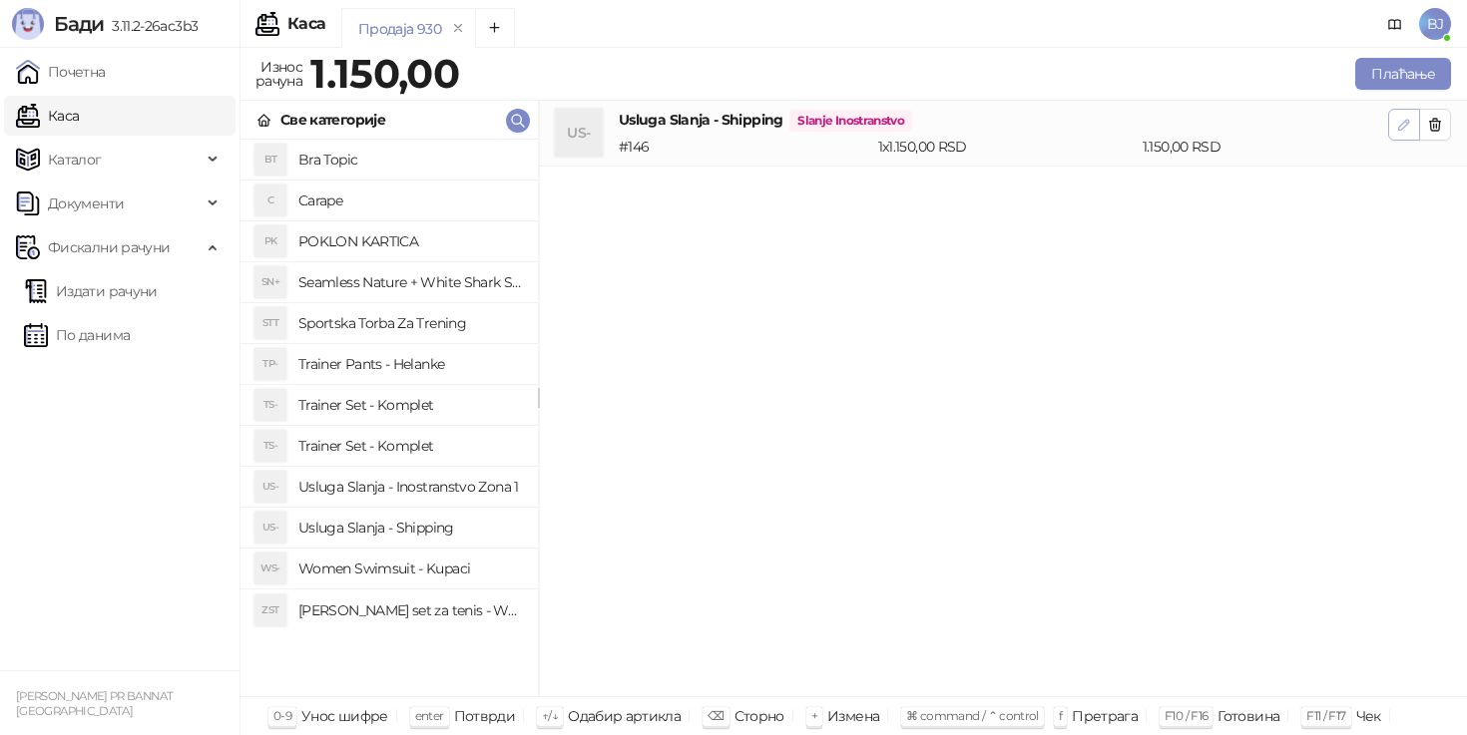
click at [1412, 124] on button "button" at bounding box center [1404, 125] width 32 height 32
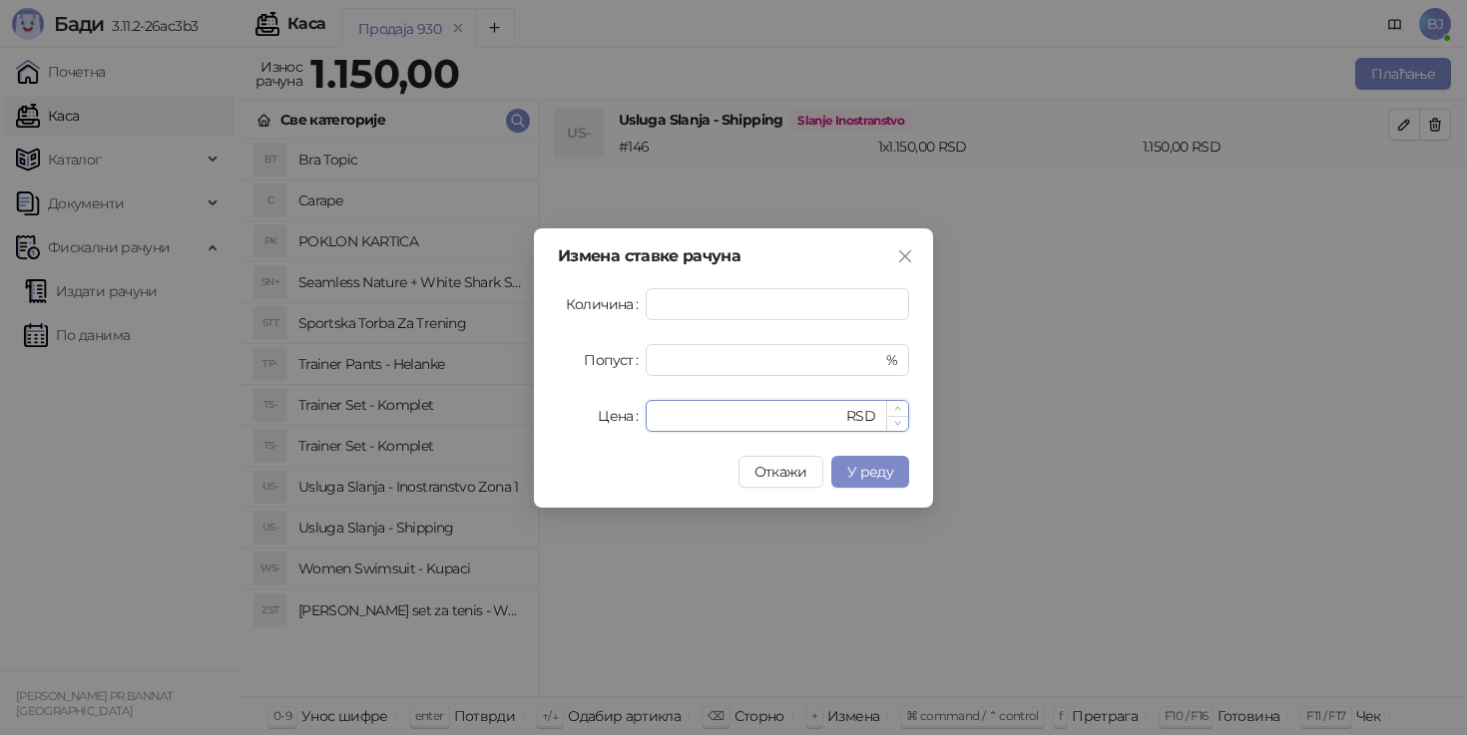
click at [773, 406] on input "****" at bounding box center [750, 416] width 185 height 30
type input "****"
click at [863, 470] on span "У реду" at bounding box center [870, 472] width 46 height 18
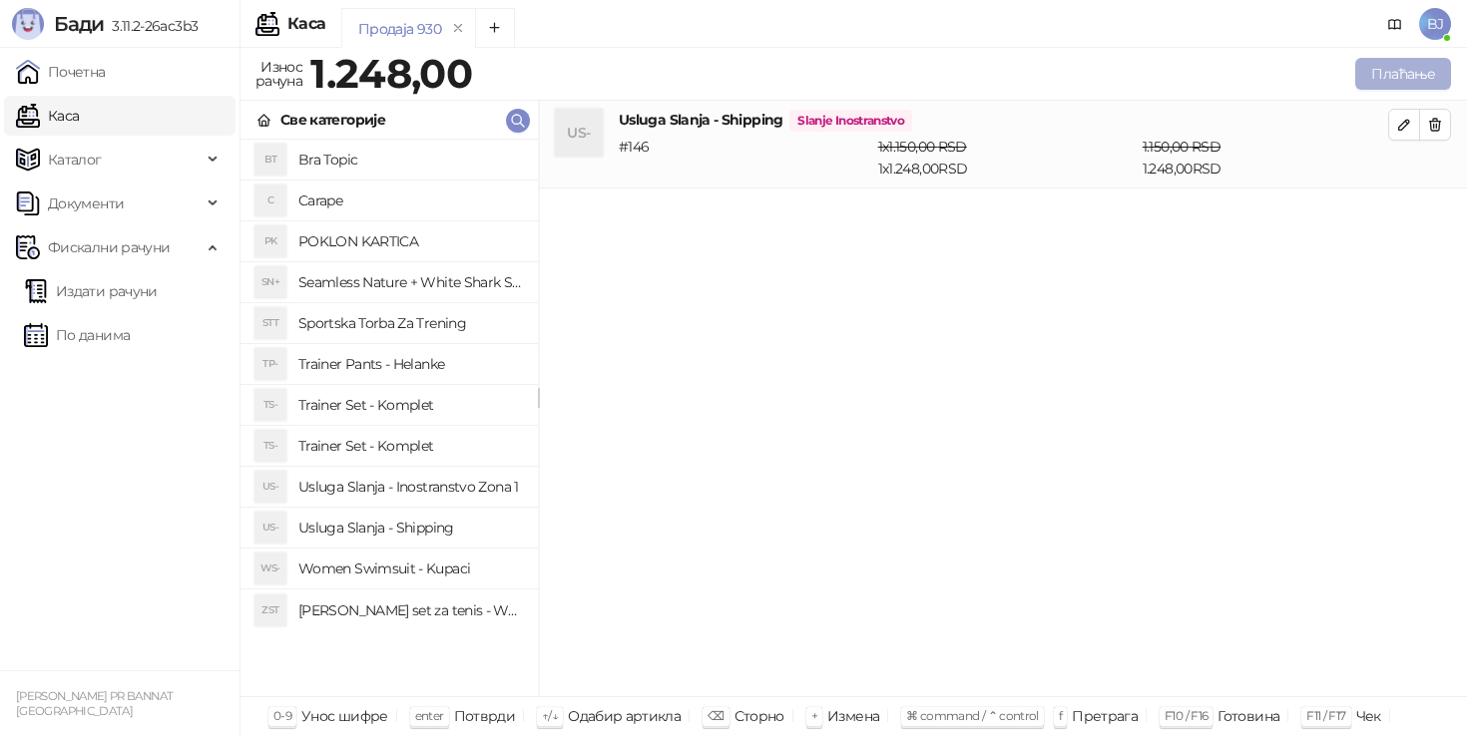
click at [1381, 68] on button "Плаћање" at bounding box center [1403, 74] width 96 height 32
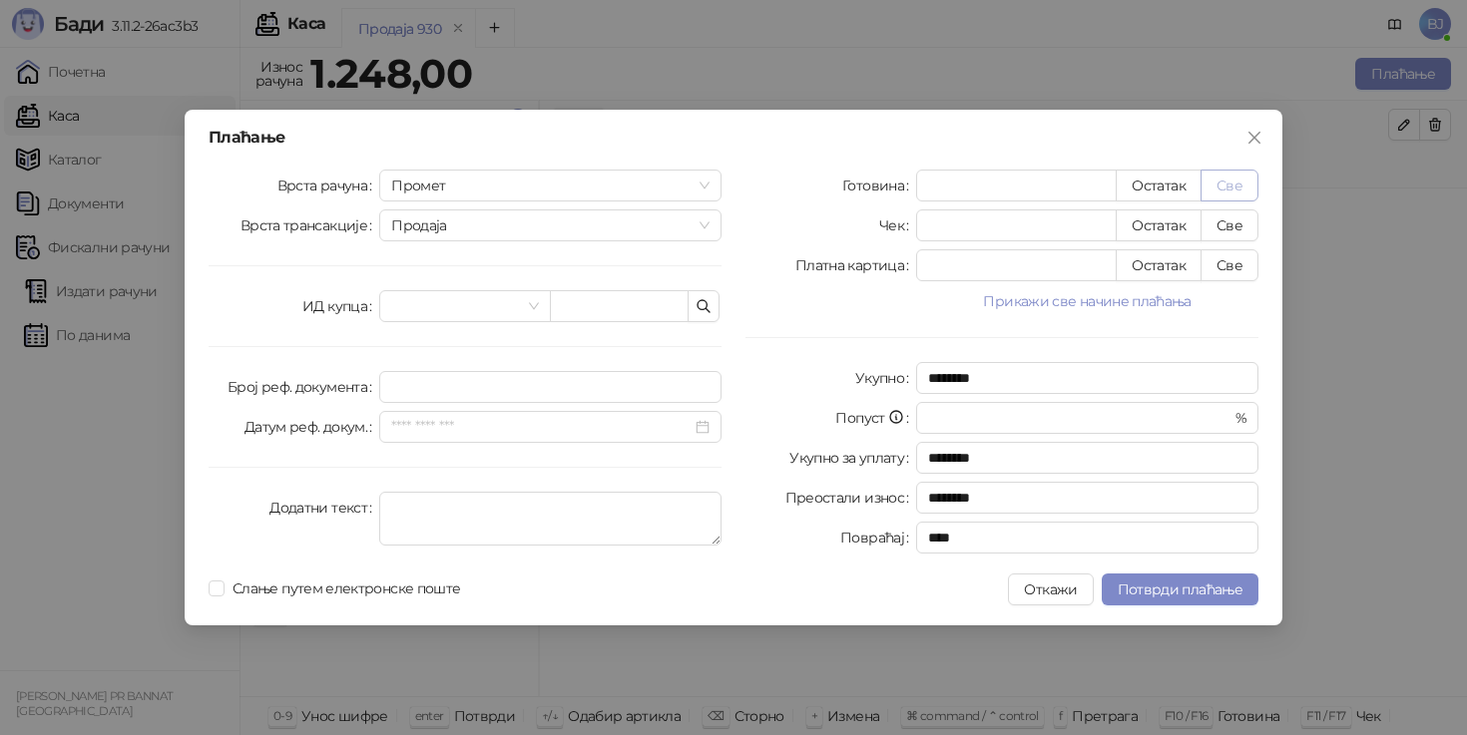
click at [1218, 187] on button "Све" at bounding box center [1229, 186] width 58 height 32
type input "****"
click at [1182, 581] on span "Потврди плаћање" at bounding box center [1180, 590] width 125 height 18
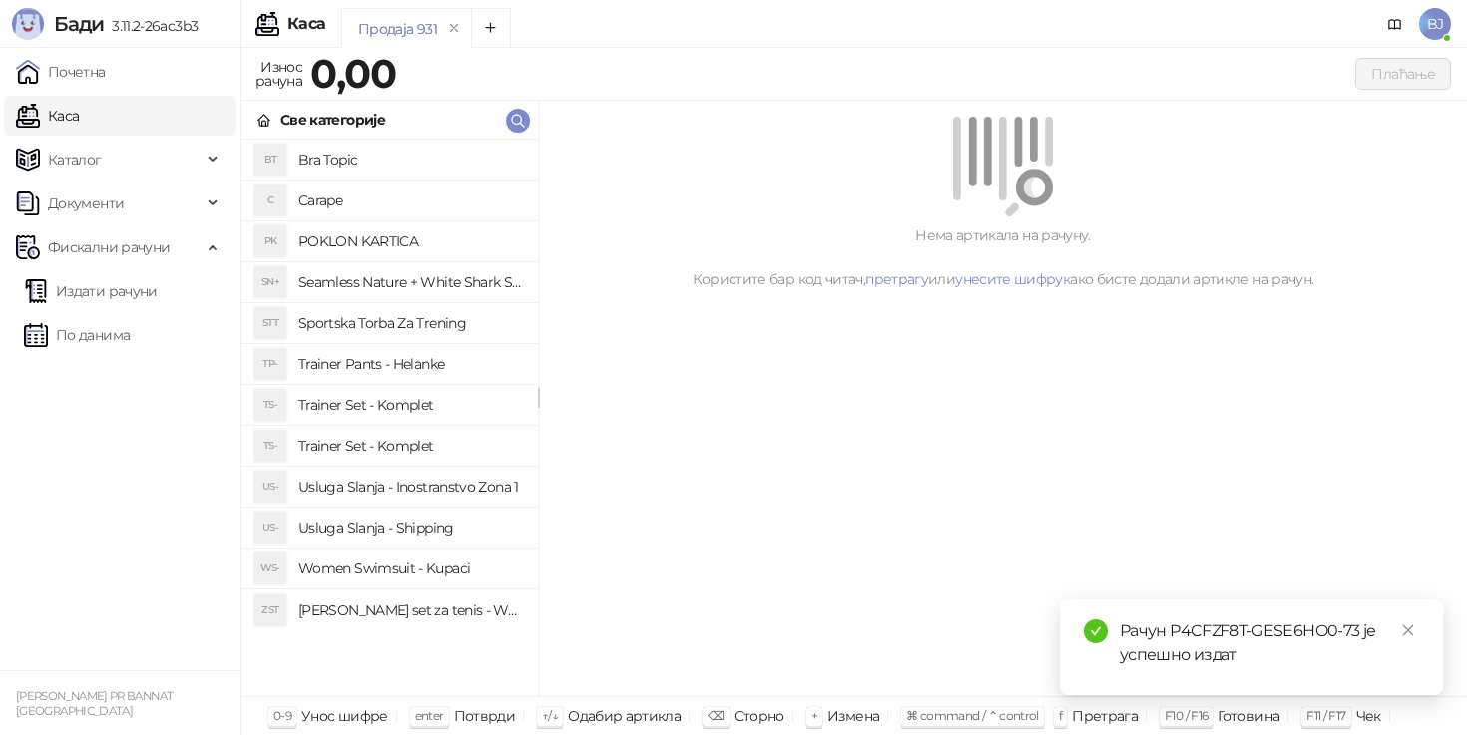
click at [472, 437] on h4 "Trainer Set - Komplet" at bounding box center [410, 446] width 224 height 32
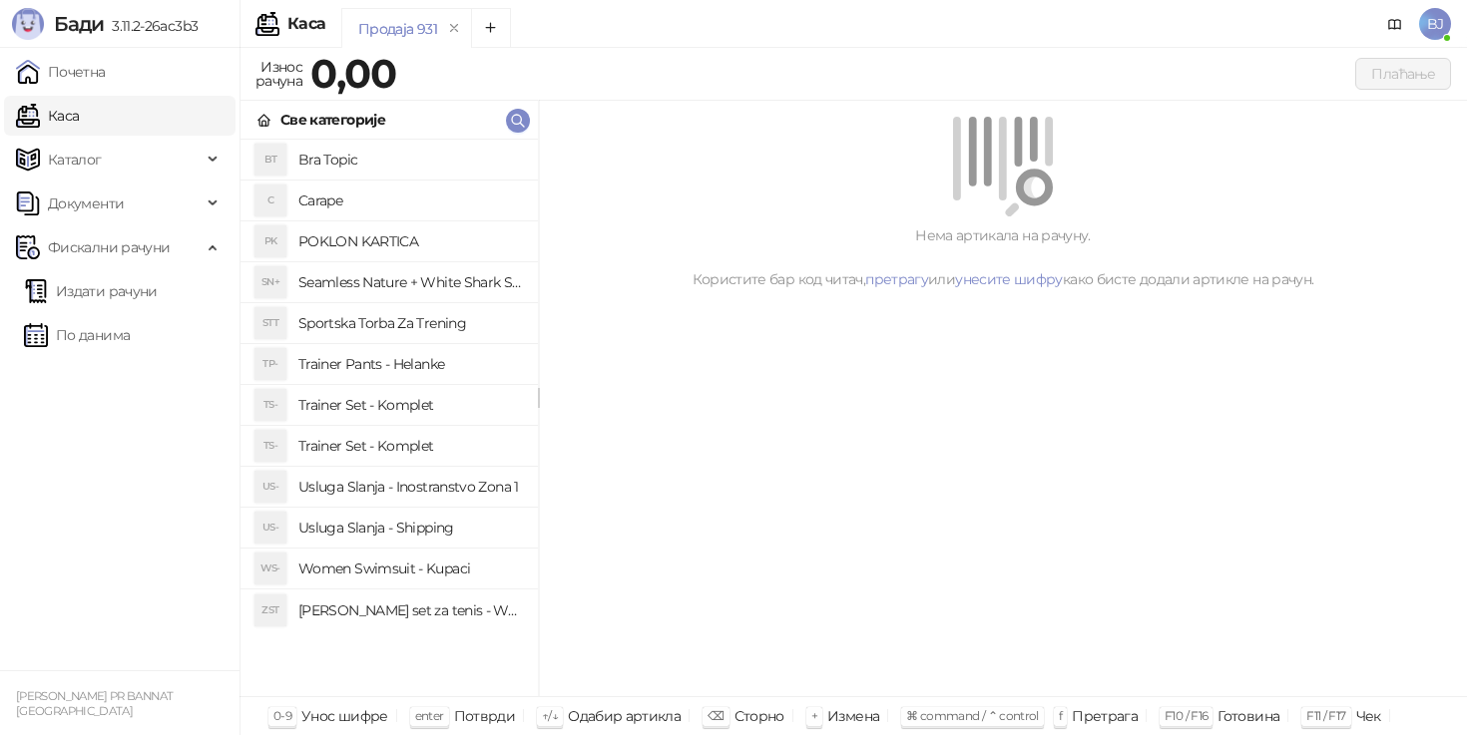
click at [422, 412] on h4 "Trainer Set - Komplet" at bounding box center [410, 405] width 224 height 32
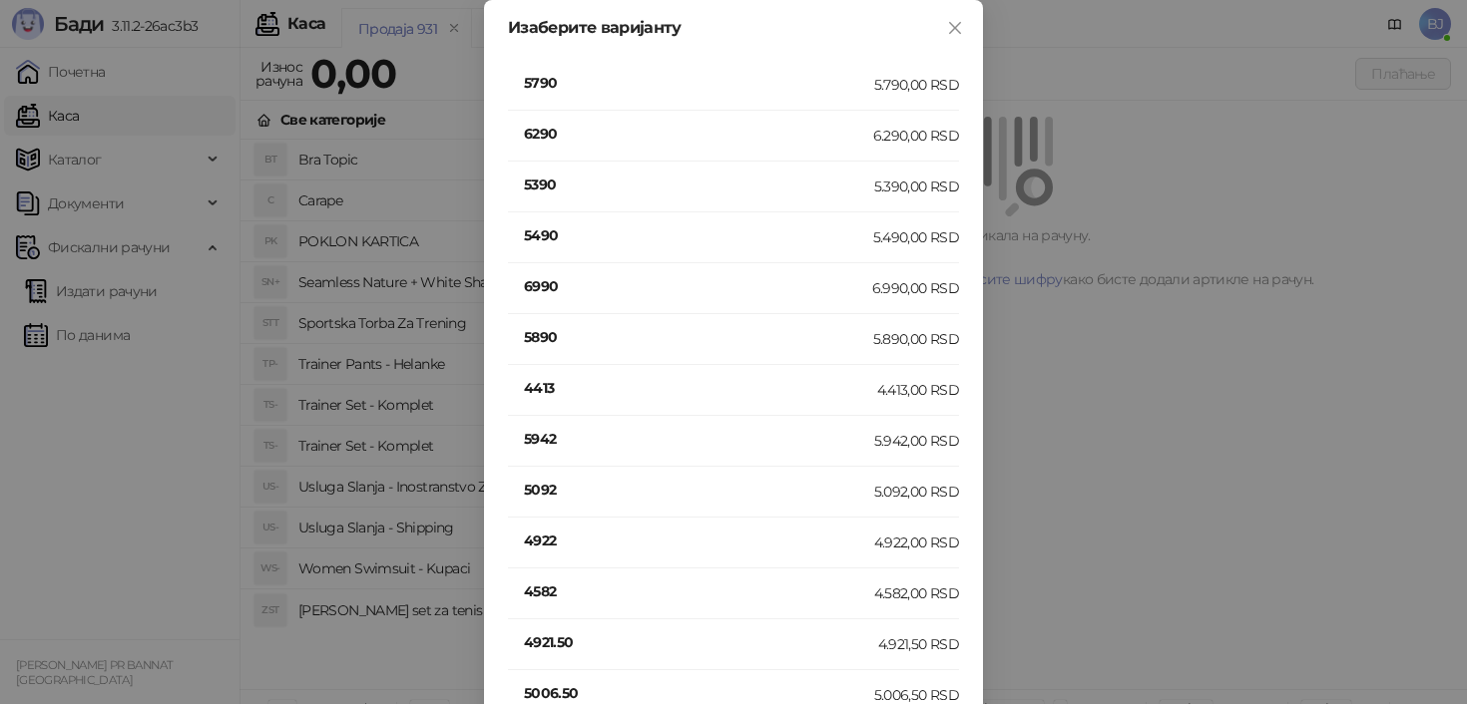
scroll to position [1189, 0]
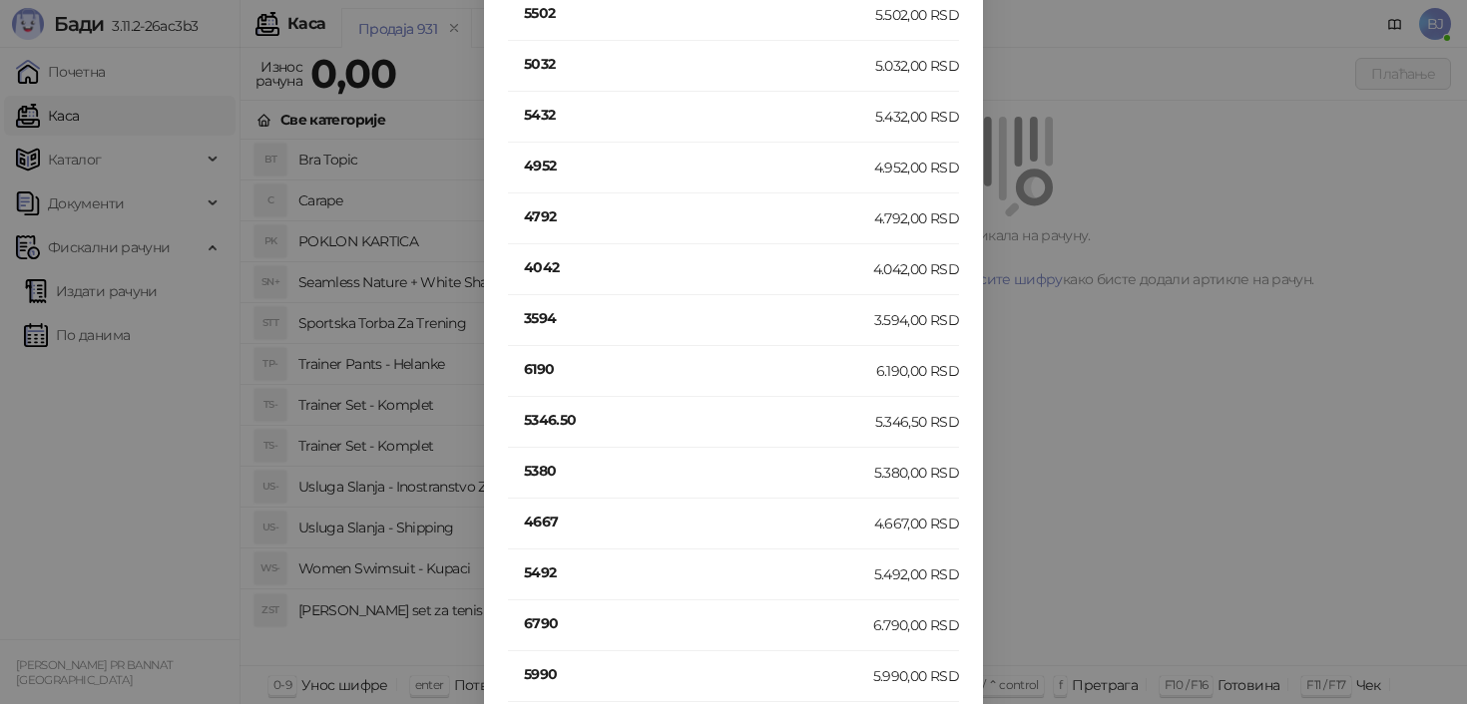
click at [539, 361] on h4 "6190" at bounding box center [700, 369] width 352 height 22
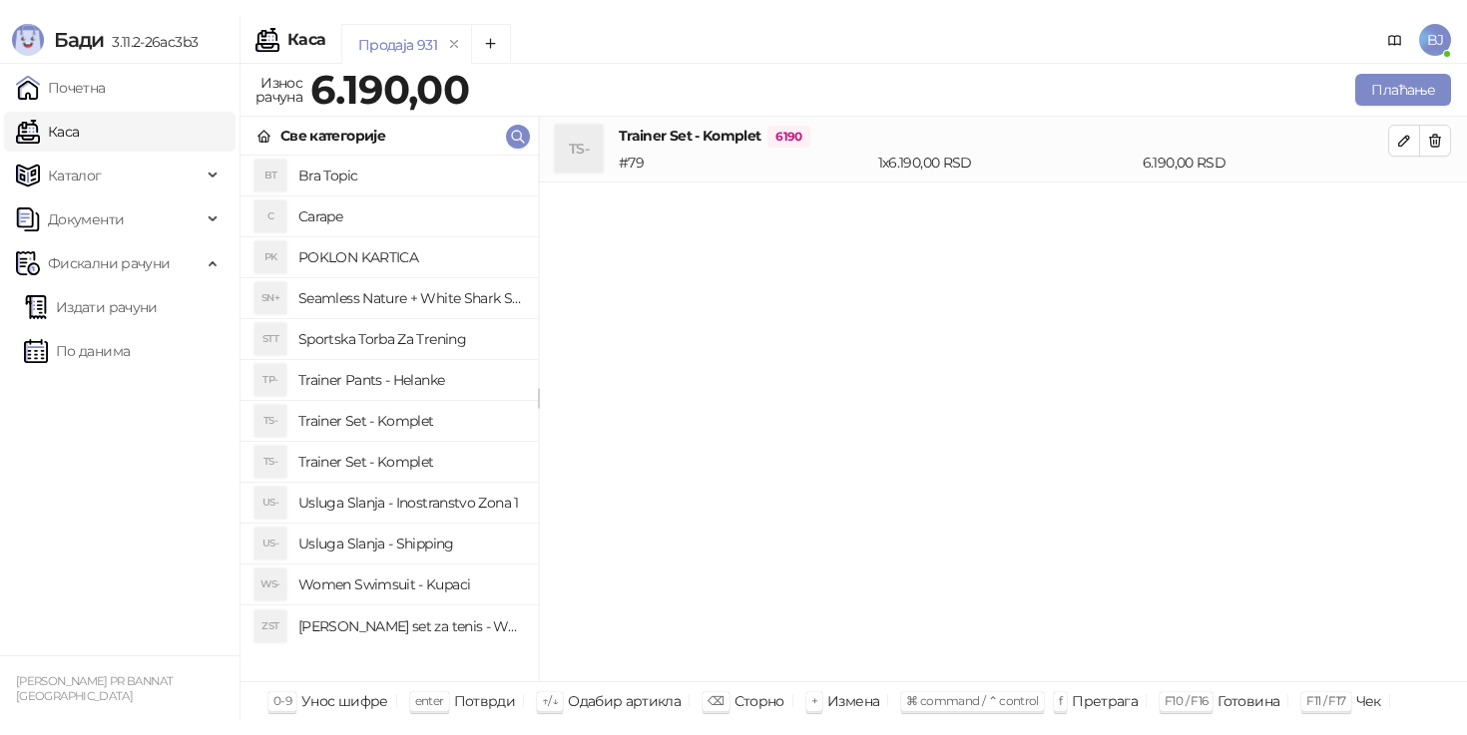
scroll to position [0, 0]
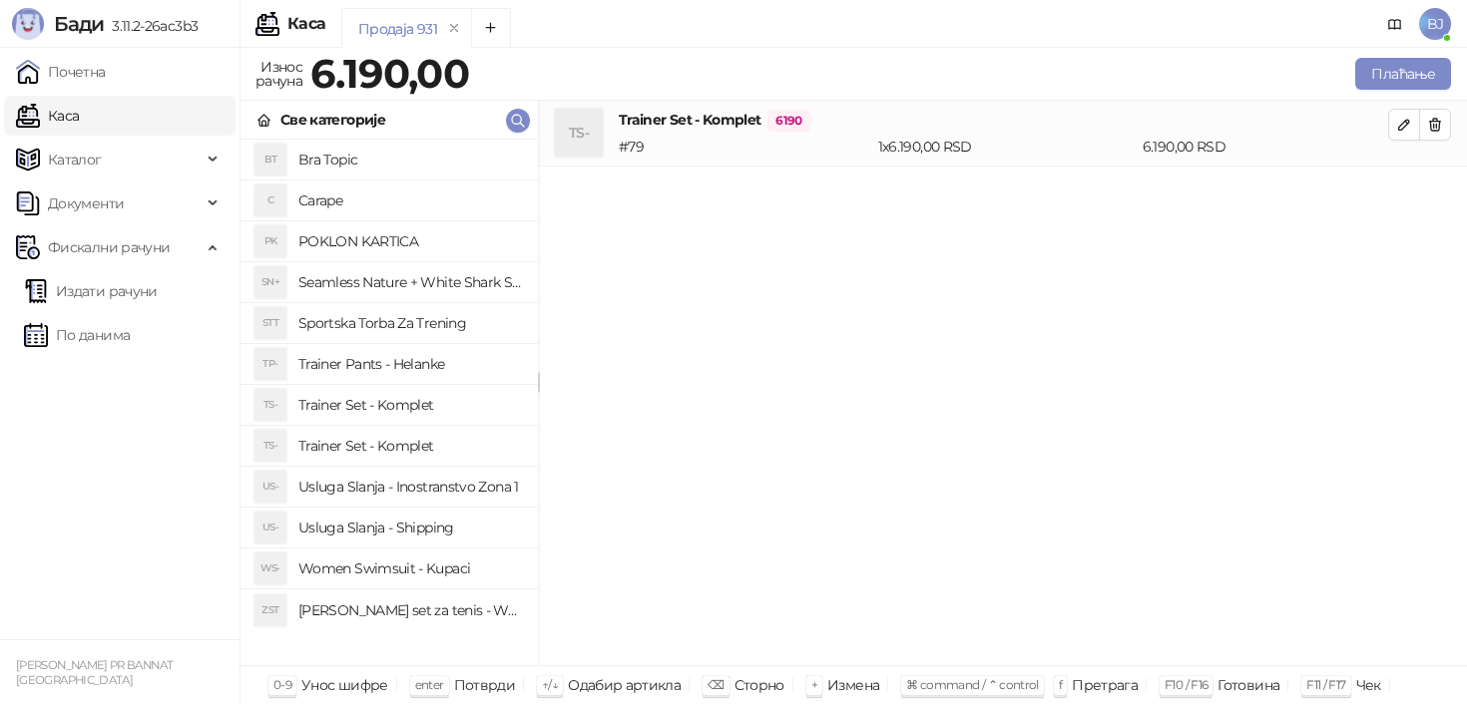
click at [458, 533] on h4 "Usluga Slanja - Shipping" at bounding box center [410, 528] width 224 height 32
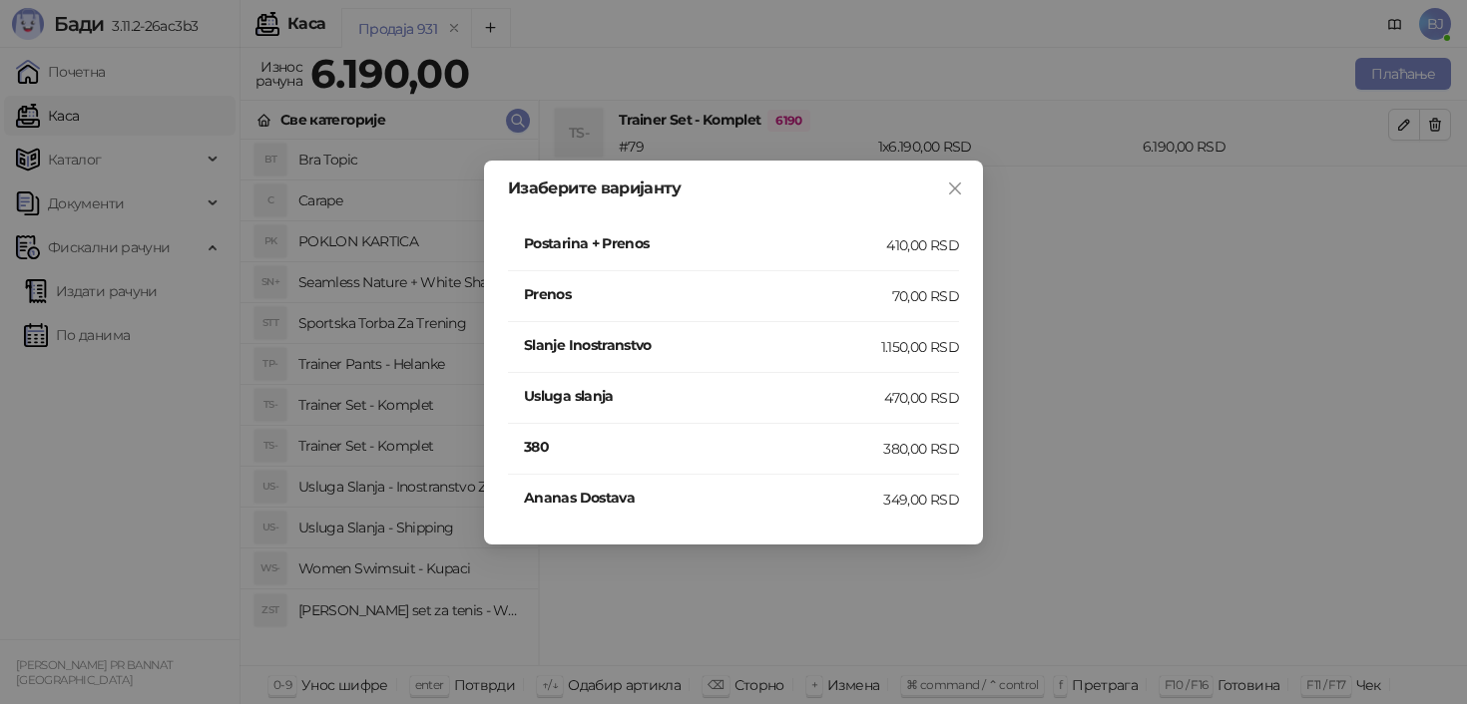
click at [887, 251] on div "410,00 RSD" at bounding box center [922, 245] width 73 height 22
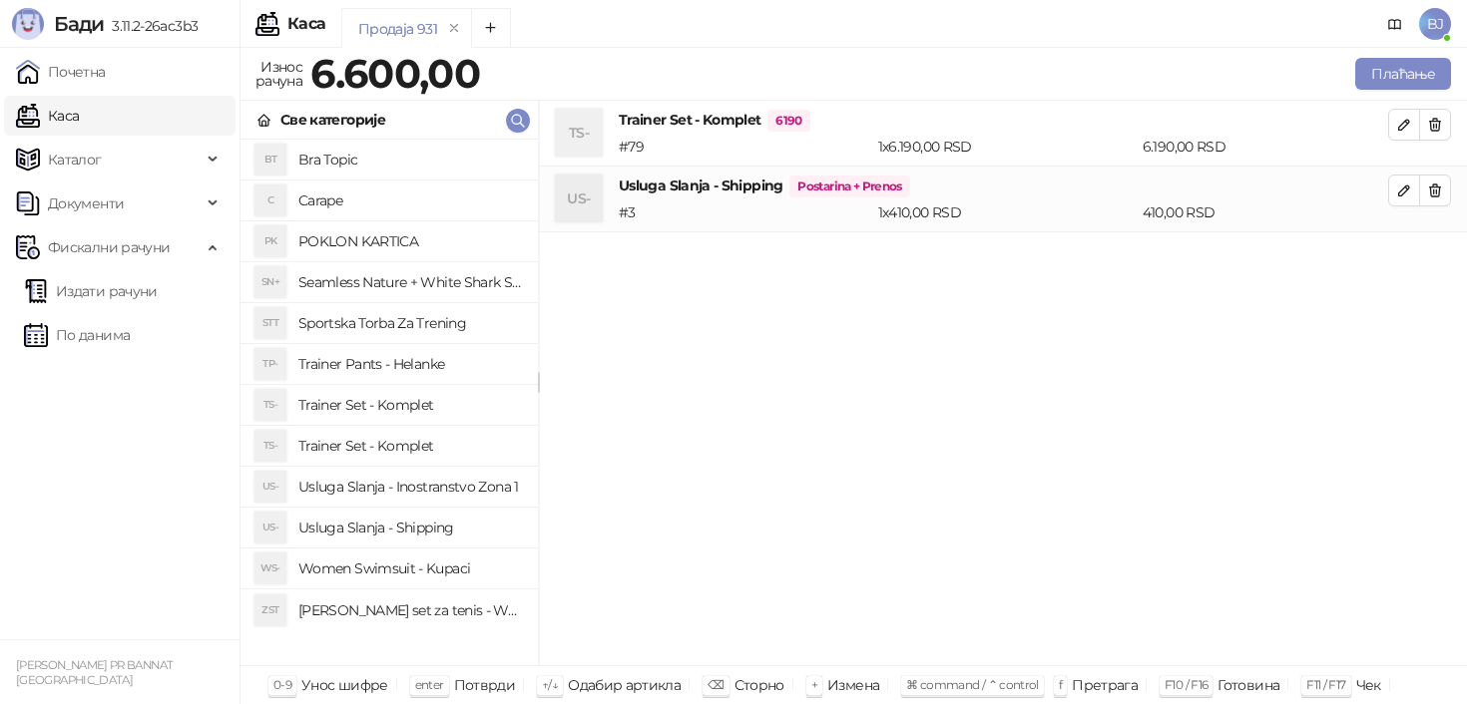
click at [1400, 57] on div "Плаћање" at bounding box center [969, 74] width 971 height 40
click at [1400, 64] on button "Плаћање" at bounding box center [1403, 74] width 96 height 32
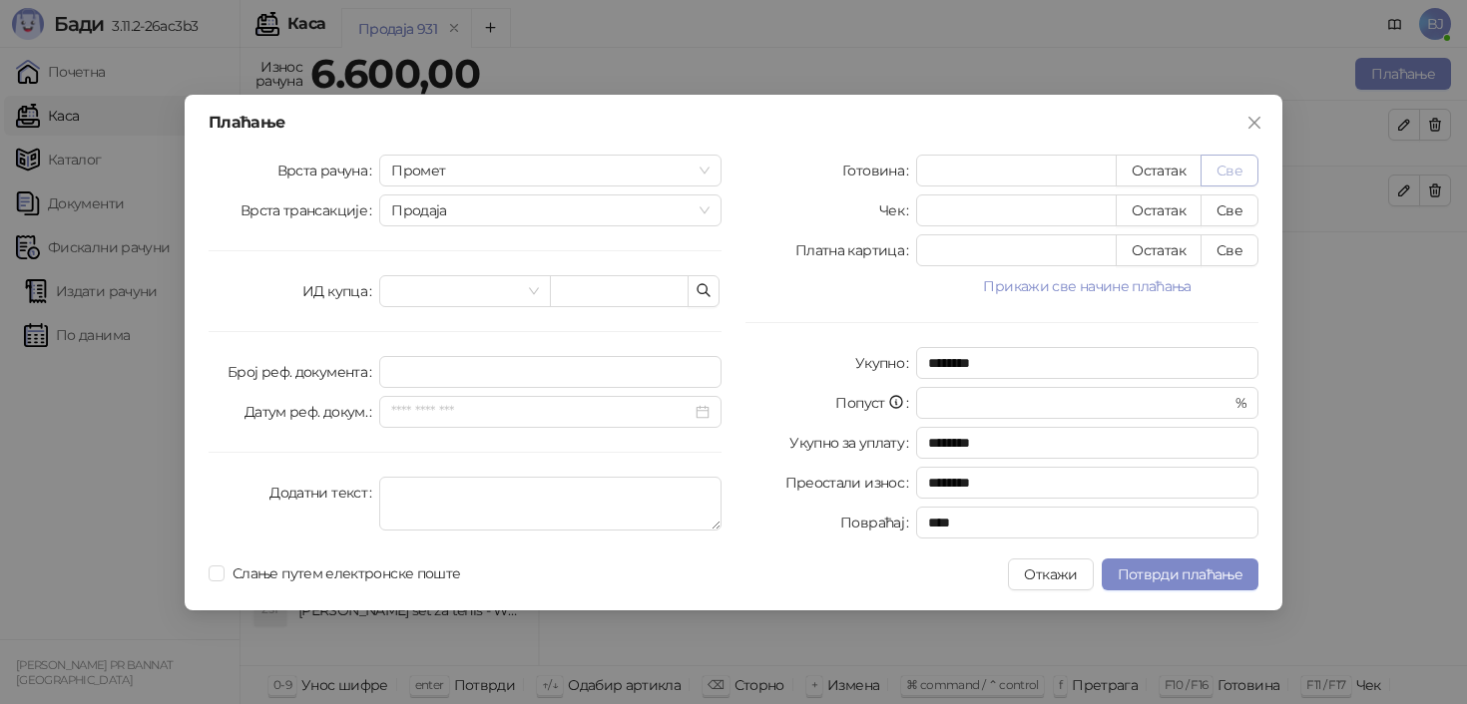
click at [1234, 184] on button "Све" at bounding box center [1229, 171] width 58 height 32
type input "****"
click at [1216, 587] on button "Потврди плаћање" at bounding box center [1180, 575] width 157 height 32
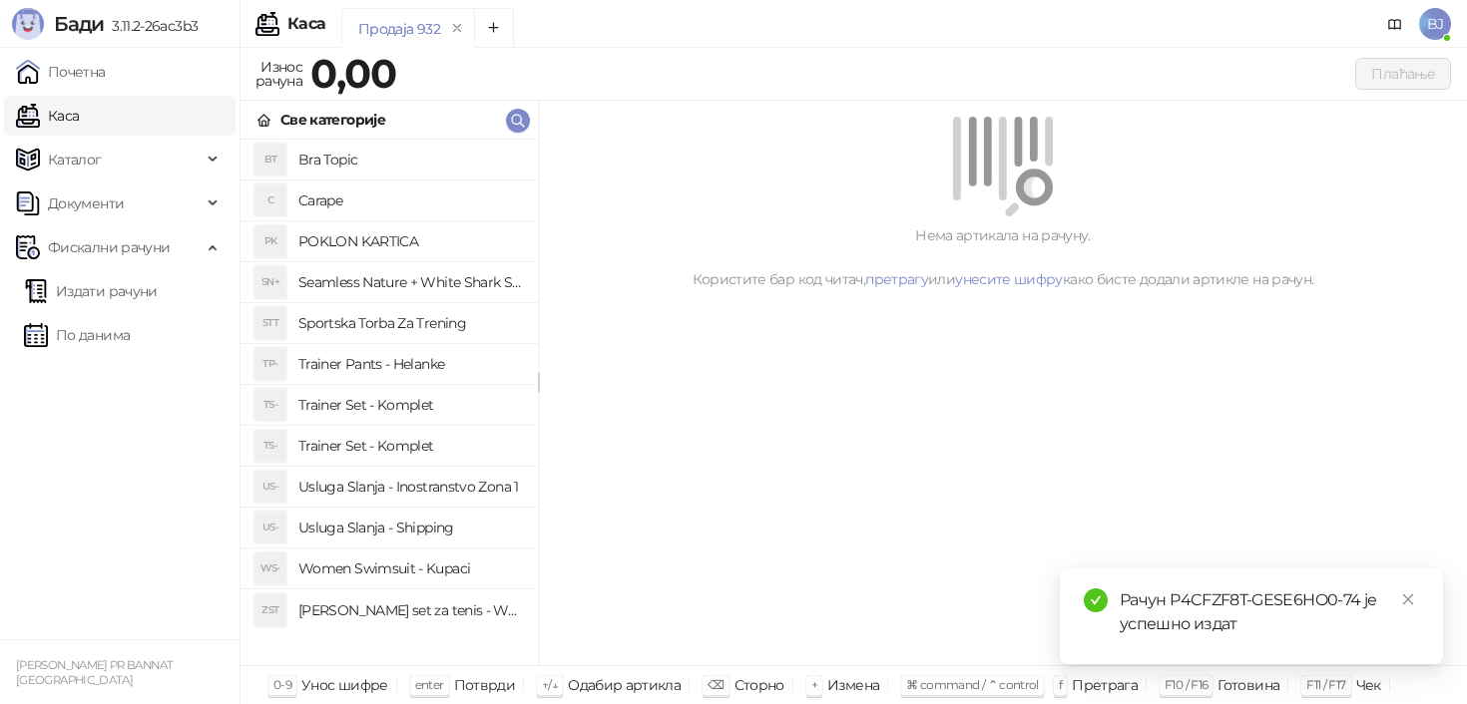
click at [455, 451] on h4 "Trainer Set - Komplet" at bounding box center [410, 446] width 224 height 32
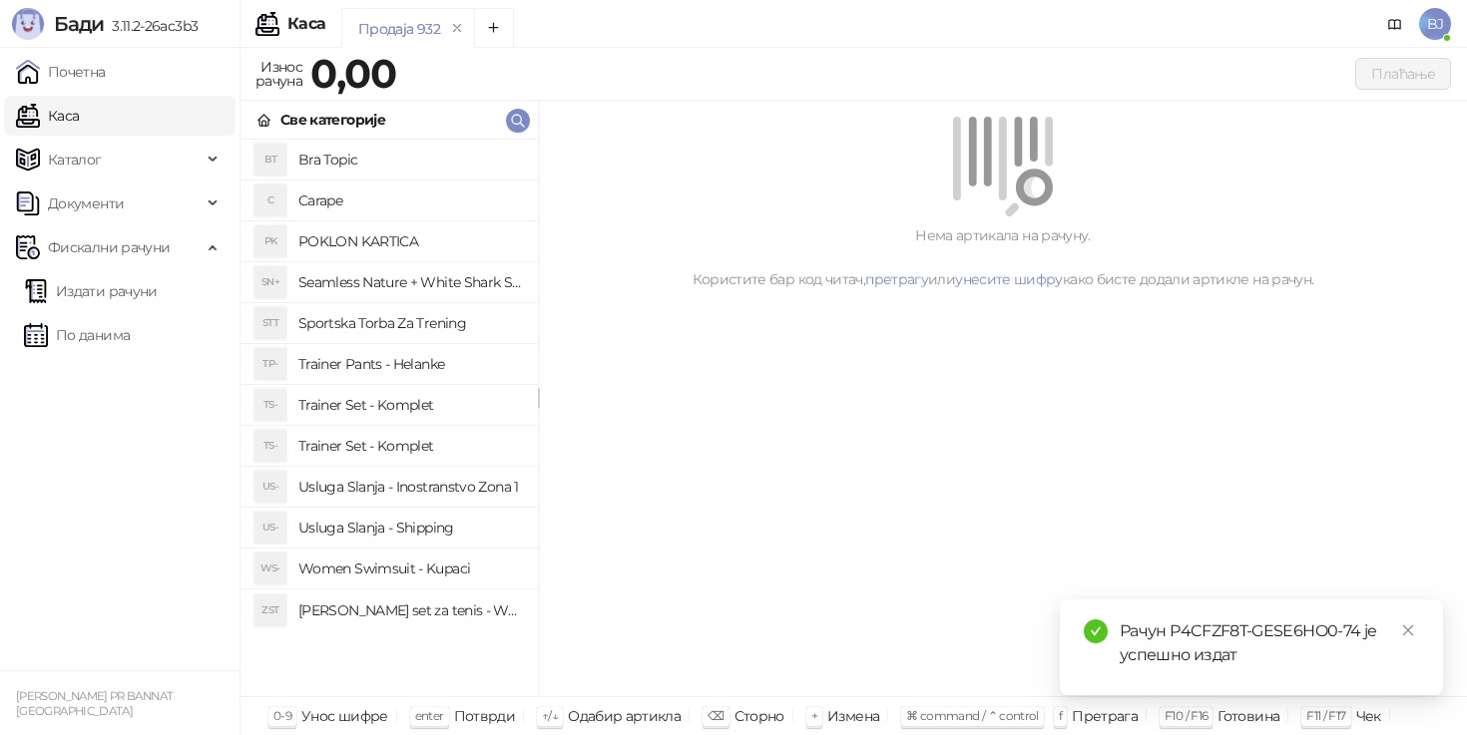
click at [393, 408] on h4 "Trainer Set - Komplet" at bounding box center [410, 405] width 224 height 32
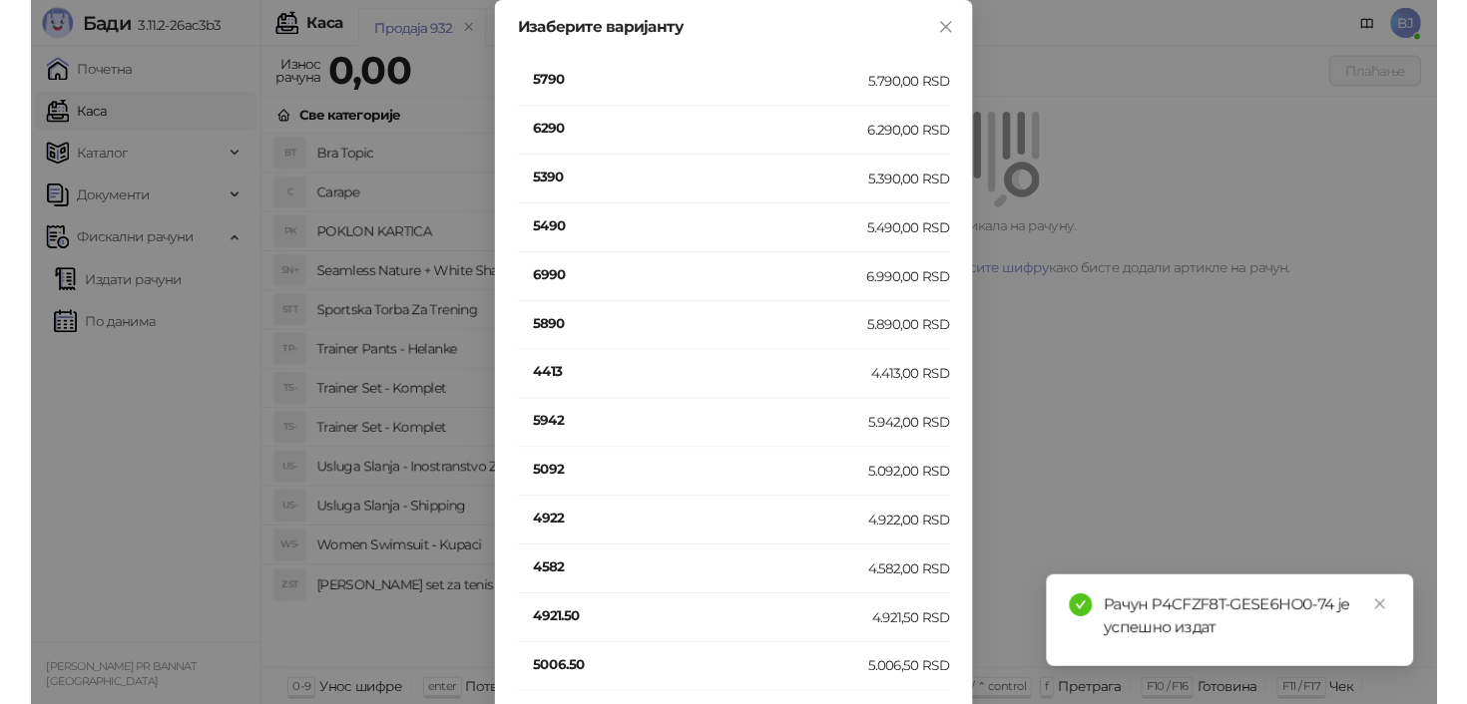
scroll to position [1904, 0]
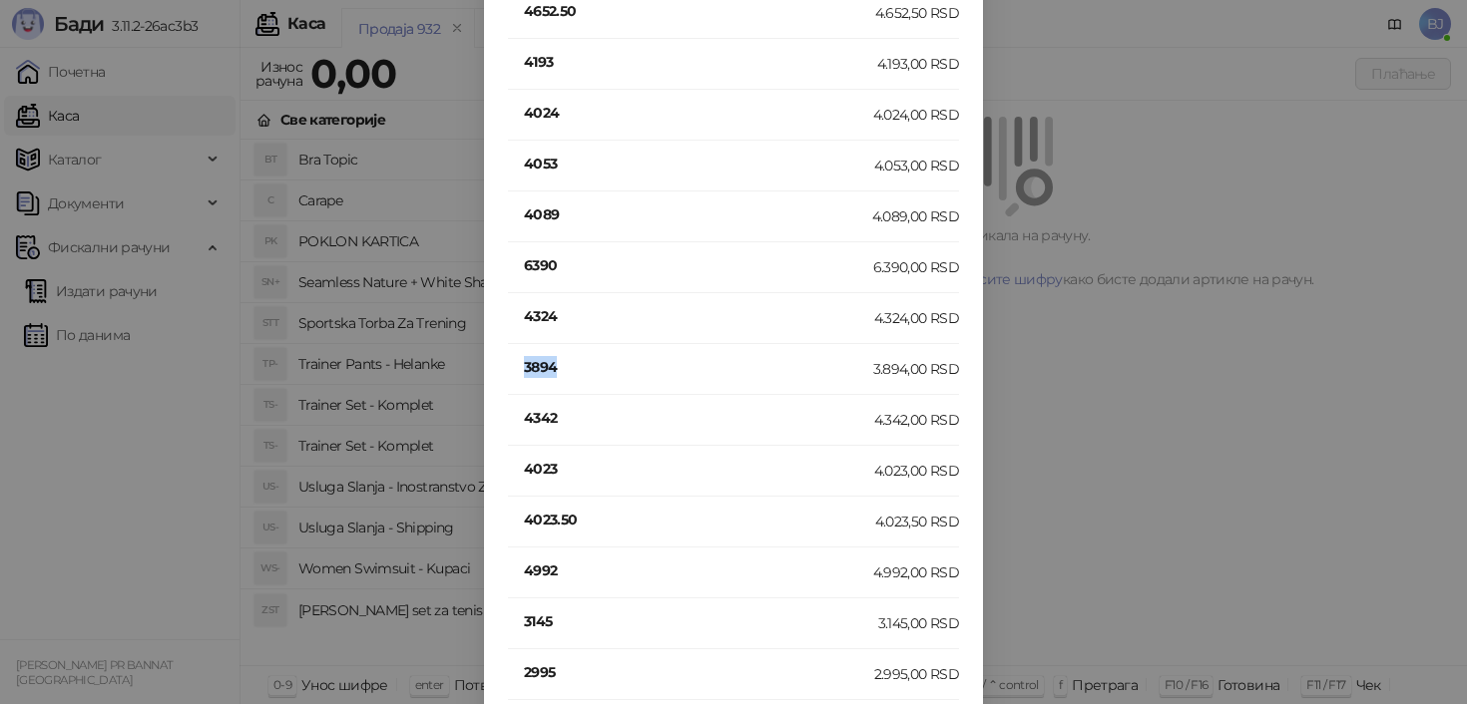
click at [538, 367] on h4 "3894" at bounding box center [698, 367] width 349 height 22
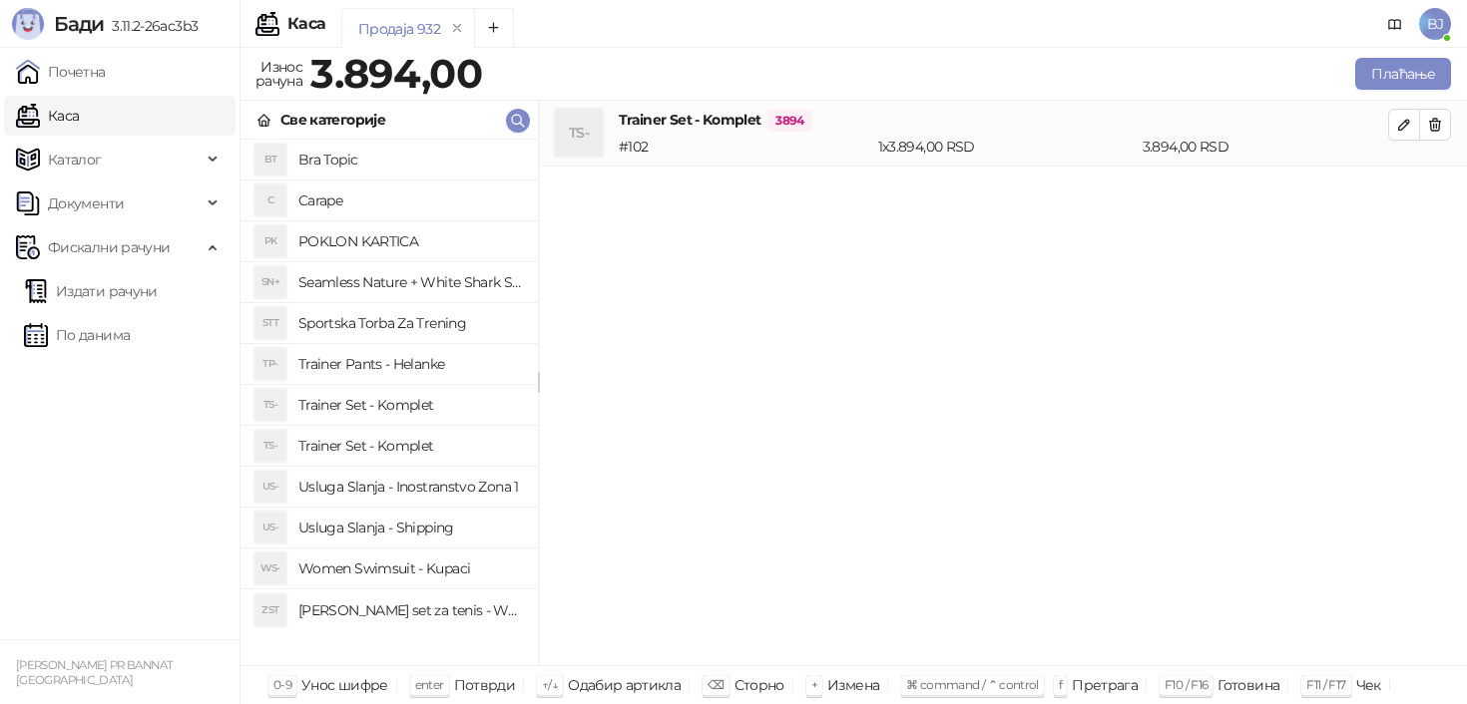
click at [448, 542] on h4 "Usluga Slanja - Shipping" at bounding box center [410, 528] width 224 height 32
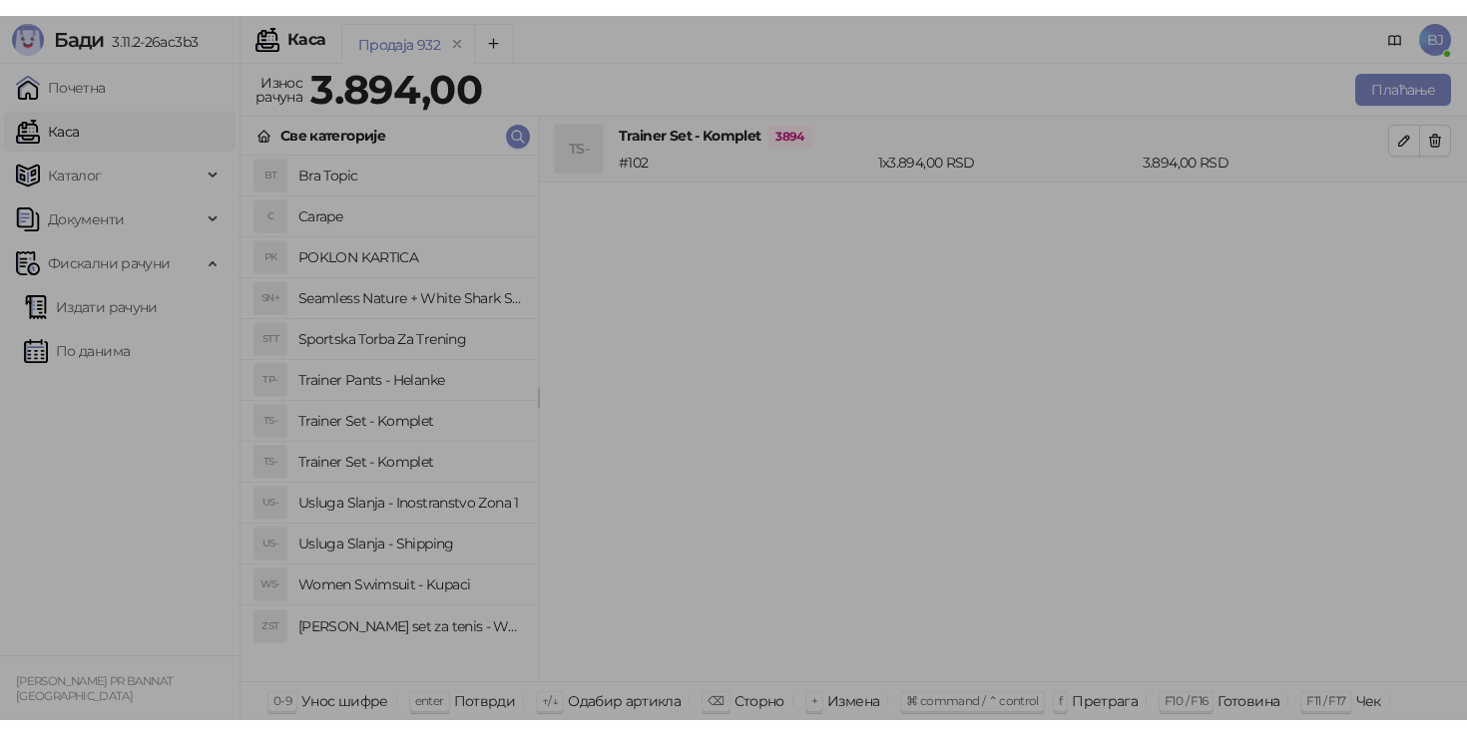
scroll to position [0, 0]
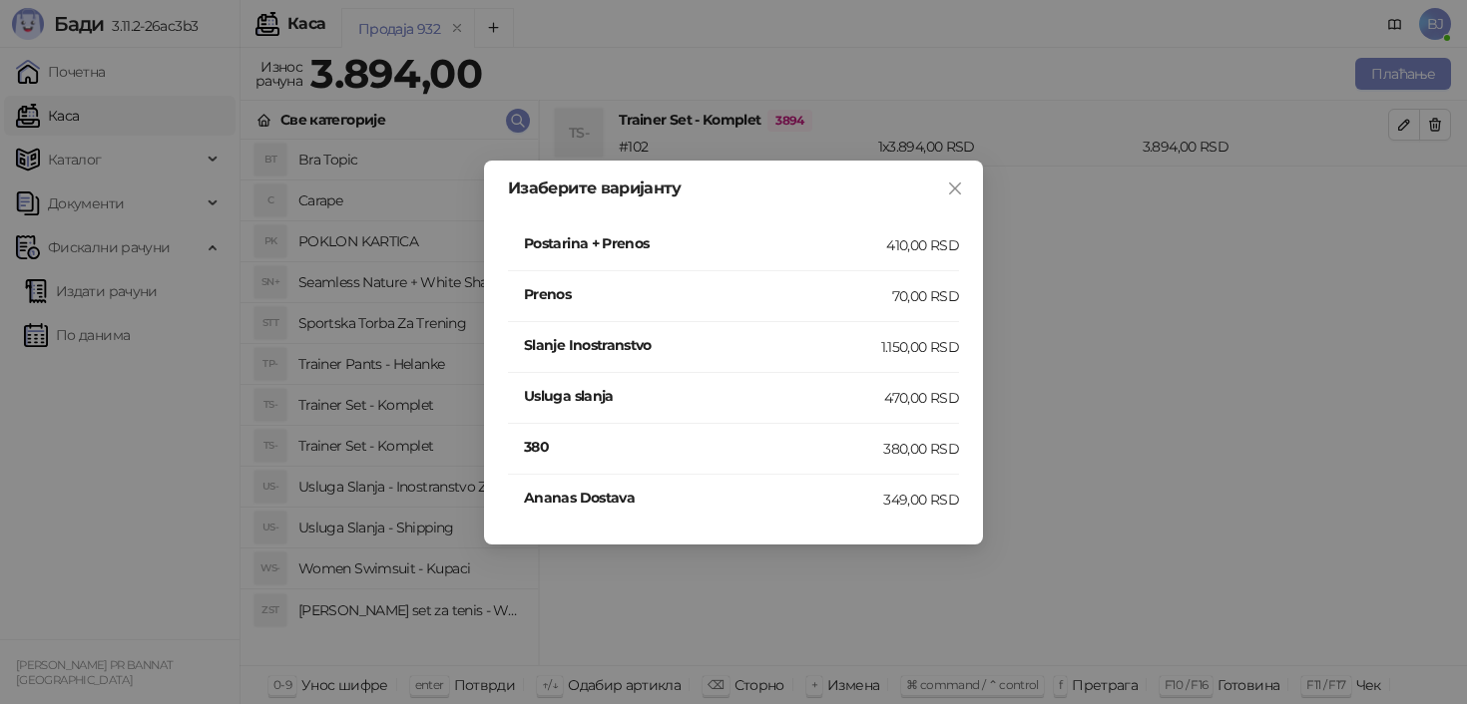
click at [880, 254] on div "Postarina + Prenos" at bounding box center [705, 245] width 362 height 26
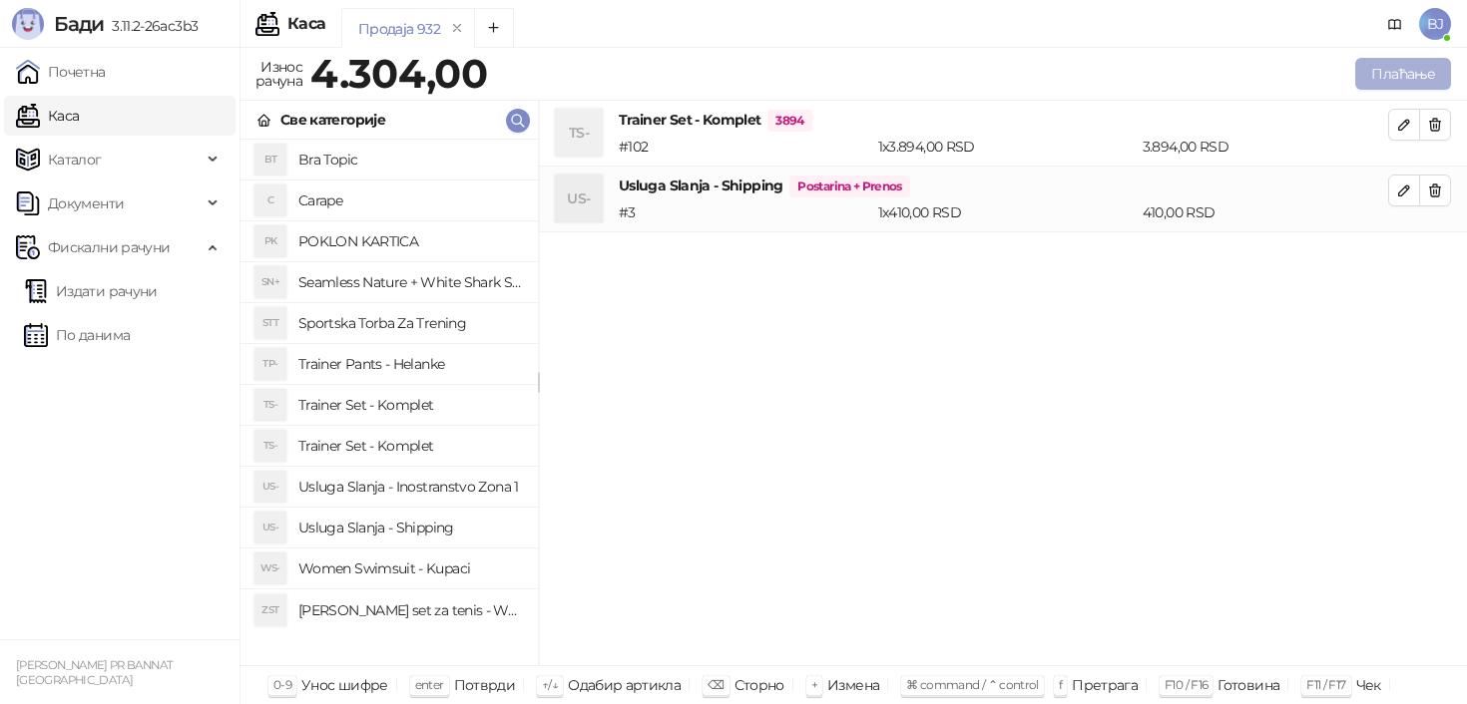
click at [1368, 83] on button "Плаћање" at bounding box center [1403, 74] width 96 height 32
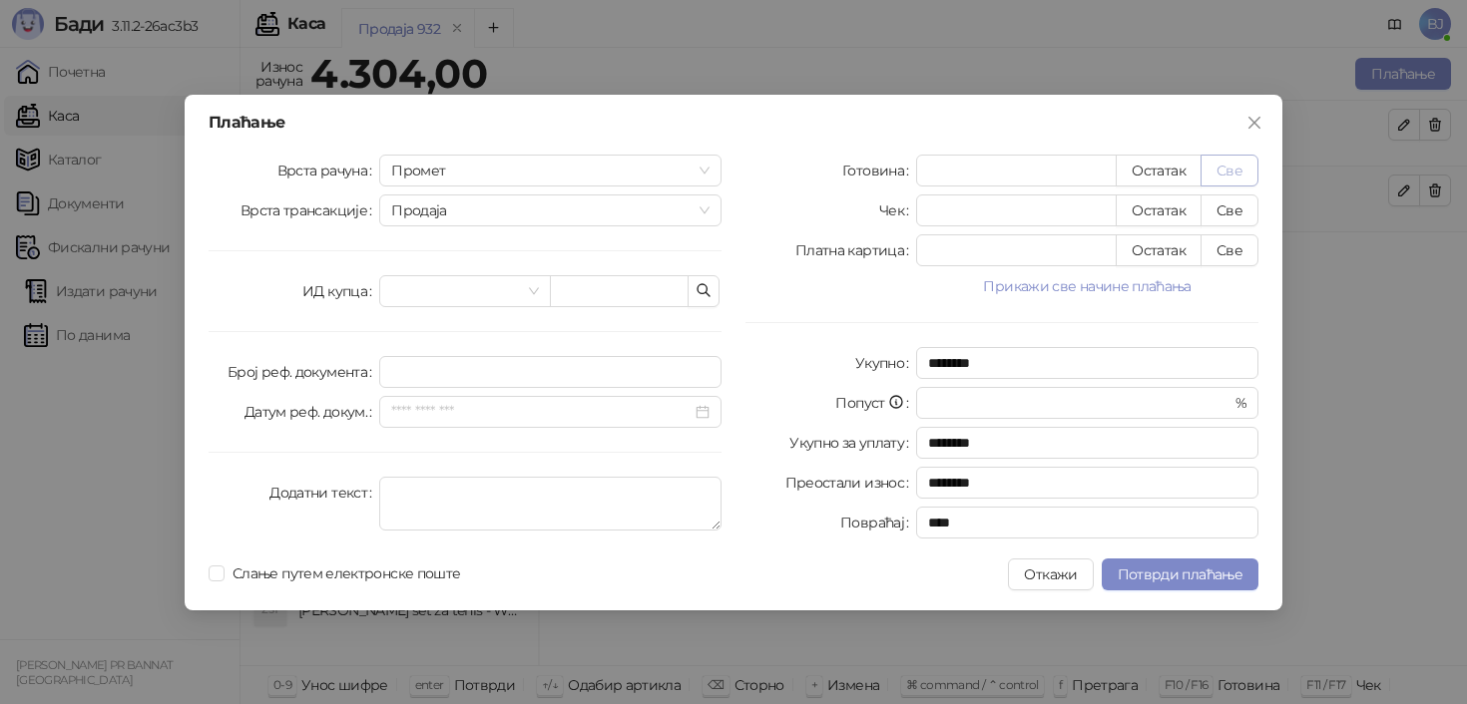
click at [1244, 166] on button "Све" at bounding box center [1229, 171] width 58 height 32
type input "****"
click at [1185, 573] on span "Потврди плаћање" at bounding box center [1180, 575] width 125 height 18
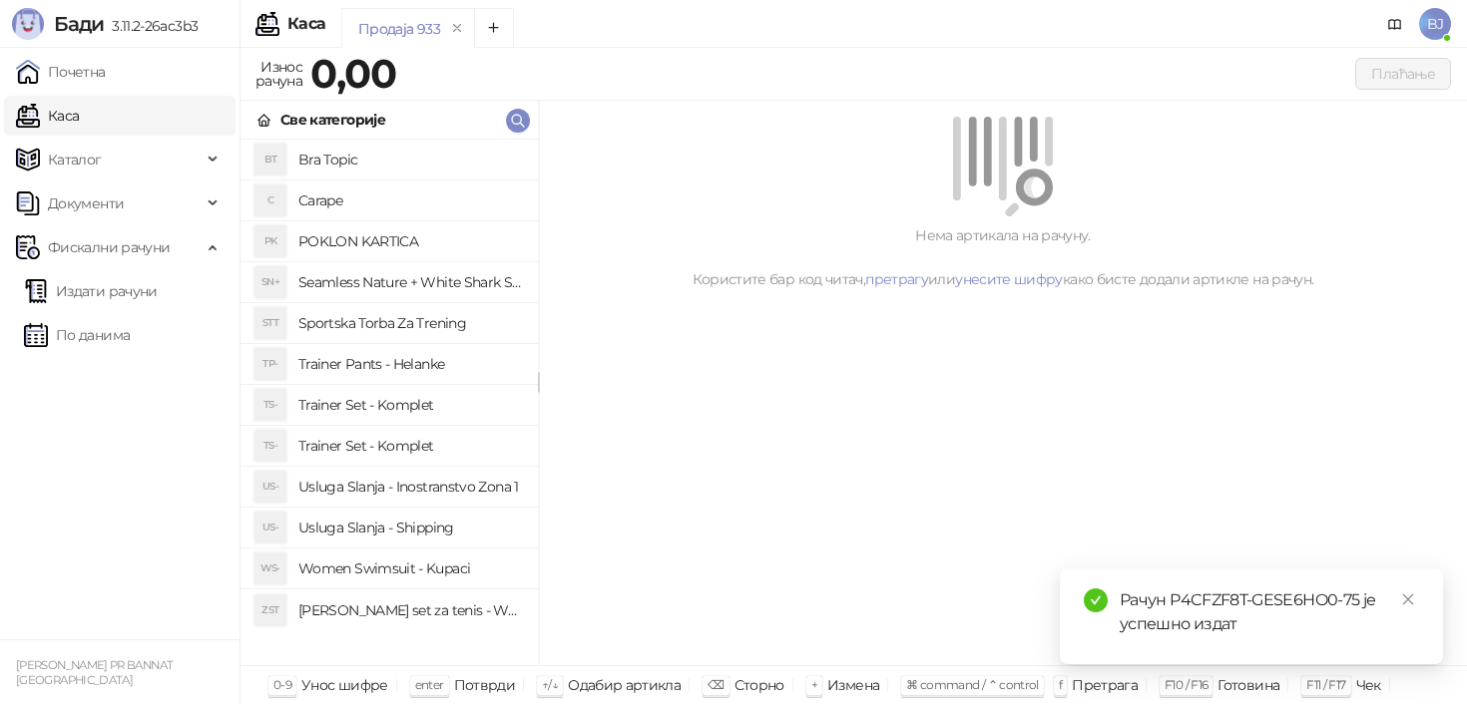
click at [434, 522] on h4 "Usluga Slanja - Shipping" at bounding box center [410, 528] width 224 height 32
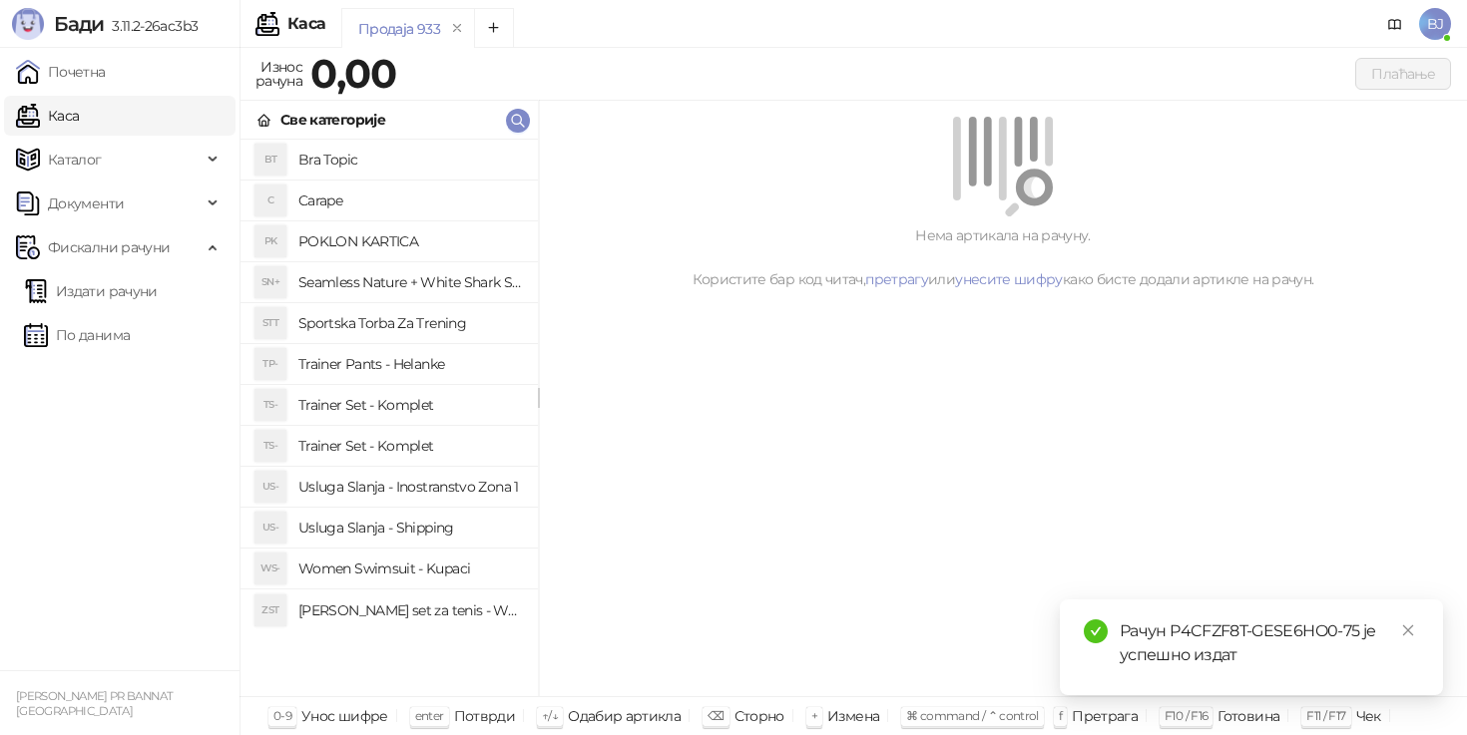
click at [449, 432] on h4 "Trainer Set - Komplet" at bounding box center [410, 446] width 224 height 32
click at [387, 460] on h4 "Trainer Set - Komplet" at bounding box center [410, 446] width 224 height 32
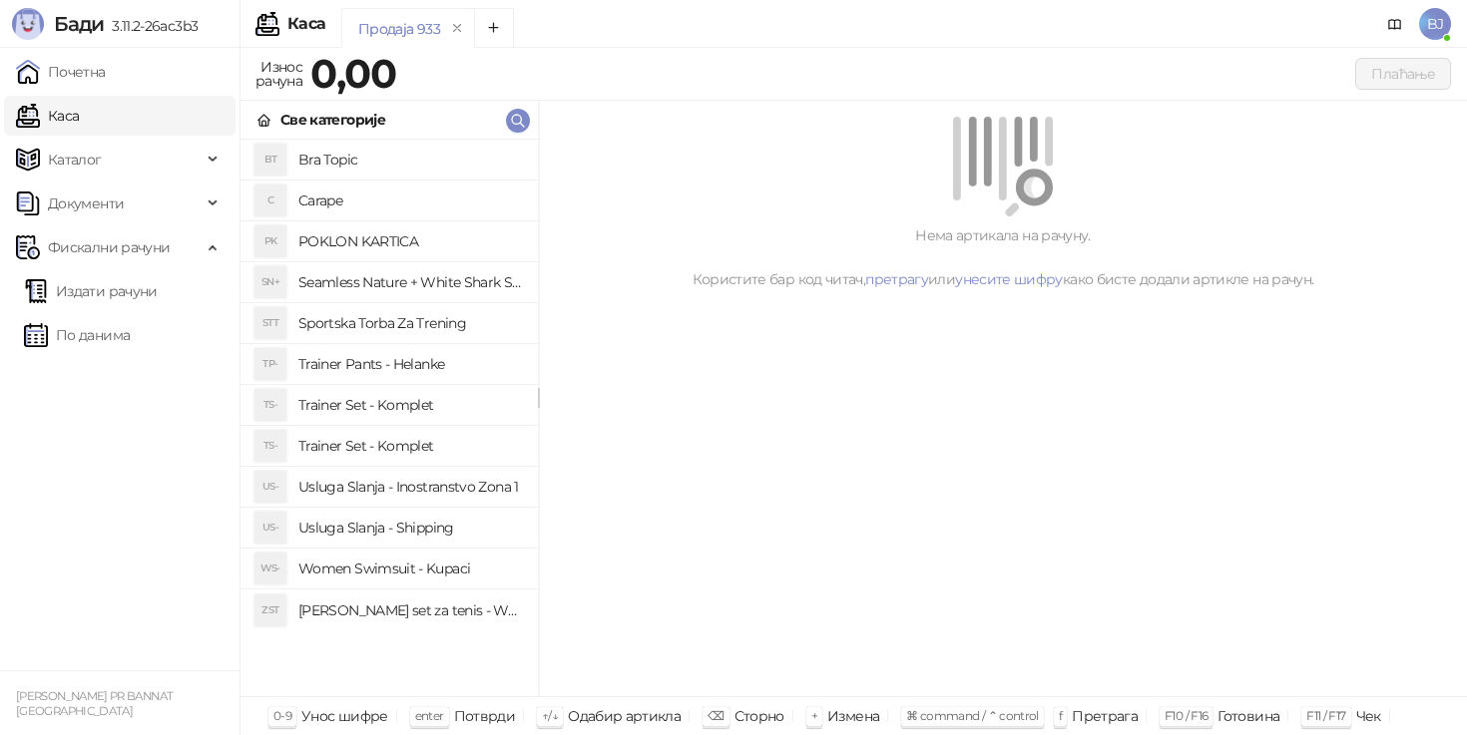
click at [414, 405] on h4 "Trainer Set - Komplet" at bounding box center [410, 405] width 224 height 32
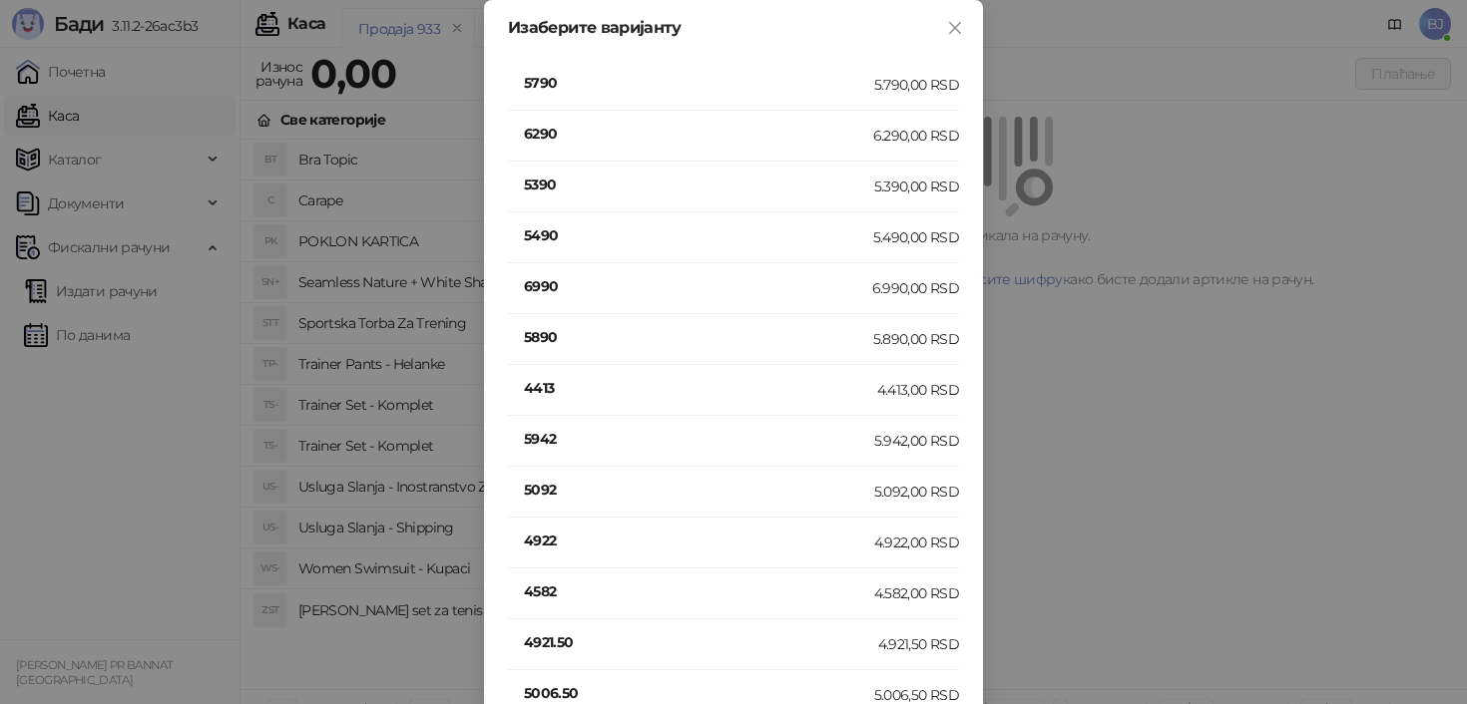
scroll to position [1191, 0]
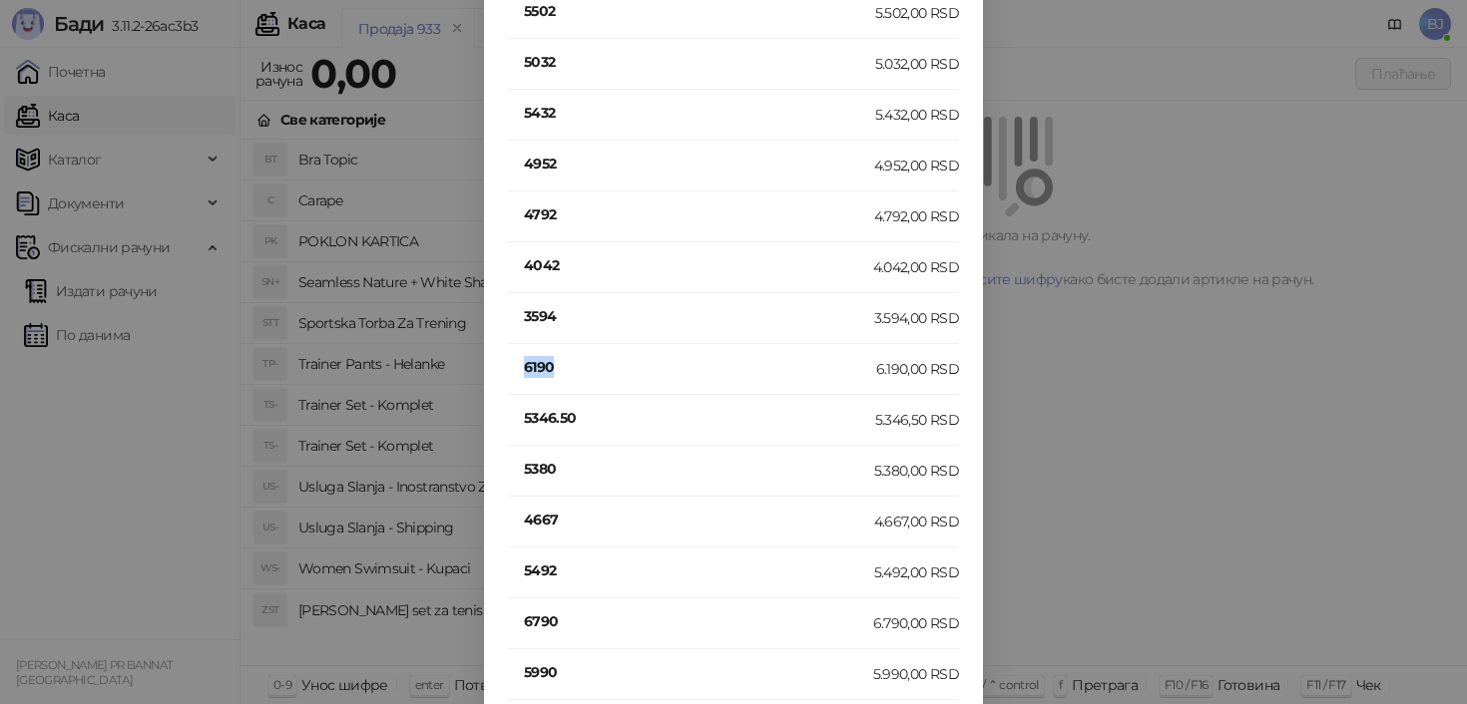
click at [535, 373] on h4 "6190" at bounding box center [700, 367] width 352 height 22
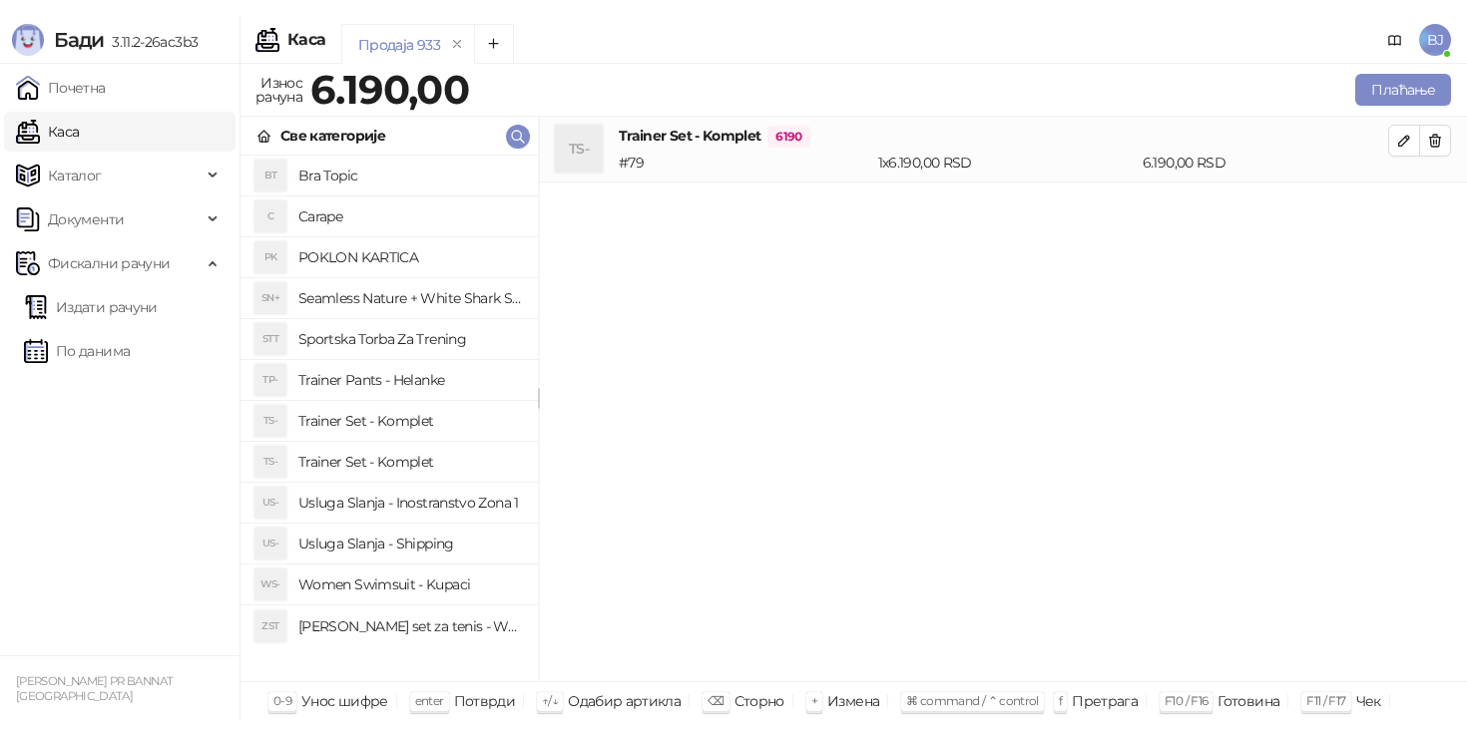
scroll to position [0, 0]
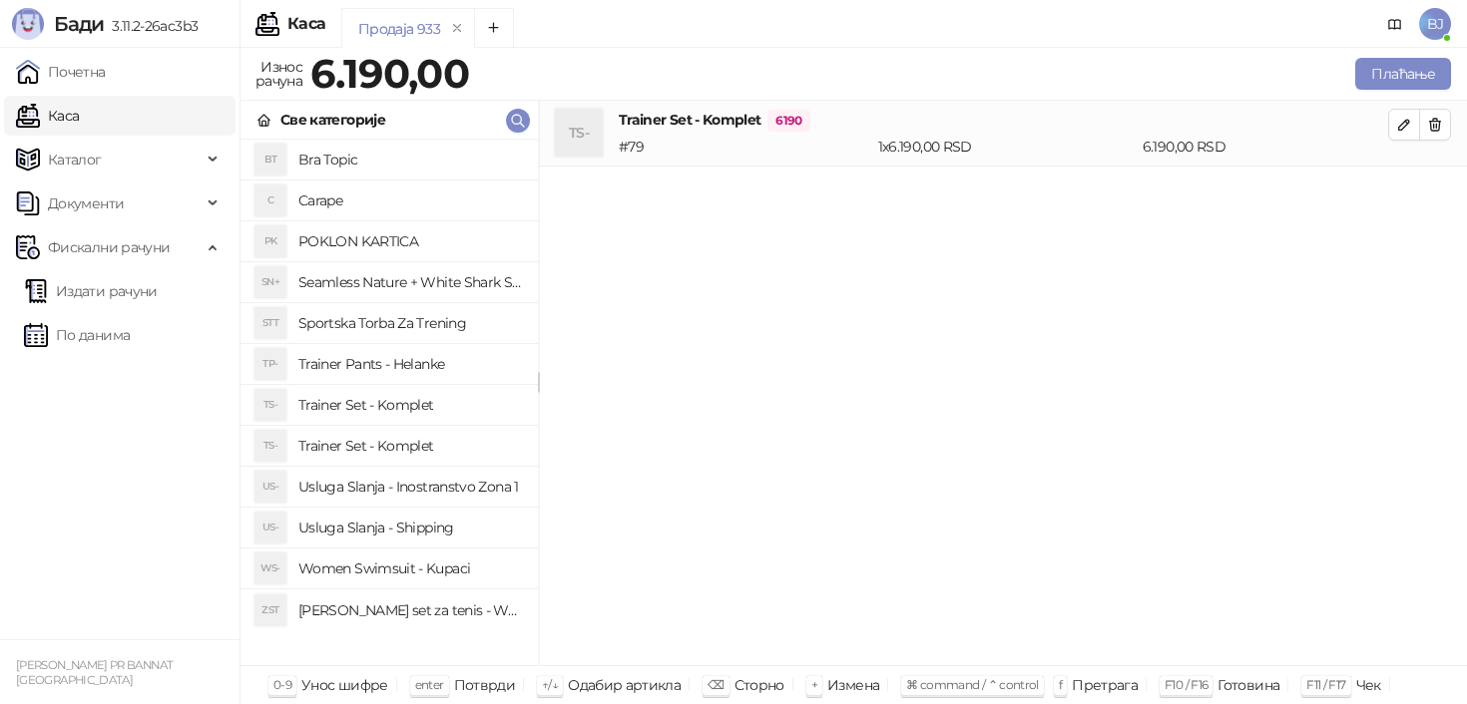
click at [425, 531] on h4 "Usluga Slanja - Shipping" at bounding box center [410, 528] width 224 height 32
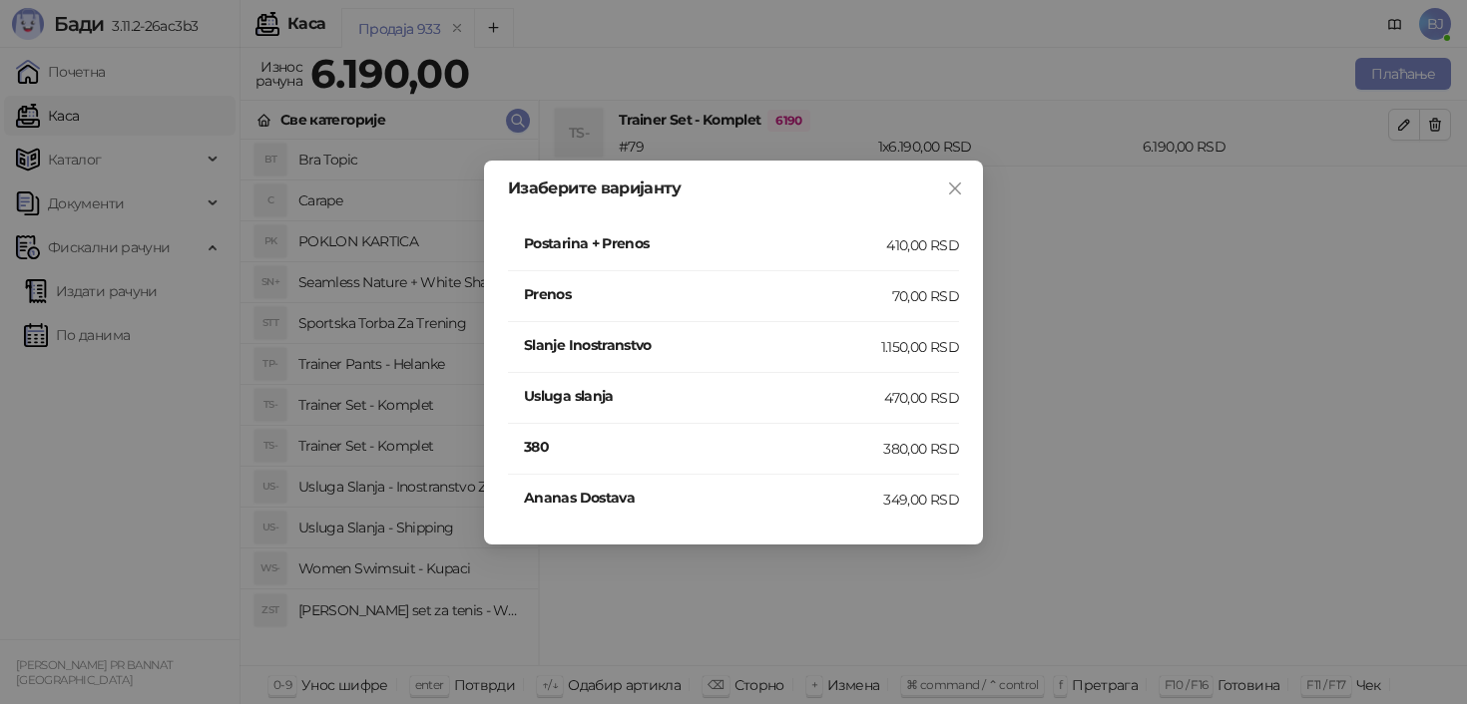
click at [918, 261] on li "Postarina + Prenos 410,00 RSD" at bounding box center [733, 246] width 451 height 51
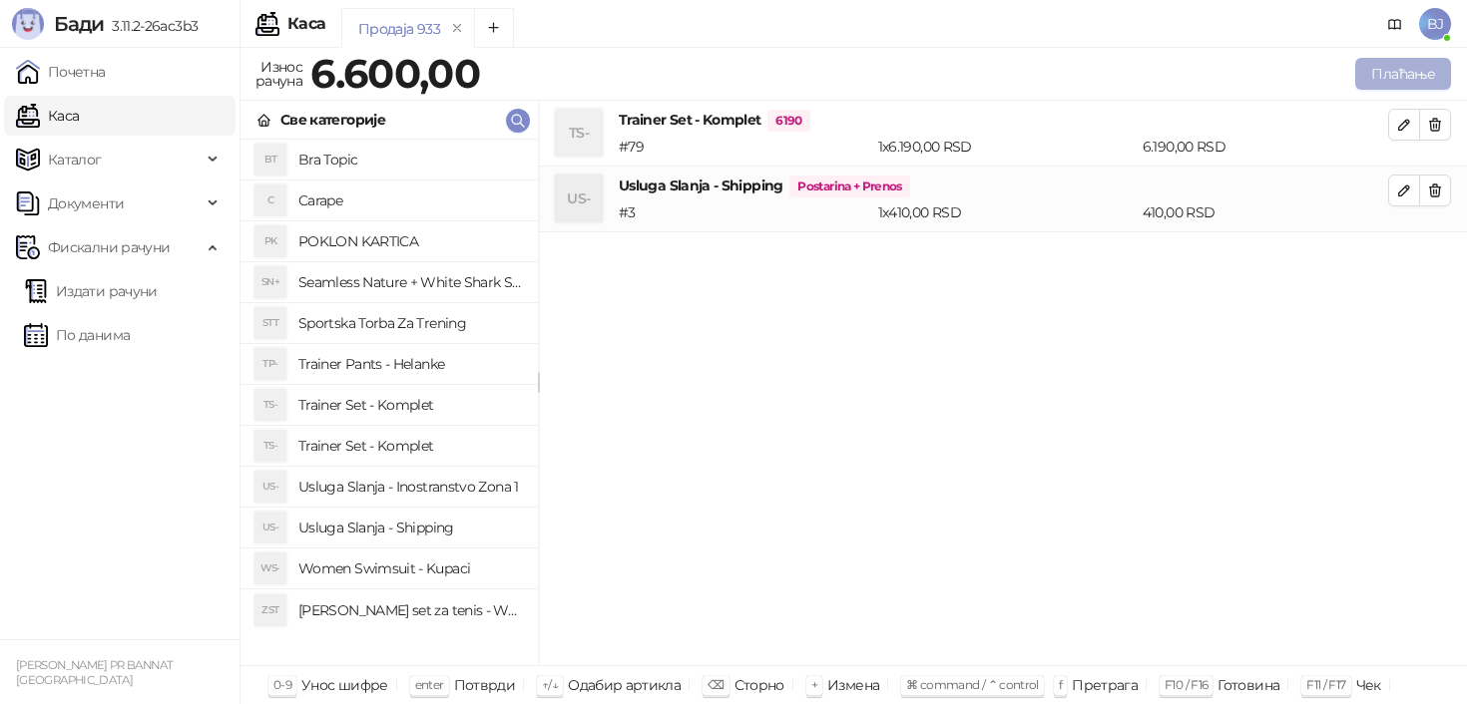
click at [1377, 81] on button "Плаћање" at bounding box center [1403, 74] width 96 height 32
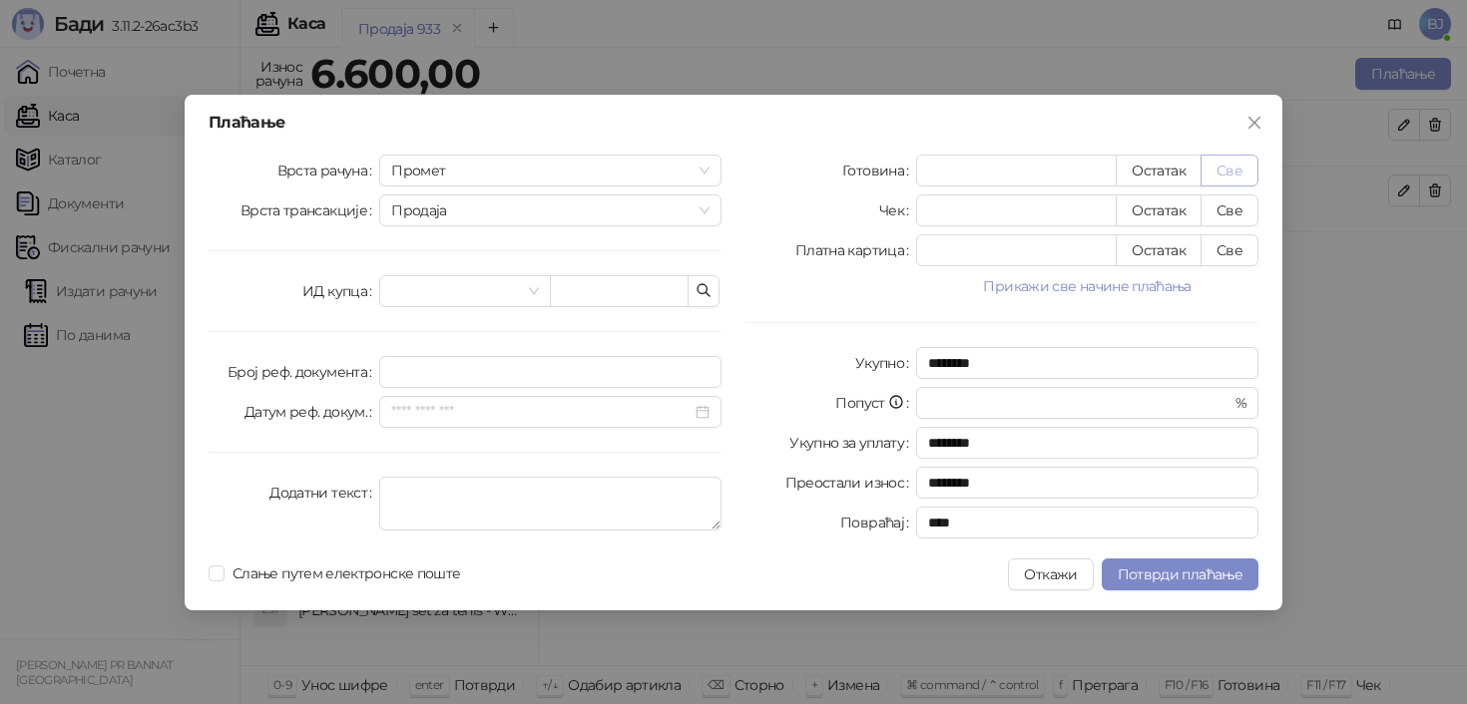
click at [1251, 163] on button "Све" at bounding box center [1229, 171] width 58 height 32
type input "****"
click at [1141, 579] on span "Потврди плаћање" at bounding box center [1180, 575] width 125 height 18
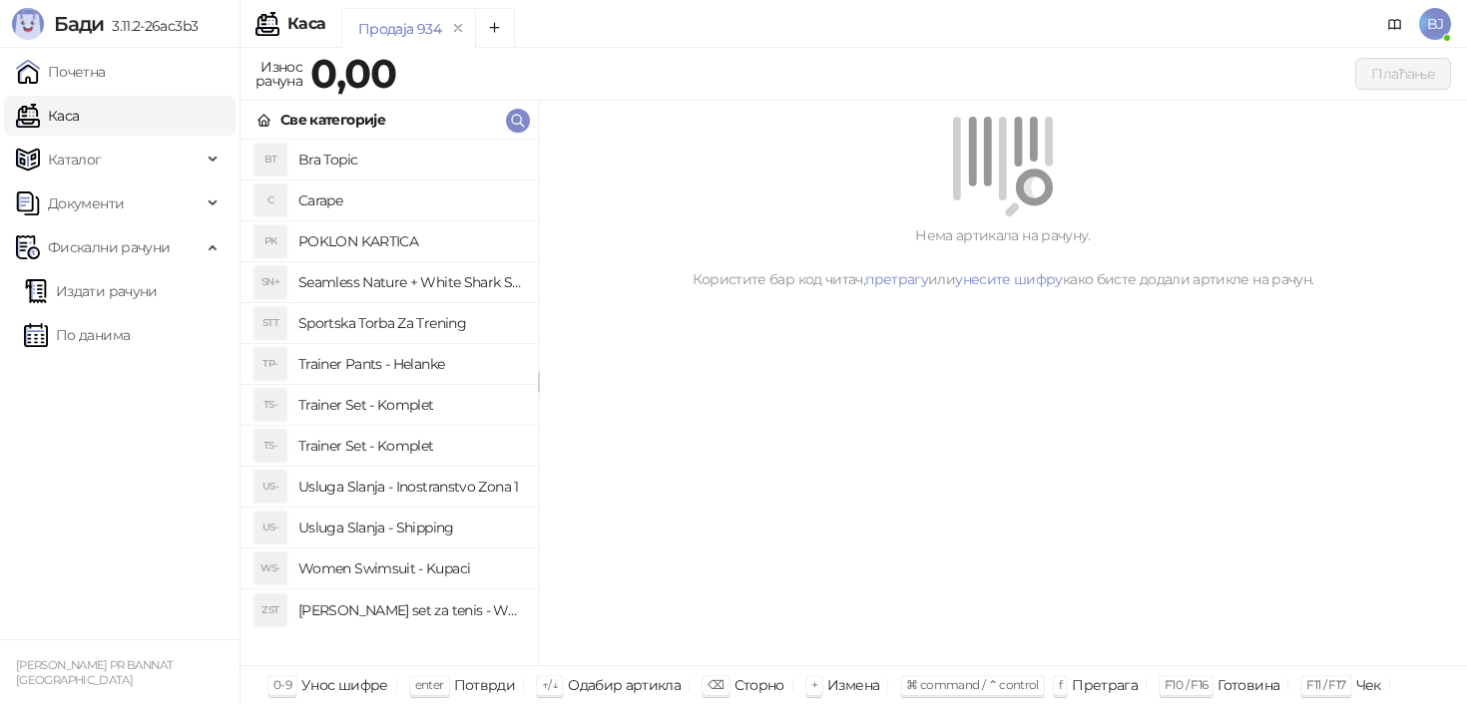
click at [425, 451] on h4 "Trainer Set - Komplet" at bounding box center [410, 446] width 224 height 32
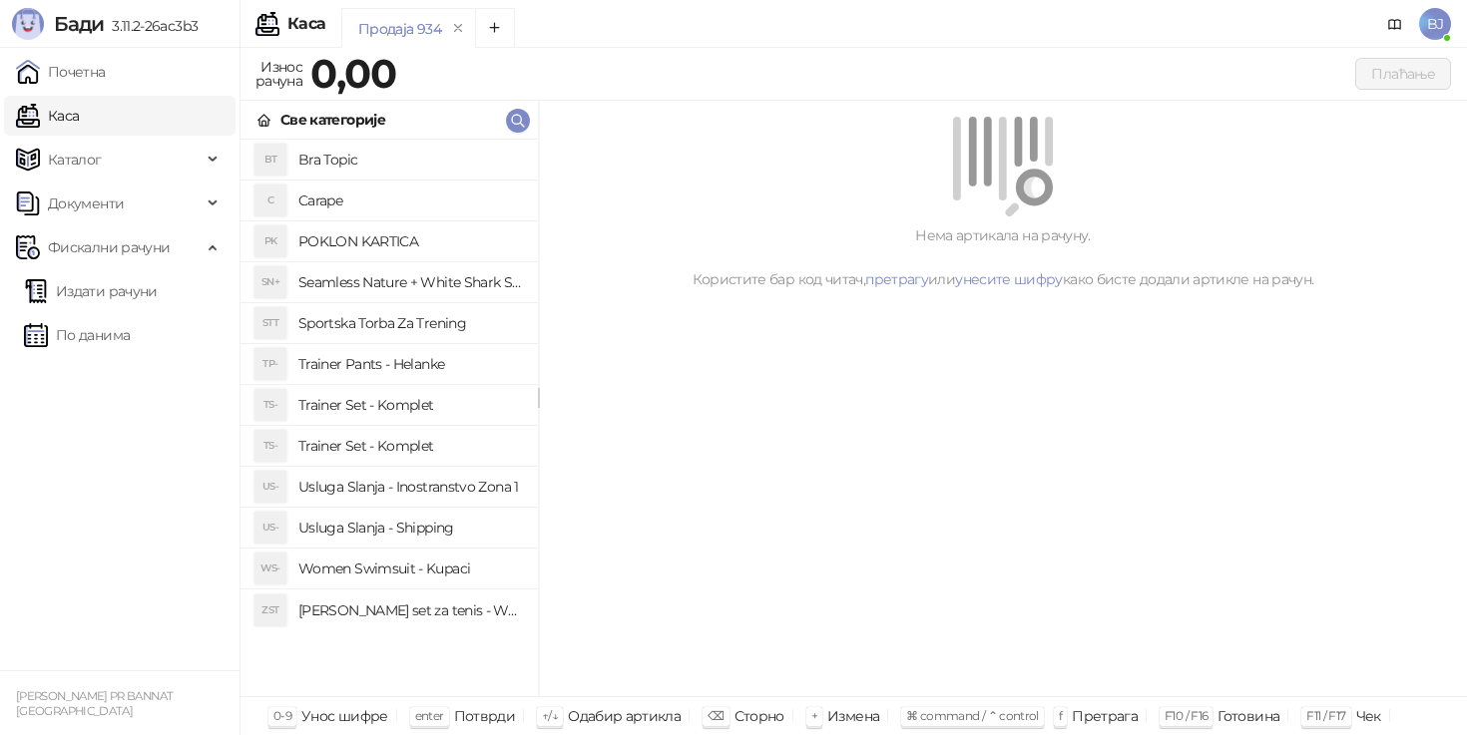
click at [345, 439] on h4 "Trainer Set - Komplet" at bounding box center [410, 446] width 224 height 32
click at [401, 405] on h4 "Trainer Set - Komplet" at bounding box center [410, 405] width 224 height 32
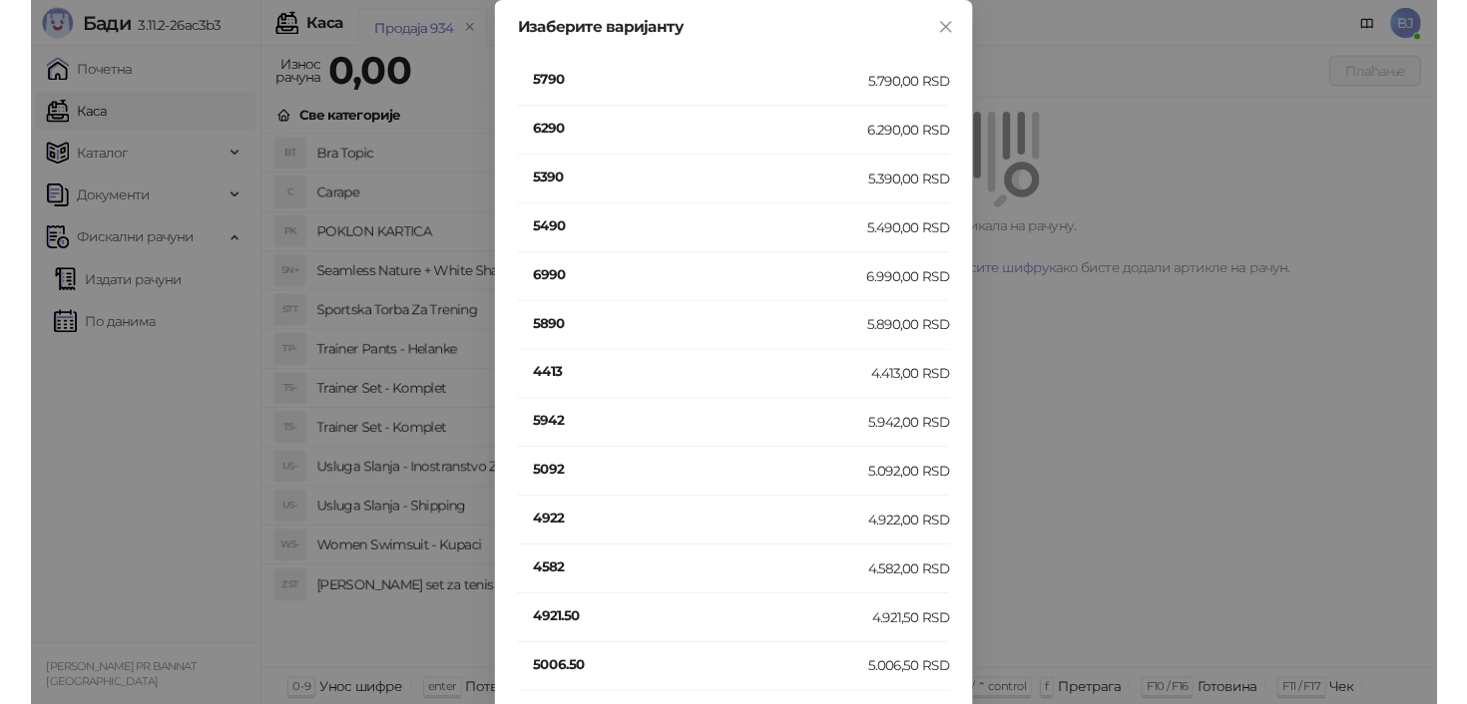
scroll to position [1191, 0]
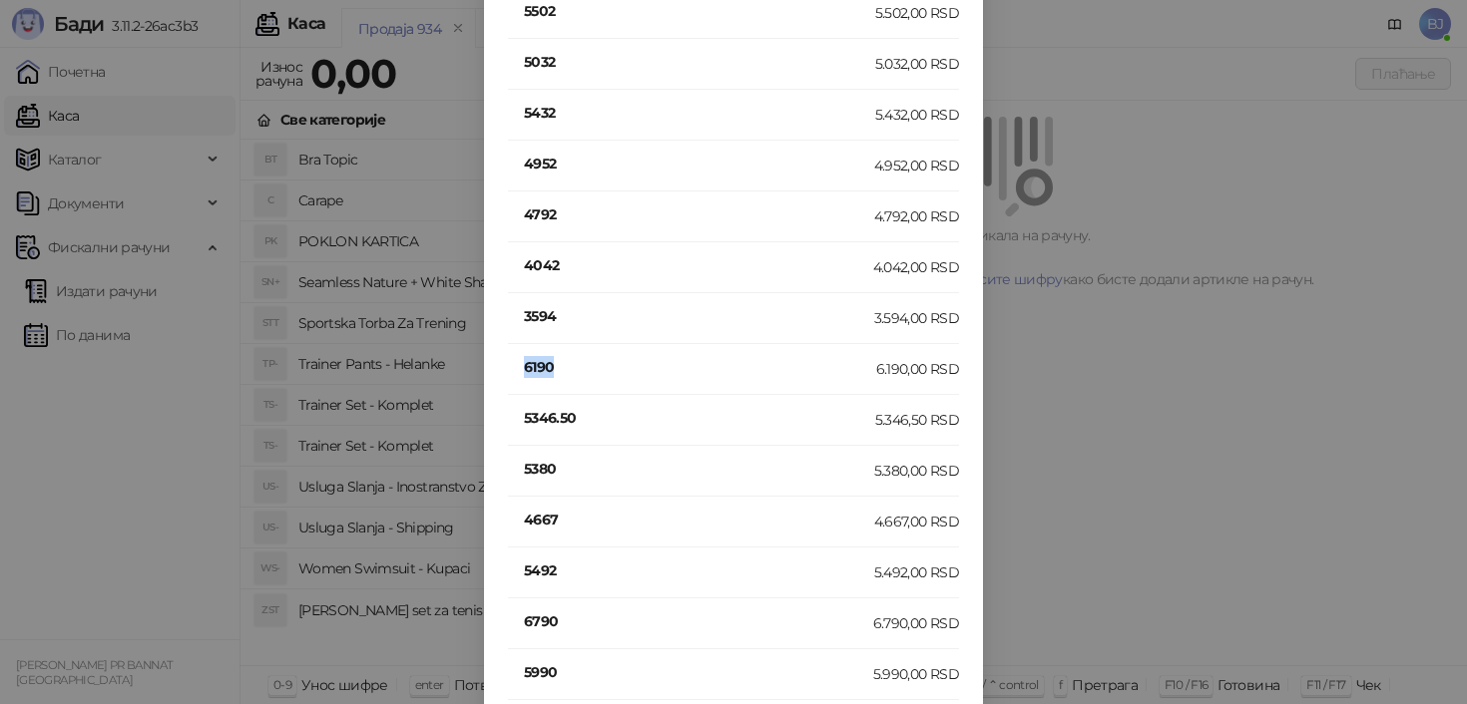
click at [546, 367] on h4 "6190" at bounding box center [700, 367] width 352 height 22
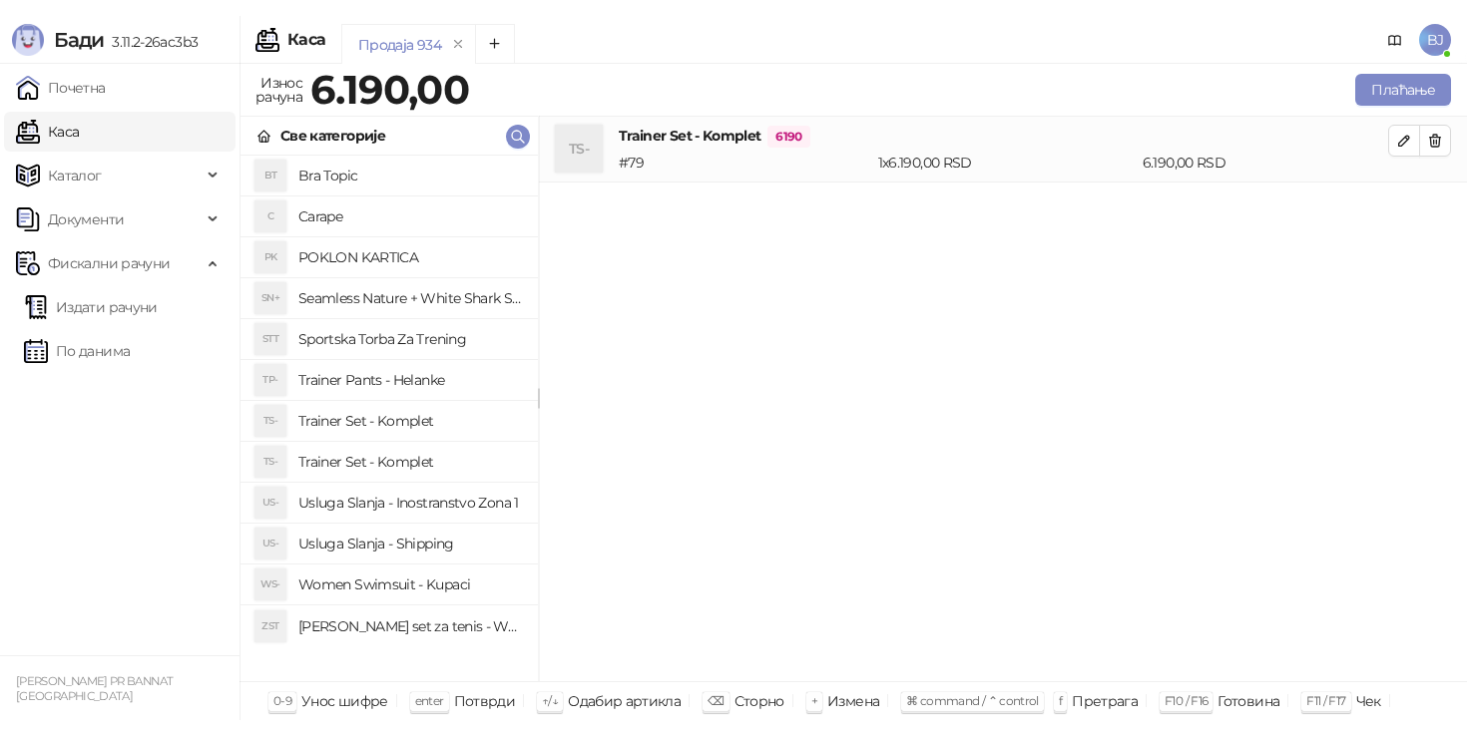
scroll to position [0, 0]
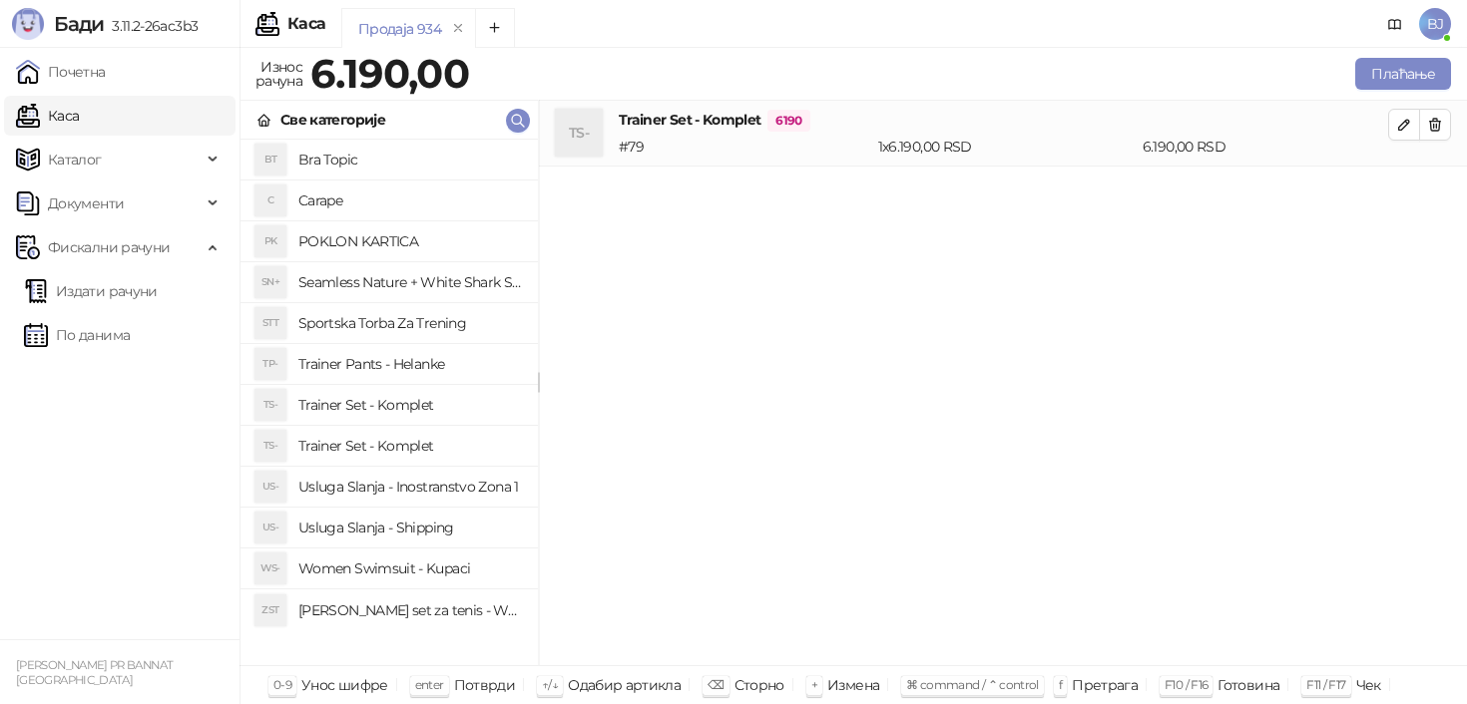
click at [427, 527] on h4 "Usluga Slanja - Shipping" at bounding box center [410, 528] width 224 height 32
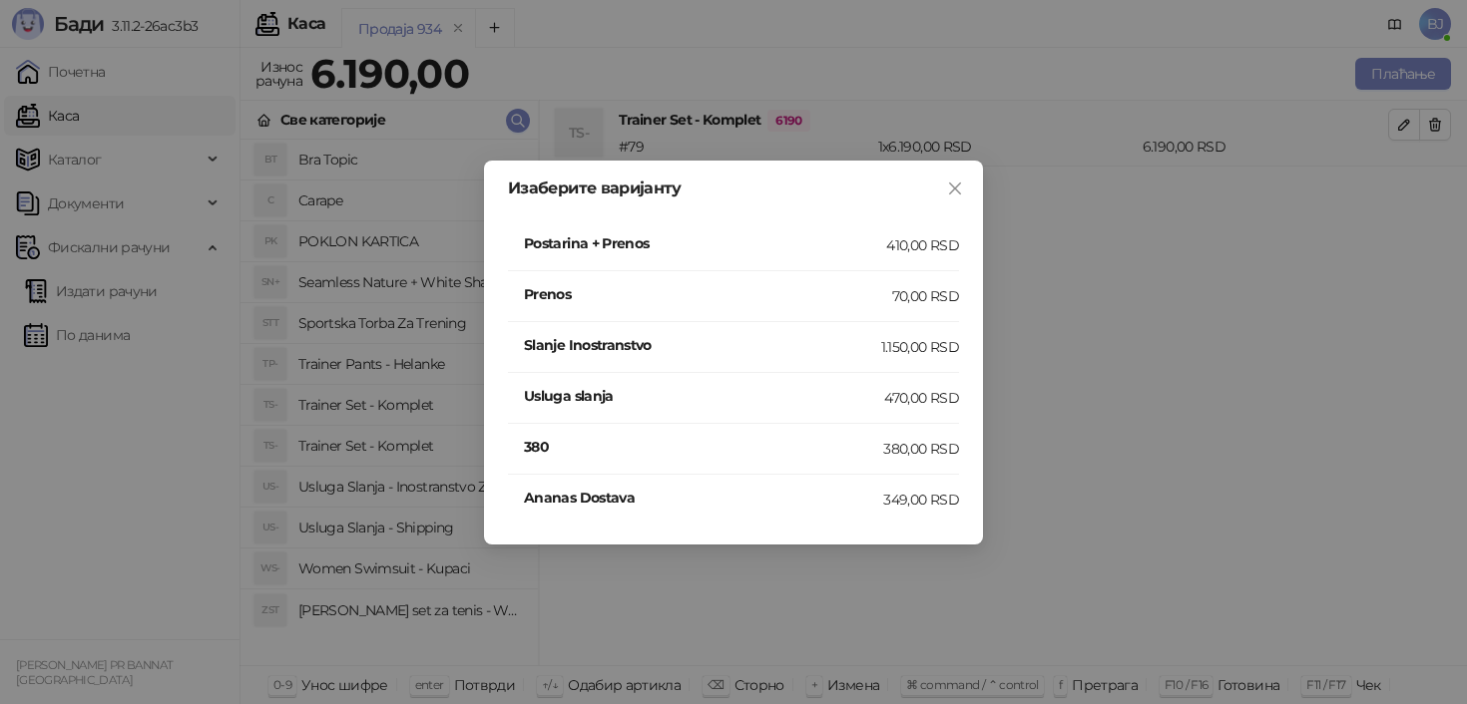
click at [855, 250] on h4 "Postarina + Prenos" at bounding box center [705, 243] width 362 height 22
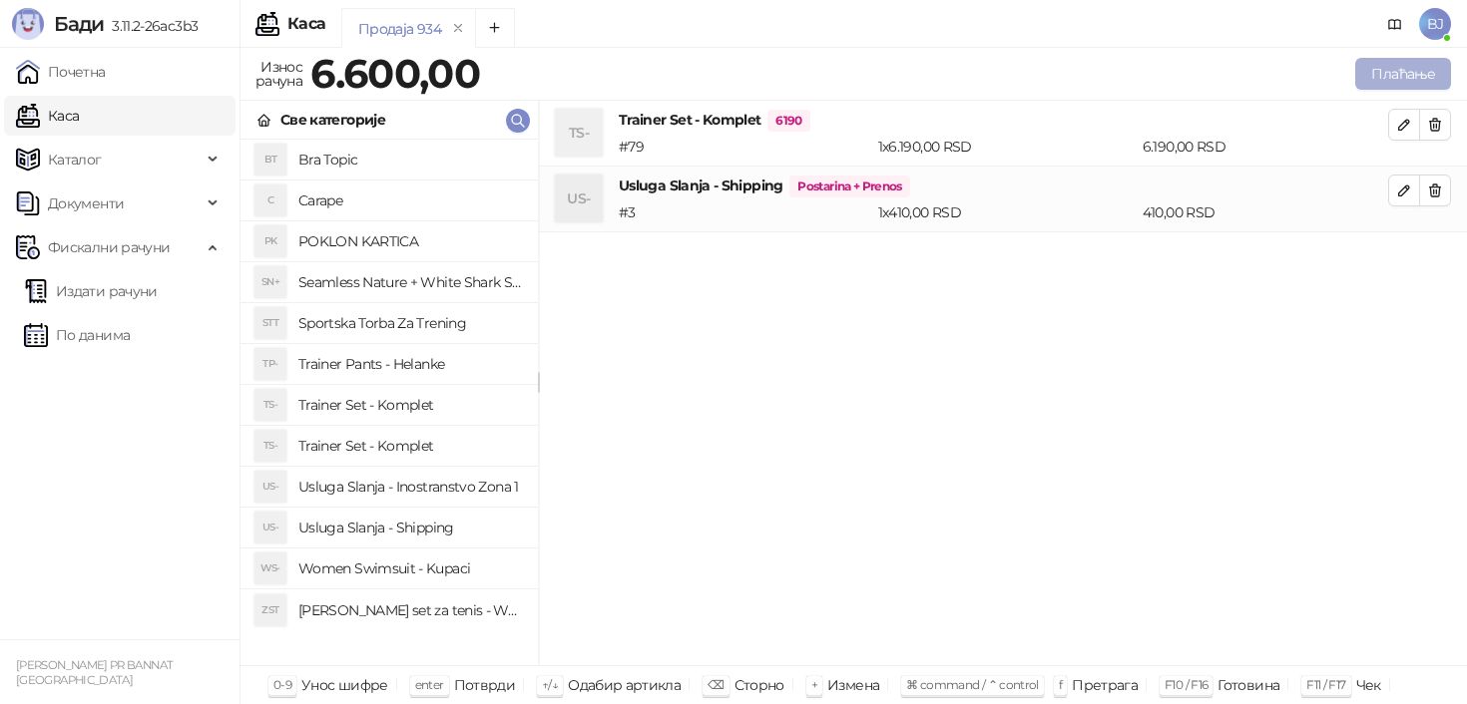
click at [1373, 84] on button "Плаћање" at bounding box center [1403, 74] width 96 height 32
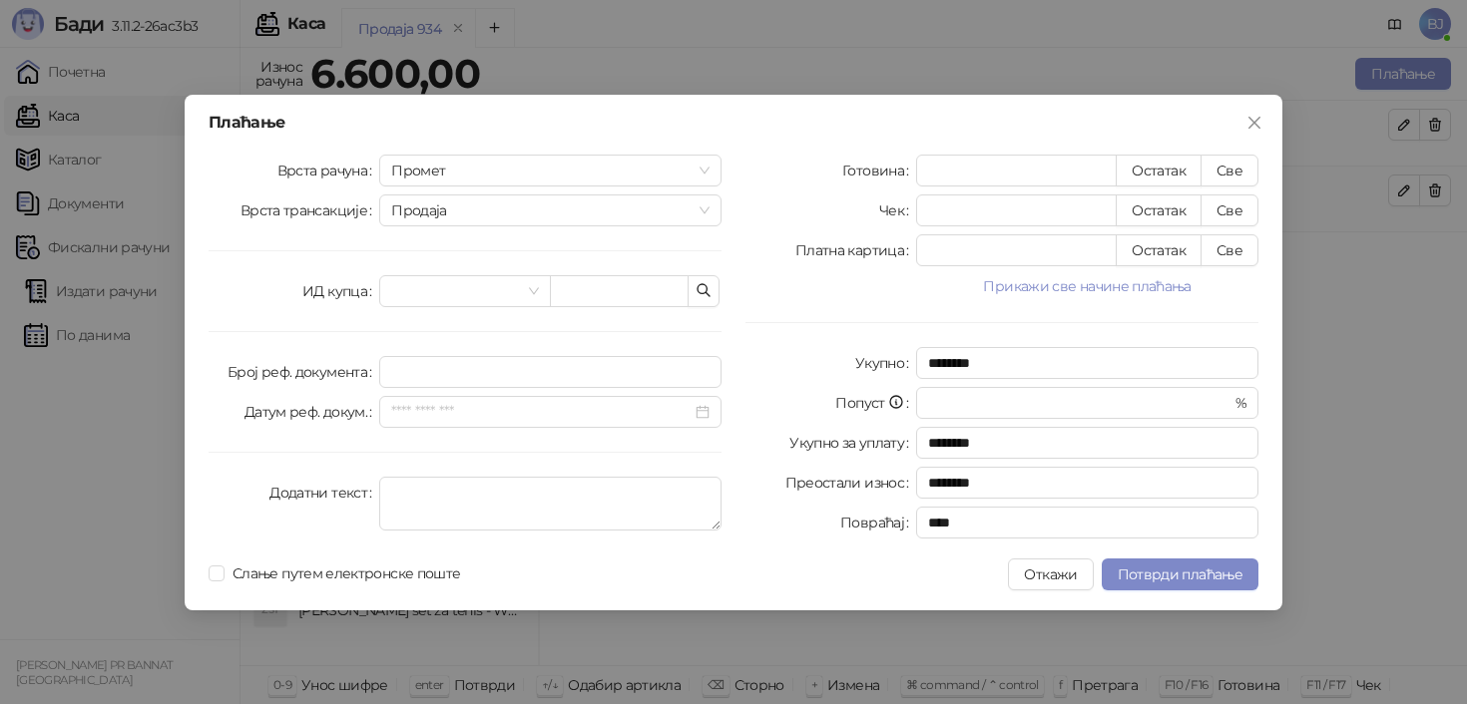
click at [1236, 153] on div "Плаћање Врста рачуна Промет Врста трансакције Продаја ИД купца Број реф. докуме…" at bounding box center [734, 353] width 1098 height 516
click at [1236, 157] on button "Све" at bounding box center [1229, 171] width 58 height 32
type input "****"
click at [1181, 591] on div "Плаћање Врста рачуна Промет Врста трансакције Продаја ИД купца Број реф. докуме…" at bounding box center [734, 353] width 1098 height 516
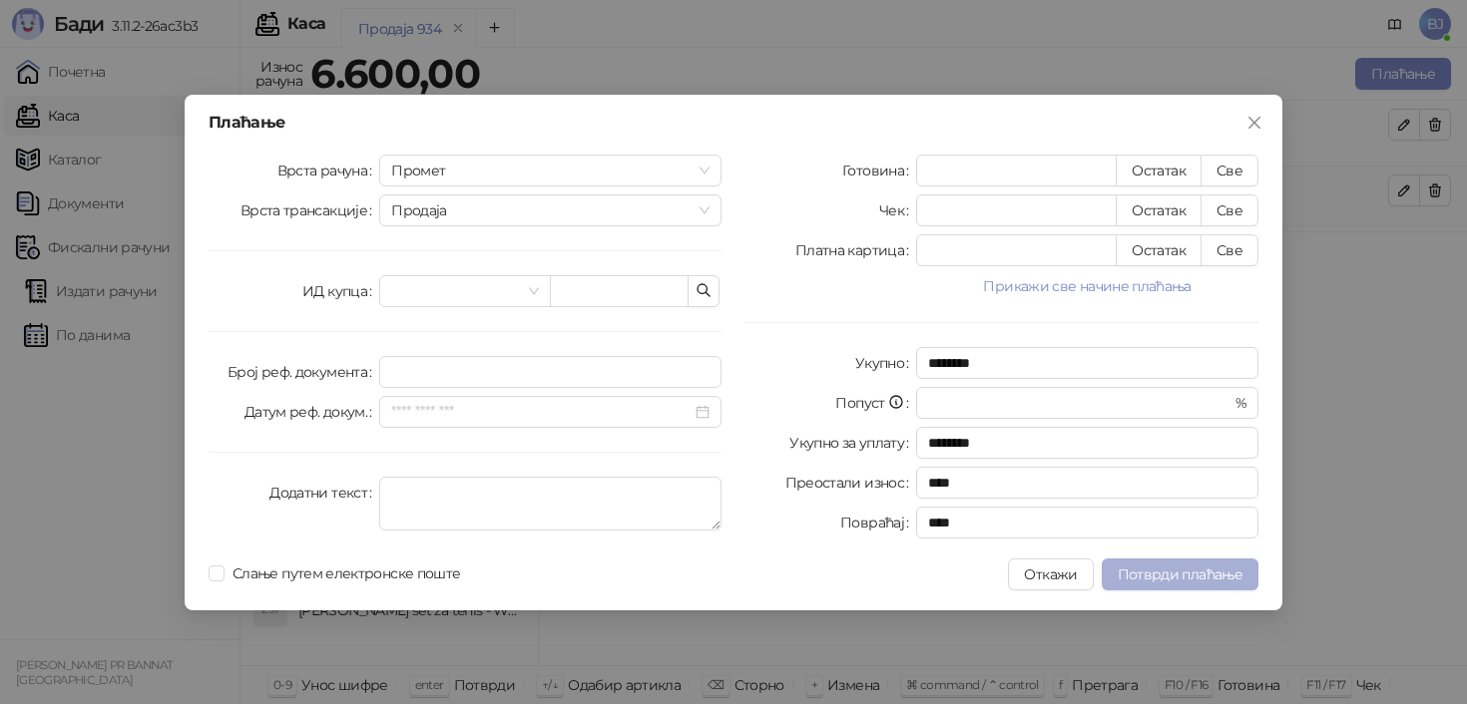
click at [1213, 569] on span "Потврди плаћање" at bounding box center [1180, 575] width 125 height 18
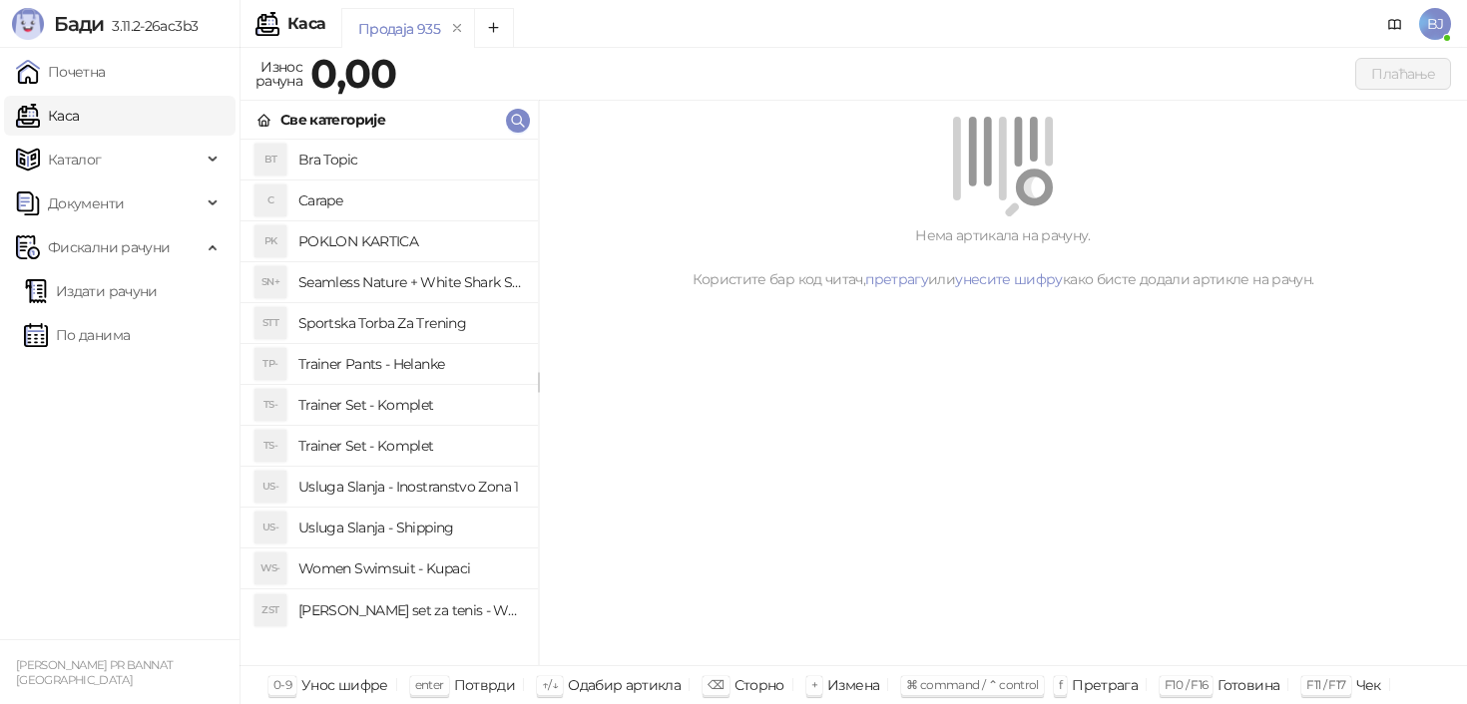
click at [433, 460] on h4 "Trainer Set - Komplet" at bounding box center [410, 446] width 224 height 32
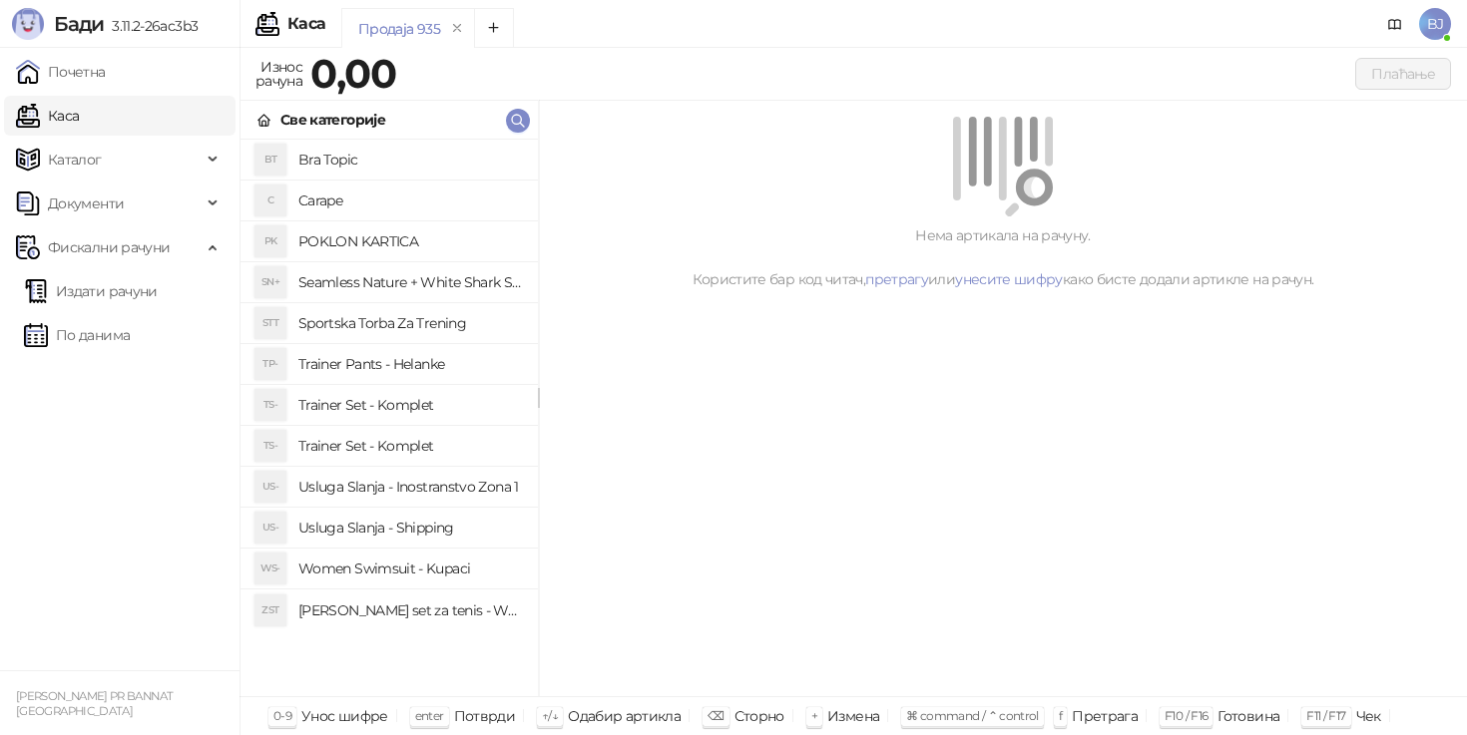
click at [390, 454] on h4 "Trainer Set - Komplet" at bounding box center [410, 446] width 224 height 32
click at [386, 405] on h4 "Trainer Set - Komplet" at bounding box center [410, 405] width 224 height 32
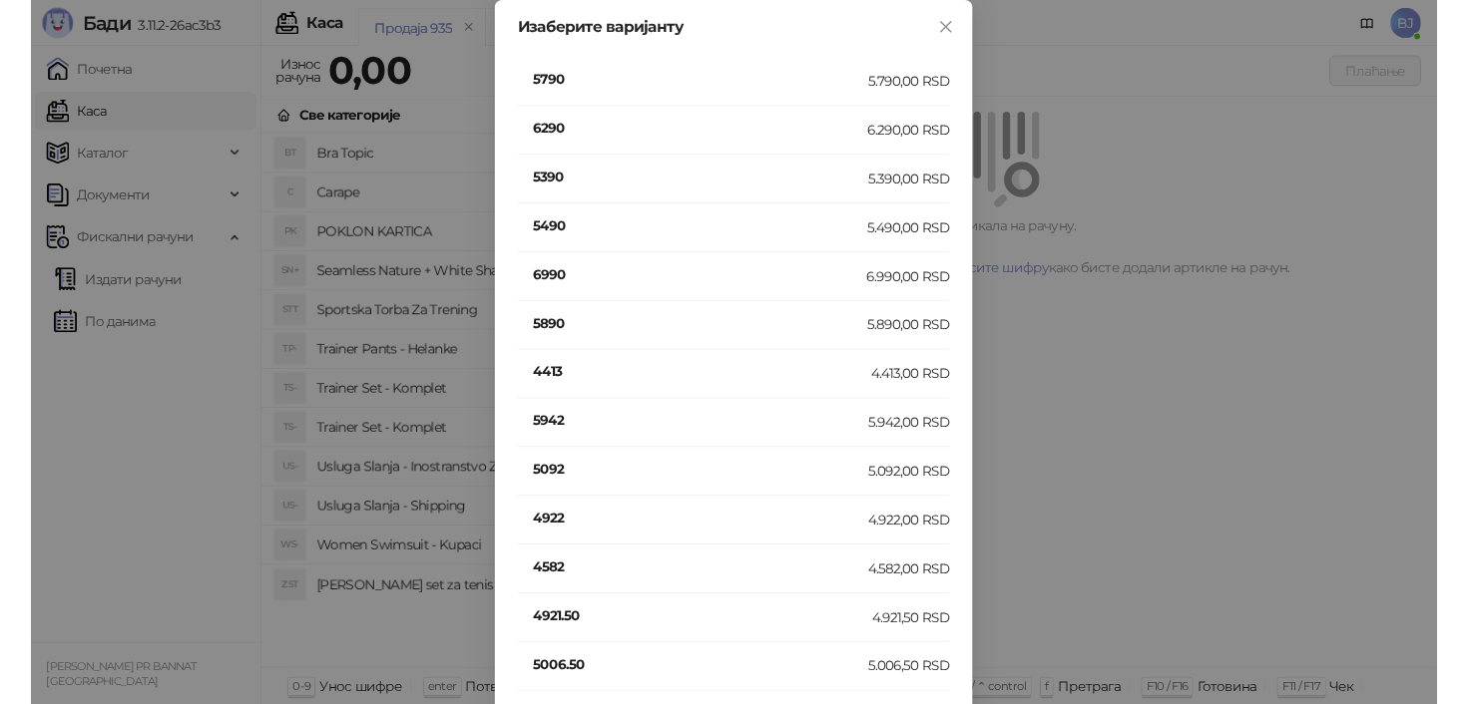
scroll to position [1191, 0]
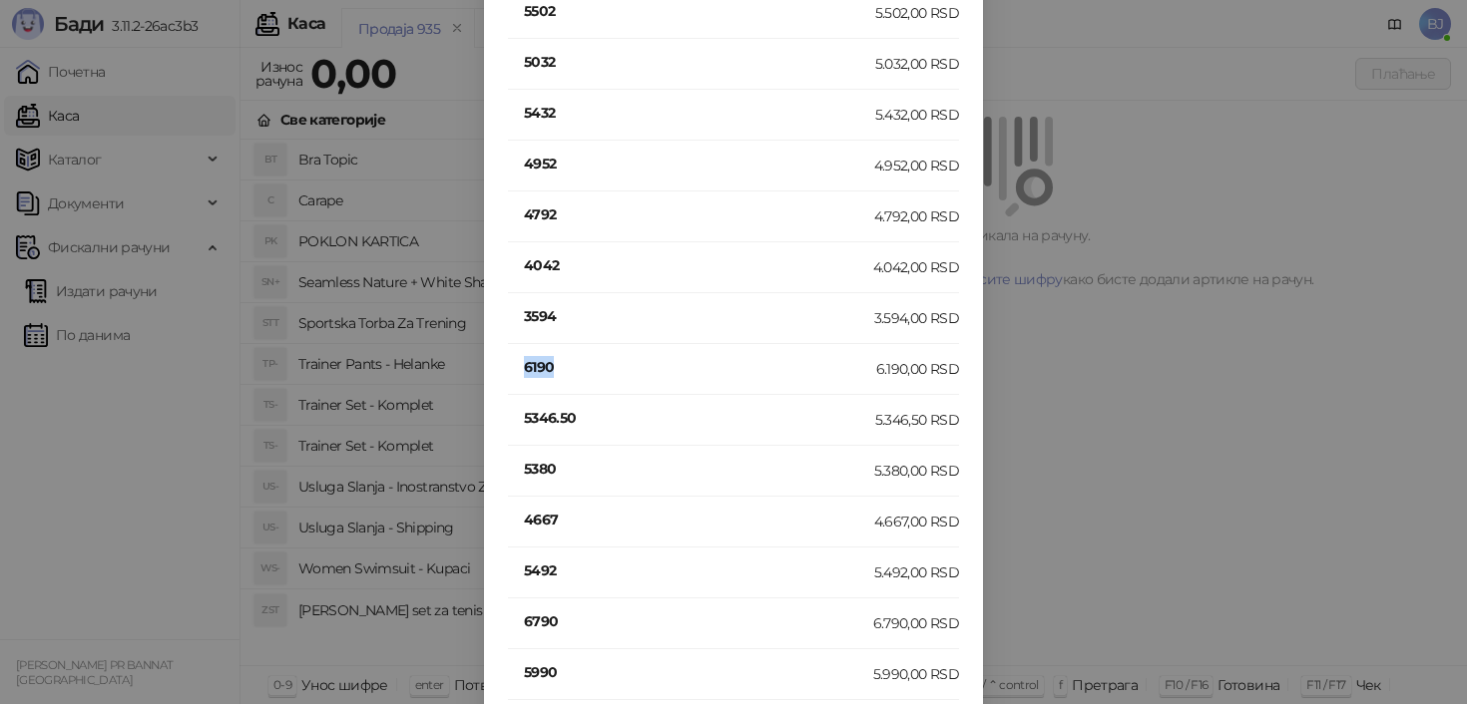
click at [538, 367] on h4 "6190" at bounding box center [700, 367] width 352 height 22
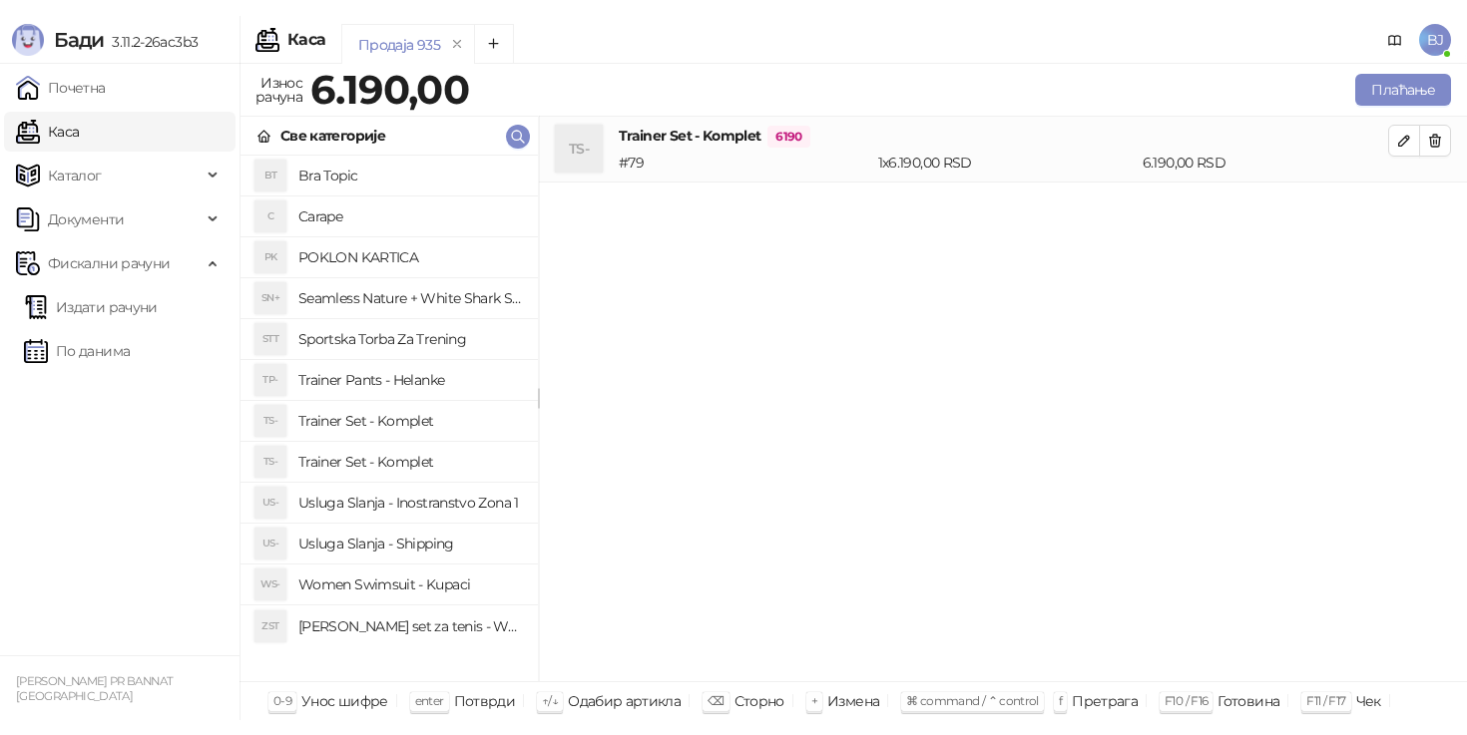
scroll to position [0, 0]
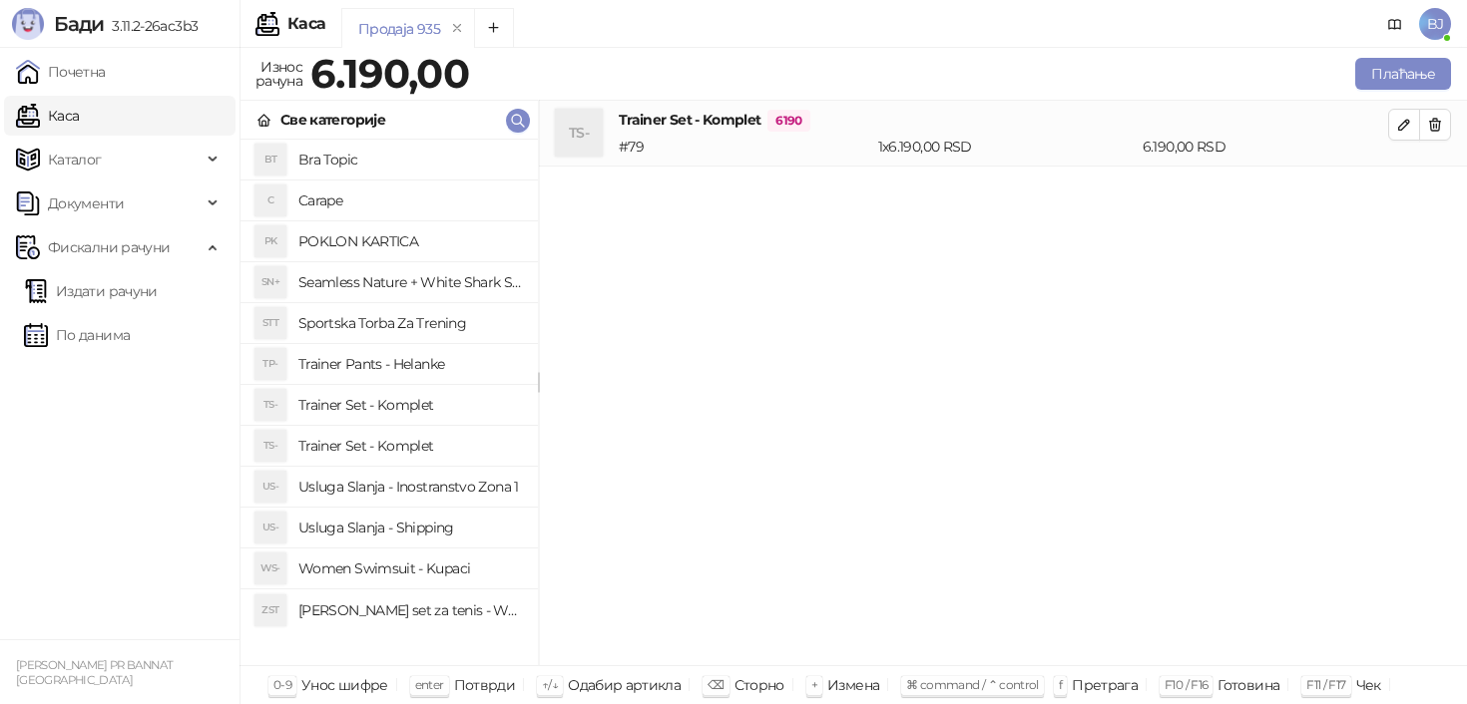
click at [414, 359] on h4 "Trainer Pants - Helanke" at bounding box center [410, 364] width 224 height 32
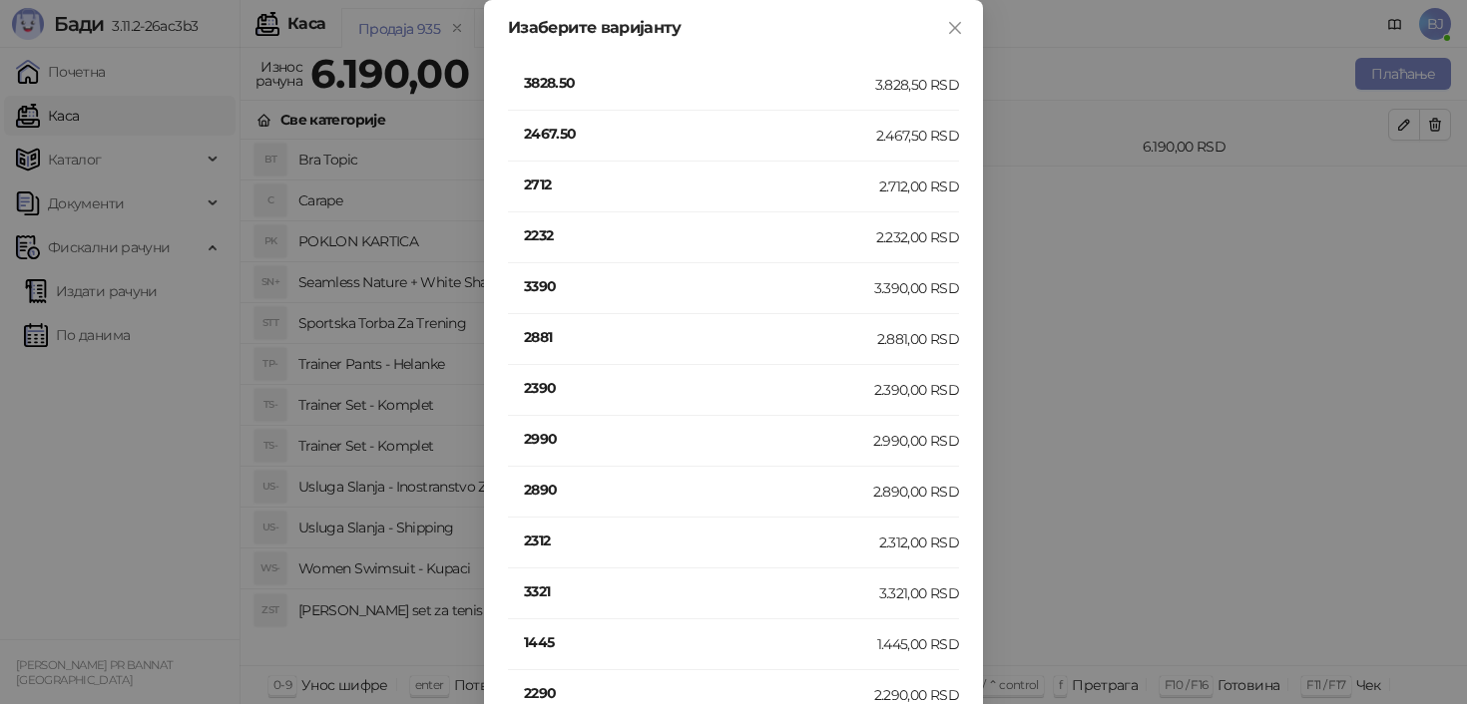
click at [582, 292] on h4 "3390" at bounding box center [699, 286] width 350 height 22
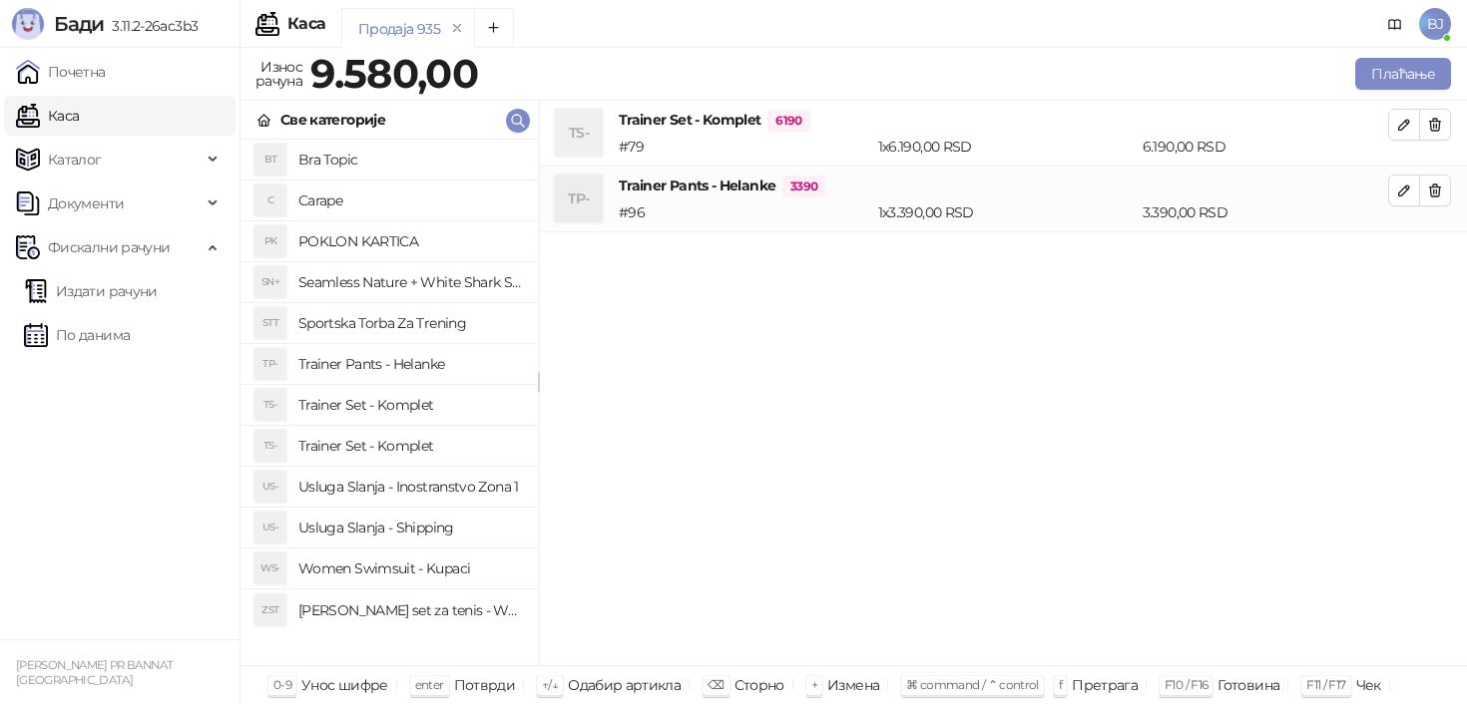
click at [891, 379] on div "TS- Trainer Set - Komplet 6190 # 79 1 x 6.190,00 RSD 6.190,00 RSD TP- Trainer P…" at bounding box center [1003, 384] width 928 height 566
click at [451, 573] on h4 "Women Swimsuit - Kupaci" at bounding box center [410, 569] width 224 height 32
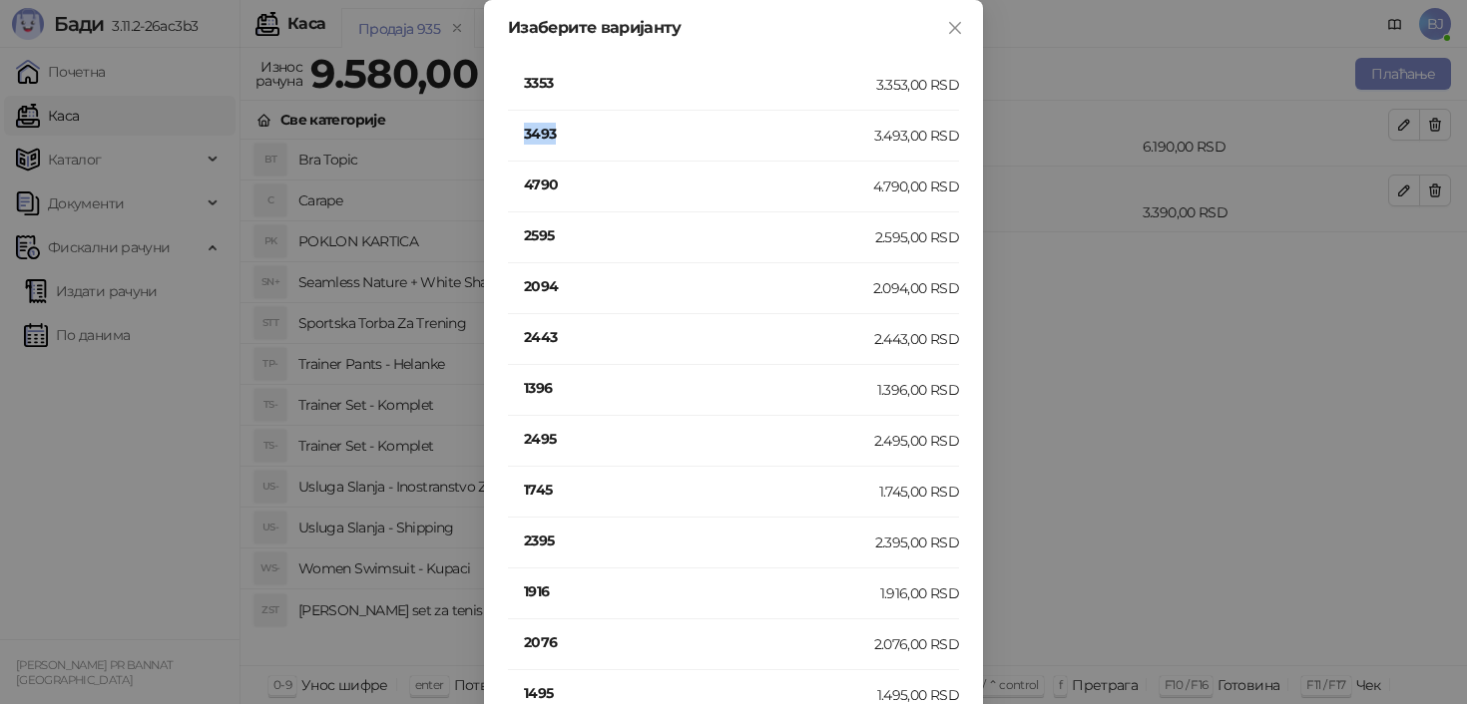
click at [534, 133] on h4 "3493" at bounding box center [699, 134] width 350 height 22
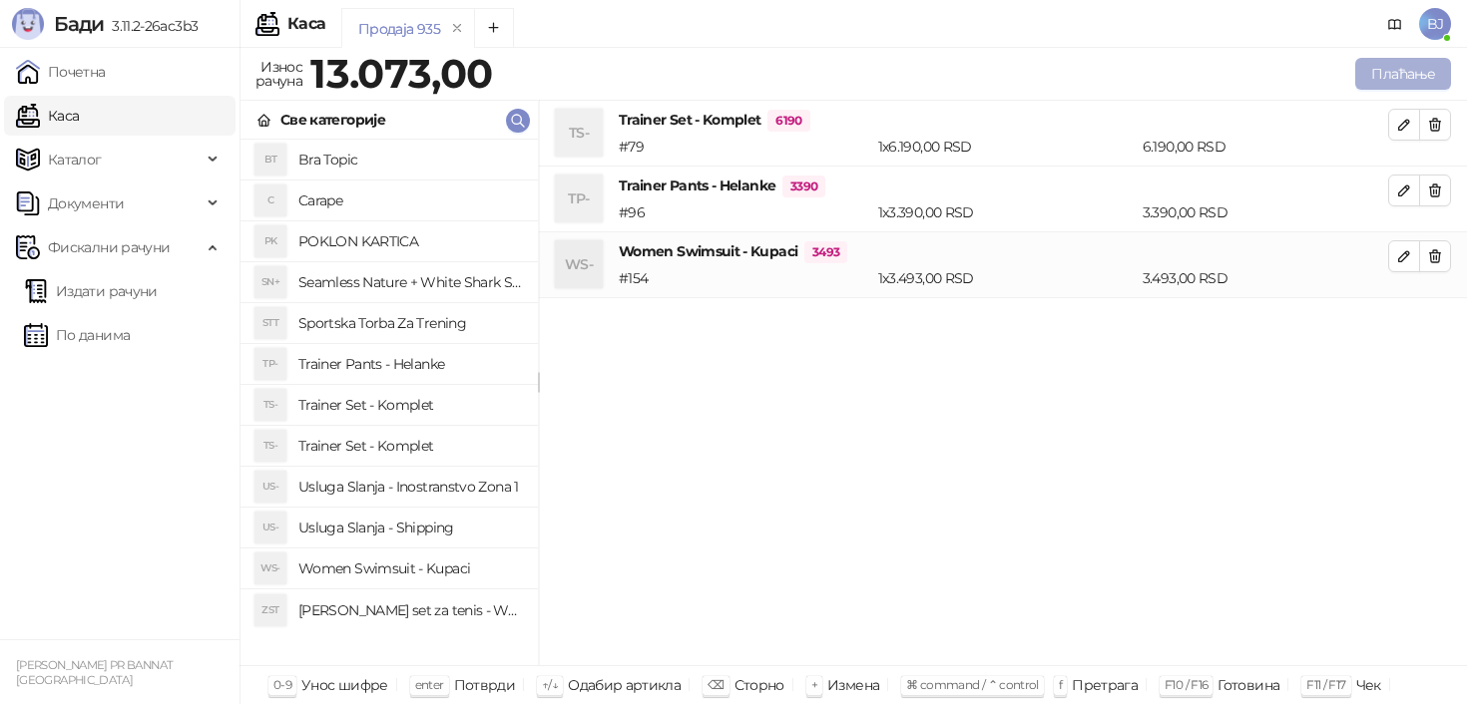
click at [1416, 67] on button "Плаћање" at bounding box center [1403, 74] width 96 height 32
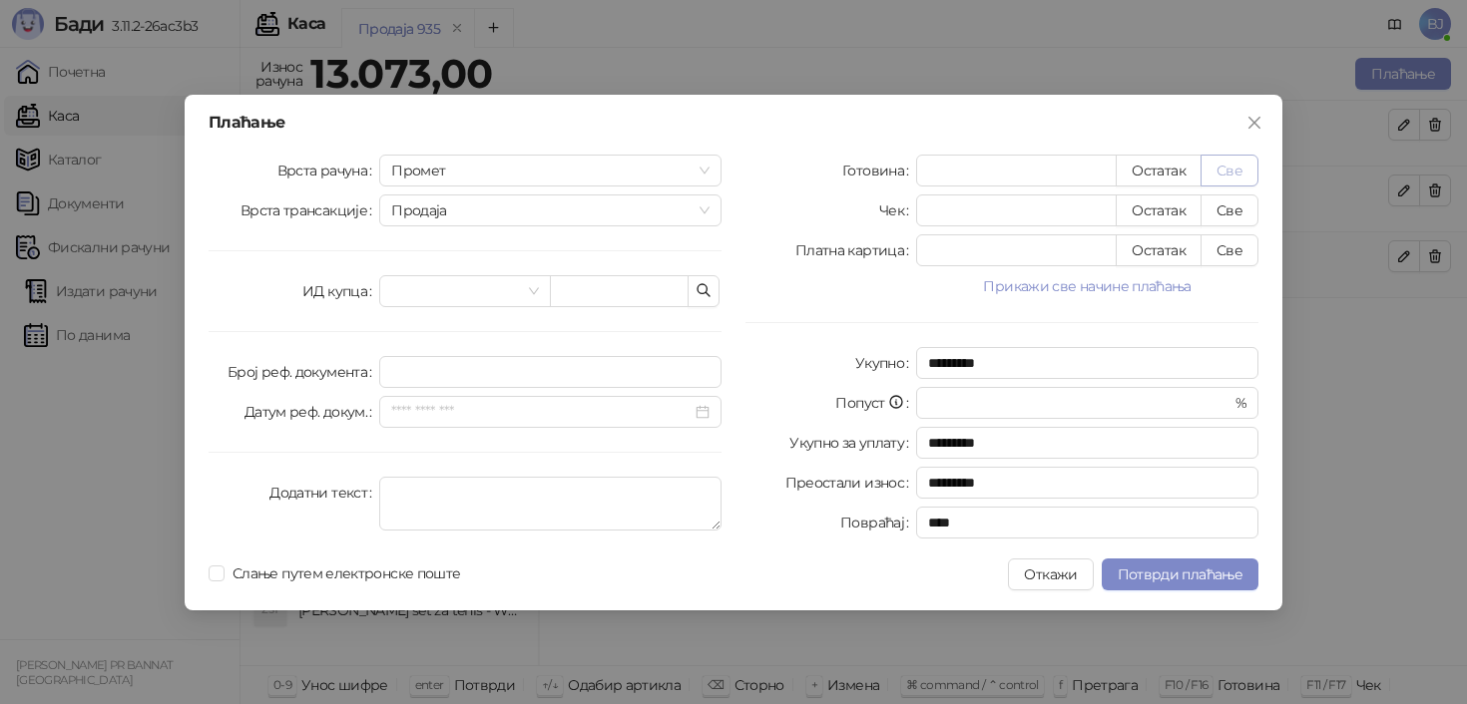
click at [1236, 164] on button "Све" at bounding box center [1229, 171] width 58 height 32
type input "*****"
type input "****"
click at [1176, 574] on span "Потврди плаћање" at bounding box center [1180, 575] width 125 height 18
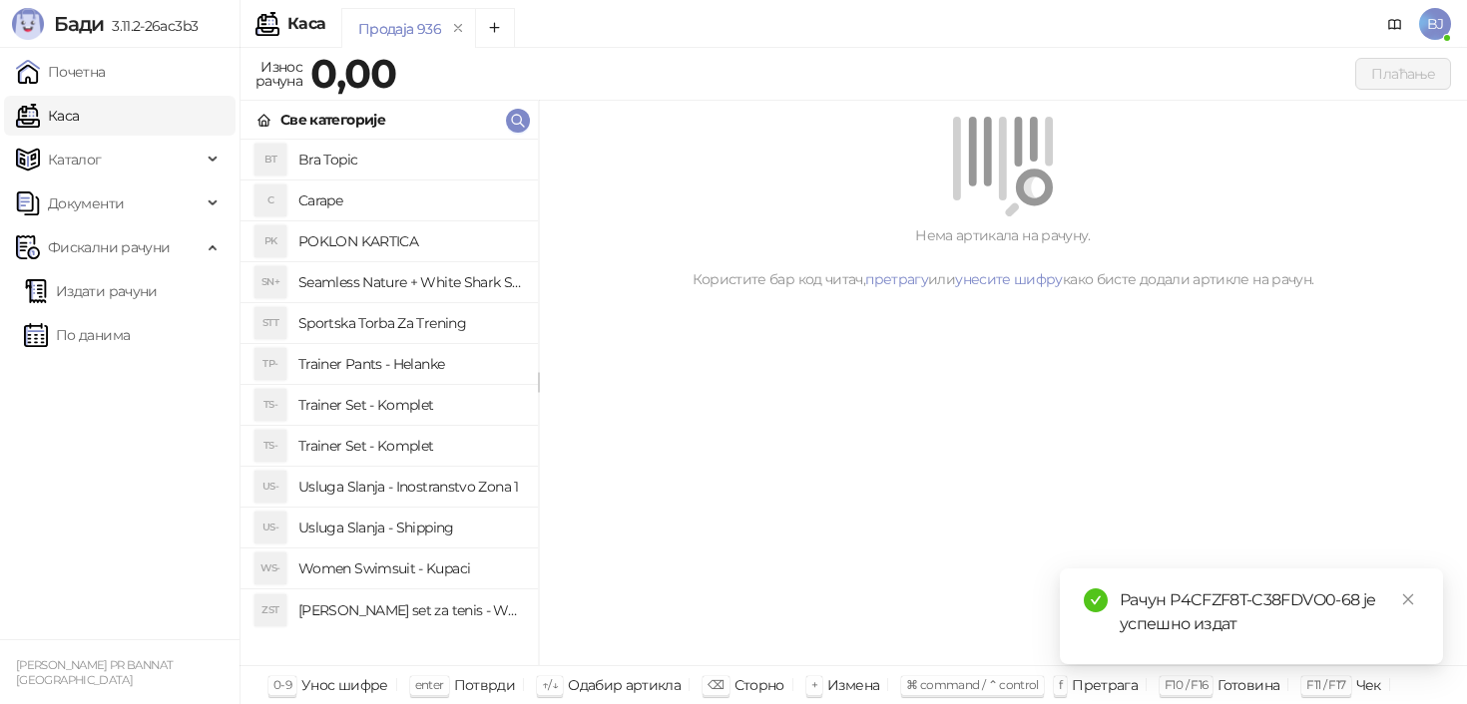
click at [433, 451] on h4 "Trainer Set - Komplet" at bounding box center [410, 446] width 224 height 32
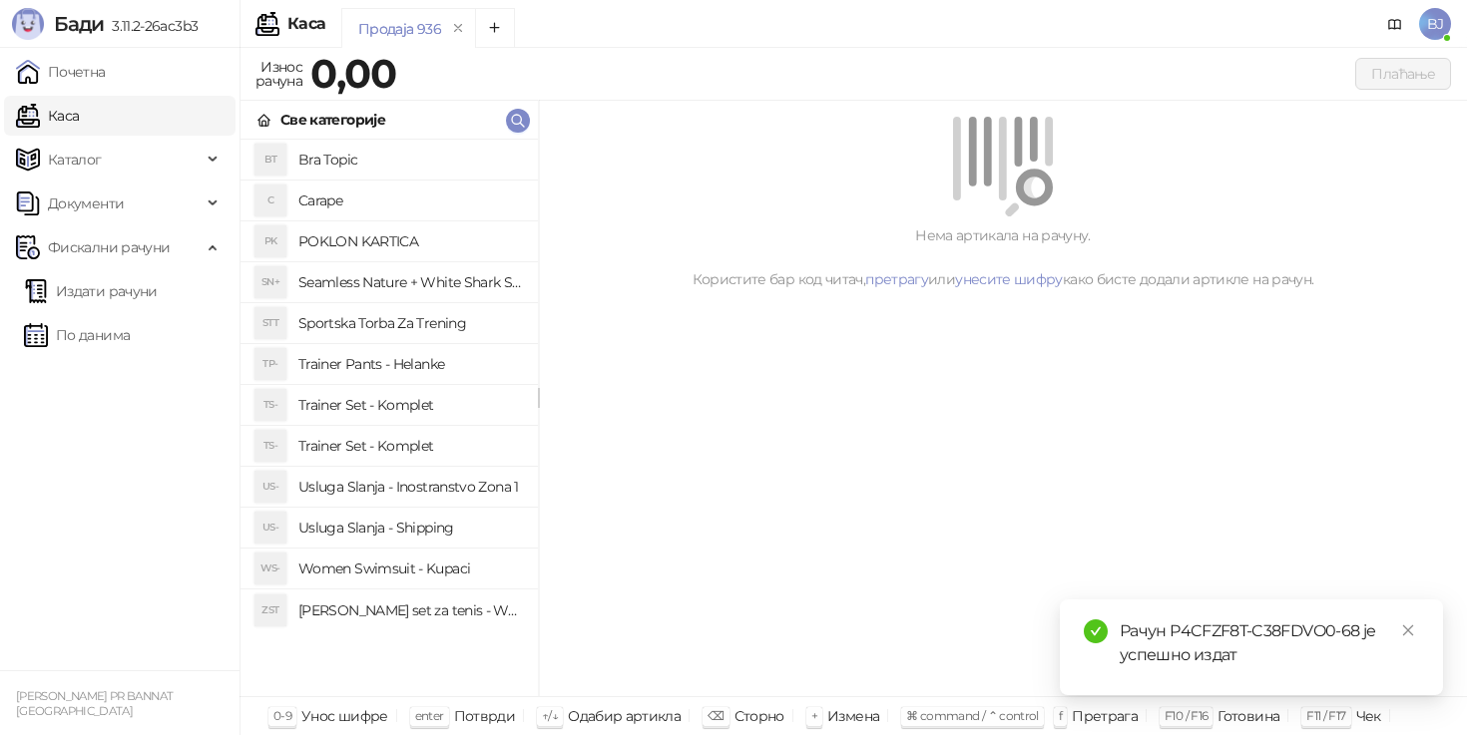
click at [394, 396] on h4 "Trainer Set - Komplet" at bounding box center [410, 405] width 224 height 32
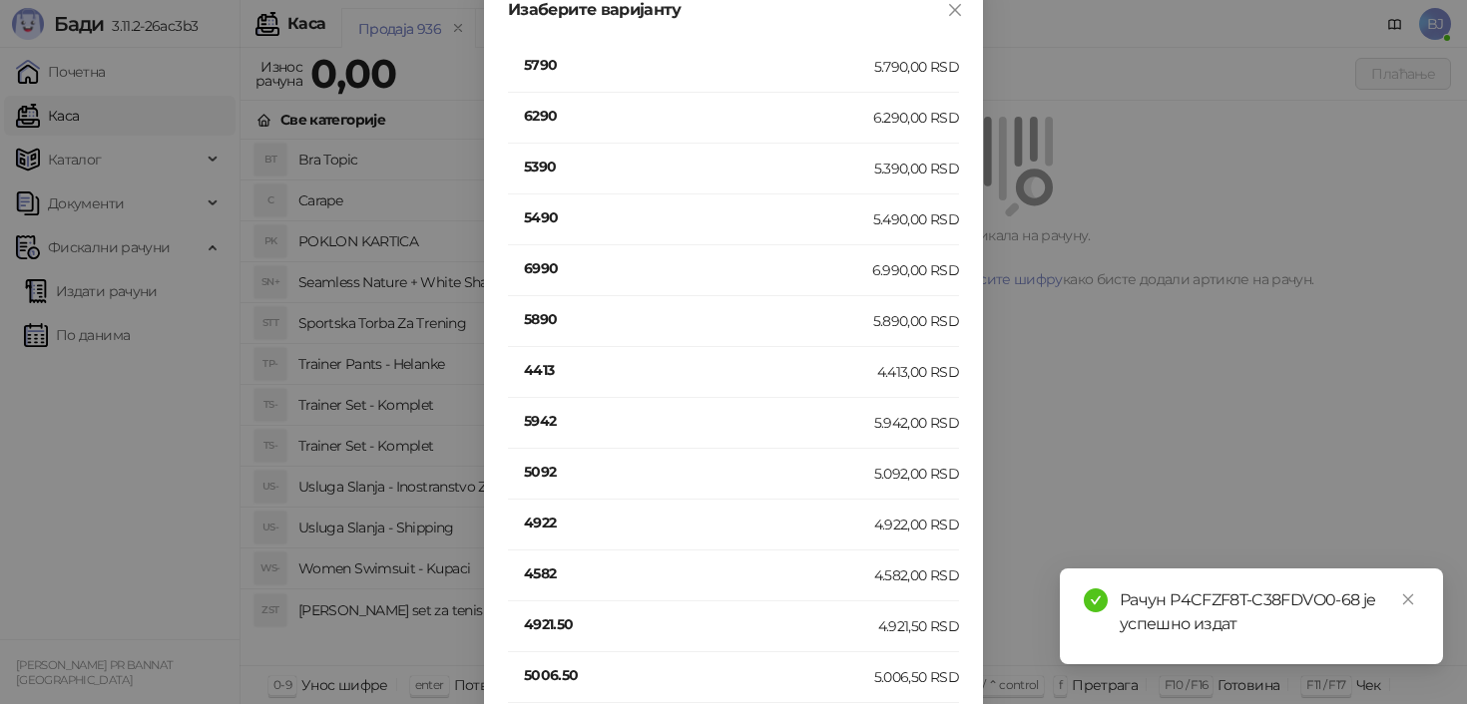
scroll to position [392, 0]
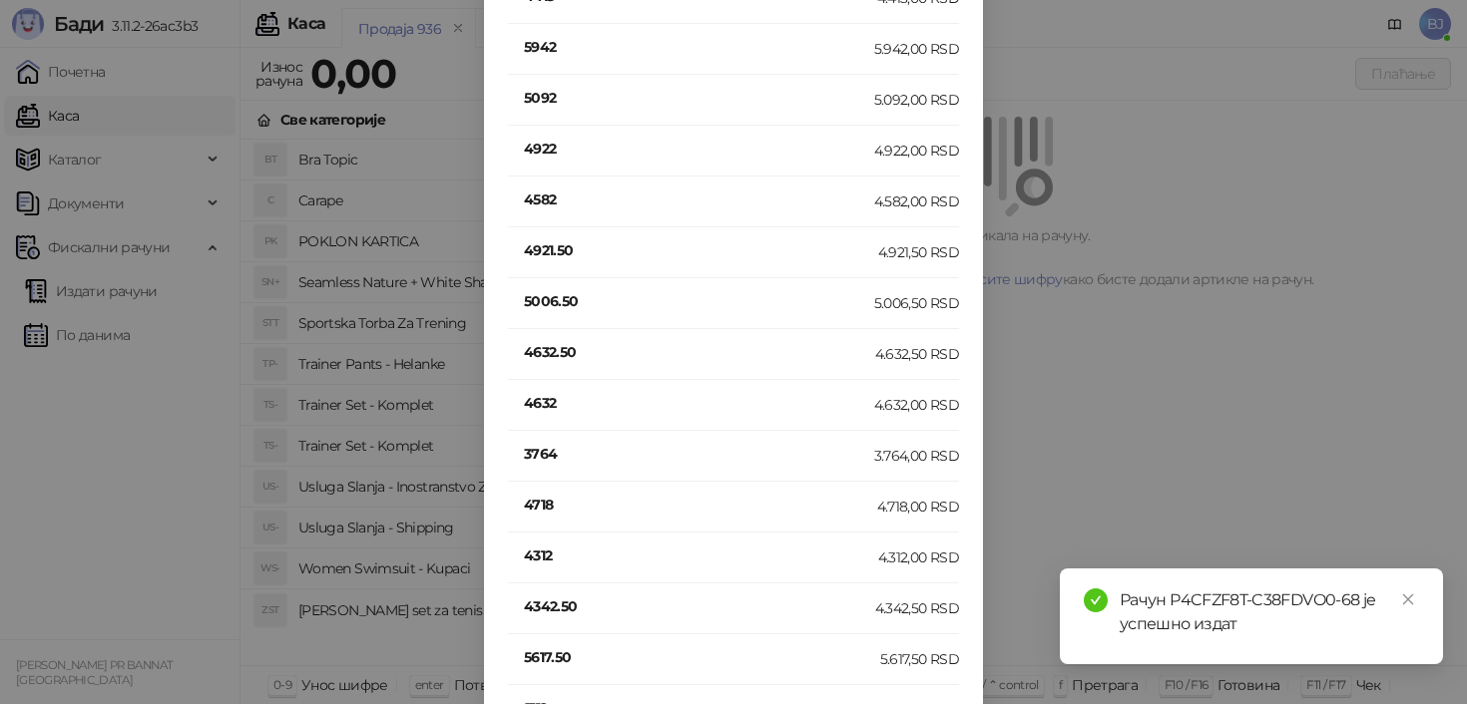
click at [532, 405] on h4 "4632" at bounding box center [699, 403] width 350 height 22
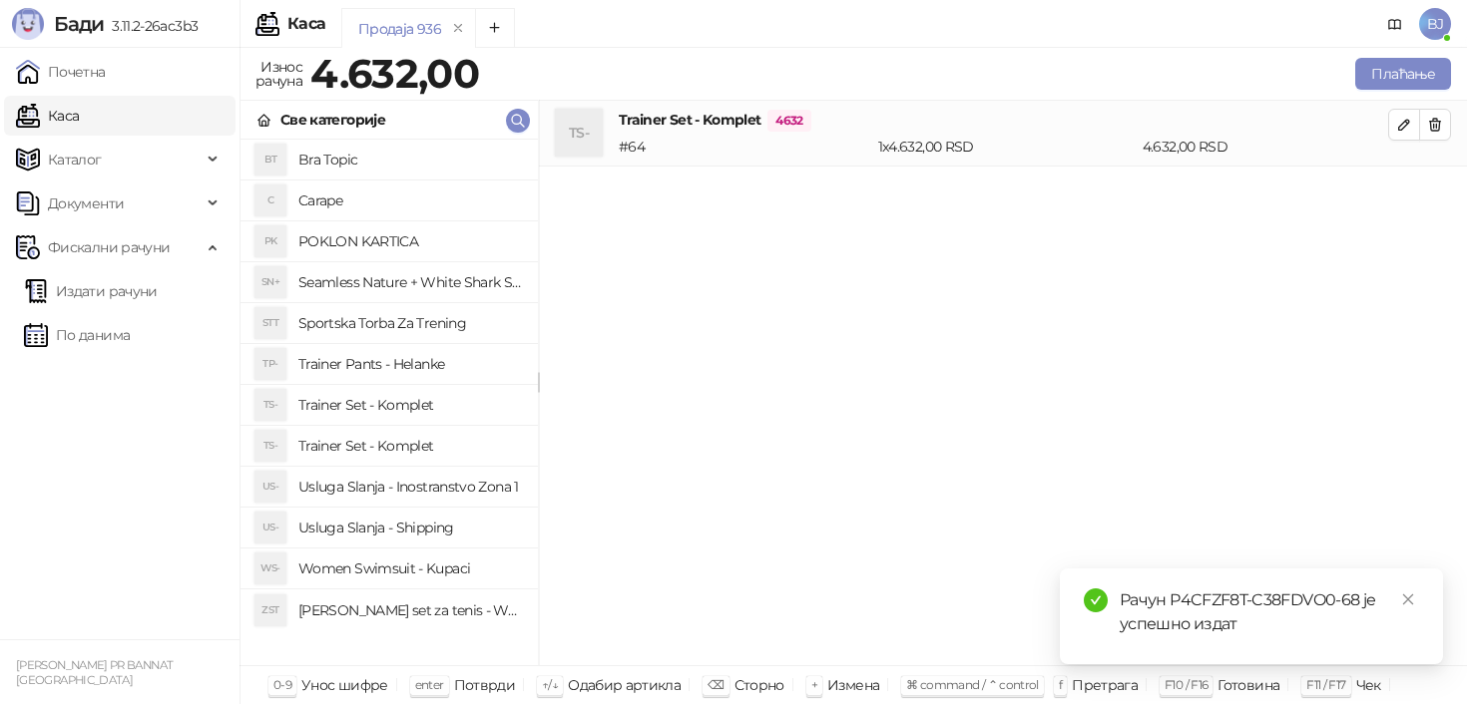
click at [434, 525] on h4 "Usluga Slanja - Shipping" at bounding box center [410, 528] width 224 height 32
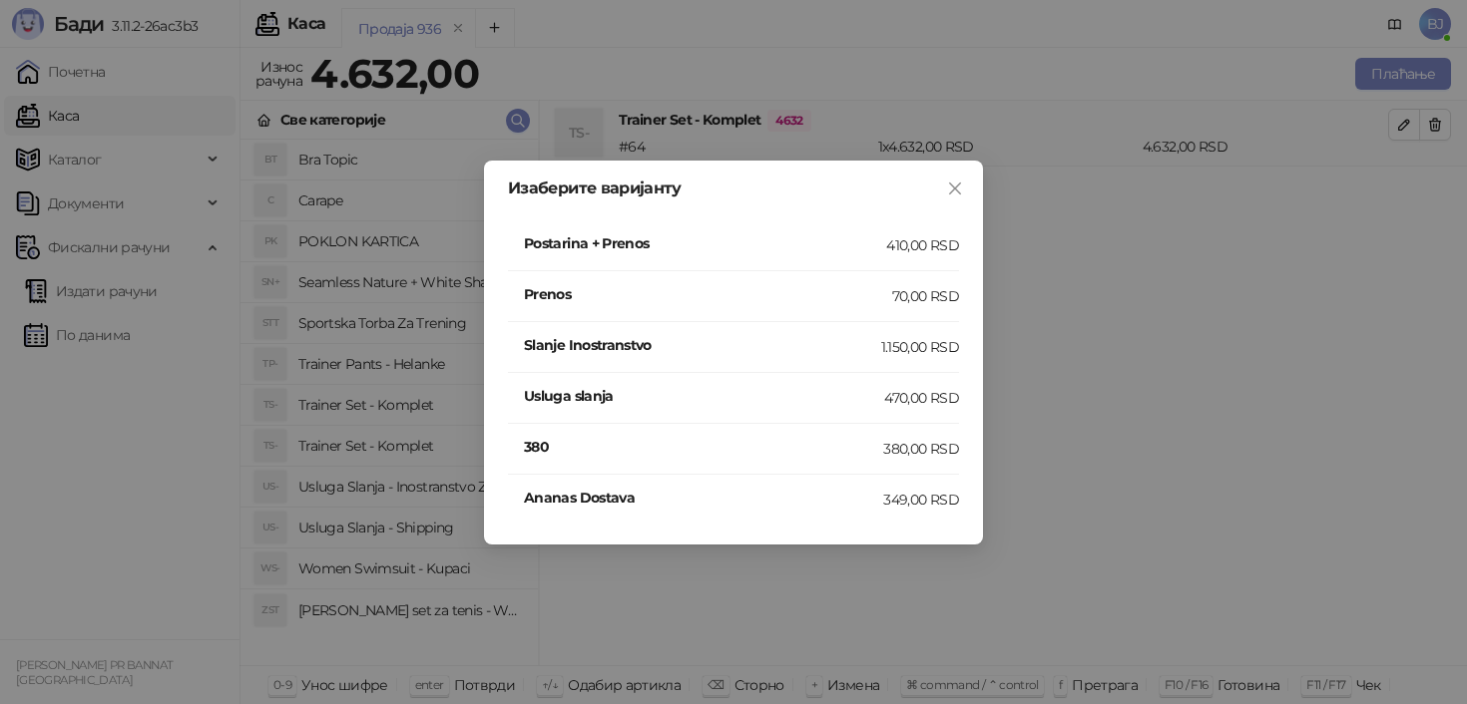
click at [875, 256] on div "Postarina + Prenos" at bounding box center [705, 245] width 362 height 26
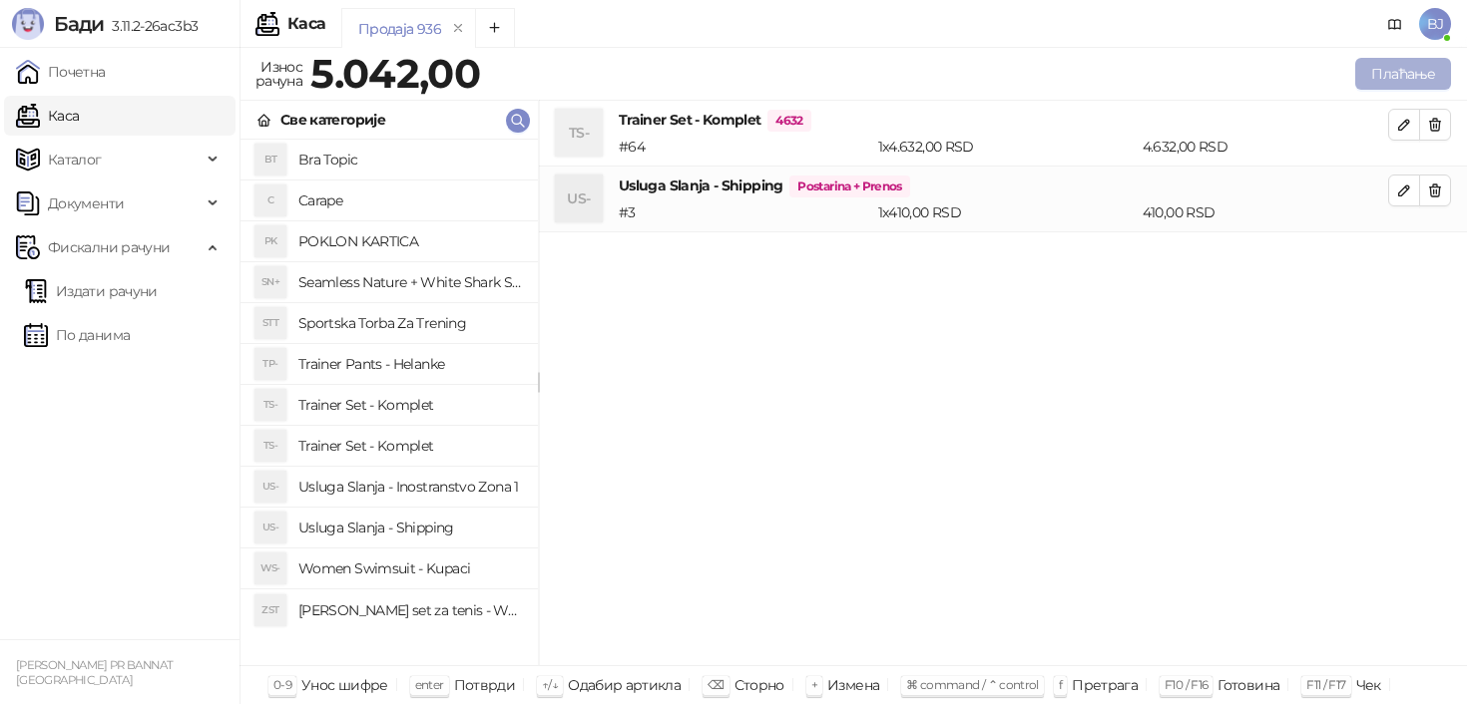
click at [1387, 70] on button "Плаћање" at bounding box center [1403, 74] width 96 height 32
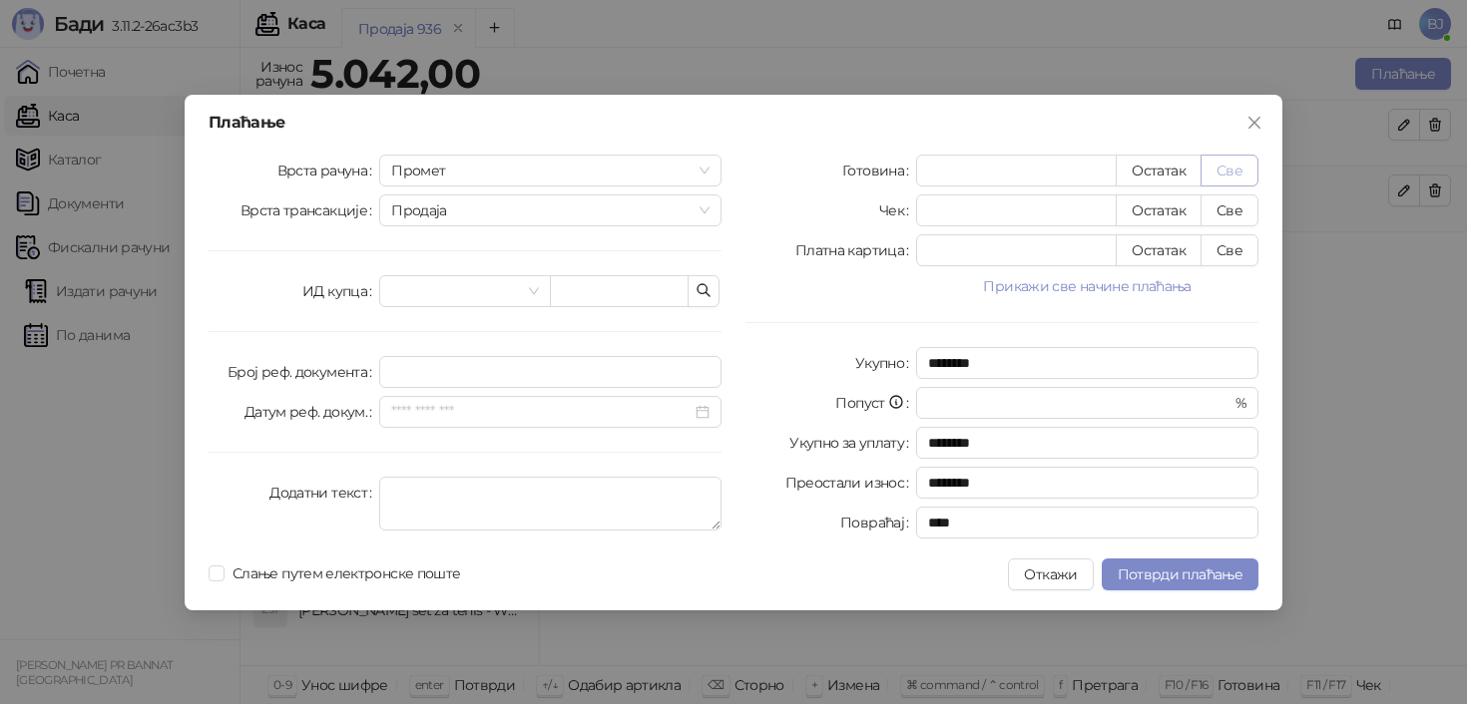
click at [1243, 165] on button "Све" at bounding box center [1229, 171] width 58 height 32
type input "****"
click at [1161, 573] on span "Потврди плаћање" at bounding box center [1180, 575] width 125 height 18
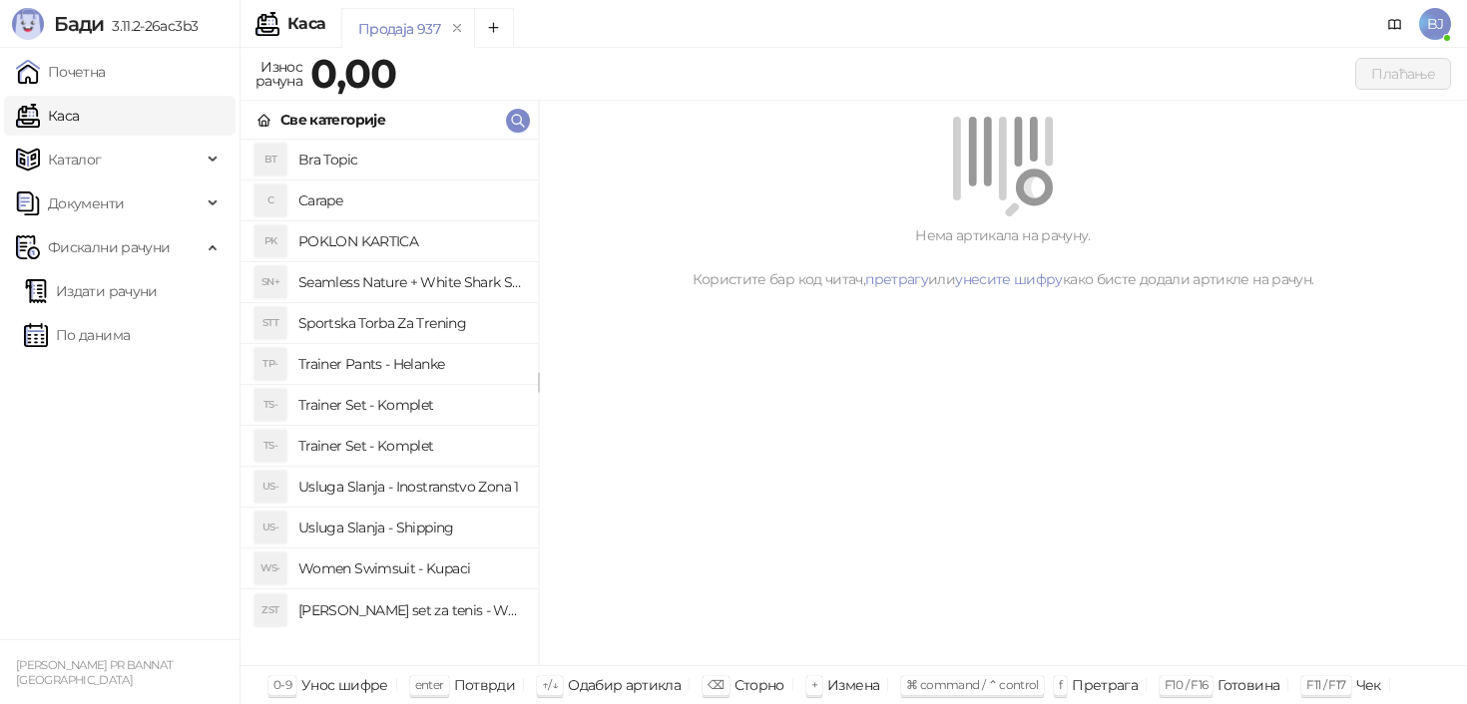
click at [363, 153] on h4 "Bra Topic" at bounding box center [410, 160] width 224 height 32
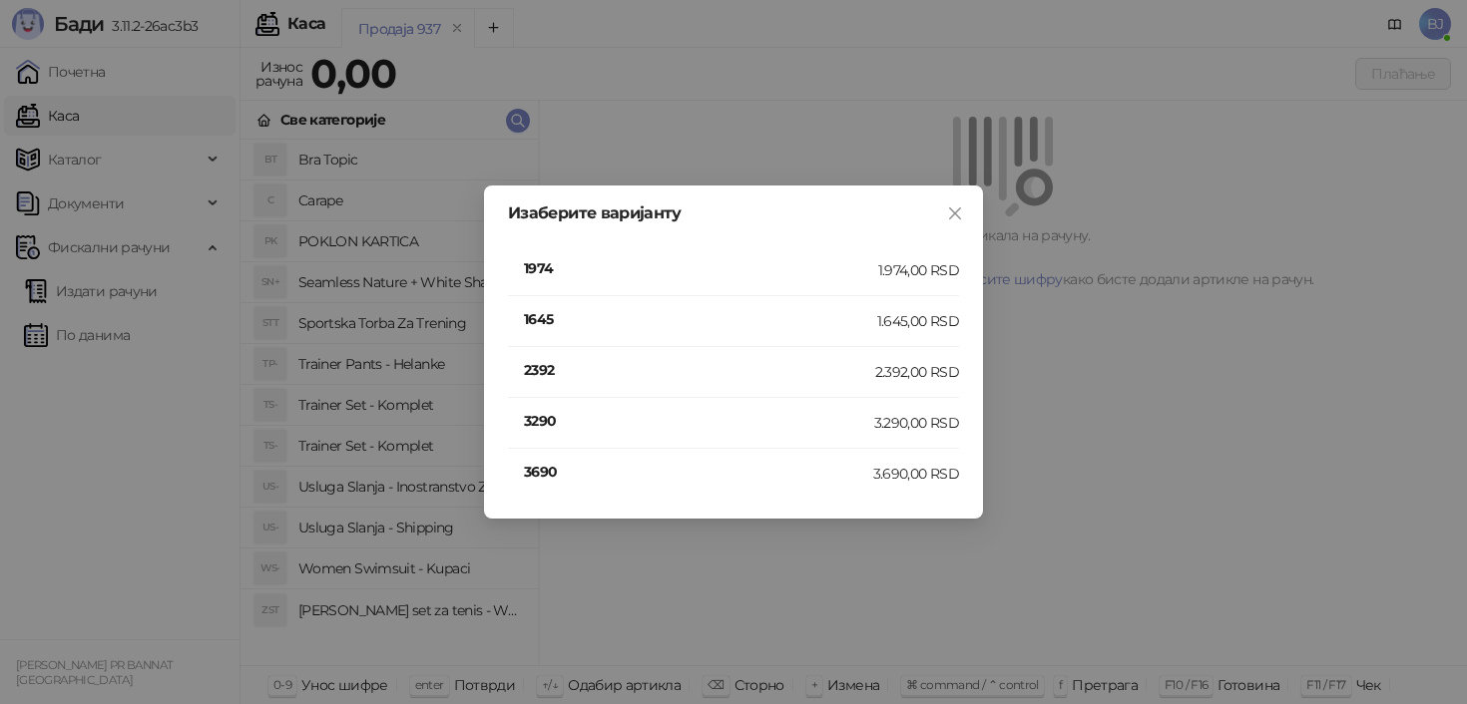
click at [542, 426] on h4 "3290" at bounding box center [699, 421] width 350 height 22
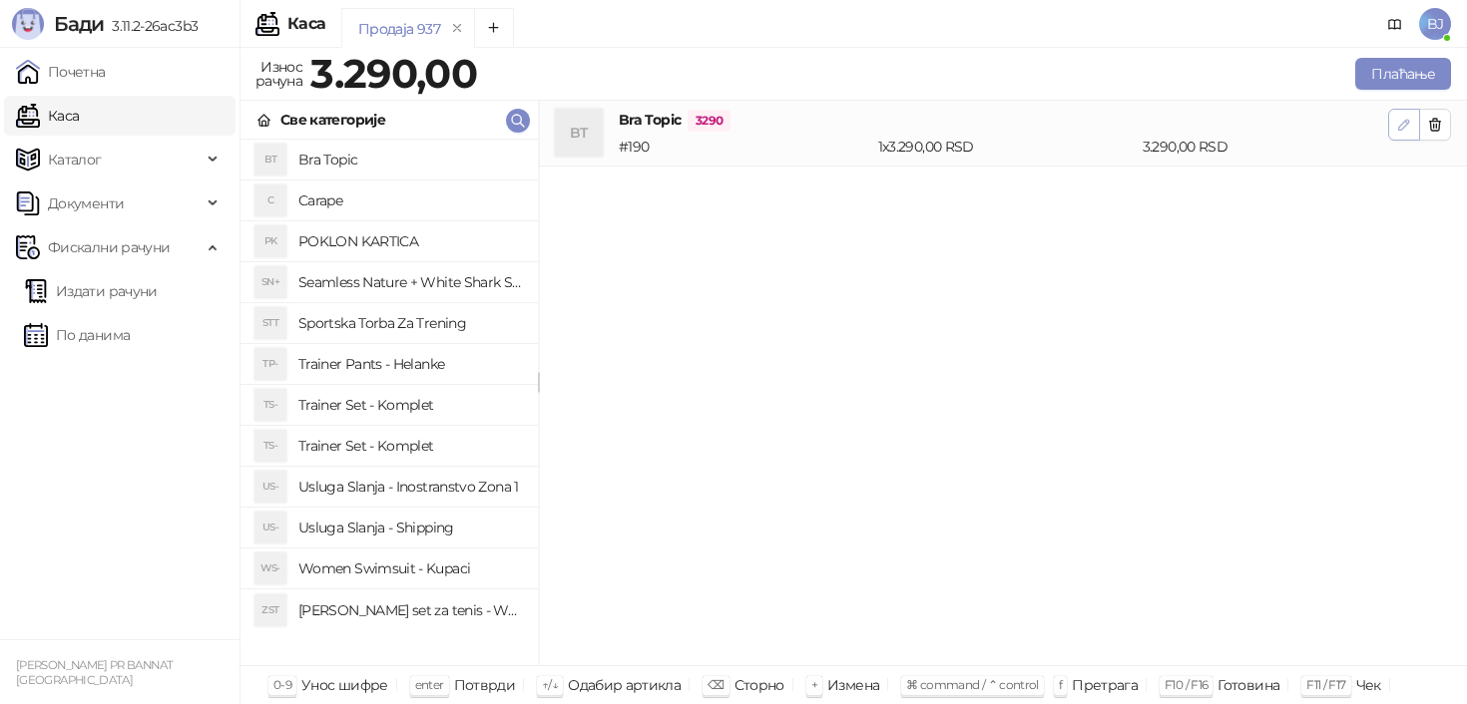
click at [1411, 130] on icon "button" at bounding box center [1404, 125] width 16 height 16
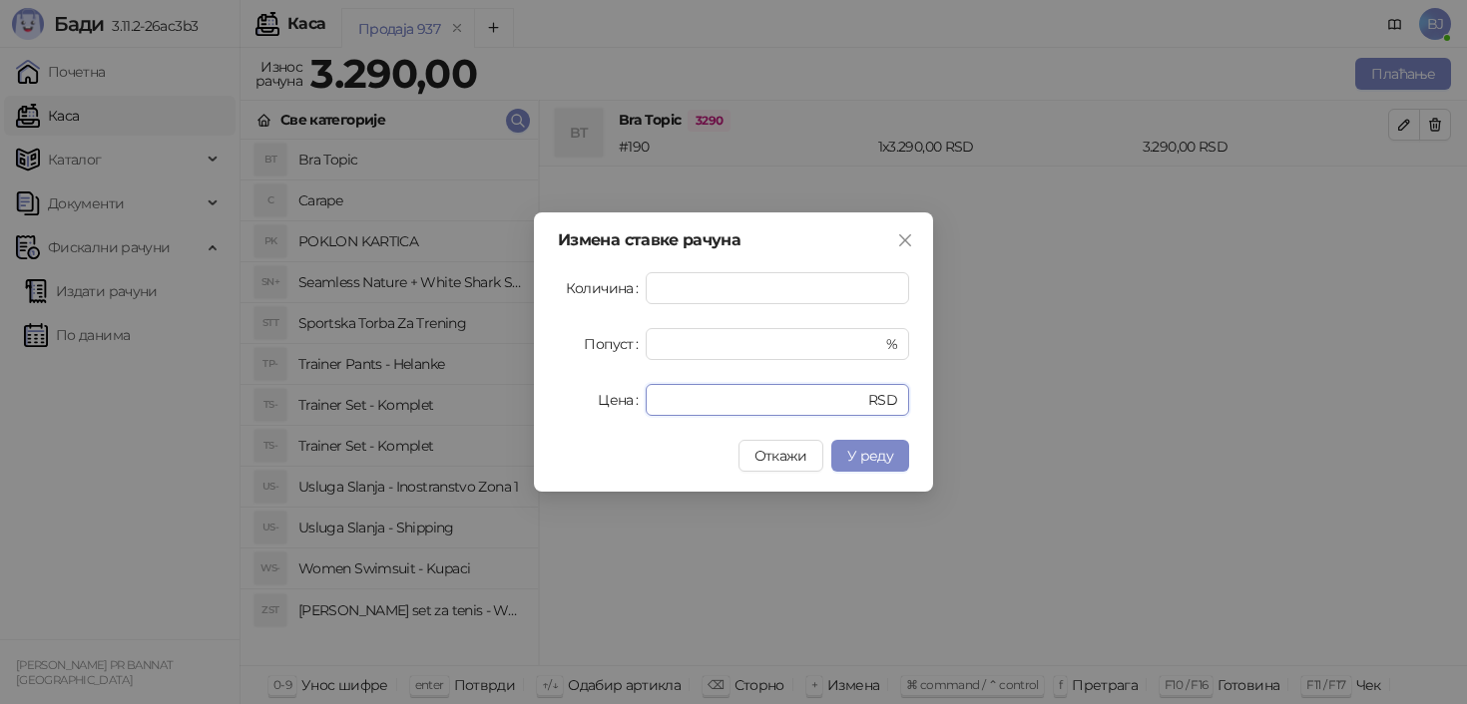
drag, startPoint x: 712, startPoint y: 404, endPoint x: 587, endPoint y: 404, distance: 125.7
click at [587, 404] on div "Цена **** RSD" at bounding box center [733, 400] width 351 height 32
click at [887, 459] on span "У реду" at bounding box center [870, 456] width 46 height 18
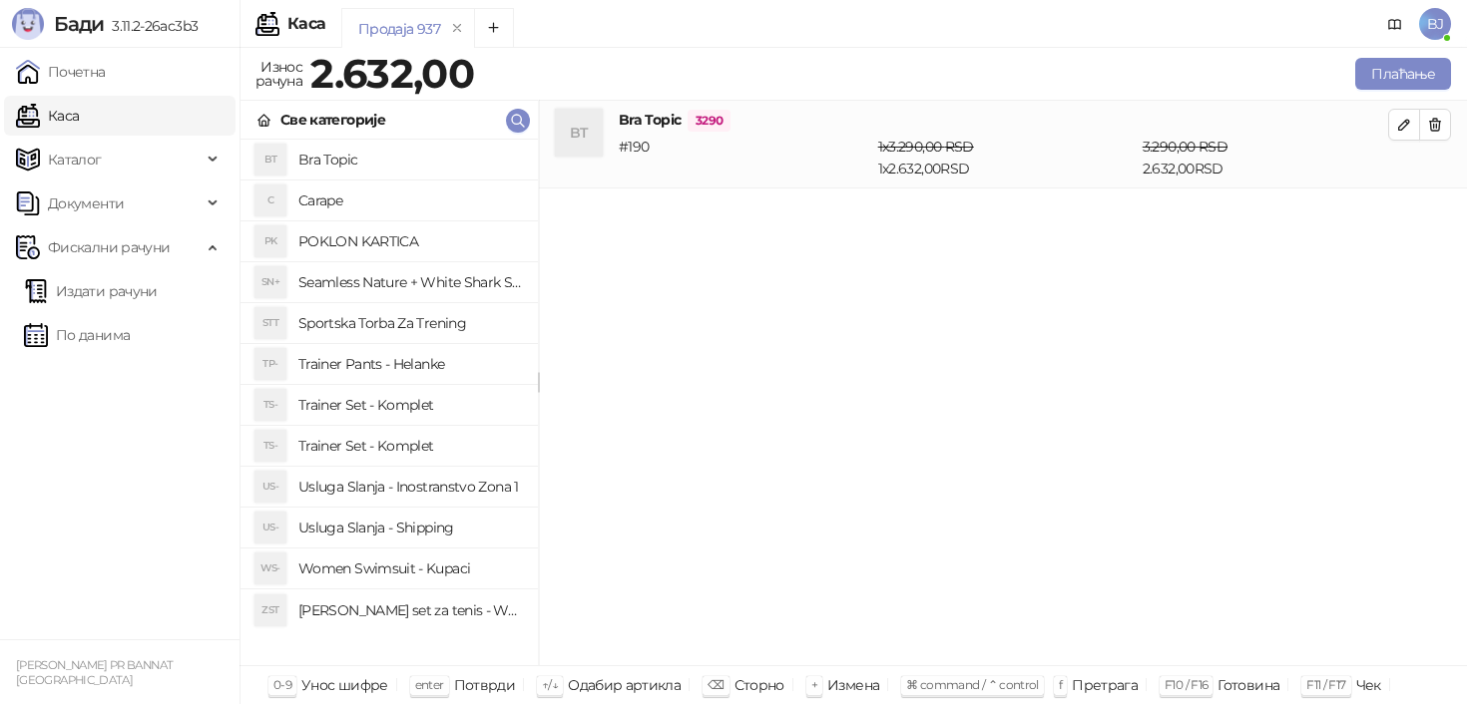
click at [416, 359] on h4 "Trainer Pants - Helanke" at bounding box center [410, 364] width 224 height 32
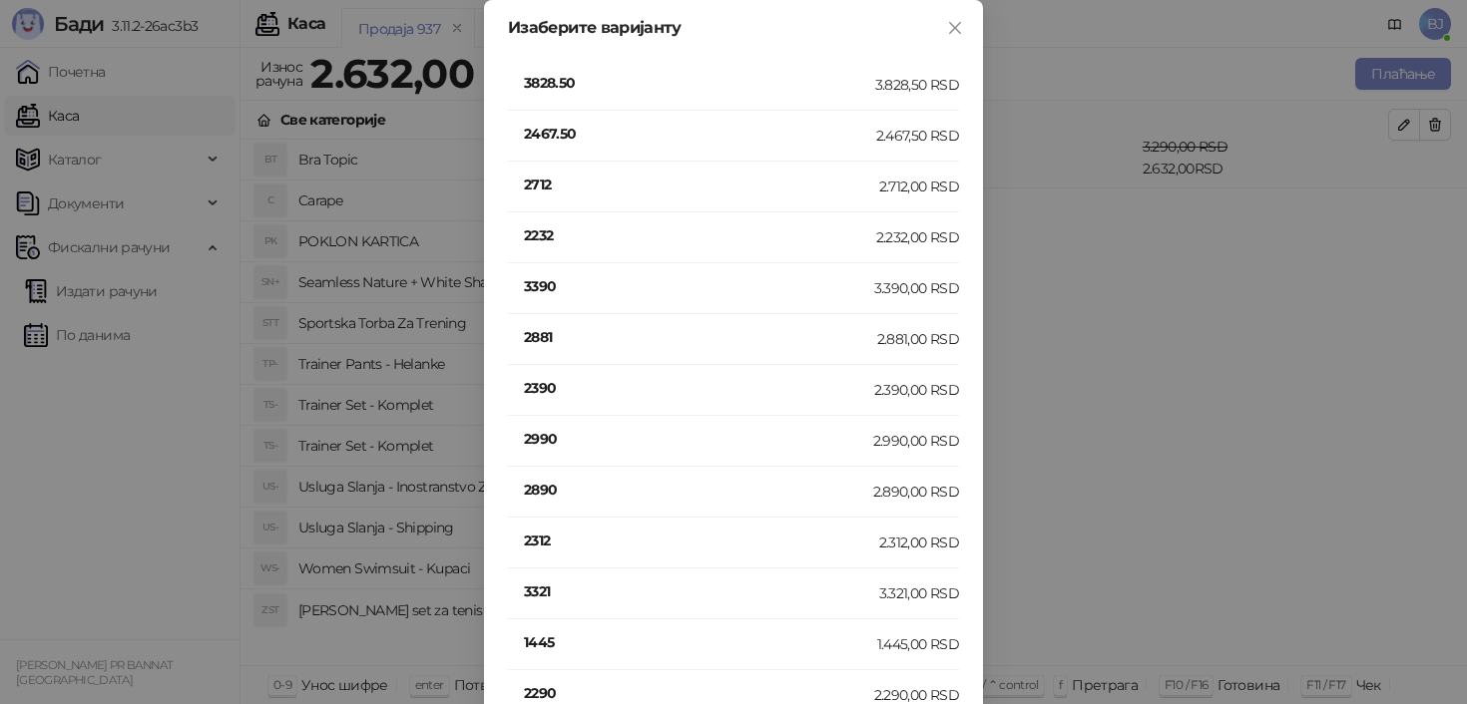
scroll to position [443, 0]
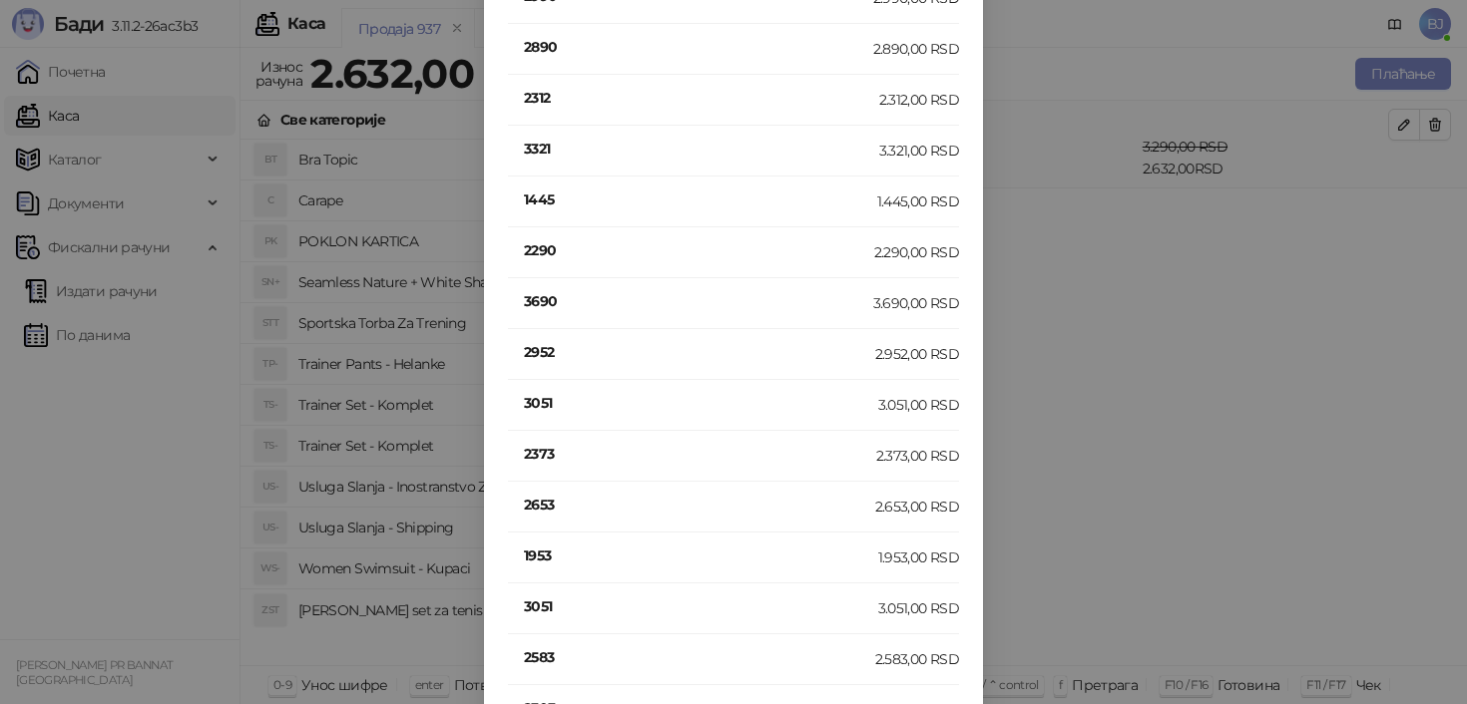
click at [544, 360] on h4 "2952" at bounding box center [699, 352] width 351 height 22
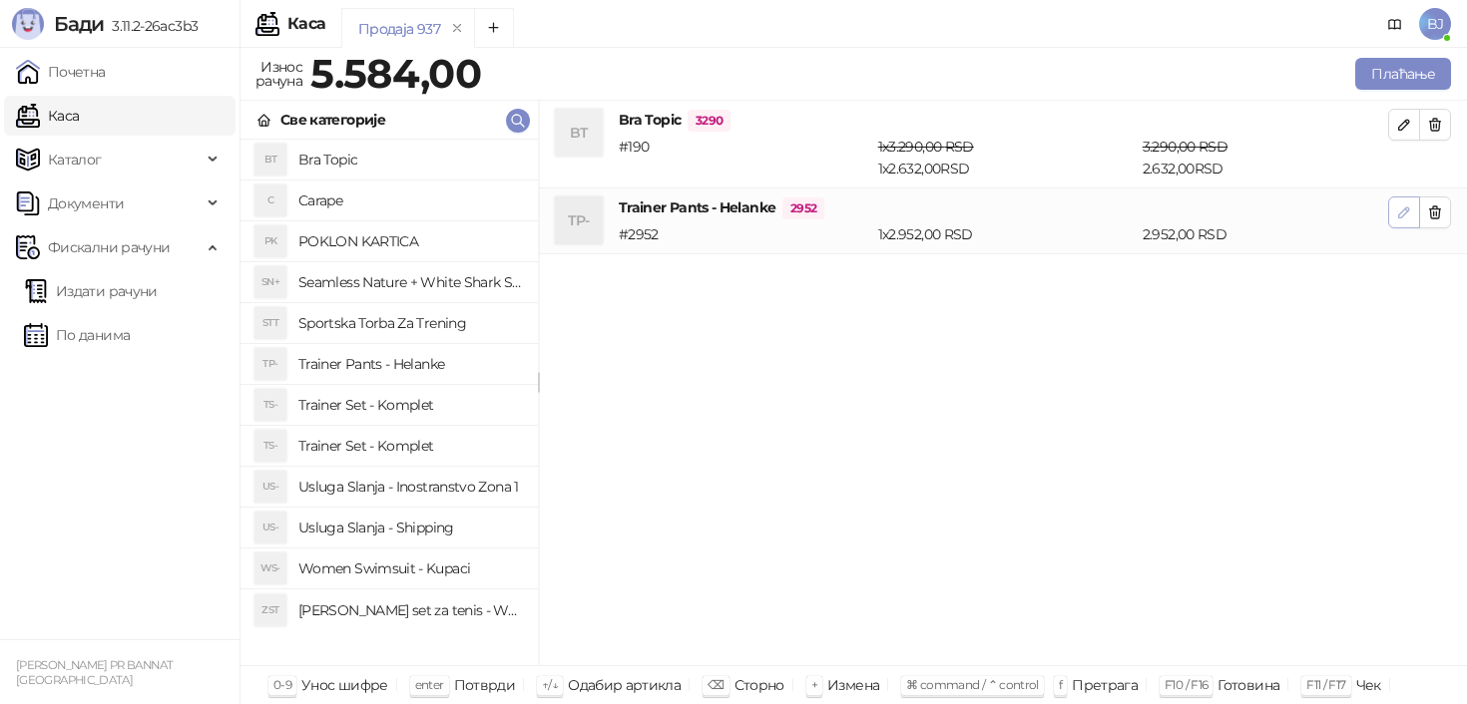
click at [1398, 217] on icon "button" at bounding box center [1404, 213] width 16 height 16
type input "****"
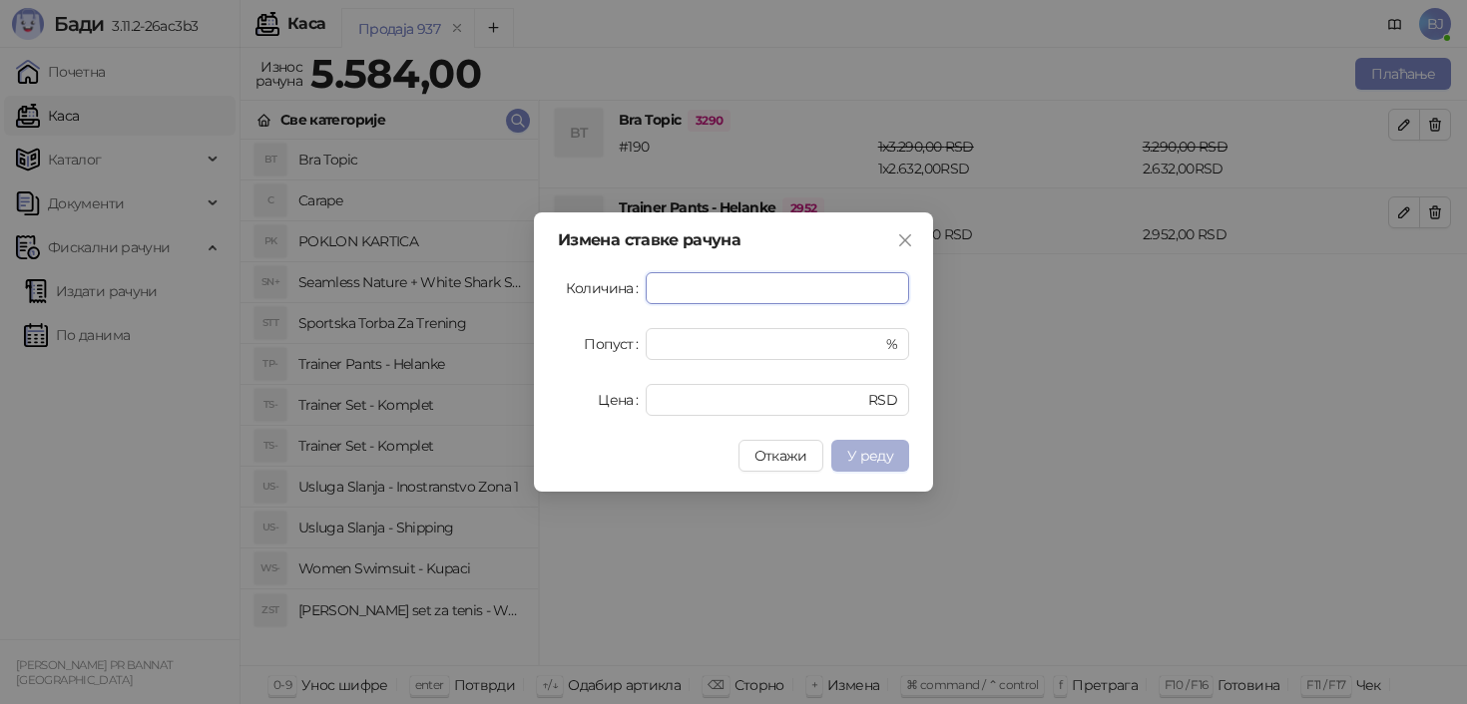
type input "*"
click at [885, 464] on span "У реду" at bounding box center [870, 456] width 46 height 18
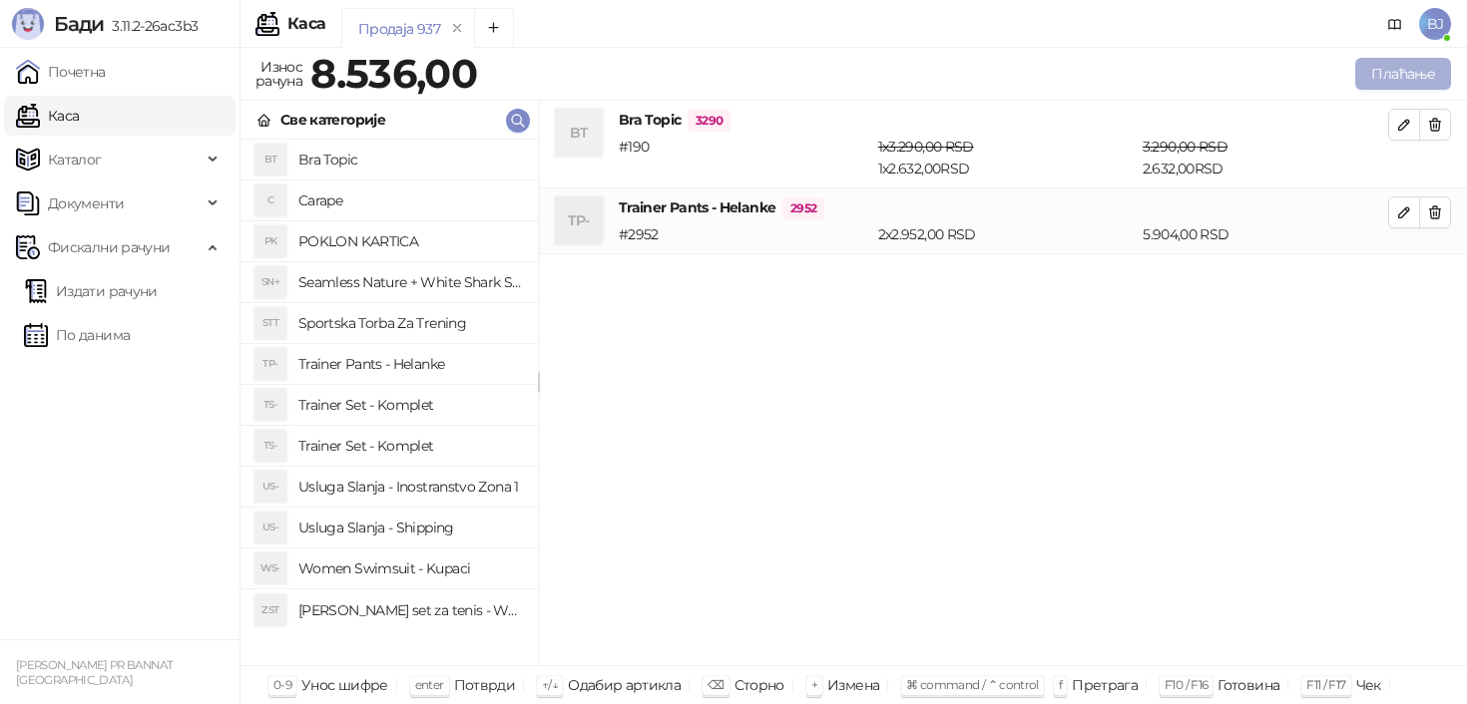
click at [1425, 74] on button "Плаћање" at bounding box center [1403, 74] width 96 height 32
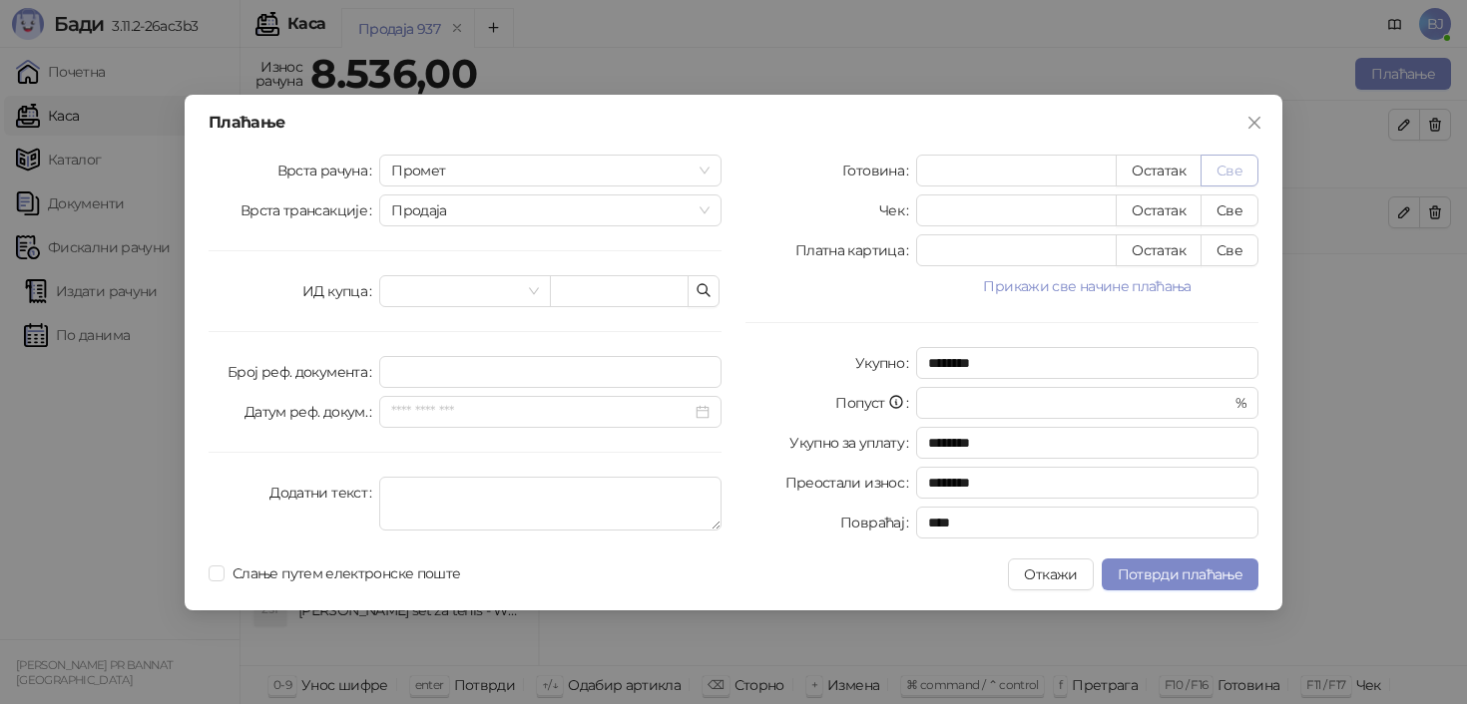
click at [1227, 170] on button "Све" at bounding box center [1229, 171] width 58 height 32
type input "****"
click at [1212, 572] on span "Потврди плаћање" at bounding box center [1180, 575] width 125 height 18
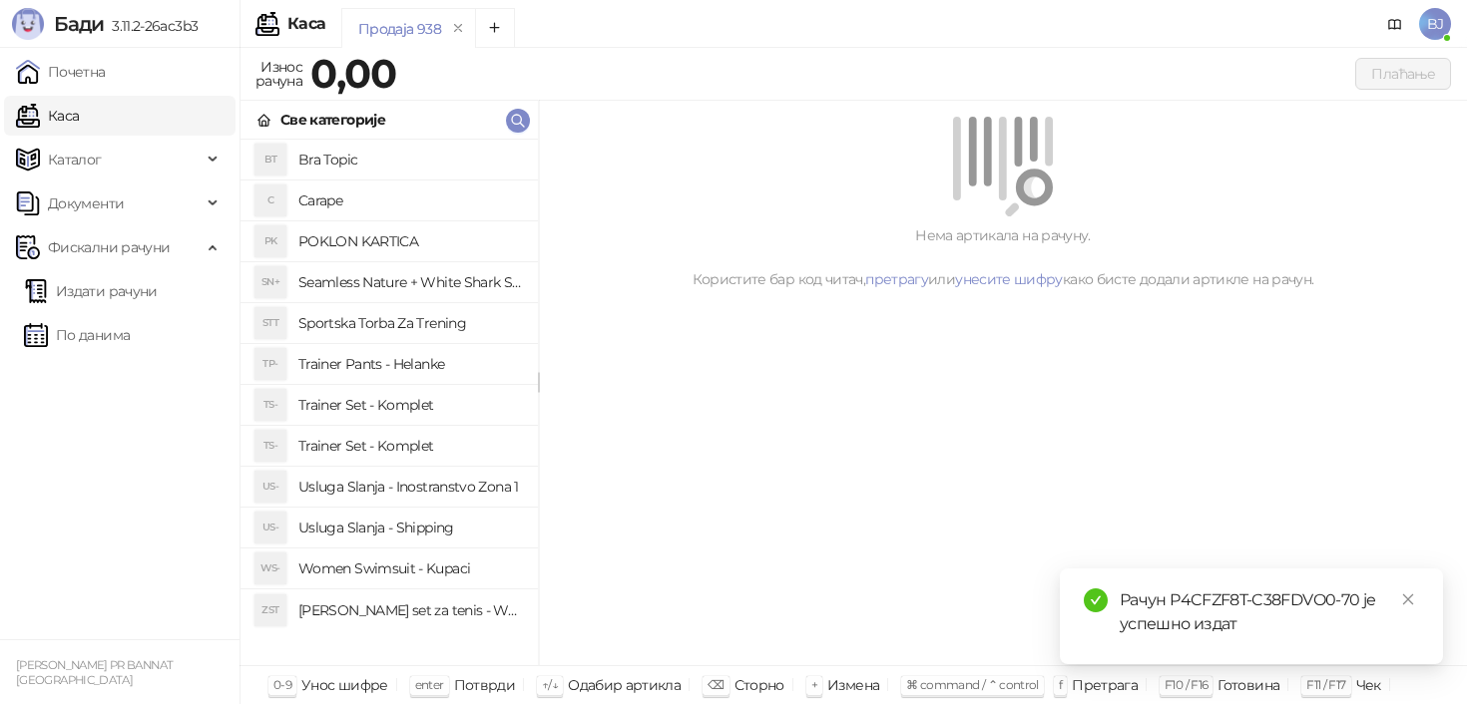
click at [425, 440] on h4 "Trainer Set - Komplet" at bounding box center [410, 446] width 224 height 32
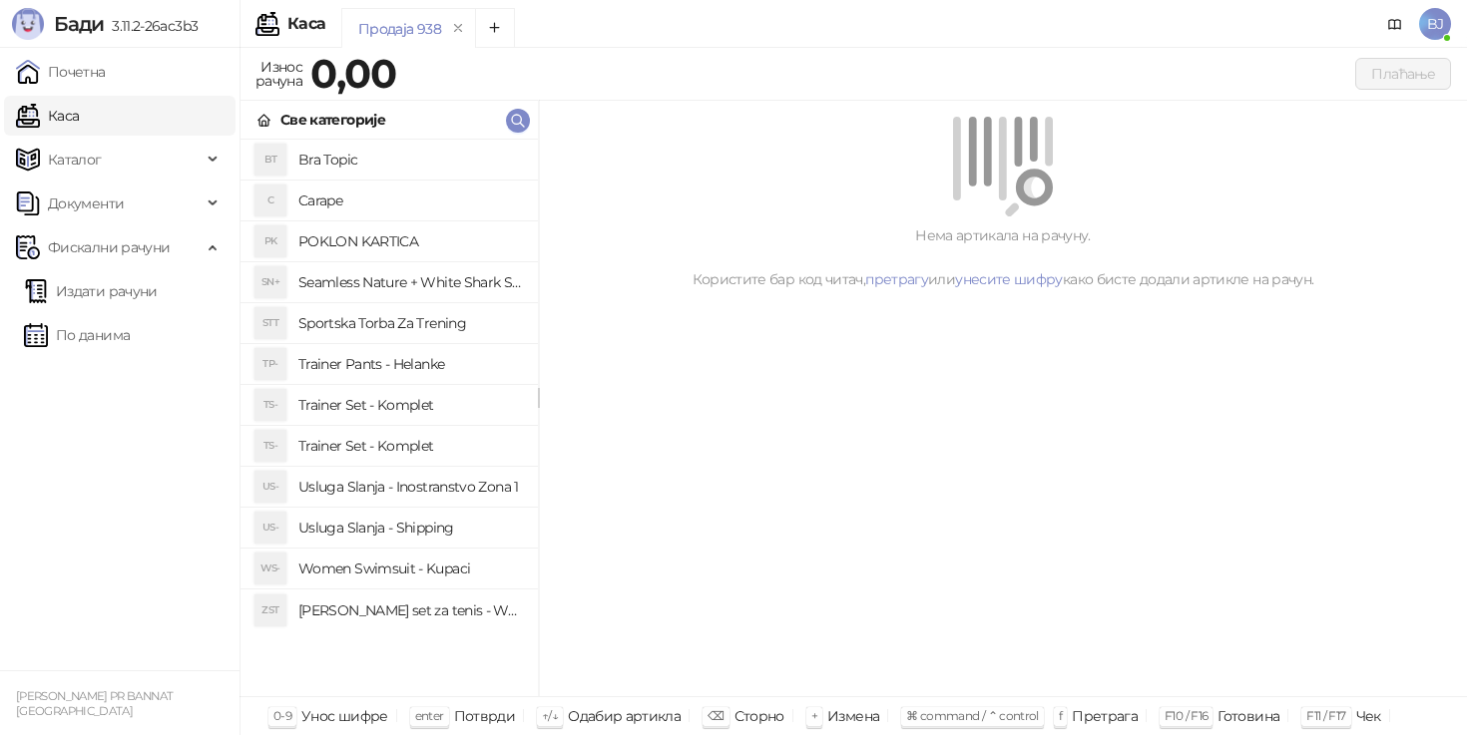
click at [424, 400] on h4 "Trainer Set - Komplet" at bounding box center [410, 405] width 224 height 32
click at [429, 436] on h4 "Trainer Set - Komplet" at bounding box center [410, 446] width 224 height 32
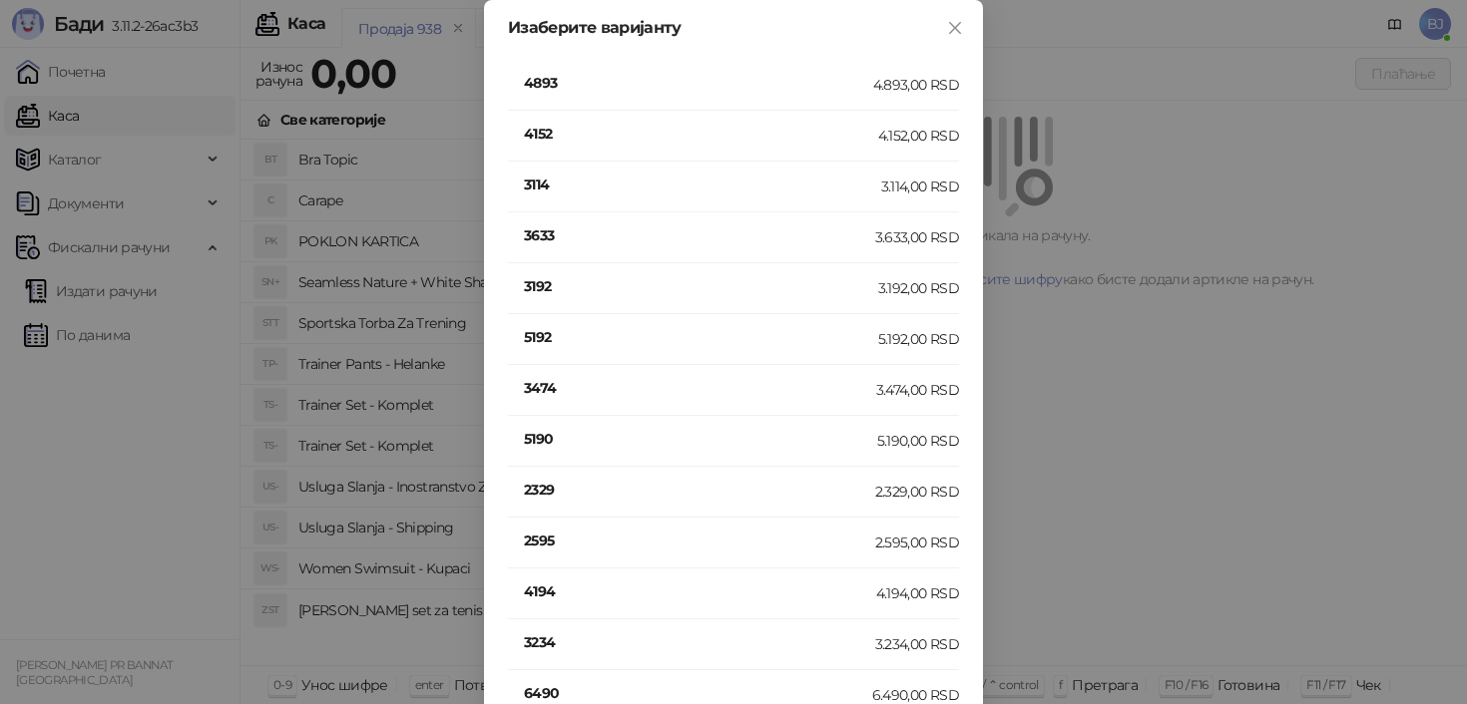
click at [546, 446] on h4 "5190" at bounding box center [700, 439] width 353 height 22
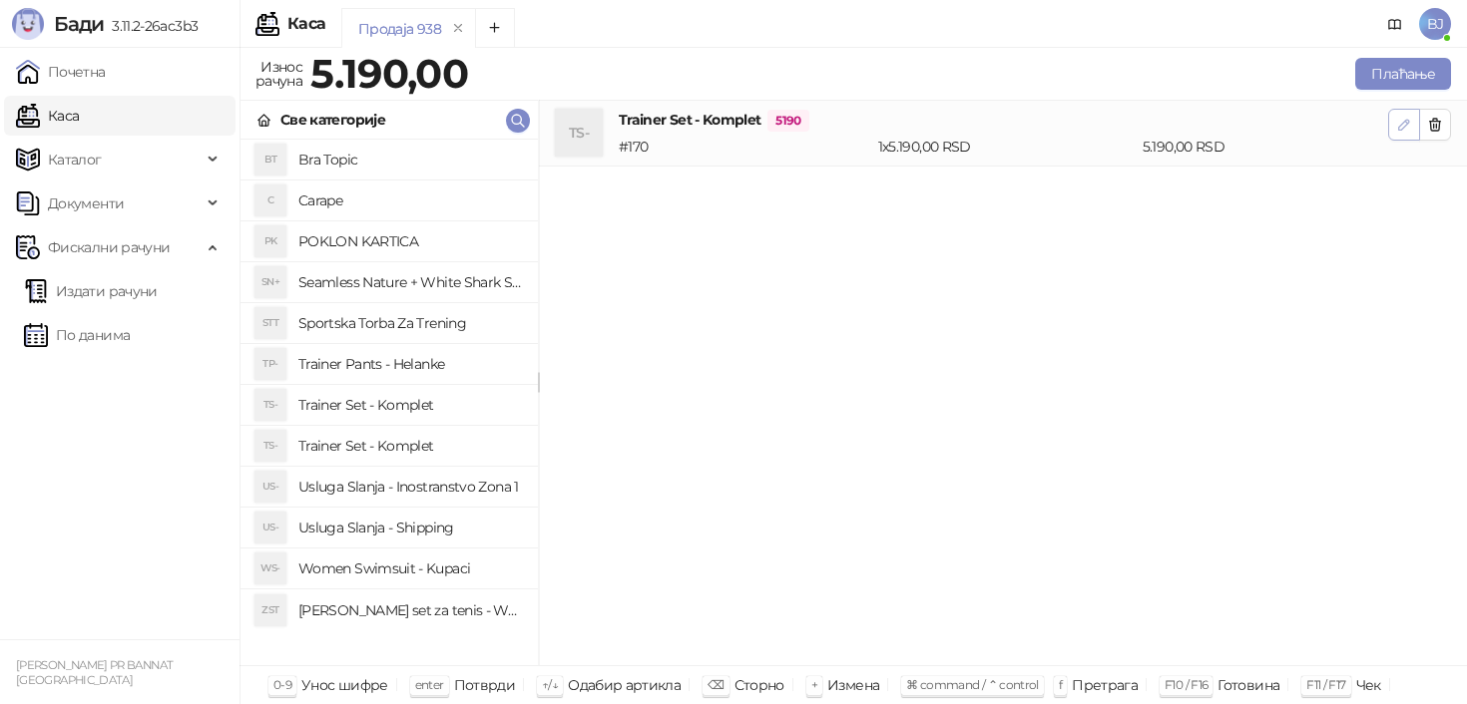
click at [1411, 133] on span "button" at bounding box center [1404, 124] width 16 height 19
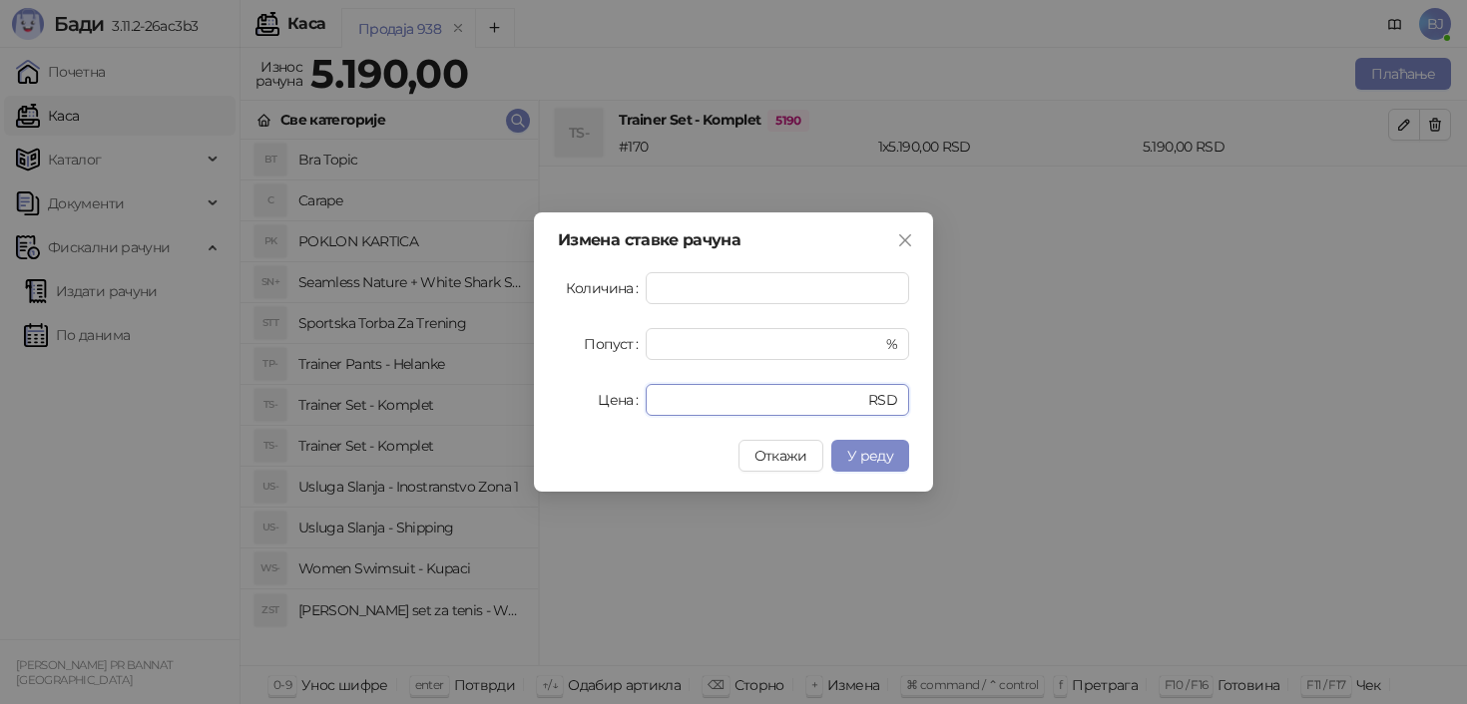
drag, startPoint x: 723, startPoint y: 406, endPoint x: 567, endPoint y: 406, distance: 156.7
click at [567, 406] on div "Цена **** RSD" at bounding box center [733, 400] width 351 height 32
type input "****"
click at [862, 454] on span "У реду" at bounding box center [870, 456] width 46 height 18
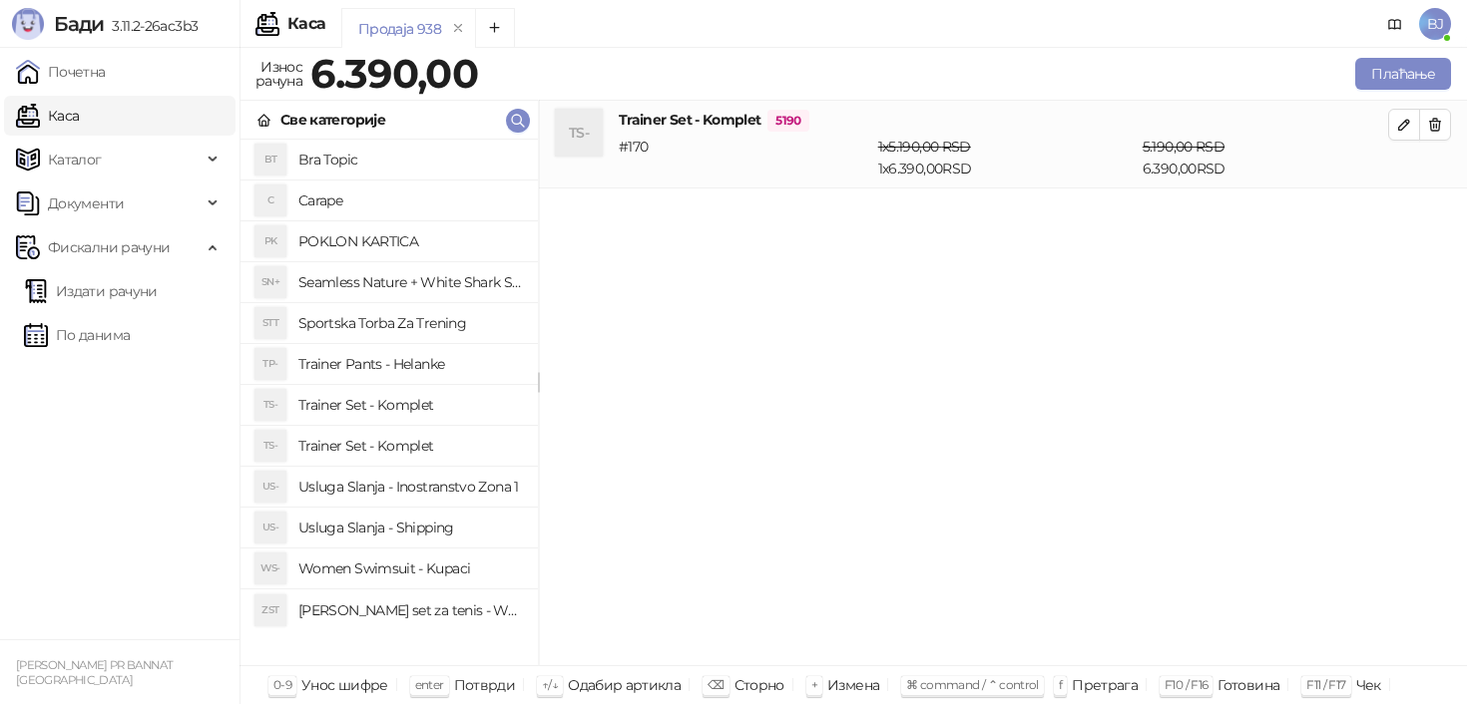
click at [480, 521] on h4 "Usluga Slanja - Shipping" at bounding box center [410, 528] width 224 height 32
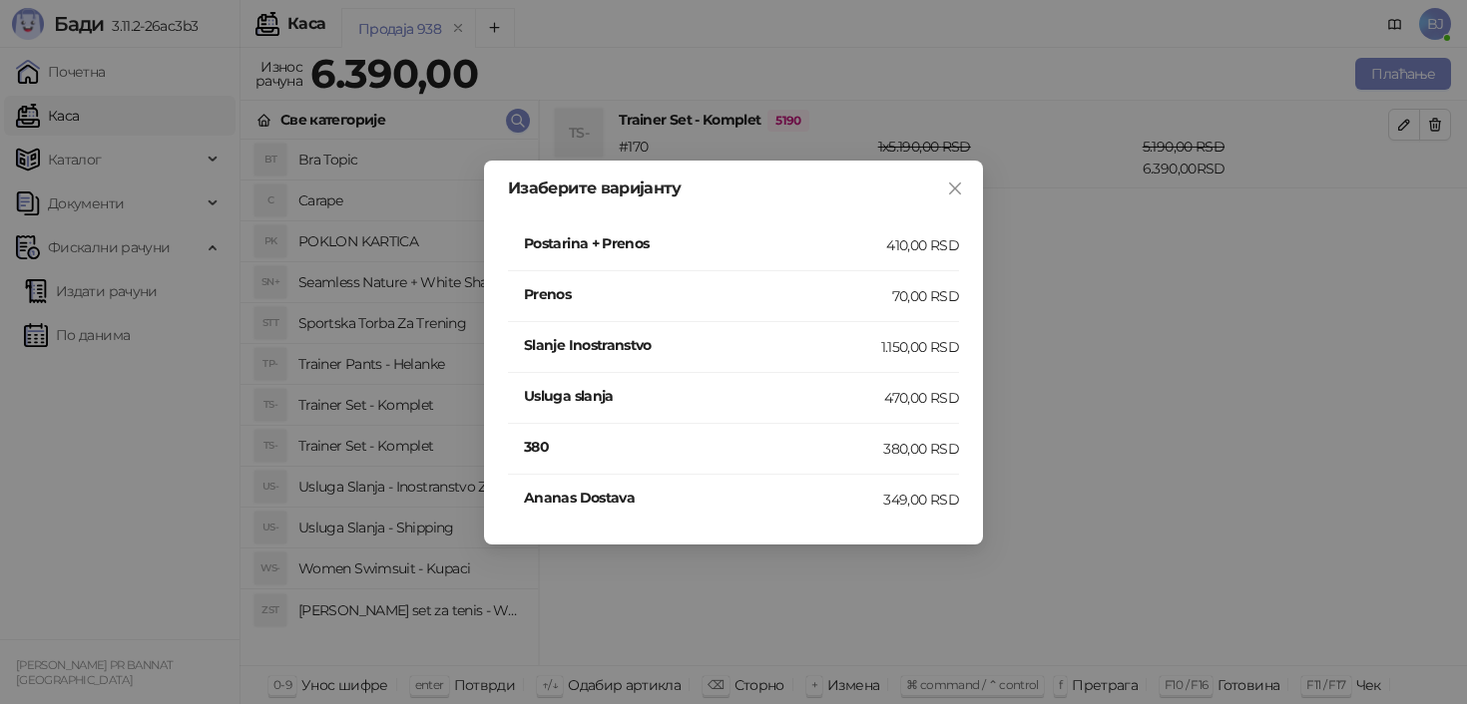
click at [885, 260] on li "Postarina + Prenos 410,00 RSD" at bounding box center [733, 246] width 451 height 51
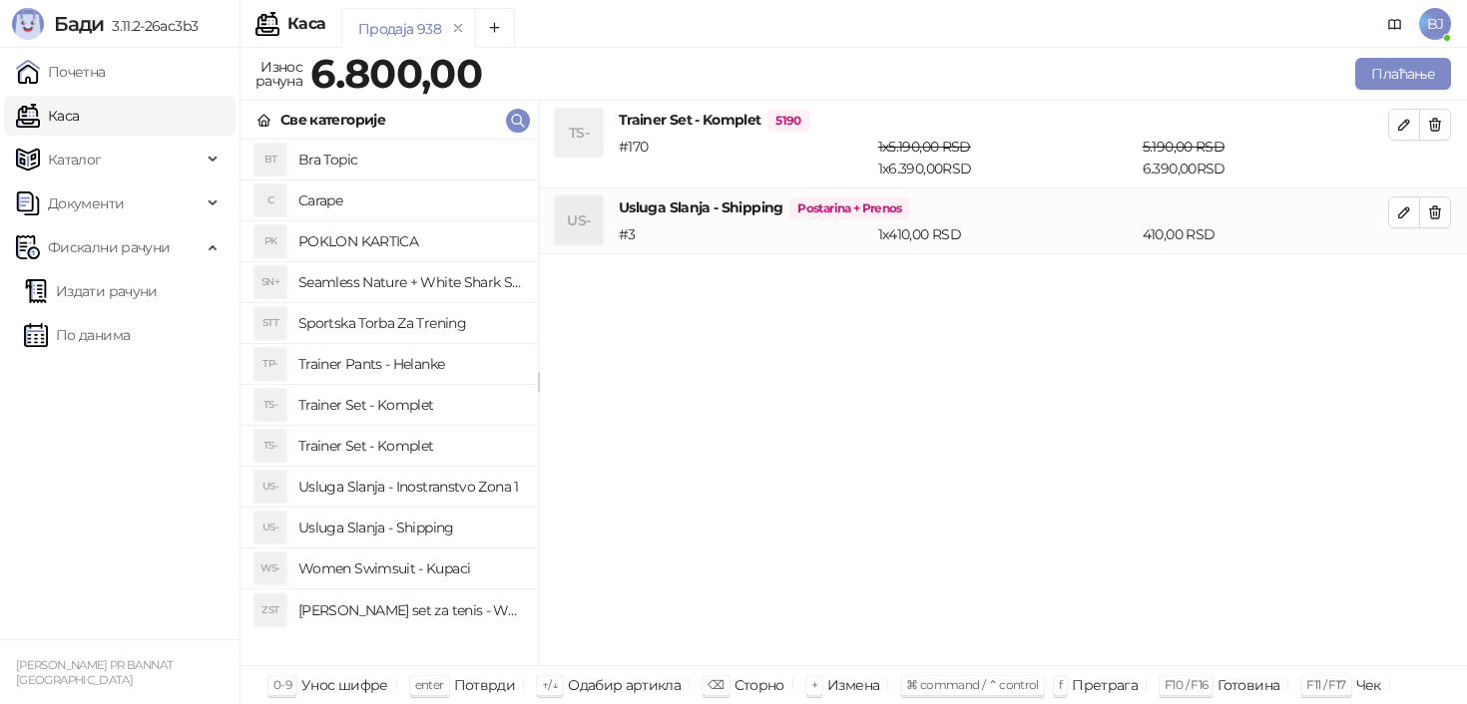
click at [1369, 90] on div "Плаћање" at bounding box center [970, 74] width 969 height 40
click at [1387, 73] on button "Плаћање" at bounding box center [1403, 74] width 96 height 32
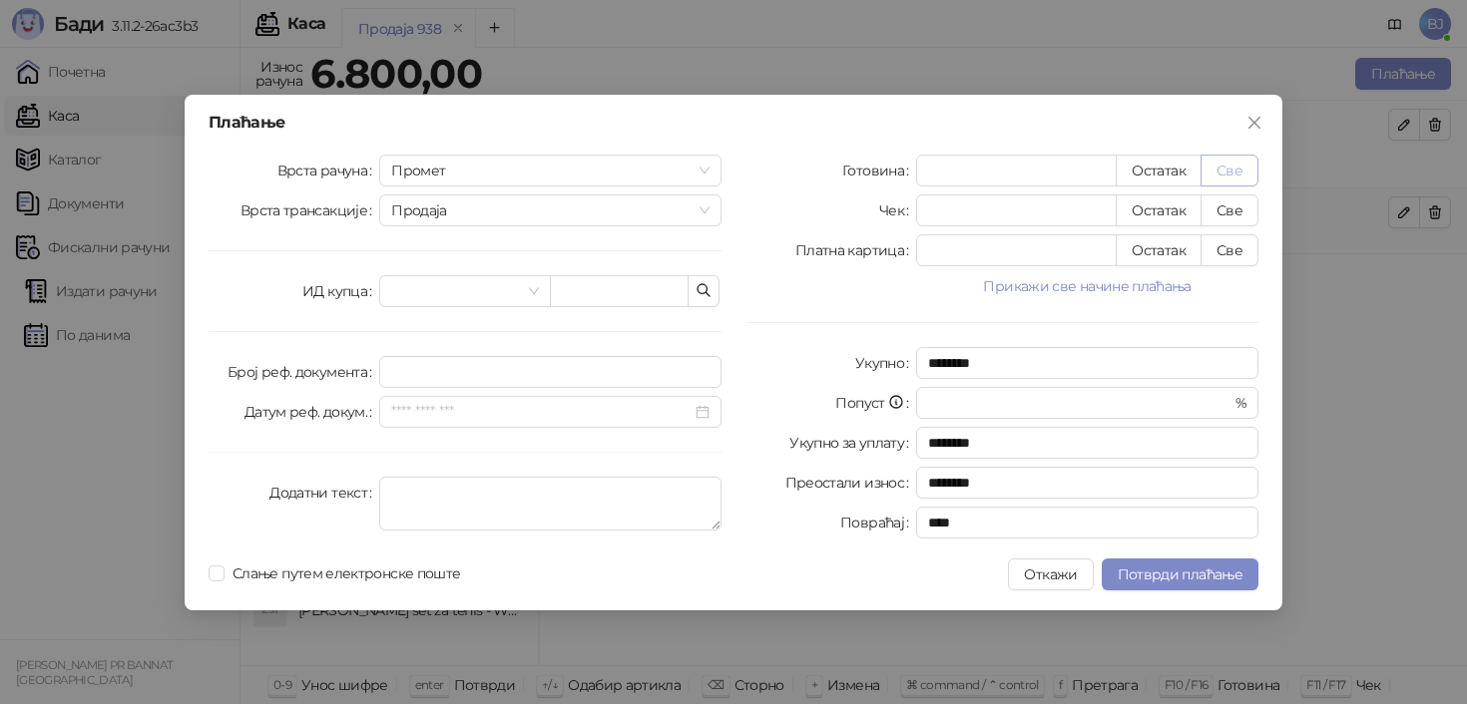
click at [1228, 178] on button "Све" at bounding box center [1229, 171] width 58 height 32
type input "****"
click at [1188, 579] on span "Потврди плаћање" at bounding box center [1180, 575] width 125 height 18
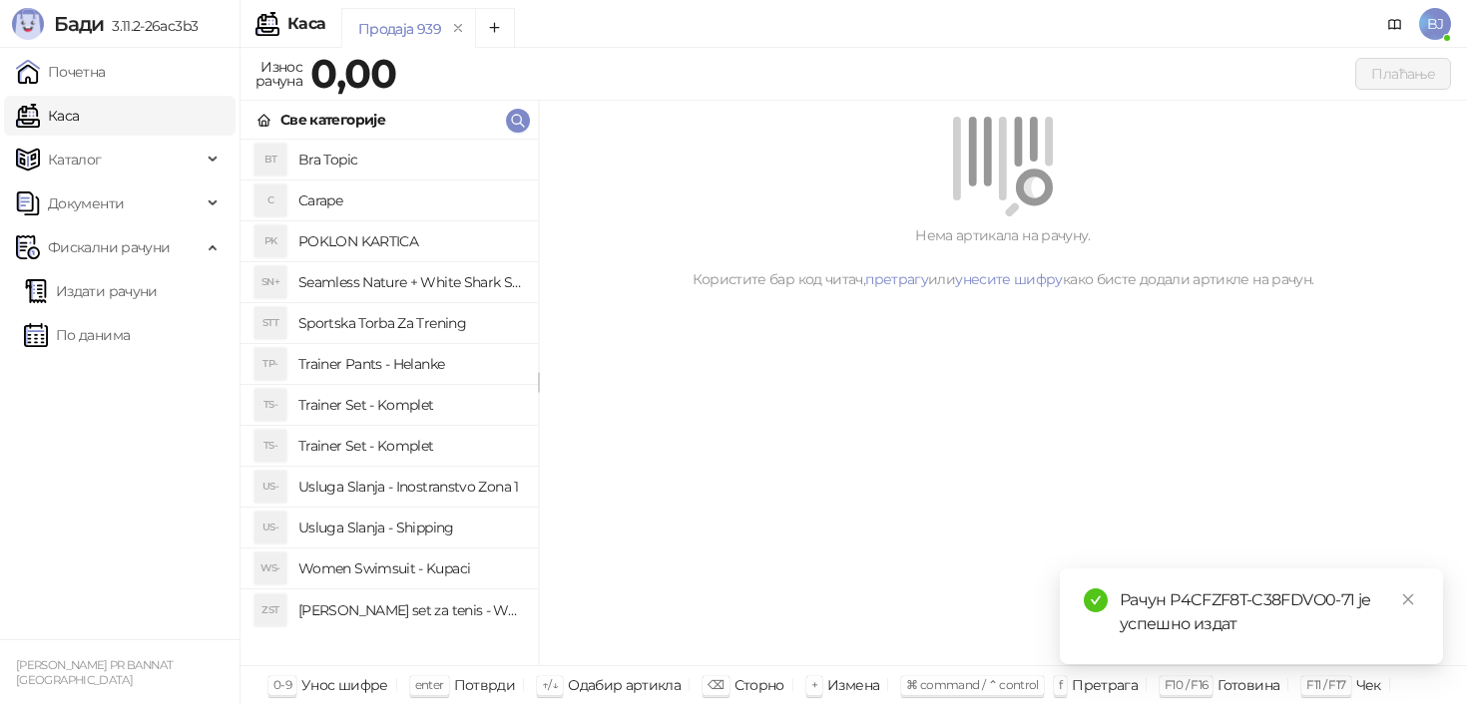
click at [418, 433] on h4 "Trainer Set - Komplet" at bounding box center [410, 446] width 224 height 32
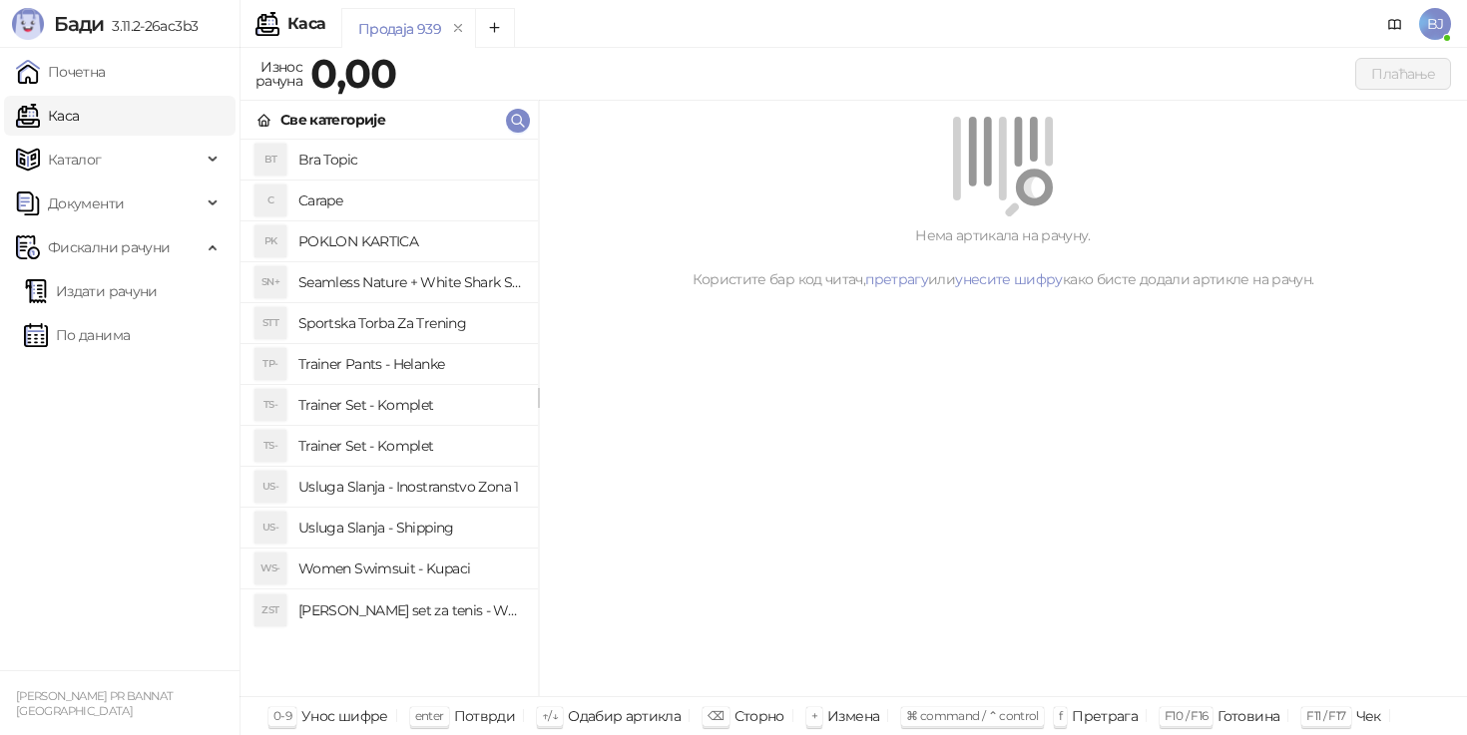
click at [423, 397] on h4 "Trainer Set - Komplet" at bounding box center [410, 405] width 224 height 32
click at [427, 448] on h4 "Trainer Set - Komplet" at bounding box center [410, 446] width 224 height 32
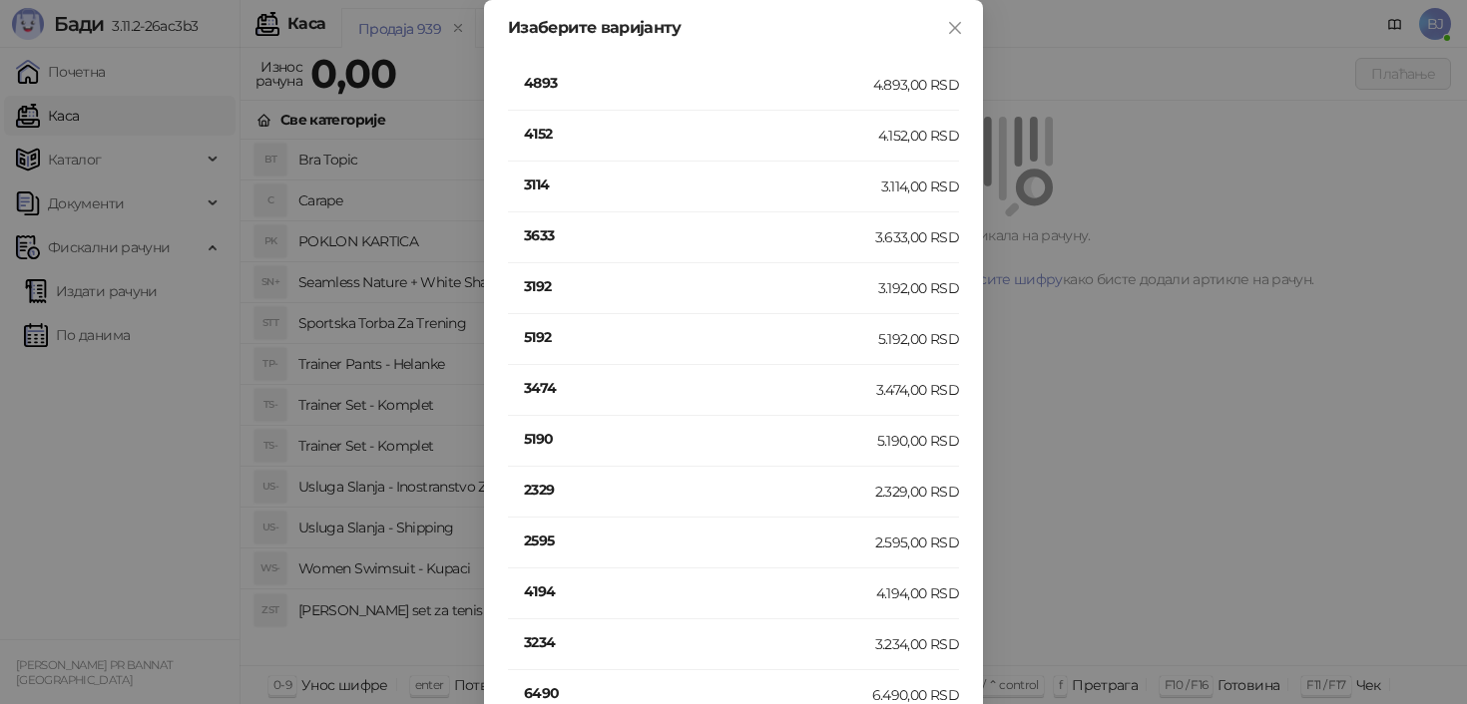
click at [549, 337] on h4 "5192" at bounding box center [701, 337] width 354 height 22
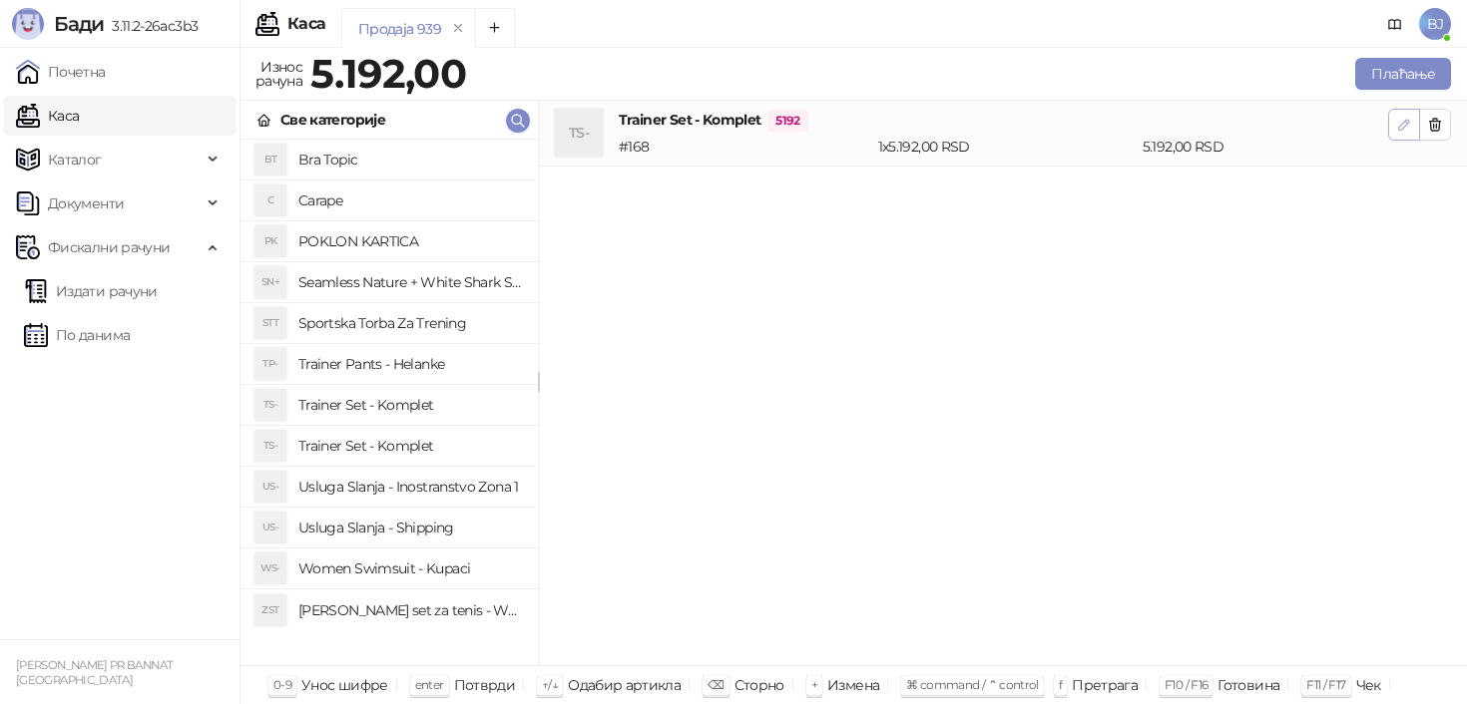
click at [1414, 119] on button "button" at bounding box center [1404, 125] width 32 height 32
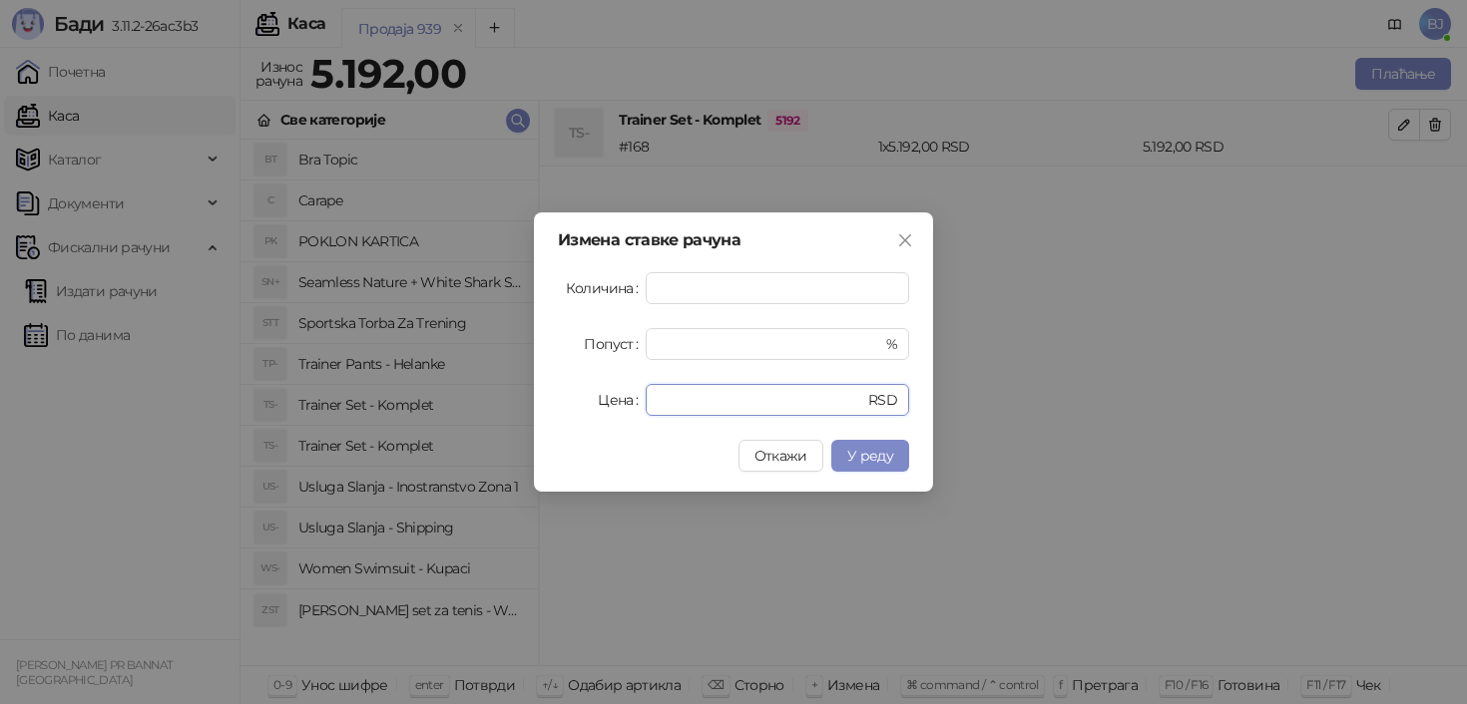
drag, startPoint x: 723, startPoint y: 399, endPoint x: 570, endPoint y: 399, distance: 153.7
click at [570, 399] on div "Цена **** RSD" at bounding box center [733, 400] width 351 height 32
type input "****"
click at [862, 451] on span "У реду" at bounding box center [870, 456] width 46 height 18
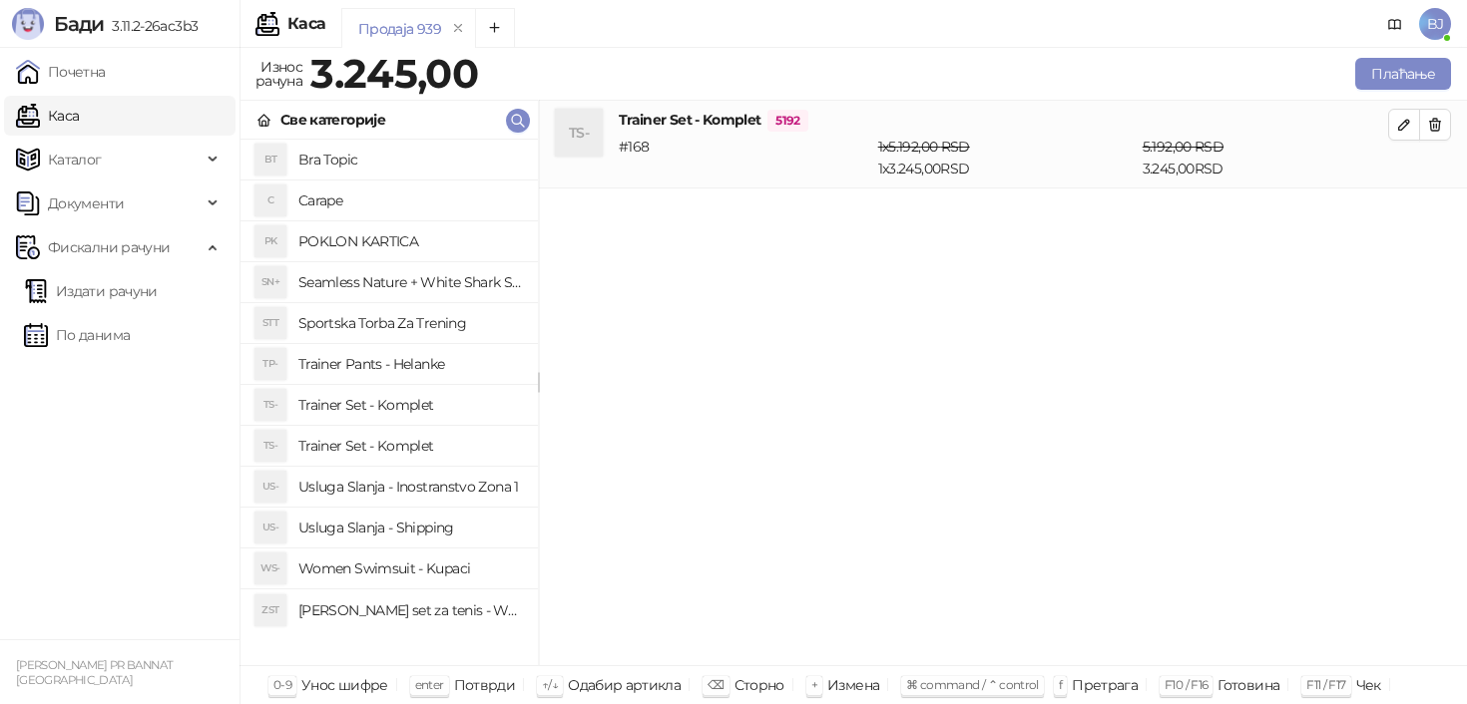
click at [414, 524] on h4 "Usluga Slanja - Shipping" at bounding box center [410, 528] width 224 height 32
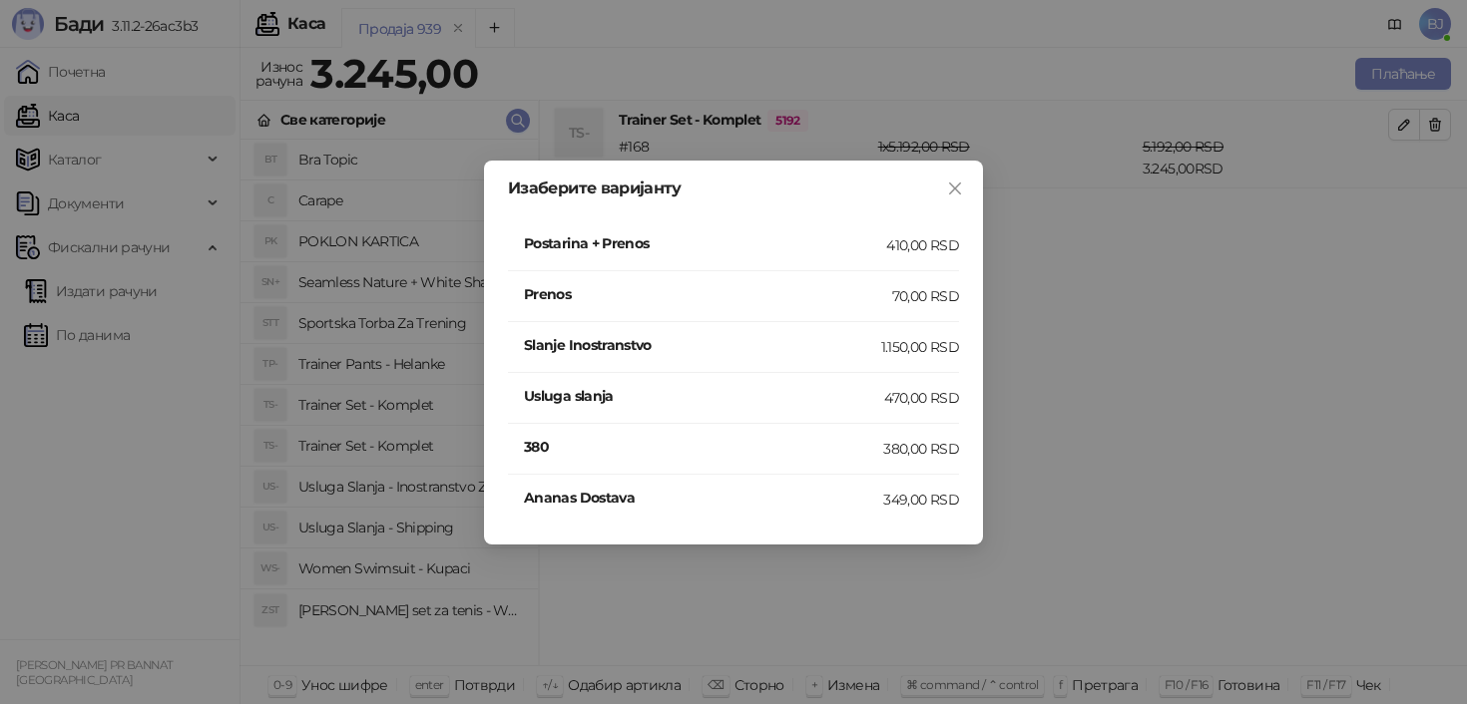
click at [875, 242] on h4 "Postarina + Prenos" at bounding box center [705, 243] width 362 height 22
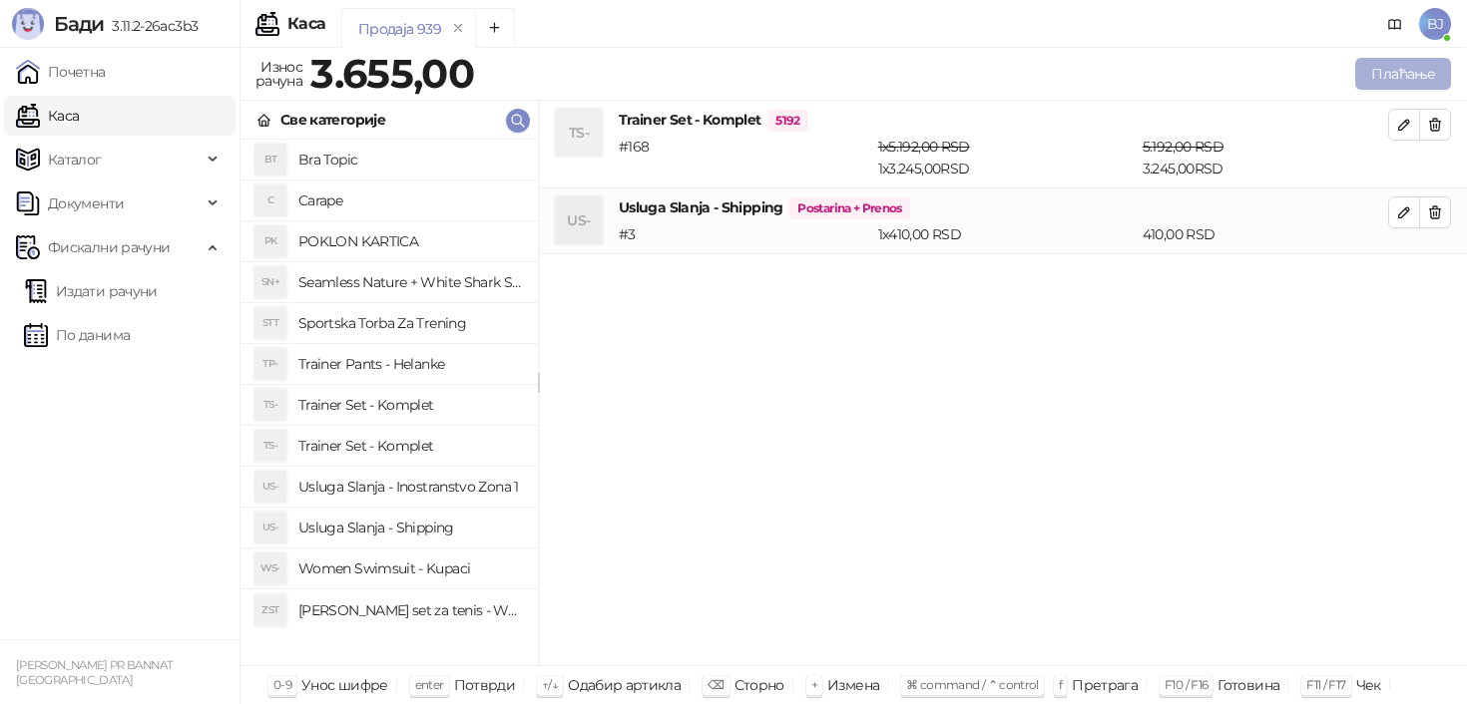
click at [1383, 86] on button "Плаћање" at bounding box center [1403, 74] width 96 height 32
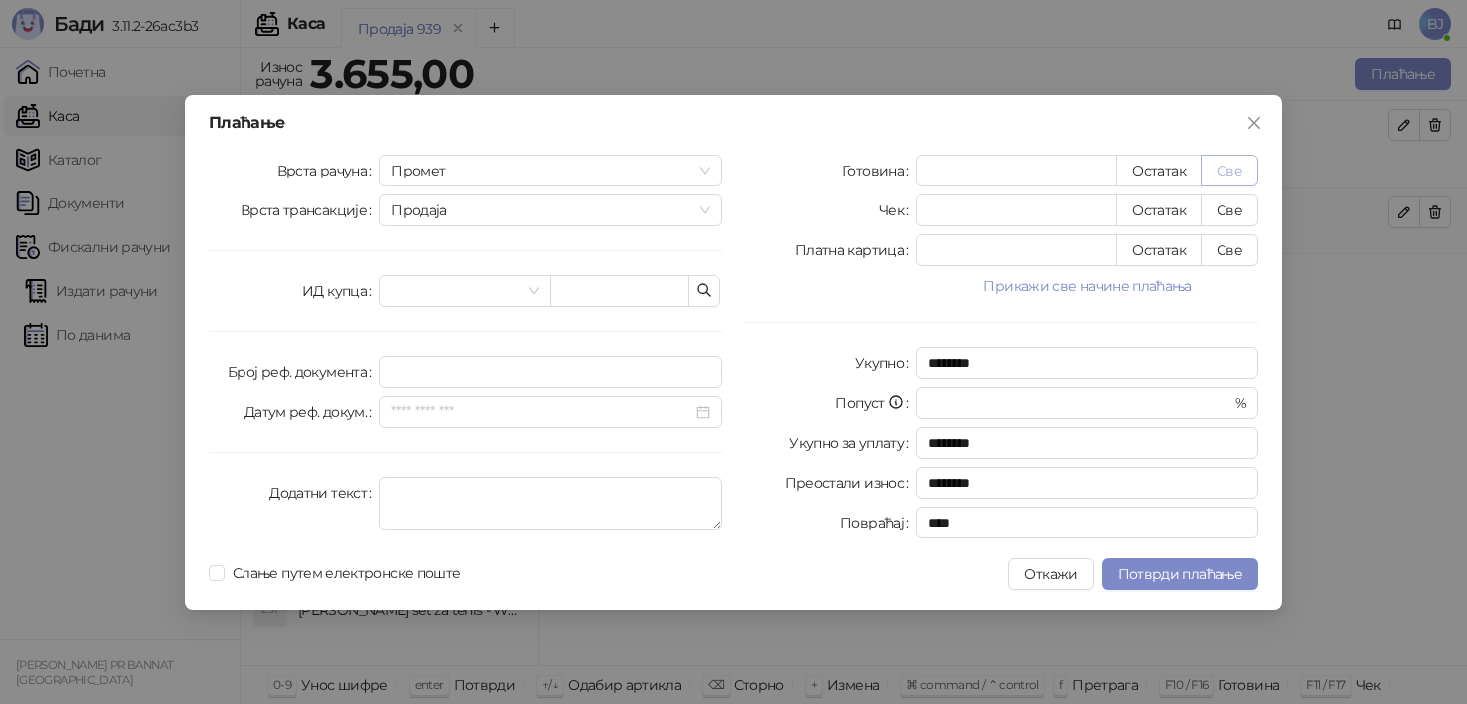
click at [1249, 163] on button "Све" at bounding box center [1229, 171] width 58 height 32
type input "****"
click at [1174, 577] on span "Потврди плаћање" at bounding box center [1180, 575] width 125 height 18
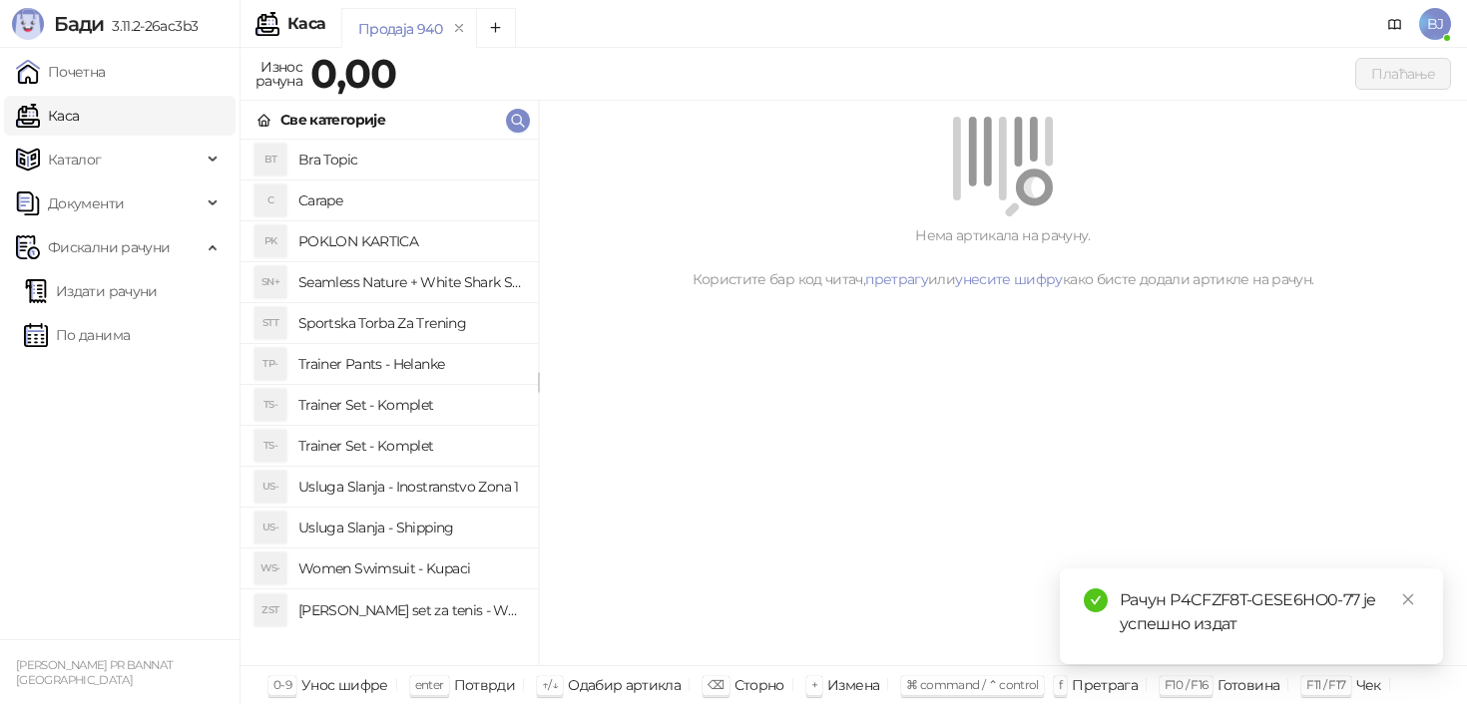
click at [414, 394] on h4 "Trainer Set - Komplet" at bounding box center [410, 405] width 224 height 32
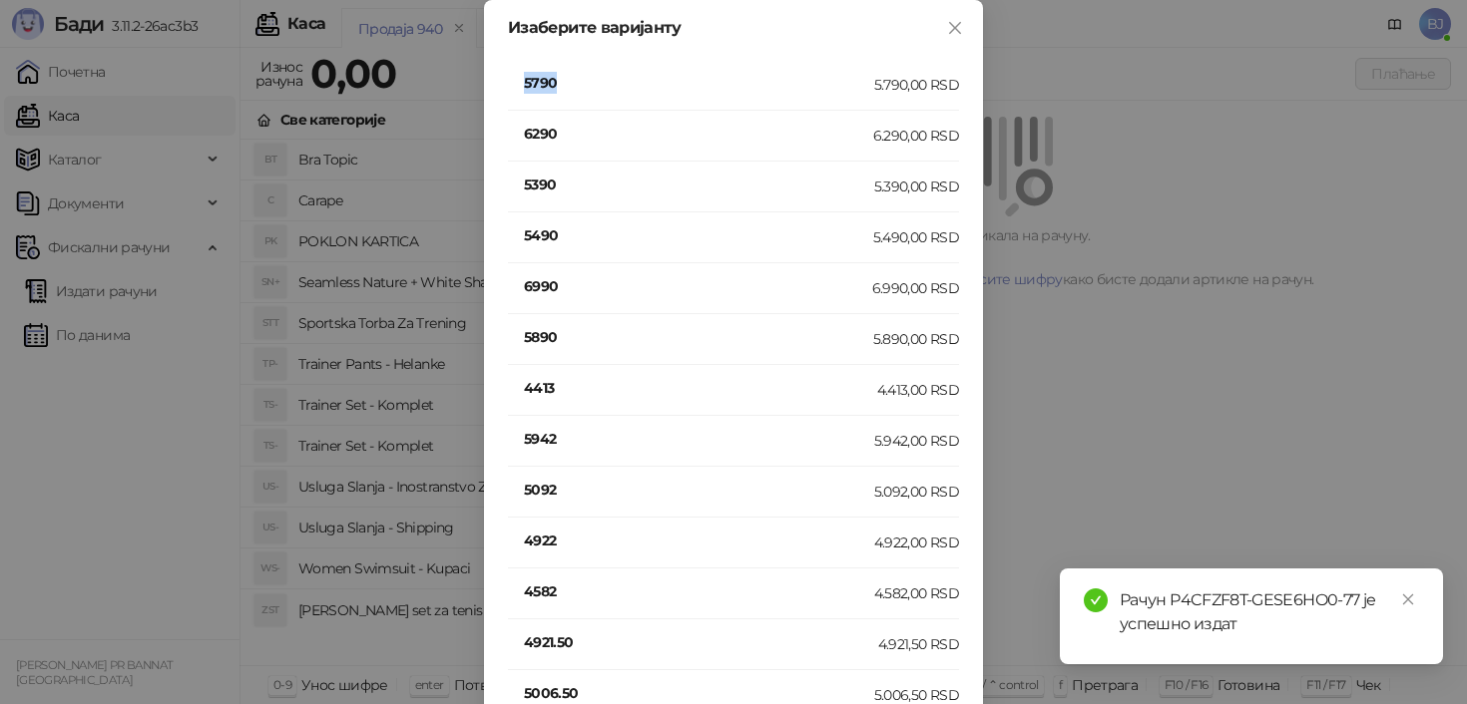
click at [531, 84] on h4 "5790" at bounding box center [699, 83] width 350 height 22
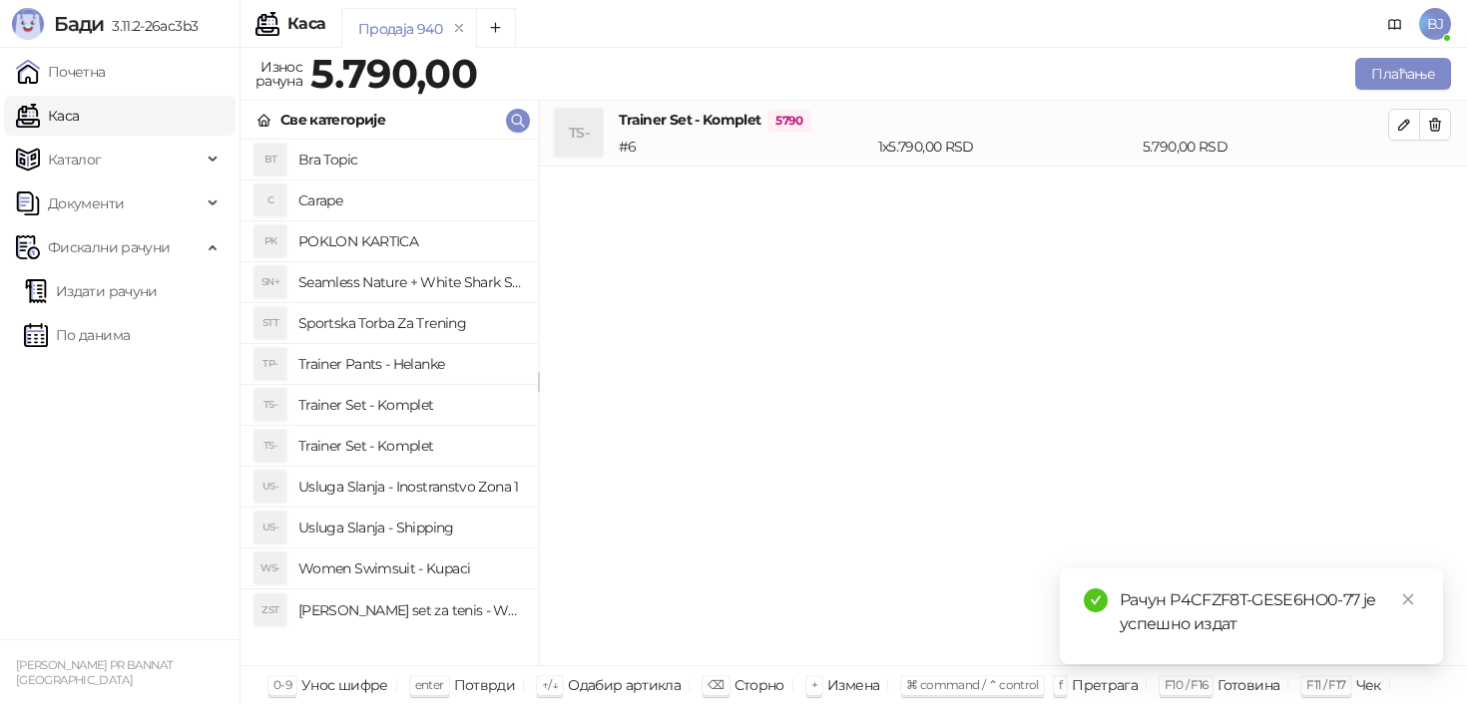
click at [456, 525] on h4 "Usluga Slanja - Shipping" at bounding box center [410, 528] width 224 height 32
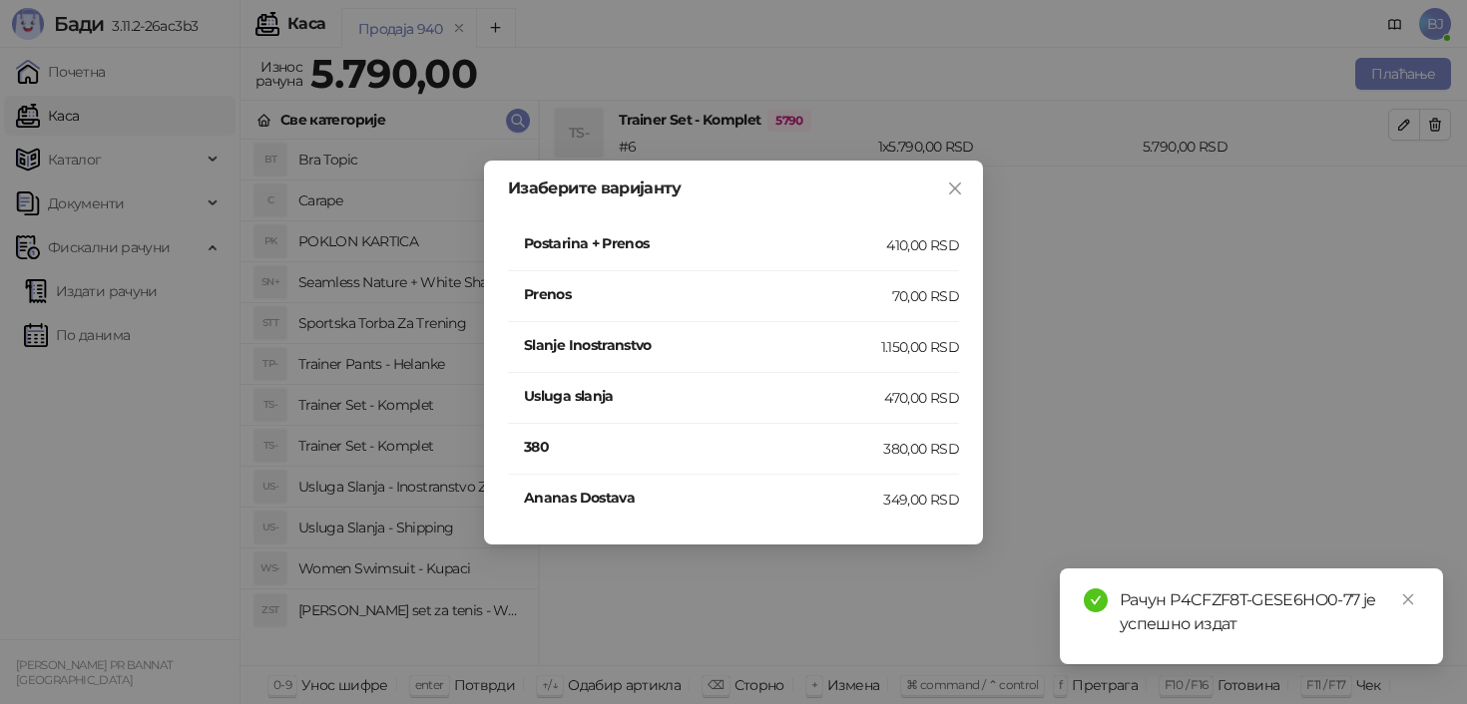
click at [920, 237] on div "410,00 RSD" at bounding box center [922, 245] width 73 height 22
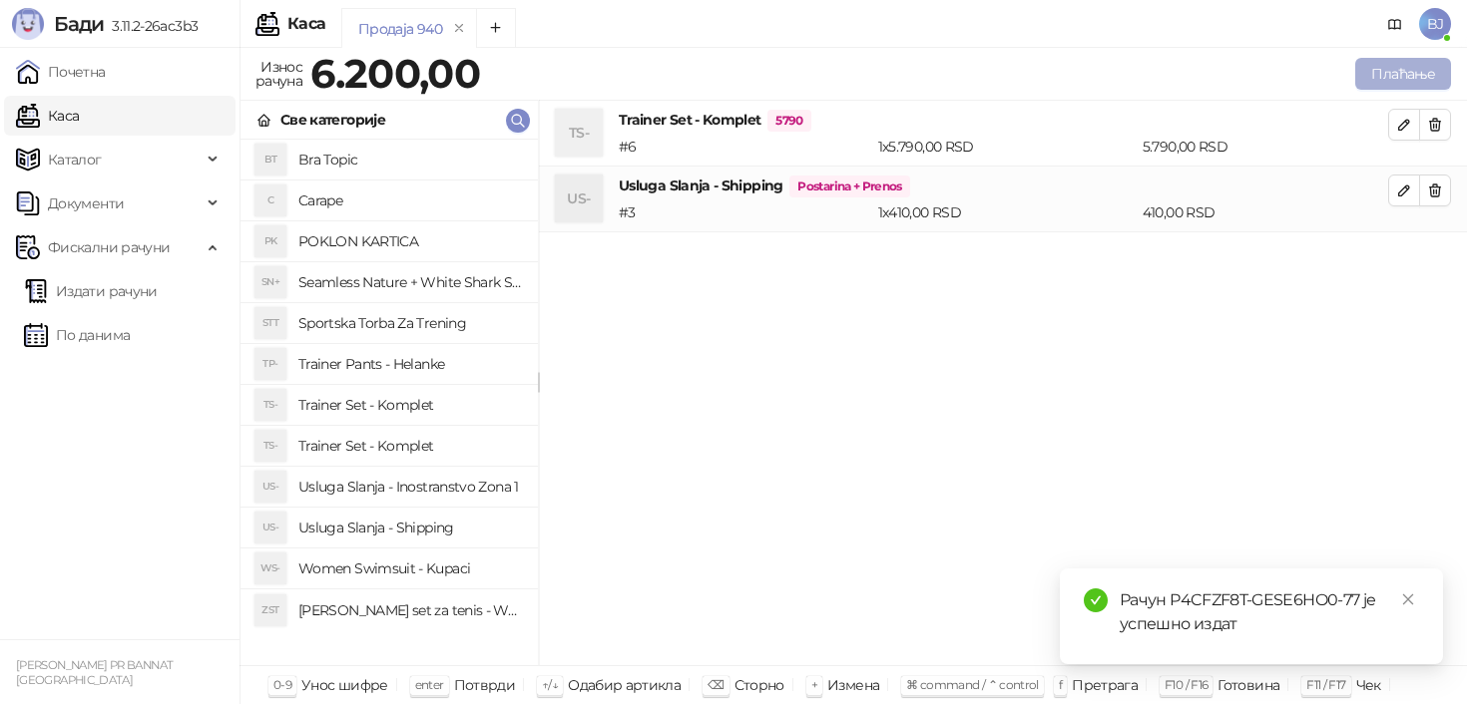
click at [1407, 66] on button "Плаћање" at bounding box center [1403, 74] width 96 height 32
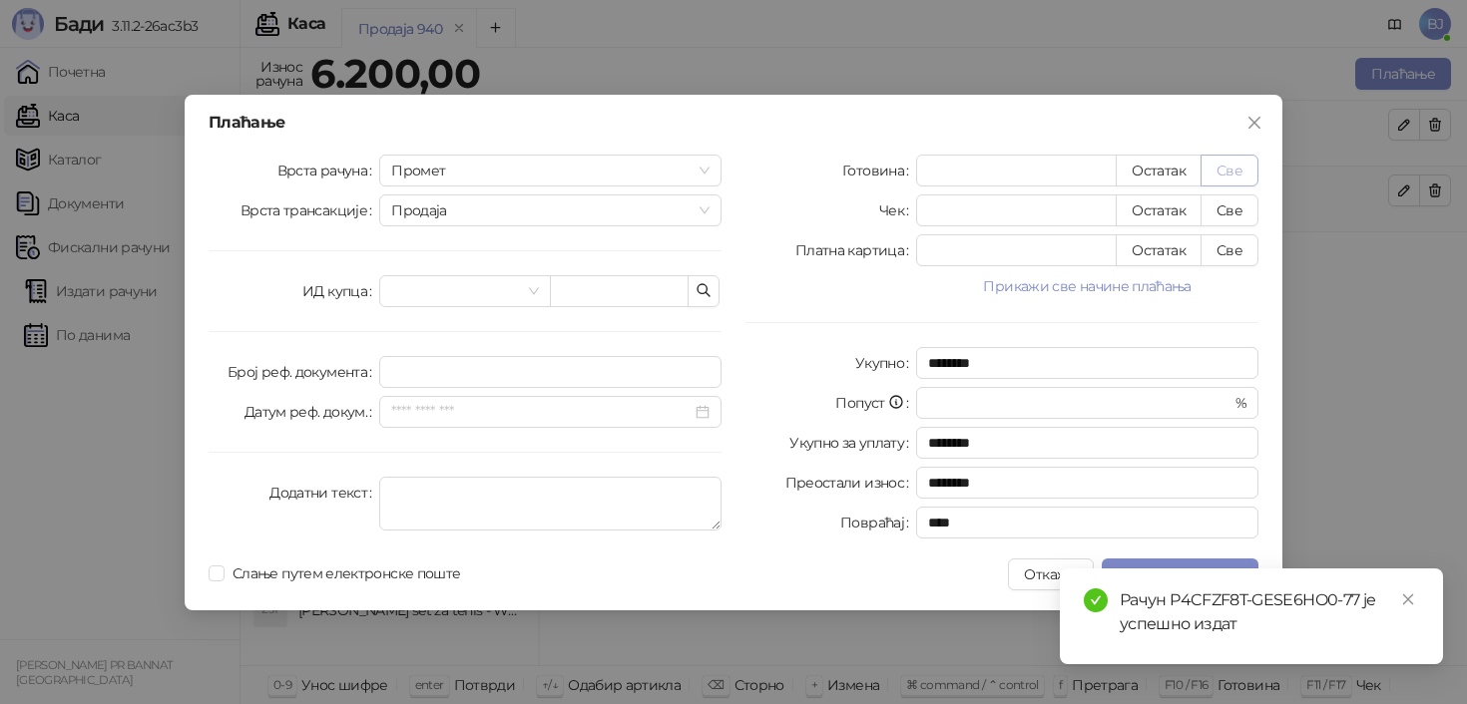
click at [1242, 177] on button "Све" at bounding box center [1229, 171] width 58 height 32
type input "****"
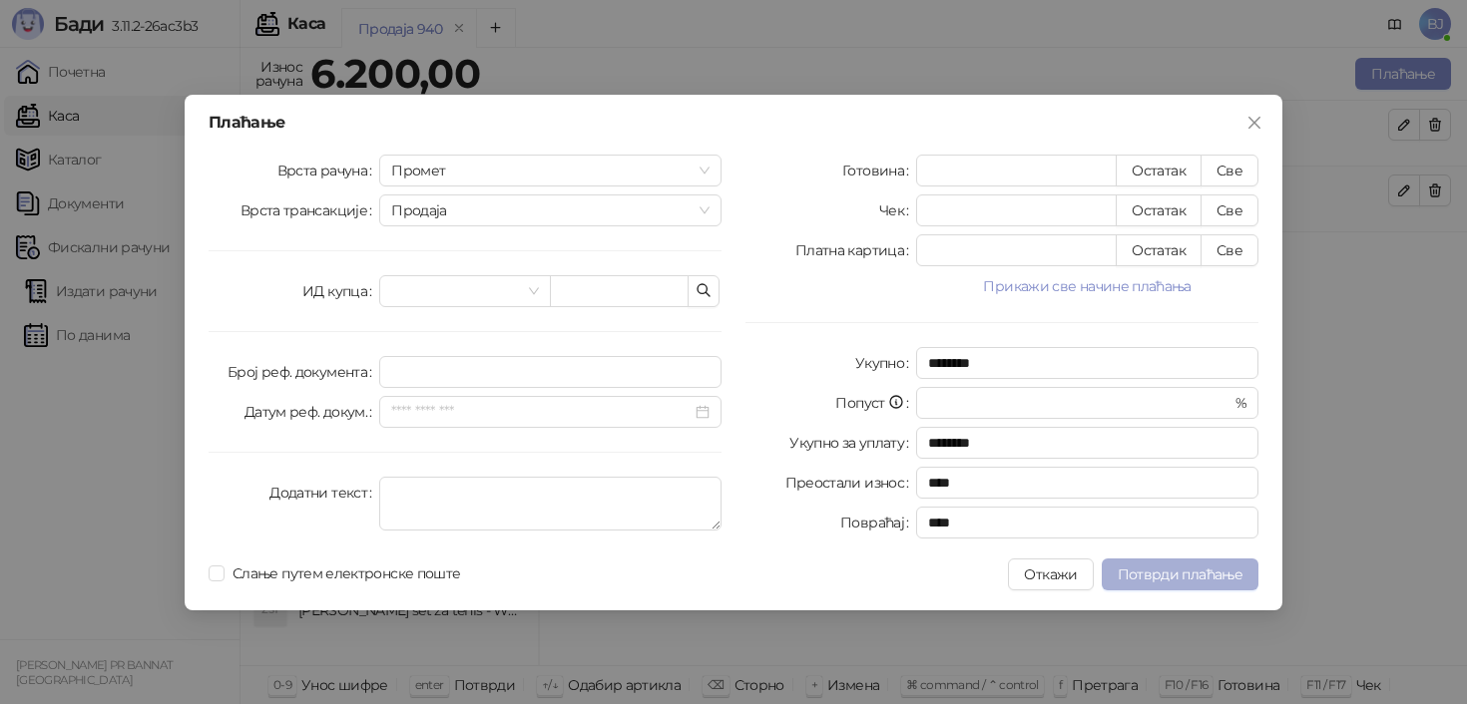
click at [1236, 577] on span "Потврди плаћање" at bounding box center [1180, 575] width 125 height 18
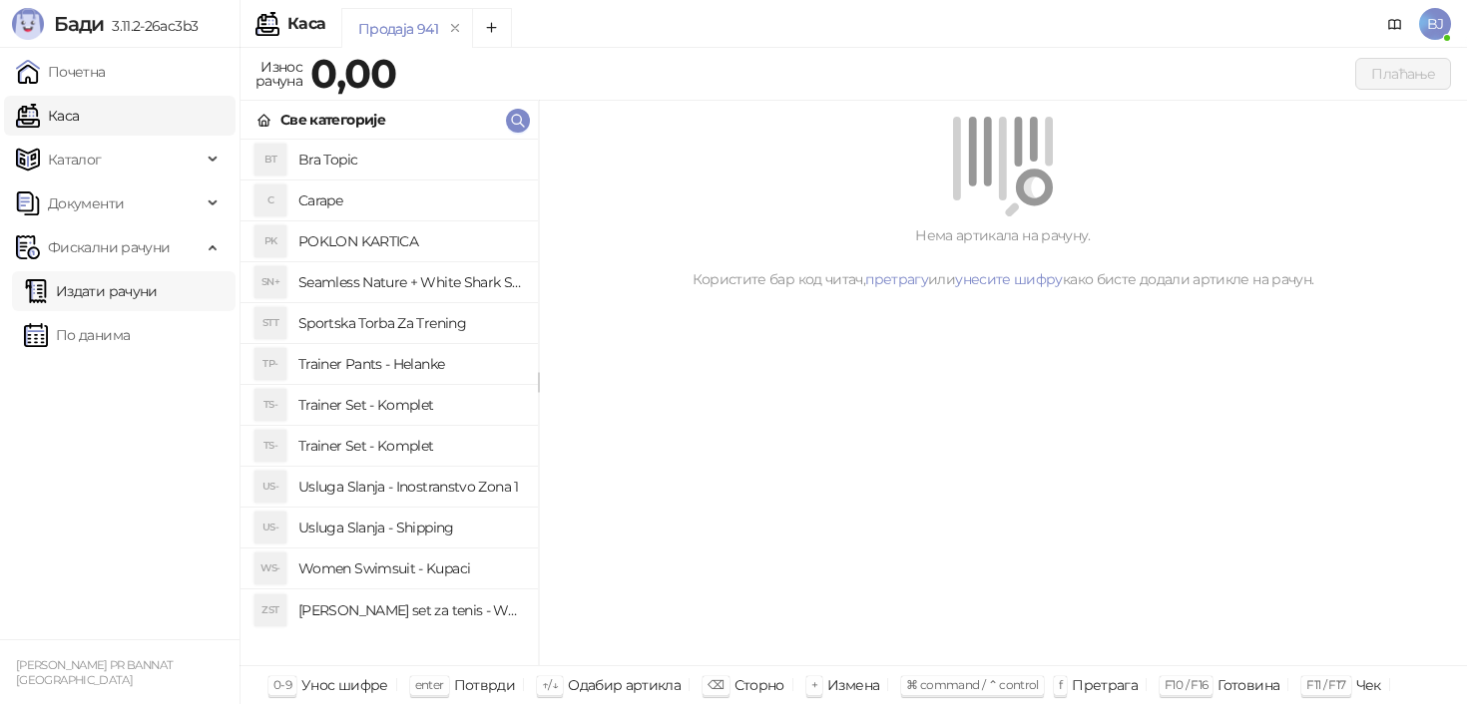
click at [145, 283] on link "Издати рачуни" at bounding box center [91, 291] width 134 height 40
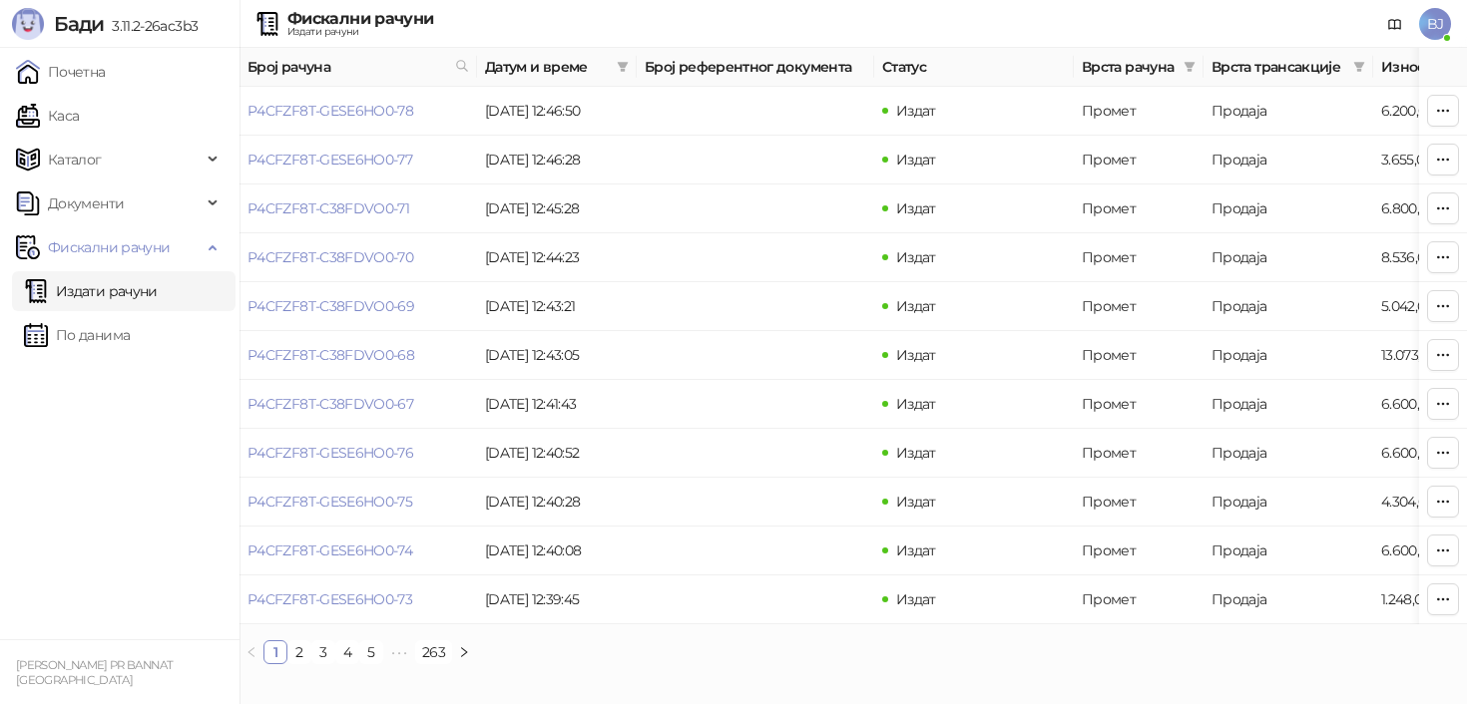
click at [115, 282] on link "Издати рачуни" at bounding box center [91, 291] width 134 height 40
click at [113, 293] on link "Издати рачуни" at bounding box center [91, 291] width 134 height 40
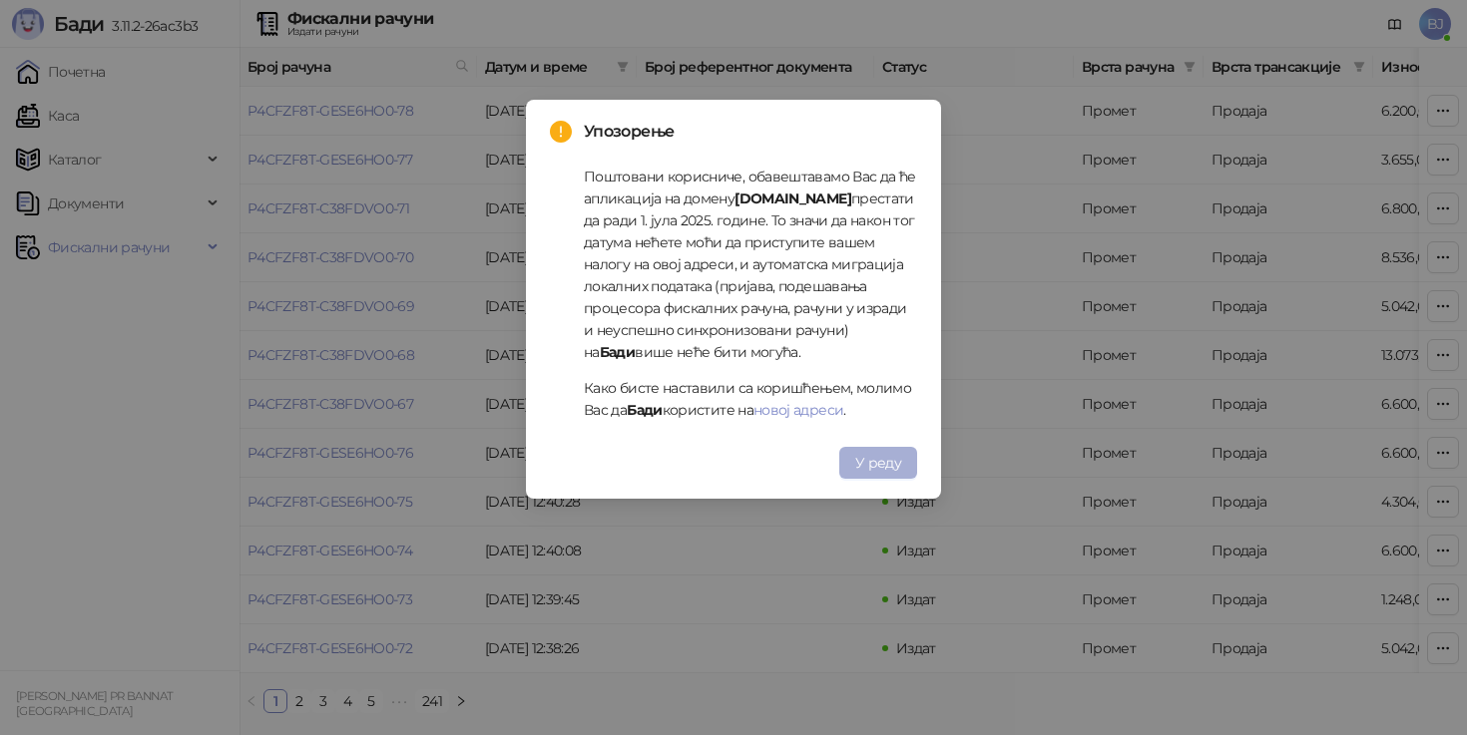
click at [860, 456] on span "У реду" at bounding box center [878, 463] width 46 height 18
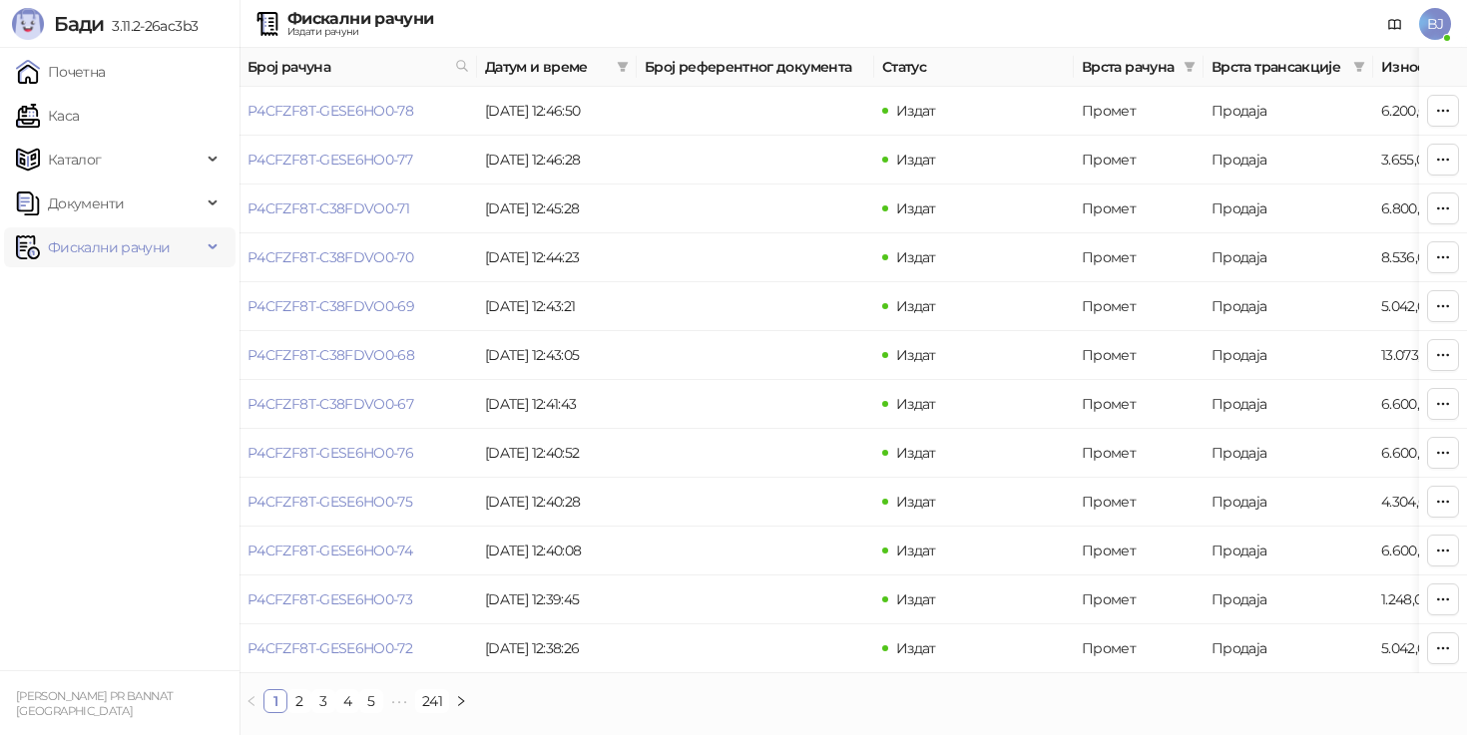
click at [167, 252] on span "Фискални рачуни" at bounding box center [109, 247] width 122 height 40
click at [131, 291] on link "Издати рачуни" at bounding box center [91, 291] width 134 height 40
click at [81, 401] on ul "Почетна [PERSON_NAME] Документи Фискални рачуни Издати рачуни По данима" at bounding box center [119, 359] width 239 height 623
click at [145, 539] on ul "Почетна [PERSON_NAME] Документи Фискални рачуни Издати рачуни По данима" at bounding box center [119, 359] width 239 height 623
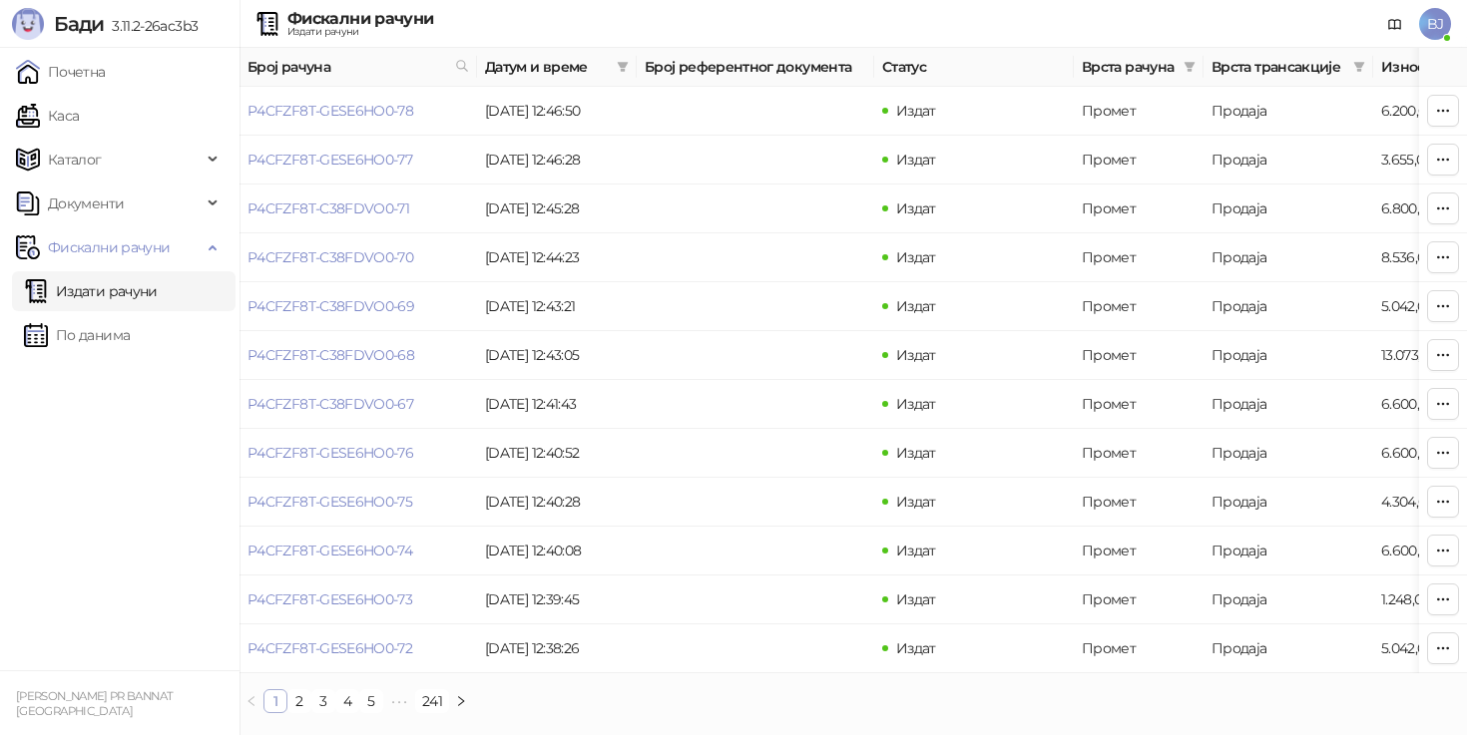
click at [275, 695] on link "1" at bounding box center [275, 701] width 22 height 22
click at [134, 565] on ul "Почетна [PERSON_NAME] Документи Фискални рачуни Издати рачуни По данима" at bounding box center [119, 359] width 239 height 623
click at [71, 506] on ul "Почетна [PERSON_NAME] Документи Фискални рачуни Издати рачуни По данима" at bounding box center [119, 359] width 239 height 623
click at [151, 494] on ul "Почетна [PERSON_NAME] Документи Фискални рачуни Издати рачуни По данима" at bounding box center [119, 359] width 239 height 623
